Goal: Task Accomplishment & Management: Manage account settings

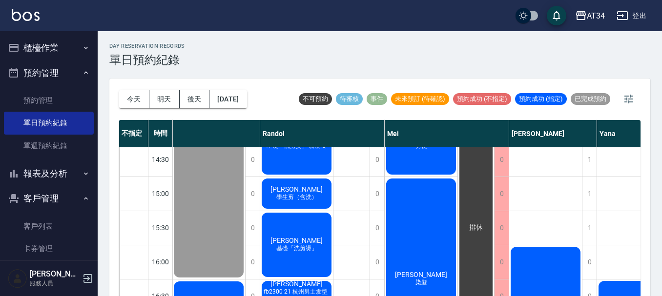
scroll to position [195, 374]
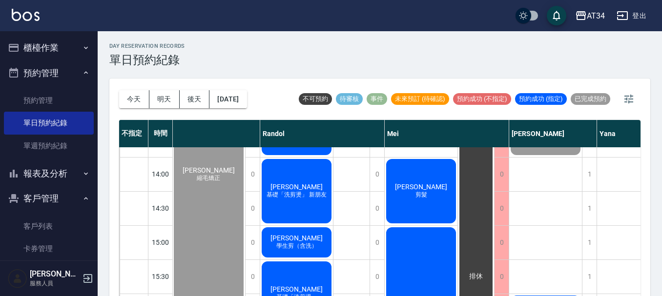
click at [432, 206] on div "[PERSON_NAME] 剪髮" at bounding box center [421, 191] width 73 height 67
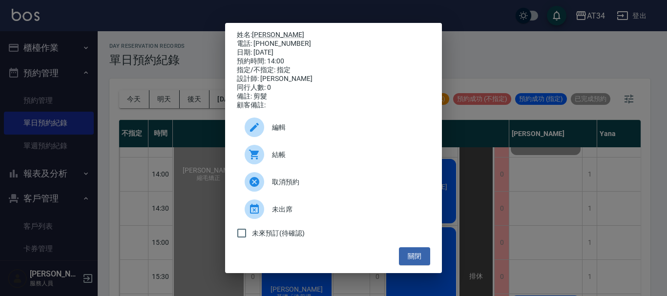
click at [273, 158] on span "結帳" at bounding box center [347, 155] width 150 height 10
click at [471, 128] on div "姓名: [PERSON_NAME] 電話: [PHONE_NUMBER] 日期: [DATE] 預約時間: 14:00 指定/不指定: 指定 設計師: [PE…" at bounding box center [333, 148] width 667 height 296
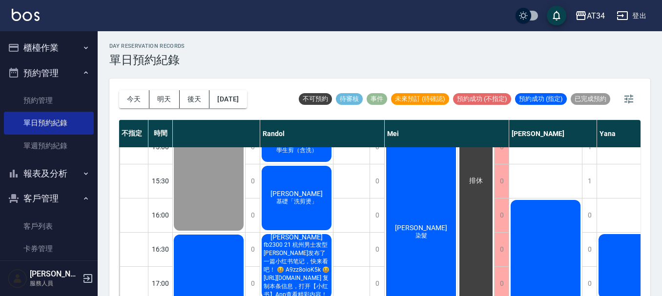
scroll to position [293, 374]
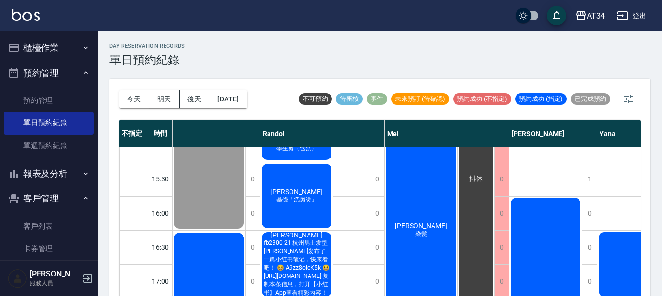
click at [414, 225] on span "[PERSON_NAME]" at bounding box center [421, 226] width 56 height 8
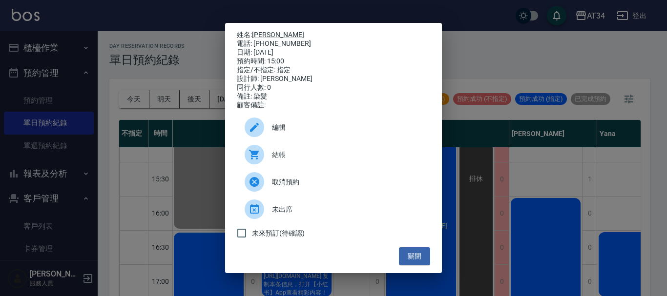
click at [507, 133] on div "姓名: [PERSON_NAME] 電話: [PHONE_NUMBER] 日期: [DATE] 預約時間: 15:00 指定/不指定: 指定 設計師: [PE…" at bounding box center [333, 148] width 667 height 296
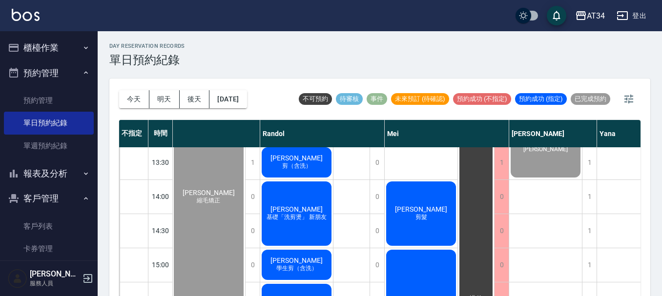
scroll to position [180, 374]
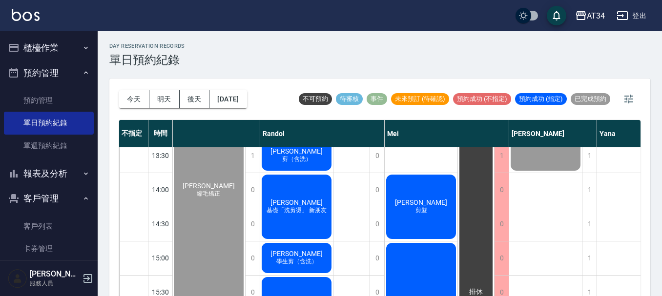
click at [66, 40] on button "櫃檯作業" at bounding box center [49, 47] width 90 height 25
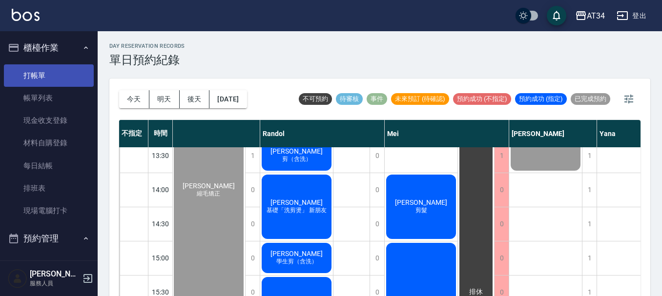
click at [59, 78] on link "打帳單" at bounding box center [49, 75] width 90 height 22
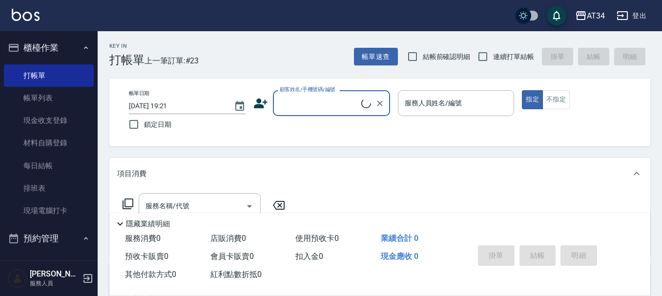
click at [314, 115] on div "顧客姓名/手機號碼/編號" at bounding box center [331, 103] width 117 height 26
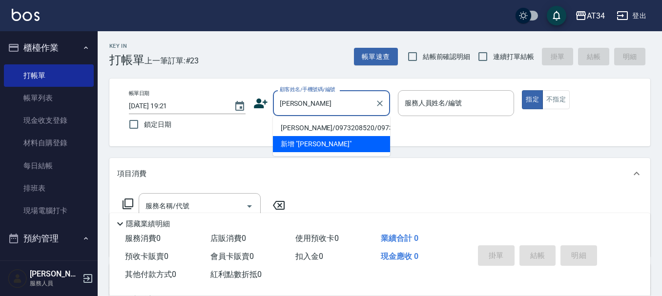
click at [314, 120] on li "丁紫盈/0973208520/0973208520" at bounding box center [331, 128] width 117 height 16
type input "丁紫盈/0973208520/0973208520"
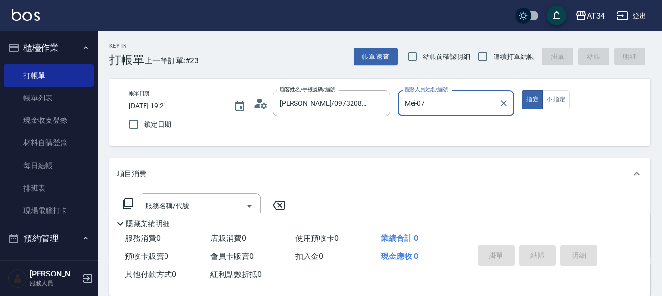
type input "Mei-07"
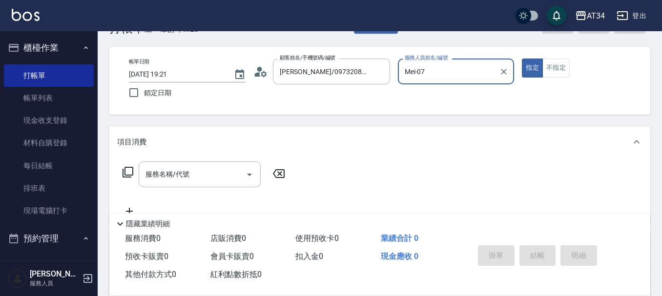
scroll to position [49, 0]
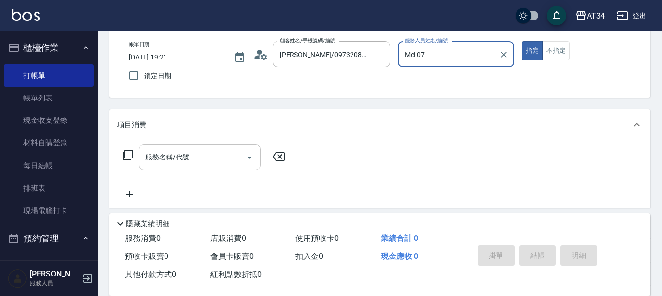
click at [147, 153] on div "服務名稱/代號 服務名稱/代號" at bounding box center [200, 158] width 122 height 26
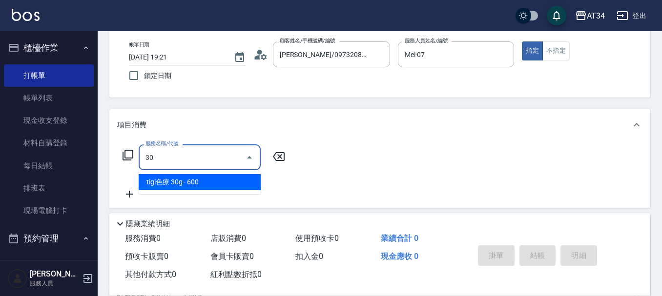
type input "3"
type input "5"
type input "501"
type input "100"
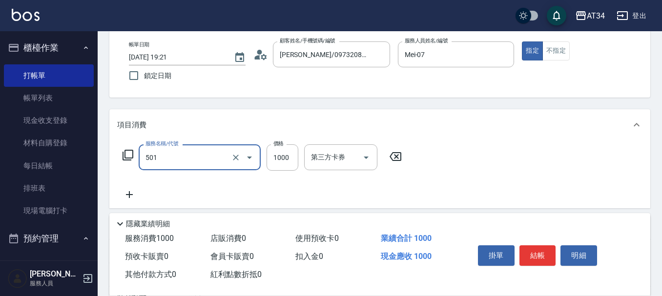
type input "染髮(501)"
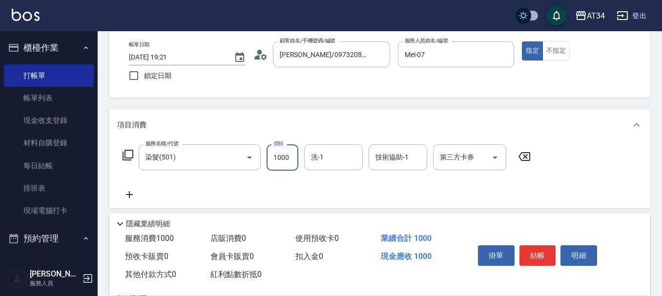
type input "0"
type input "28"
type input "20"
type input "280"
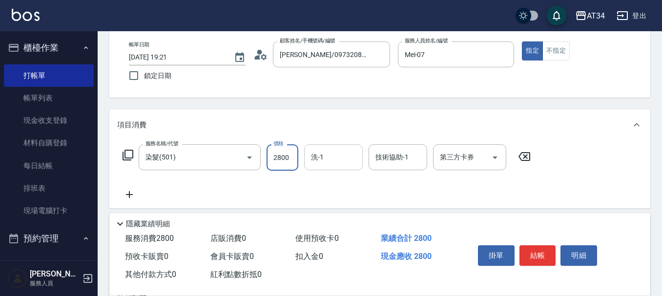
type input "2800"
click at [349, 165] on input "洗-1" at bounding box center [334, 157] width 50 height 17
type input "阿源-32"
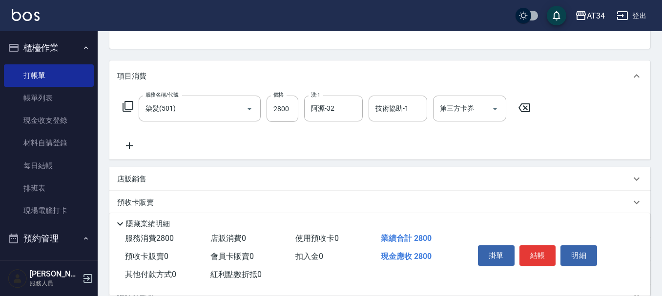
click at [144, 146] on div "服務名稱/代號 染髮(501) 服務名稱/代號 價格 2800 價格 洗-1 阿源-32 洗-1 技術協助-1 技術協助-1 第三方卡券 第三方卡券" at bounding box center [327, 124] width 420 height 56
click at [134, 145] on icon at bounding box center [129, 146] width 24 height 12
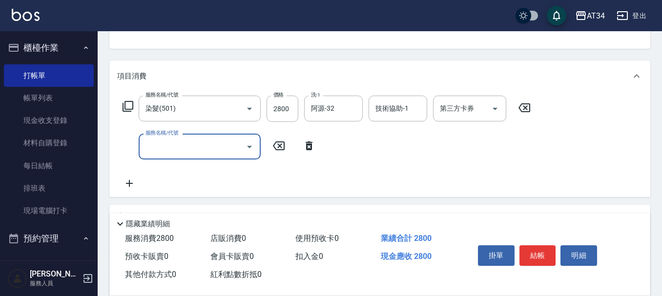
click at [156, 150] on input "服務名稱/代號" at bounding box center [192, 146] width 99 height 17
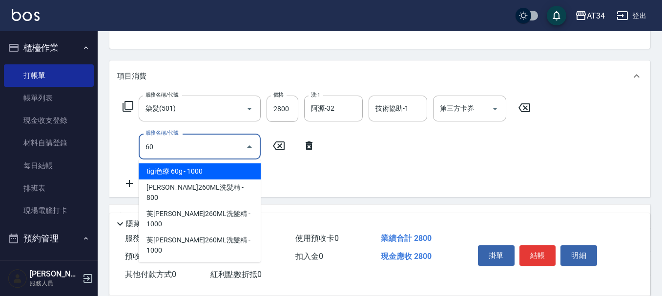
type input "602"
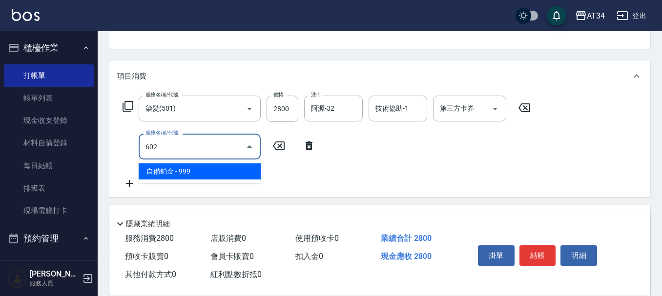
type input "370"
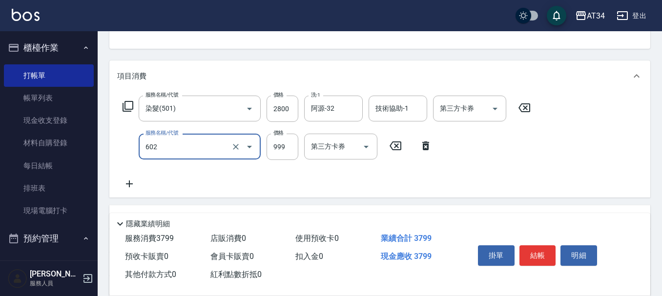
type input "自備鉑金(602)"
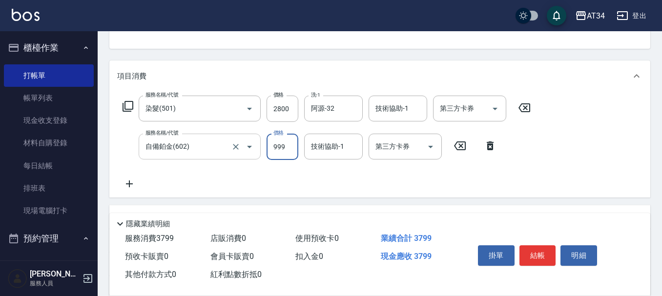
type input "1"
type input "280"
type input "15"
type input "290"
type input "150"
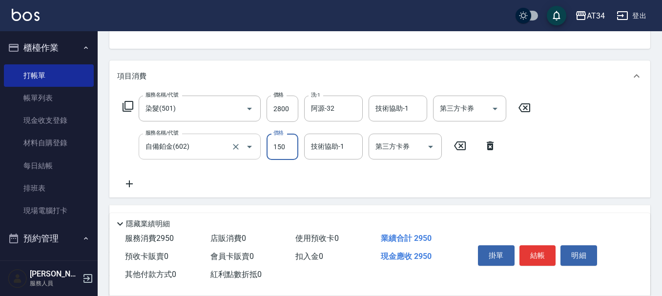
type input "430"
type input "1500"
click at [346, 145] on input "技術協助-1" at bounding box center [334, 146] width 50 height 17
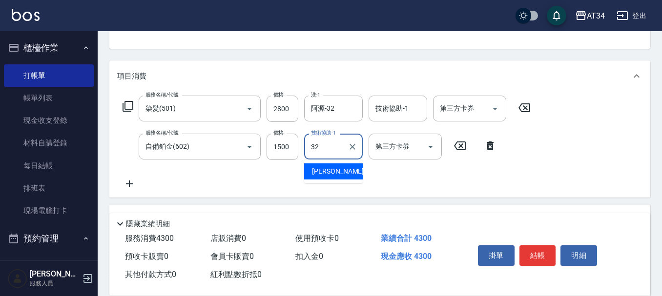
type input "阿源-32"
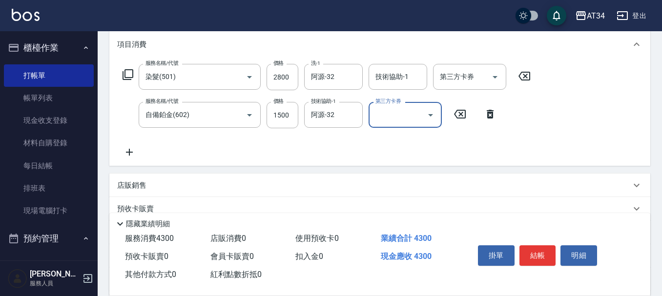
scroll to position [147, 0]
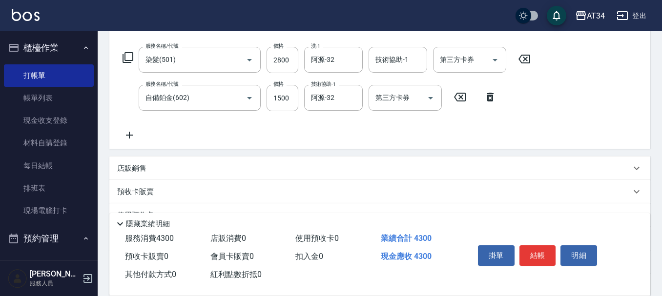
click at [137, 132] on icon at bounding box center [129, 135] width 24 height 12
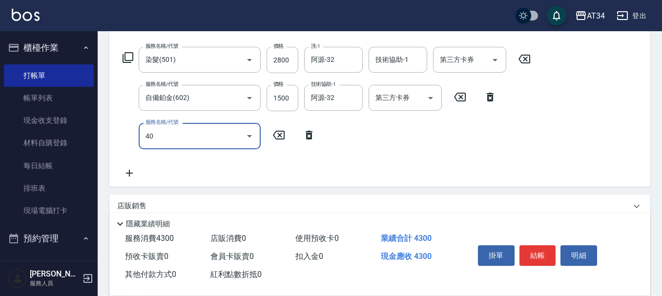
type input "401"
type input "450"
type input "剪髮(401)"
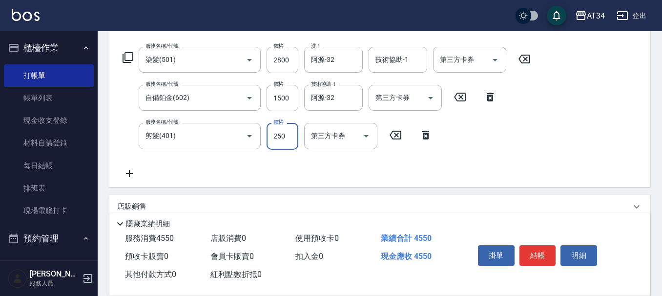
type input "3"
type input "430"
type input "30"
type input "460"
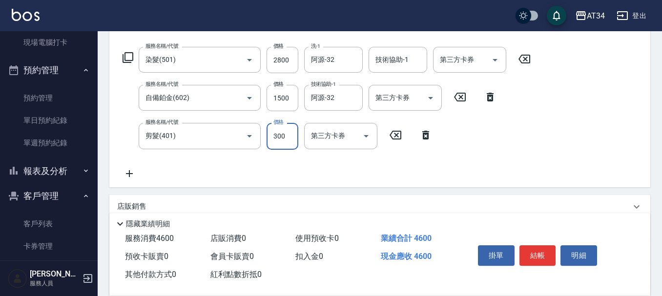
scroll to position [195, 0]
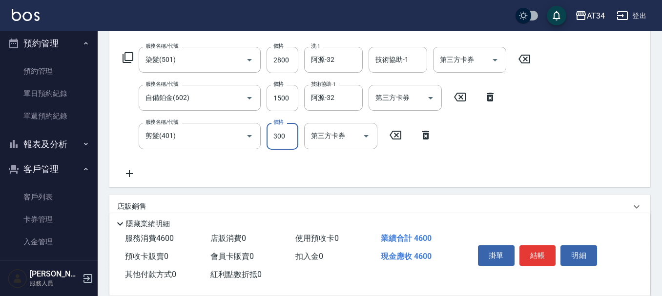
type input "300"
click at [203, 180] on div "服務名稱/代號 染髮(501) 服務名稱/代號 價格 2800 價格 洗-1 阿源-32 洗-1 技術協助-1 技術協助-1 第三方卡券 第三方卡券 服務名稱…" at bounding box center [379, 115] width 541 height 144
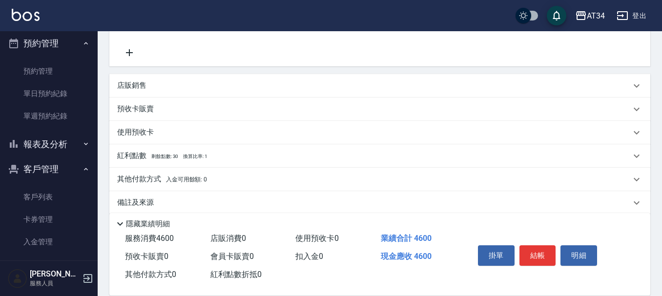
scroll to position [280, 0]
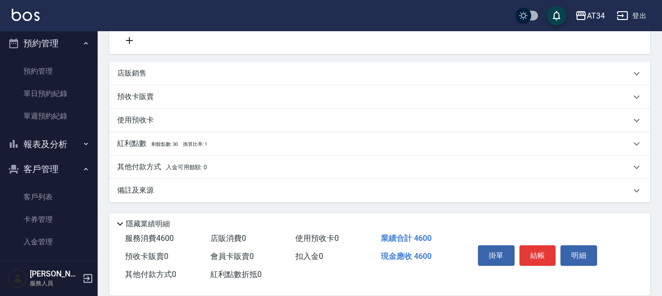
click at [166, 169] on span "入金可用餘額: 0" at bounding box center [187, 167] width 42 height 7
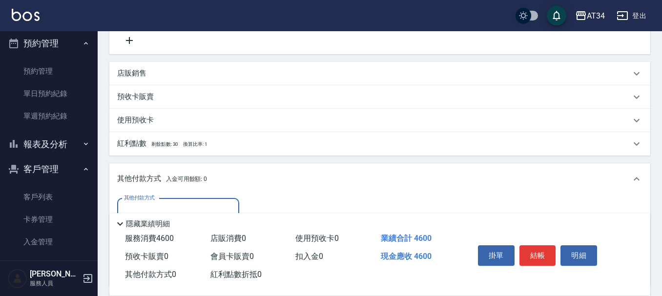
scroll to position [329, 0]
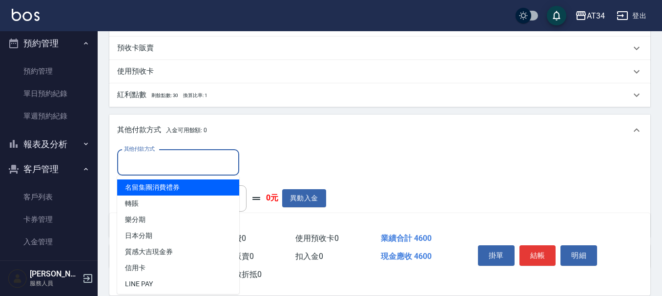
click at [154, 169] on input "其他付款方式" at bounding box center [178, 162] width 113 height 17
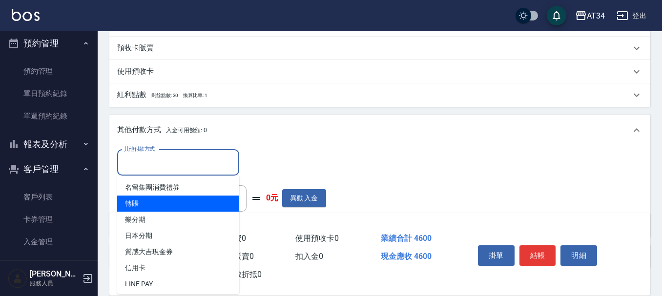
click at [156, 198] on span "轉賬" at bounding box center [178, 204] width 122 height 16
type input "轉賬"
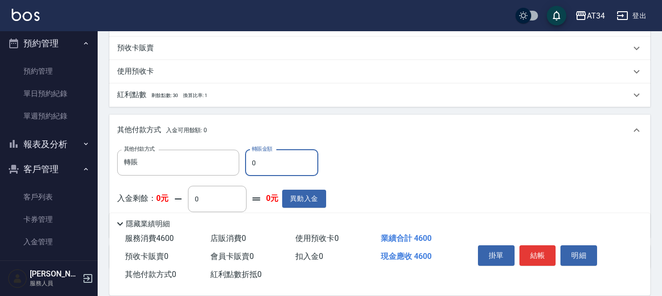
type input "44"
type input "450"
type input "46"
type input "410"
type input "4600"
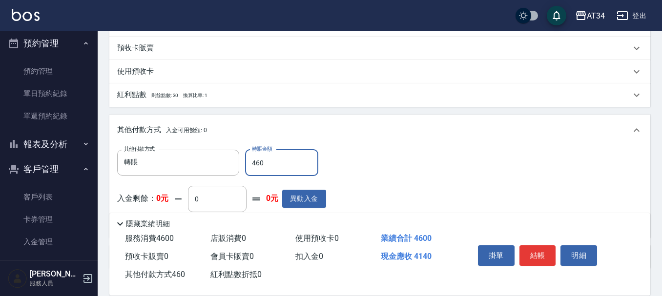
type input "0"
type input "4600"
click at [530, 247] on button "結帳" at bounding box center [538, 256] width 37 height 21
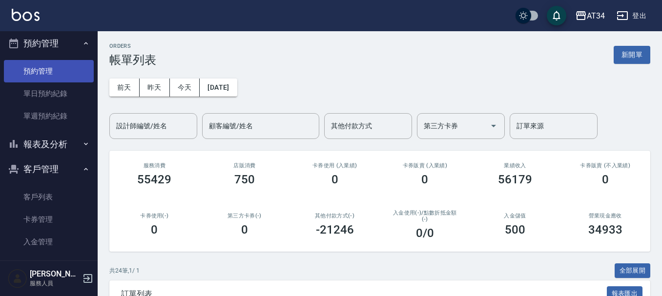
click at [68, 67] on link "預約管理" at bounding box center [49, 71] width 90 height 22
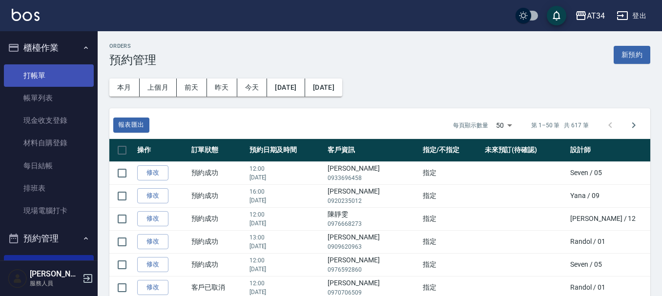
click at [49, 69] on link "打帳單" at bounding box center [49, 75] width 90 height 22
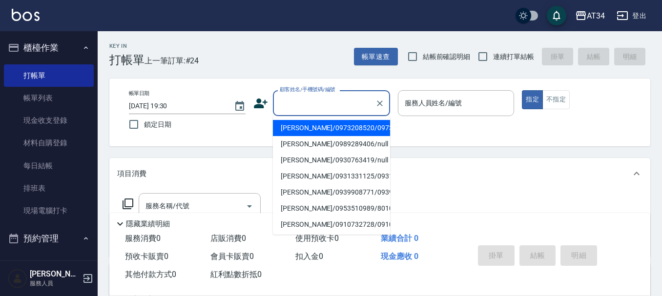
click at [287, 102] on input "顧客姓名/手機號碼/編號" at bounding box center [324, 103] width 94 height 17
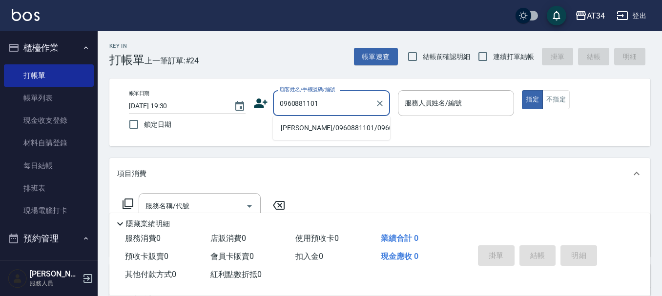
click at [337, 125] on li "陳楚涵涵/0960881101/0960881101" at bounding box center [331, 128] width 117 height 16
type input "陳楚涵涵/0960881101/0960881101"
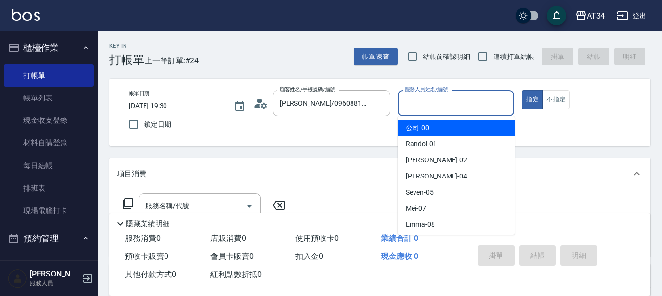
click at [464, 111] on input "服務人員姓名/編號" at bounding box center [456, 103] width 108 height 17
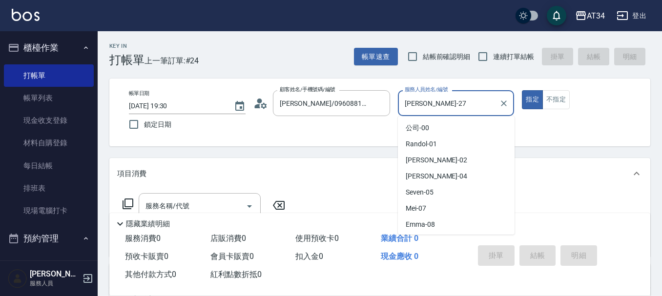
type input "annie-27"
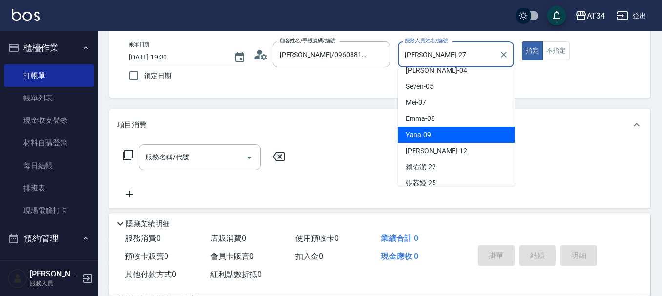
scroll to position [147, 0]
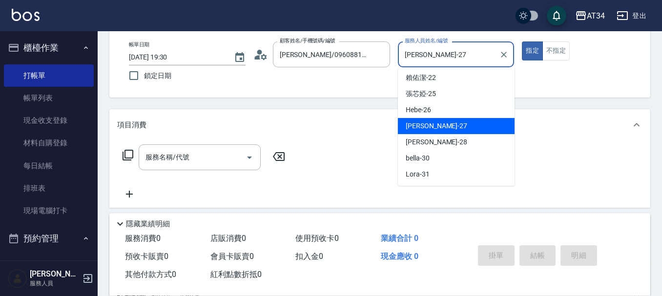
click at [445, 126] on div "annie -27" at bounding box center [456, 126] width 117 height 16
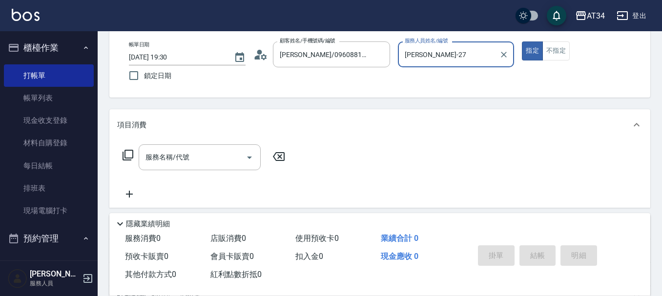
click at [384, 169] on div "服務名稱/代號 服務名稱/代號" at bounding box center [379, 174] width 541 height 67
click at [186, 156] on div "服務名稱/代號 服務名稱/代號" at bounding box center [200, 158] width 122 height 26
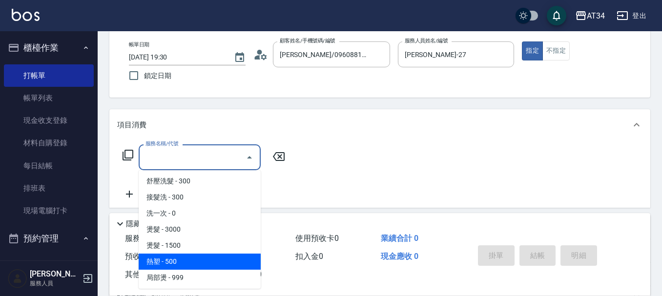
scroll to position [195, 0]
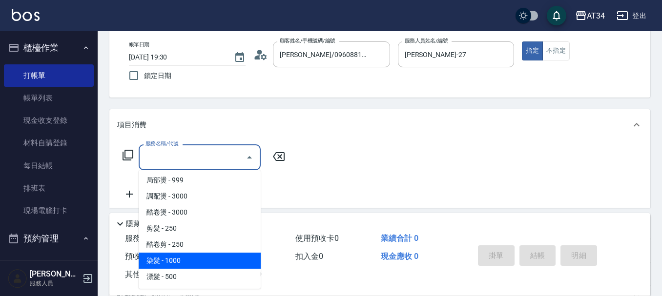
click at [182, 267] on span "染髮 - 1000" at bounding box center [200, 261] width 122 height 16
type input "染髮(501)"
type input "100"
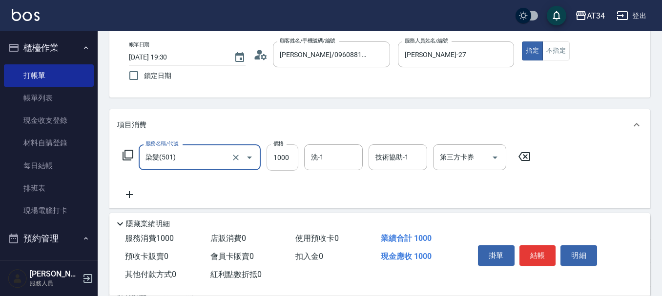
click at [273, 162] on input "1000" at bounding box center [283, 158] width 32 height 26
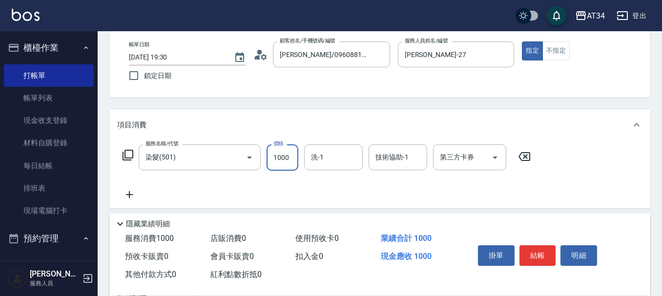
type input "1"
type input "0"
type input "150"
type input "10"
type input "1500"
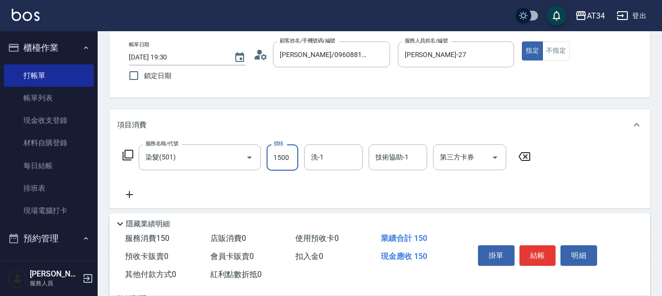
type input "150"
type input "1500"
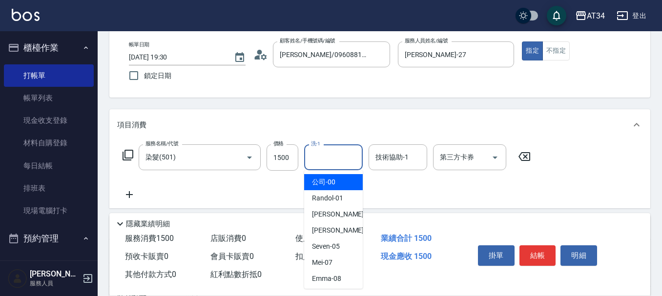
click at [320, 160] on div "洗-1 洗-1" at bounding box center [333, 158] width 59 height 26
click at [390, 163] on input "技術協助-1" at bounding box center [398, 157] width 50 height 17
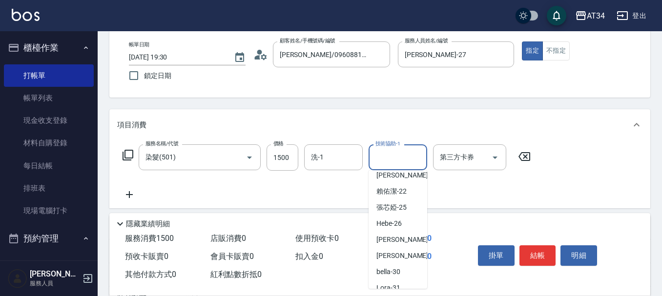
scroll to position [147, 0]
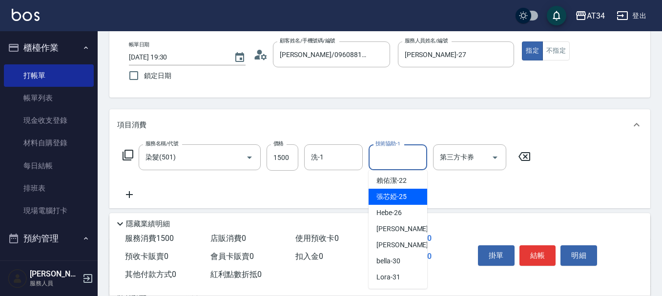
drag, startPoint x: 401, startPoint y: 200, endPoint x: 348, endPoint y: 192, distance: 53.7
click at [401, 200] on span "張芯婭 -25" at bounding box center [392, 197] width 30 height 10
type input "張芯婭-25"
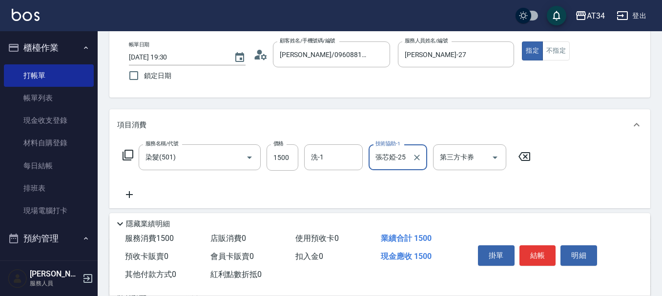
click at [326, 173] on div "服務名稱/代號 染髮(501) 服務名稱/代號 價格 1500 價格 洗-1 洗-1 技術協助-1 張芯婭-25 技術協助-1 第三方卡券 第三方卡券" at bounding box center [327, 173] width 420 height 56
click at [136, 196] on icon at bounding box center [129, 195] width 24 height 12
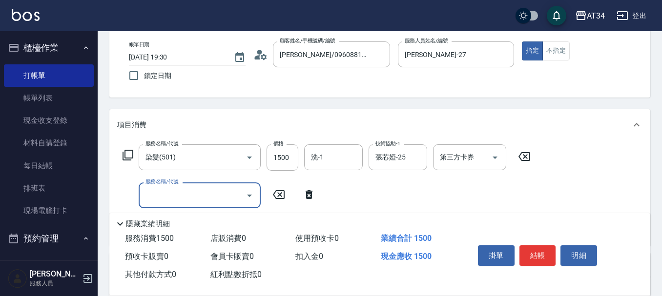
click at [251, 200] on icon "Open" at bounding box center [250, 196] width 12 height 12
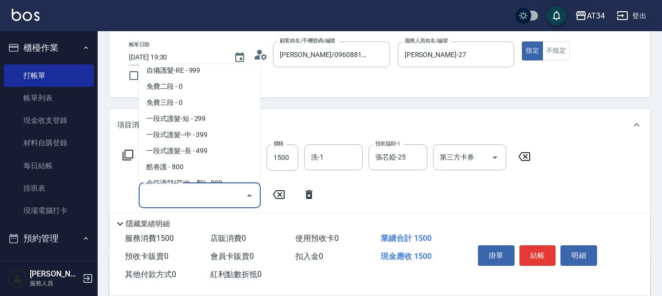
scroll to position [342, 0]
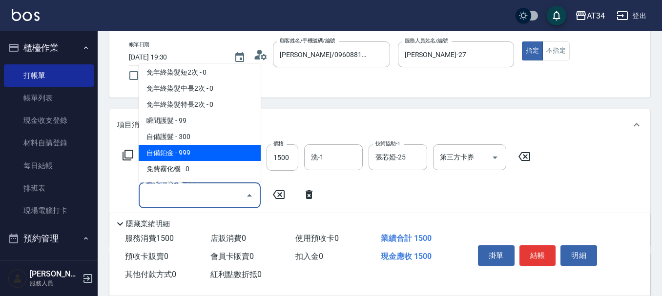
click at [188, 146] on span "自備鉑金 - 999" at bounding box center [200, 153] width 122 height 16
type input "240"
type input "自備鉑金(602)"
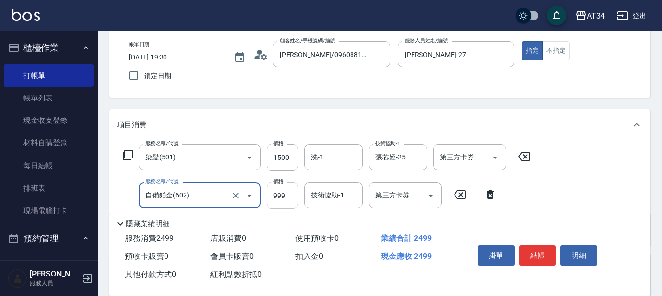
click at [291, 196] on input "999" at bounding box center [283, 196] width 32 height 26
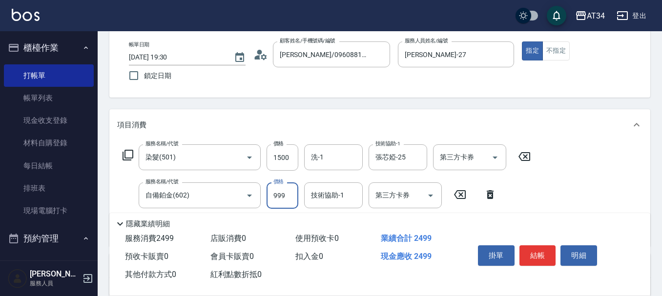
type input "1"
type input "150"
type input "1600"
type input "310"
type input "1600"
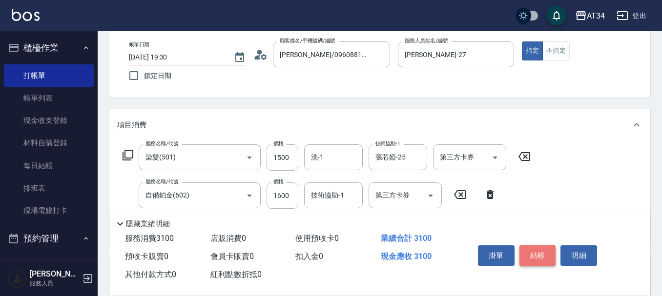
click at [535, 251] on button "結帳" at bounding box center [538, 256] width 37 height 21
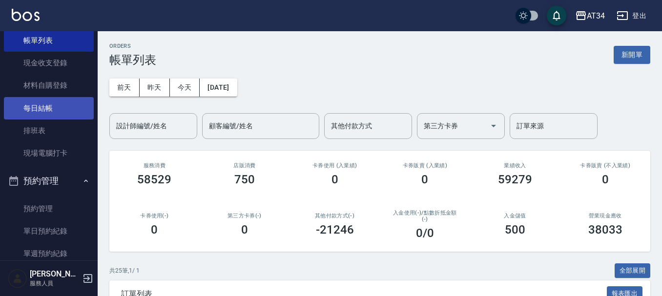
scroll to position [147, 0]
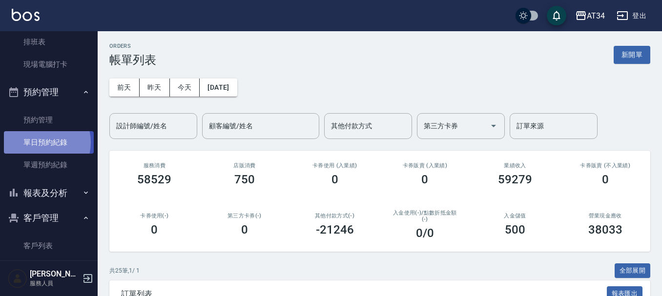
click at [40, 143] on link "單日預約紀錄" at bounding box center [49, 142] width 90 height 22
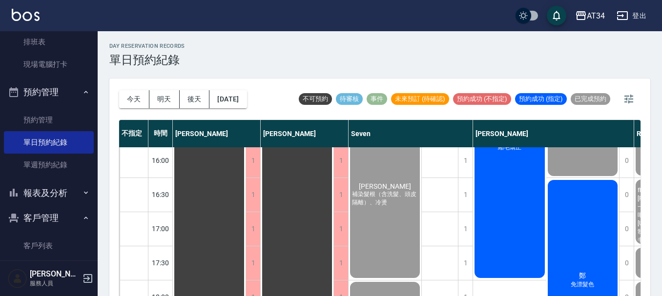
scroll to position [326, 0]
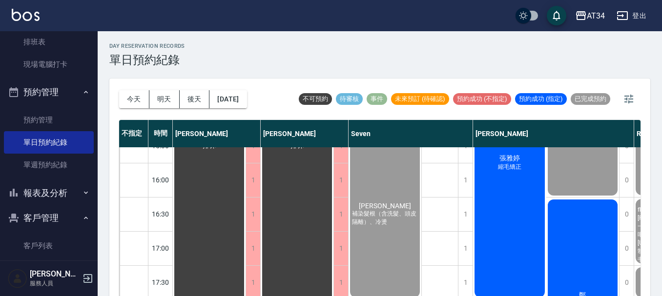
click at [511, 230] on div "張雅婷 縮毛矯正" at bounding box center [509, 163] width 73 height 273
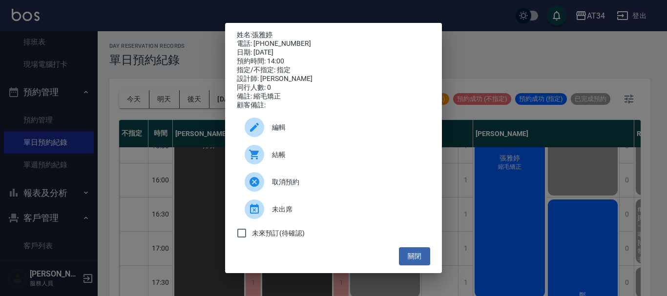
click at [284, 159] on span "結帳" at bounding box center [347, 155] width 150 height 10
click at [172, 51] on div "姓名: 張雅婷 電話: 0931313928 日期: 2025/09/21 預約時間: 14:00 指定/不指定: 指定 設計師: annie 同行人數: 0…" at bounding box center [333, 148] width 667 height 296
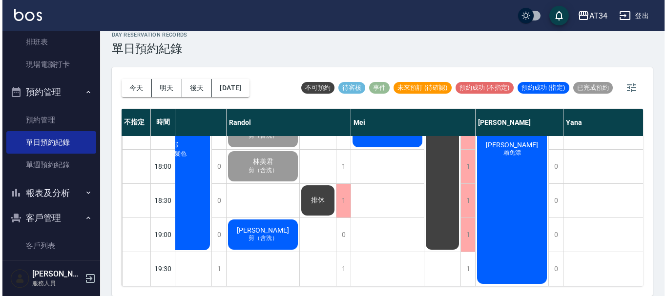
scroll to position [473, 409]
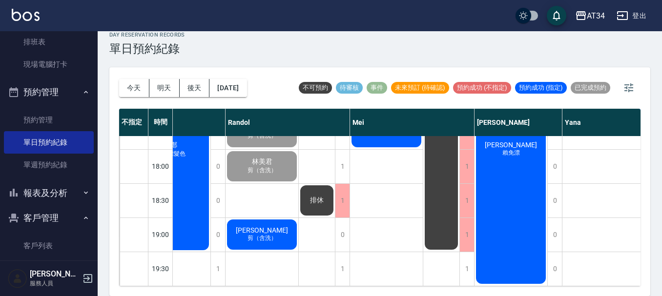
click at [282, 226] on div "林恭凱 剪（含洗）" at bounding box center [262, 234] width 73 height 33
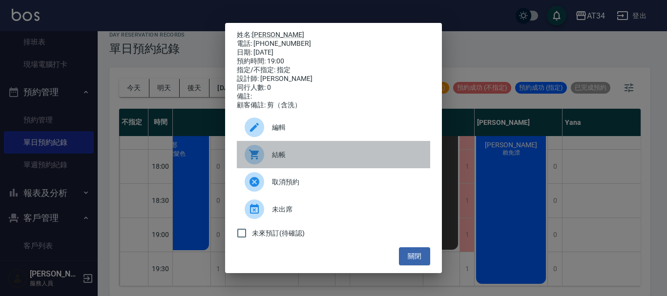
click at [290, 165] on div "結帳" at bounding box center [333, 154] width 193 height 27
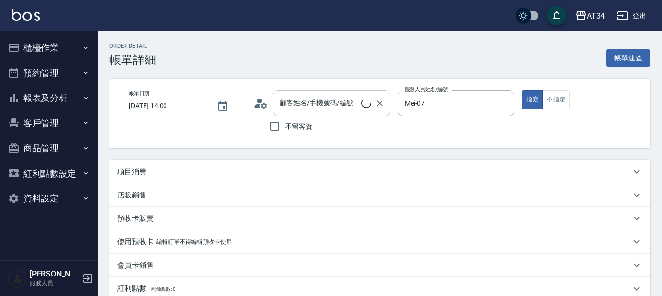
type input "2025/09/21 14:00"
type input "Mei-07"
type input "剪髮"
type input "[PERSON_NAME]/0988462006/0988462006"
click at [126, 175] on p "項目消費" at bounding box center [131, 172] width 29 height 10
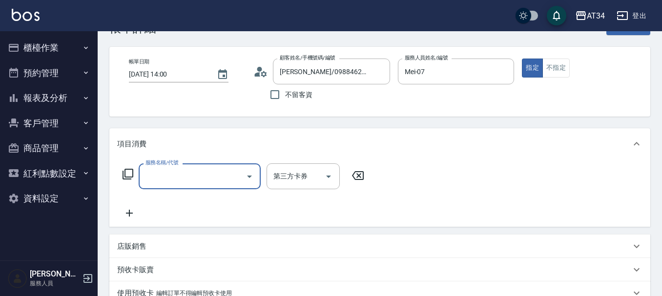
scroll to position [49, 0]
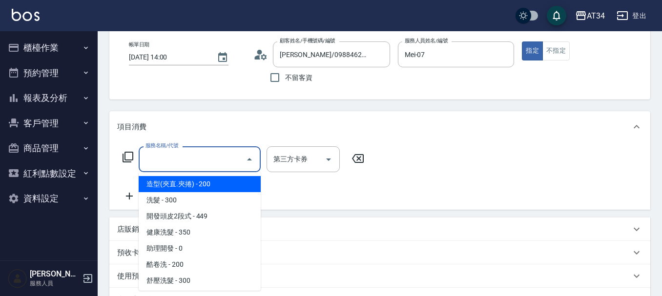
click at [176, 158] on input "服務名稱/代號" at bounding box center [192, 159] width 99 height 17
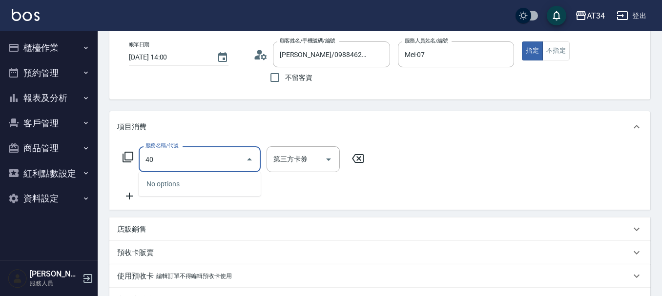
type input "401"
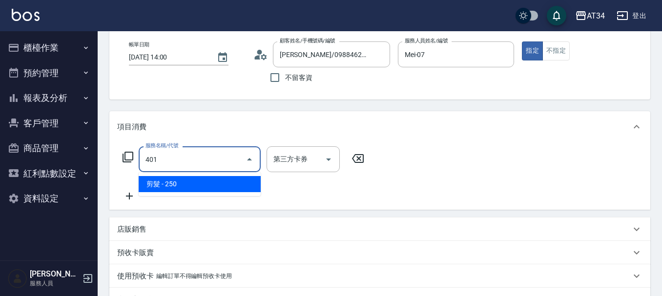
type input "20"
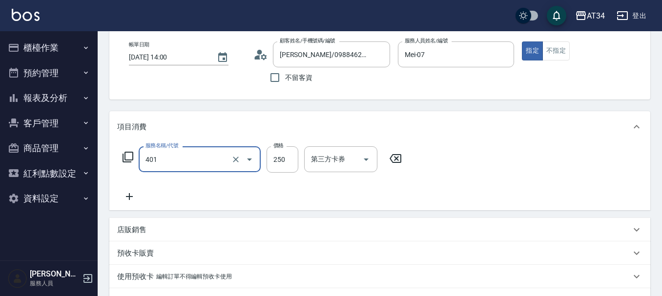
type input "剪髮(401)"
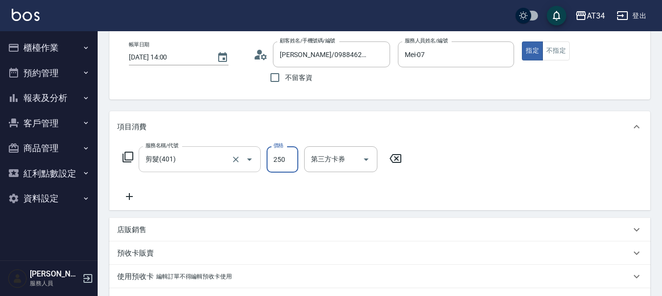
type input "0"
type input "30"
type input "300"
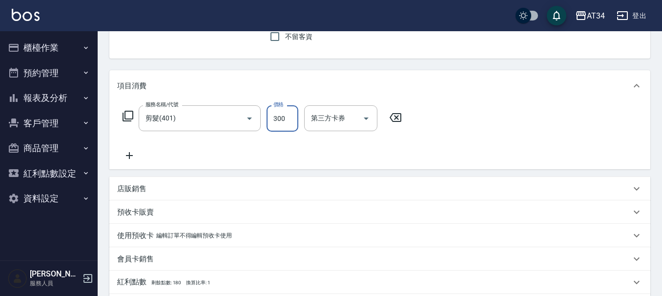
scroll to position [98, 0]
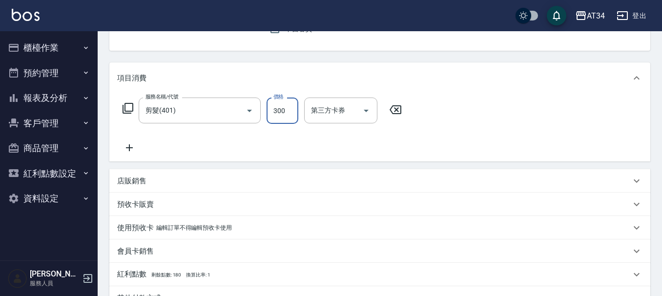
click at [291, 105] on input "300" at bounding box center [283, 111] width 32 height 26
type input "0"
type input "60"
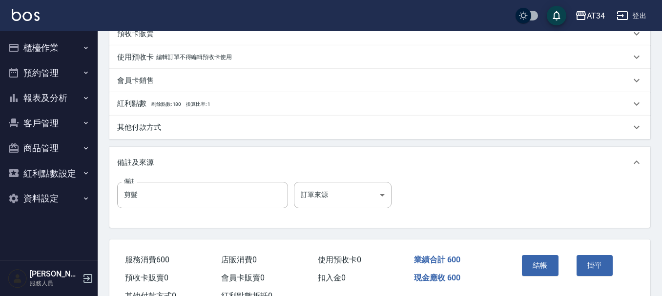
scroll to position [306, 0]
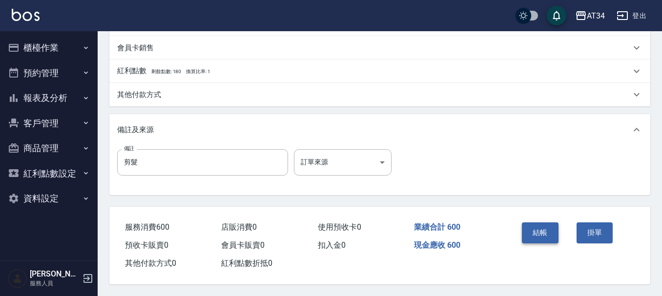
type input "600"
click at [553, 223] on button "結帳" at bounding box center [540, 233] width 37 height 21
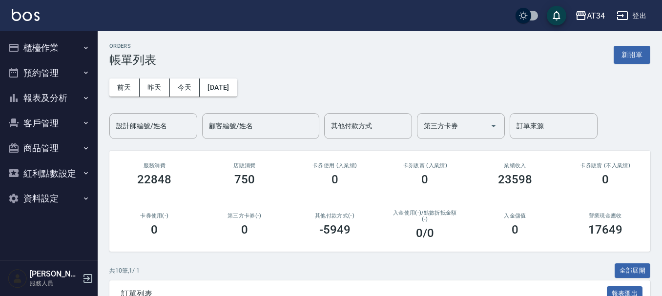
click at [48, 51] on button "櫃檯作業" at bounding box center [49, 47] width 90 height 25
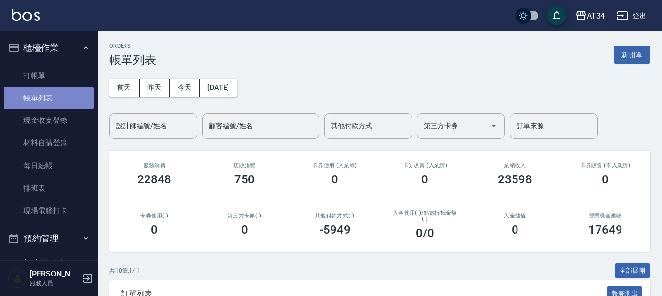
click at [51, 87] on link "帳單列表" at bounding box center [49, 98] width 90 height 22
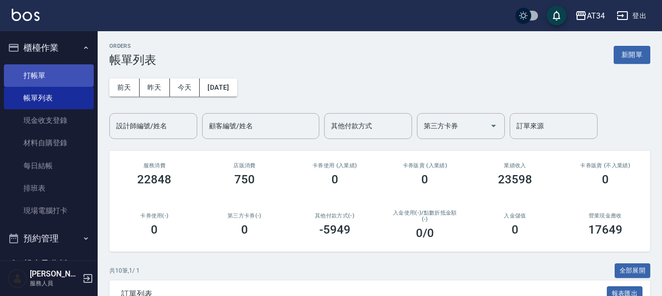
click at [50, 81] on link "打帳單" at bounding box center [49, 75] width 90 height 22
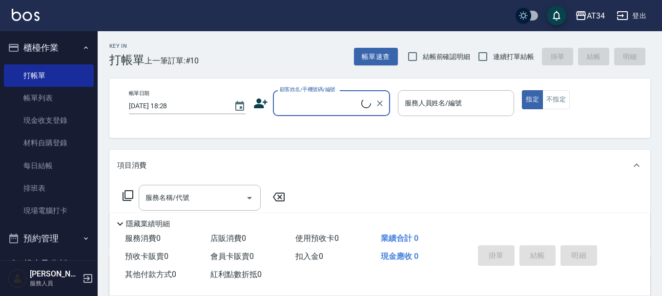
click at [342, 106] on input "顧客姓名/手機號碼/編號" at bounding box center [319, 103] width 84 height 17
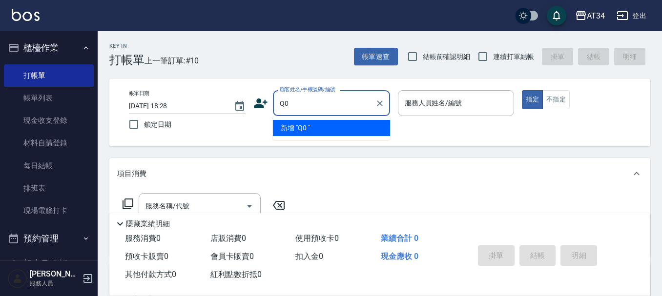
type input "Q"
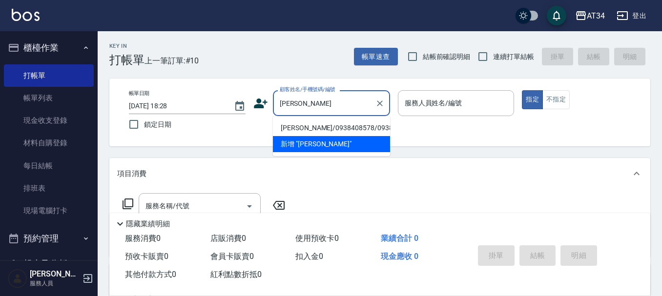
click at [290, 132] on li "潘品豫/0938408578/0938408578" at bounding box center [331, 128] width 117 height 16
type input "潘品豫/0938408578/0938408578"
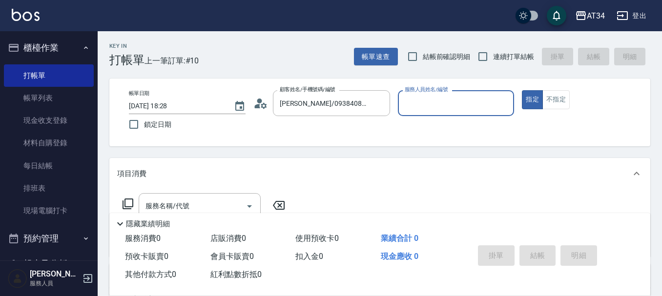
type input "Mei-07"
click at [127, 201] on icon at bounding box center [128, 204] width 12 height 12
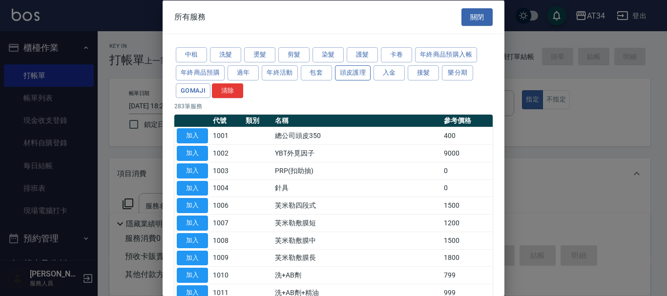
click at [364, 71] on button "頭皮護理" at bounding box center [353, 72] width 36 height 15
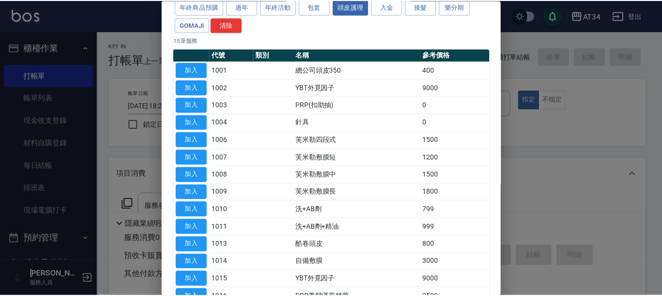
scroll to position [98, 0]
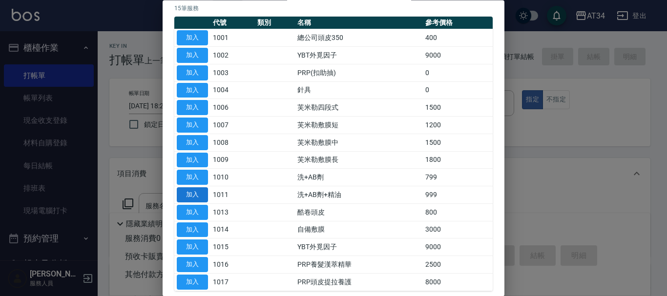
click at [198, 195] on button "加入" at bounding box center [192, 195] width 31 height 15
type input "洗+AB劑+精油(1011)"
type input "90"
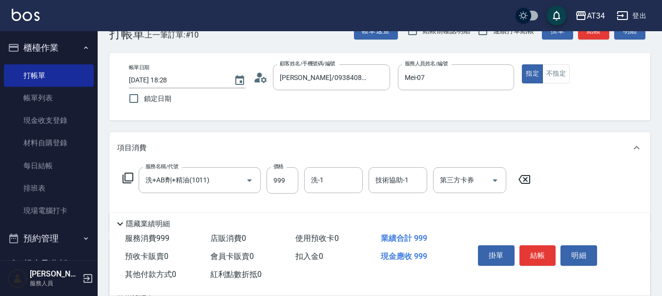
scroll to position [49, 0]
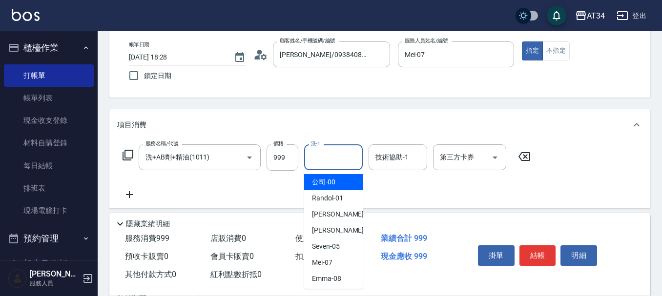
click at [339, 152] on input "洗-1" at bounding box center [334, 157] width 50 height 17
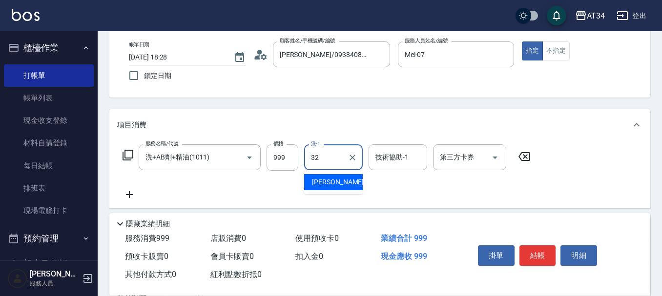
type input "阿源-32"
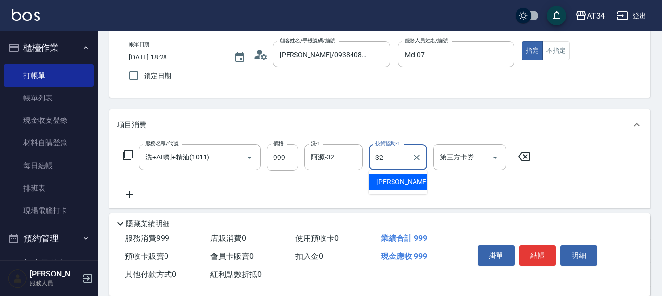
type input "阿源-32"
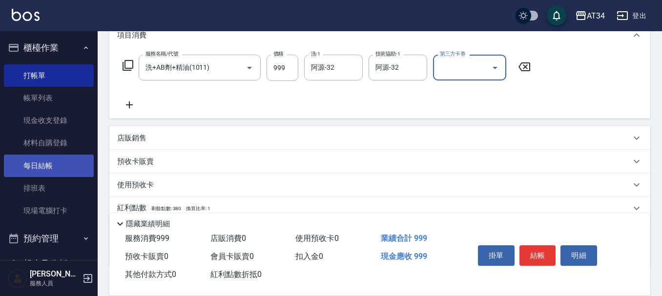
scroll to position [147, 0]
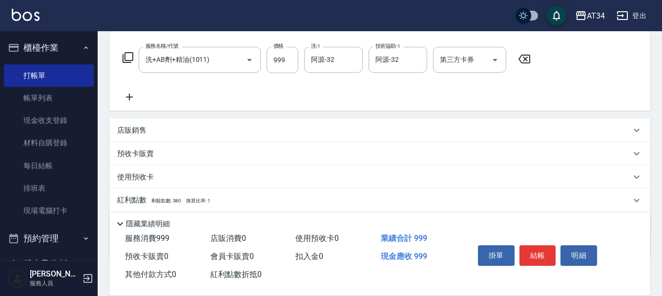
click at [140, 95] on div "服務名稱/代號 洗+AB劑+精油(1011) 服務名稱/代號 價格 999 價格 洗-1 阿源-32 洗-1 技術協助-1 阿源-32 技術協助-1 第三方卡…" at bounding box center [327, 75] width 420 height 56
click at [139, 95] on icon at bounding box center [129, 97] width 24 height 12
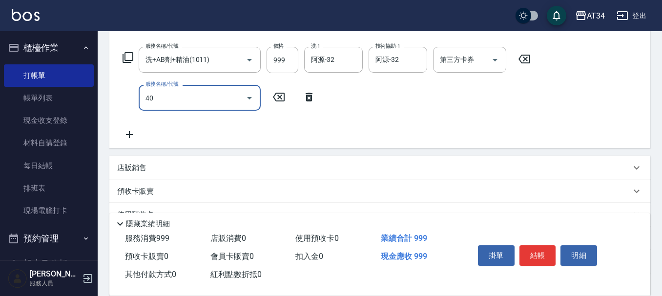
type input "401"
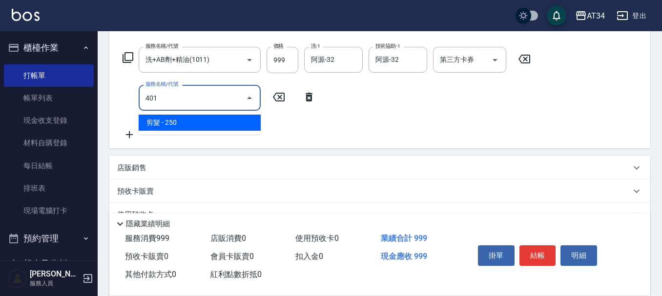
type input "120"
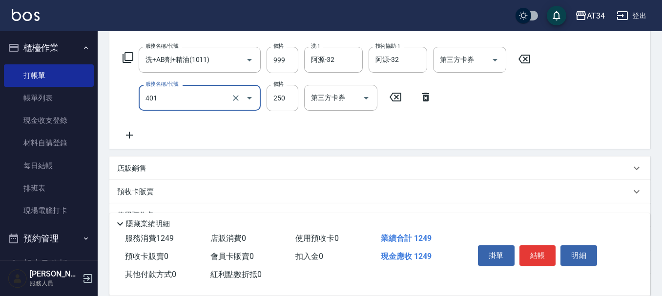
type input "剪髮(401)"
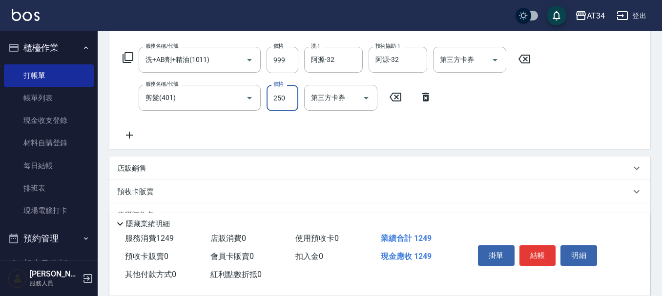
type input "100"
type input "300"
type input "120"
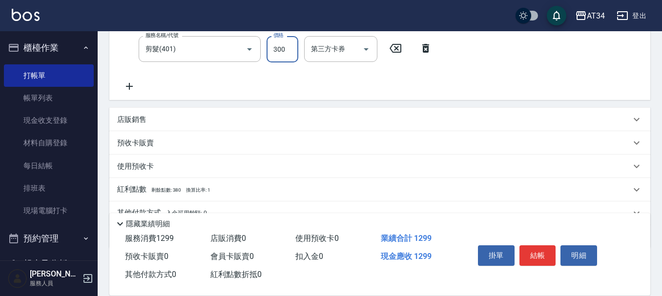
scroll to position [241, 0]
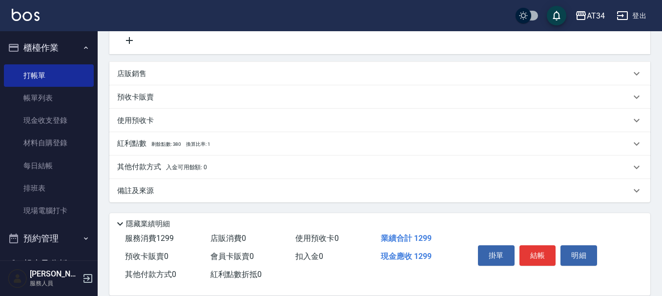
type input "300"
click at [143, 175] on div "其他付款方式 入金可用餘額: 0" at bounding box center [379, 167] width 541 height 23
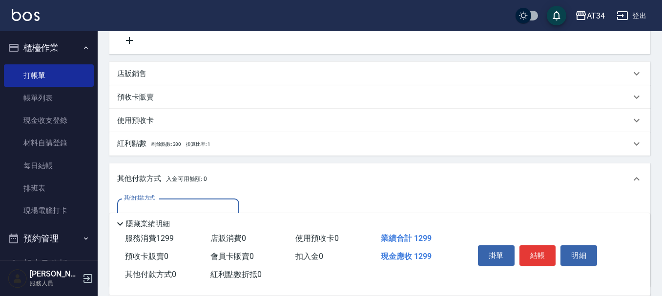
scroll to position [0, 0]
click at [162, 195] on div "其他付款方式 入金可用餘額: 0" at bounding box center [379, 179] width 541 height 31
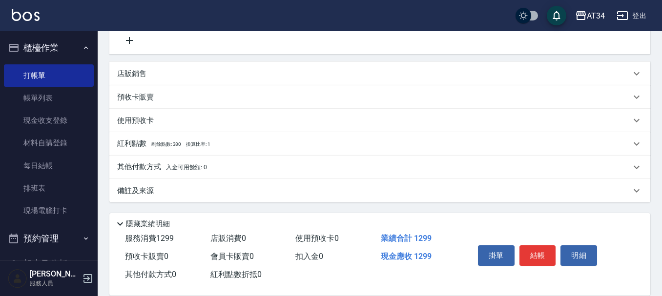
click at [170, 168] on span "入金可用餘額: 0" at bounding box center [187, 167] width 42 height 7
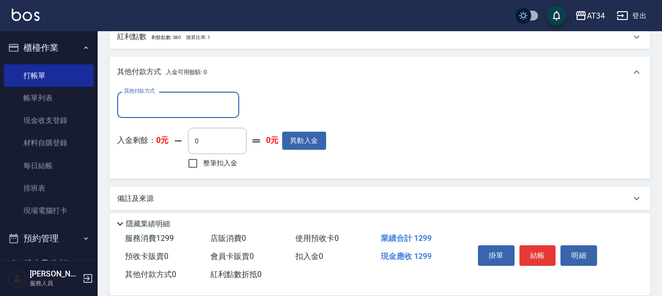
scroll to position [352, 0]
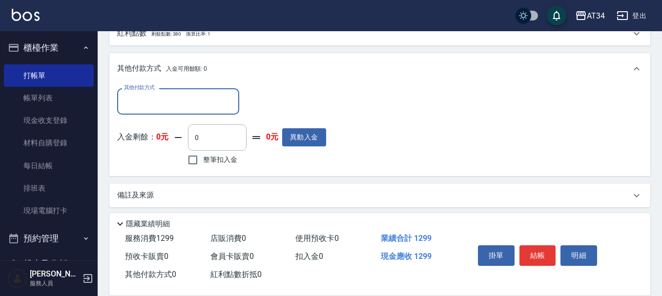
click at [159, 113] on div "其他付款方式" at bounding box center [178, 101] width 122 height 26
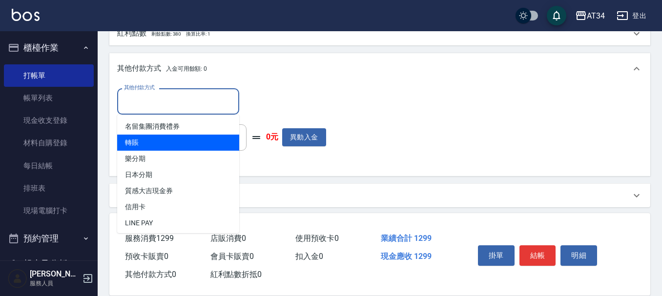
click at [155, 141] on span "轉賬" at bounding box center [178, 143] width 122 height 16
type input "轉賬"
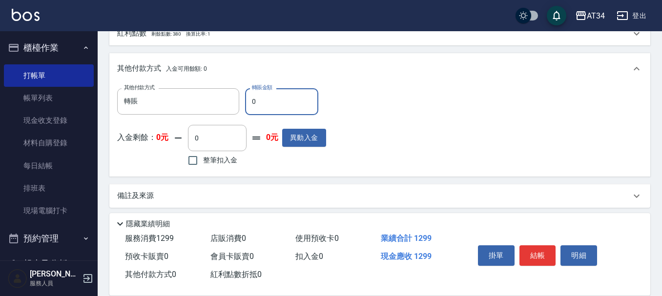
click at [276, 102] on input "0" at bounding box center [281, 101] width 73 height 26
type input "129"
type input "0"
type input "1299"
click at [524, 248] on button "結帳" at bounding box center [538, 256] width 37 height 21
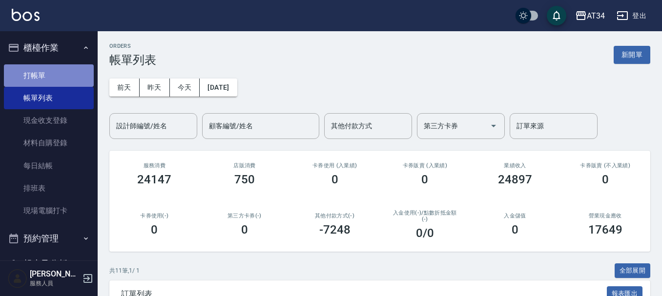
click at [55, 72] on link "打帳單" at bounding box center [49, 75] width 90 height 22
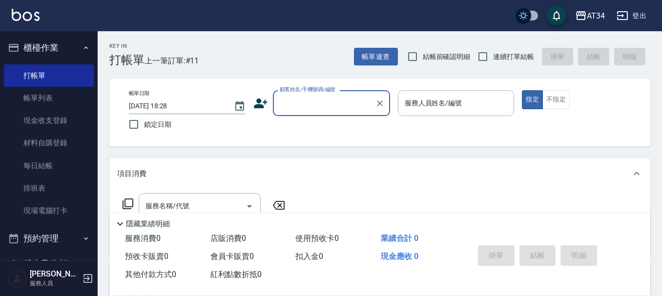
click at [313, 96] on input "顧客姓名/手機號碼/編號" at bounding box center [324, 103] width 94 height 17
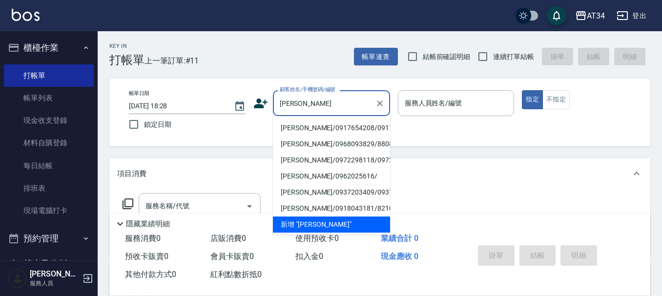
click at [320, 127] on li "陳宏欽/0917654208/0917654208" at bounding box center [331, 128] width 117 height 16
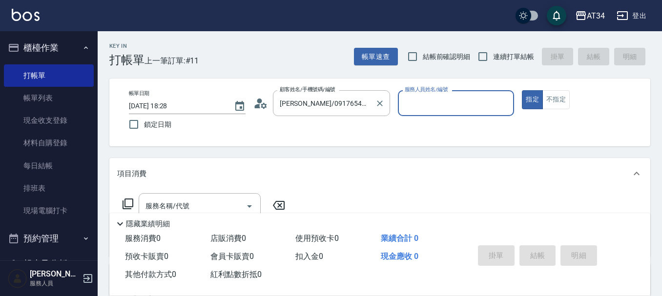
click at [304, 91] on label "顧客姓名/手機號碼/編號" at bounding box center [308, 89] width 56 height 7
click at [304, 95] on input "陳宏欽/0917654208/0917654208" at bounding box center [324, 103] width 94 height 17
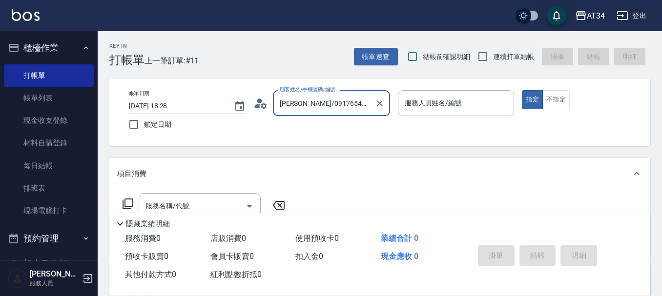
scroll to position [0, 13]
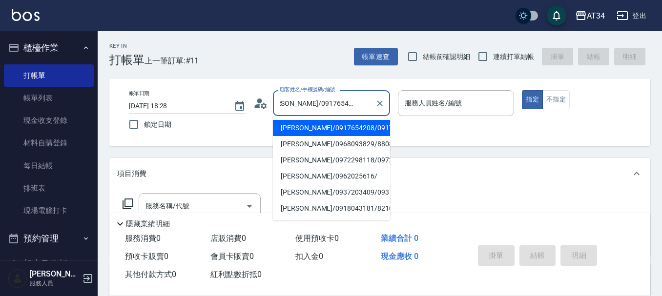
click at [308, 100] on input "陳宏欽/0917654208/0917654208" at bounding box center [324, 103] width 94 height 17
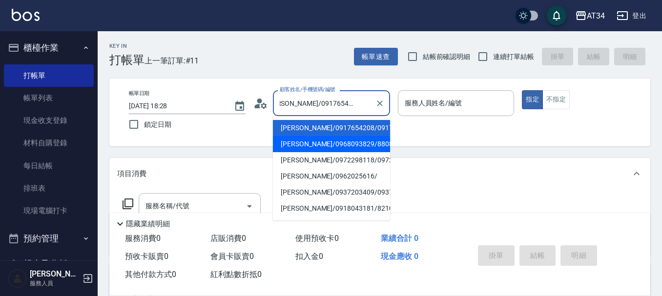
click at [318, 150] on li "陳宏偉/0968093829/880820." at bounding box center [331, 144] width 117 height 16
type input "陳宏偉/0968093829/880820."
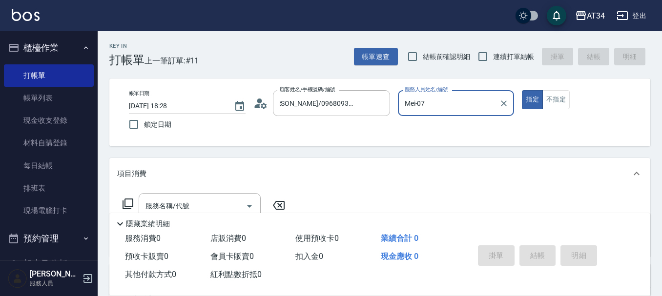
type input "Mei-07"
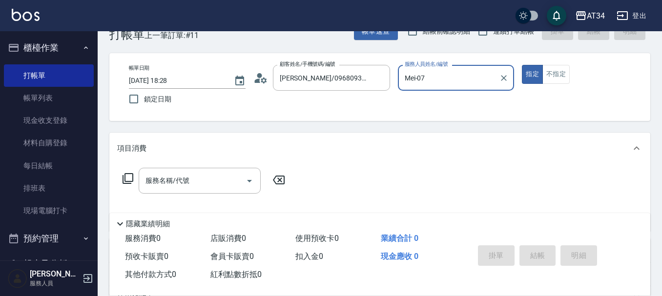
scroll to position [49, 0]
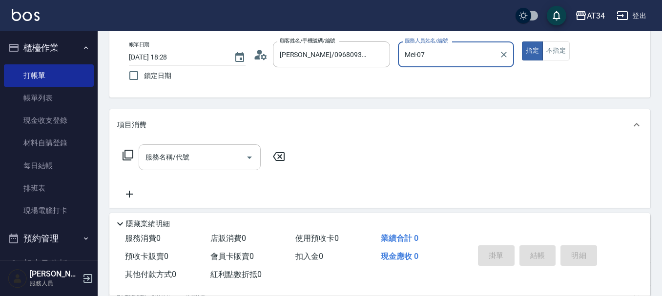
click at [193, 166] on input "服務名稱/代號" at bounding box center [192, 157] width 99 height 17
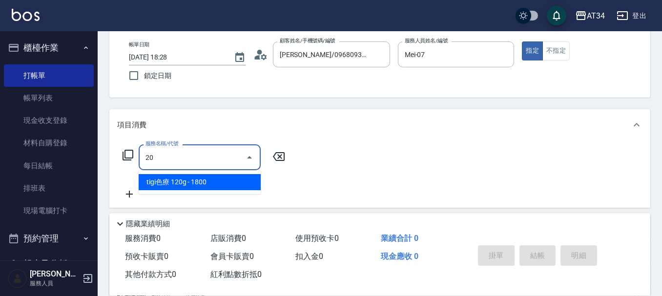
type input "201"
type input "30"
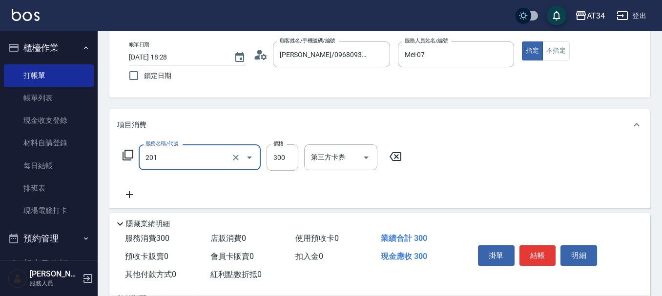
type input "洗髮(201)"
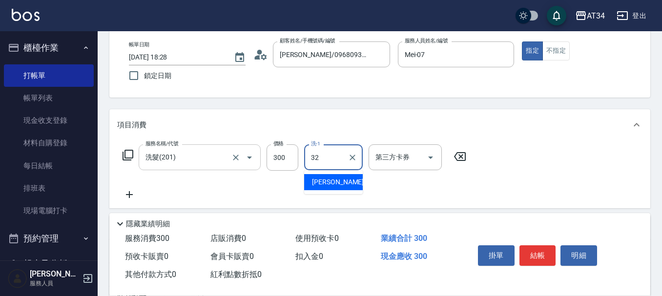
type input "阿源-32"
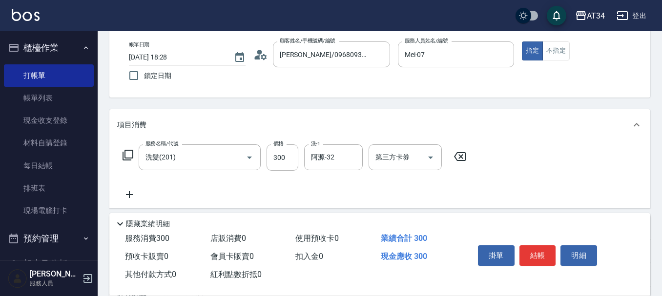
click at [131, 199] on icon at bounding box center [129, 195] width 24 height 12
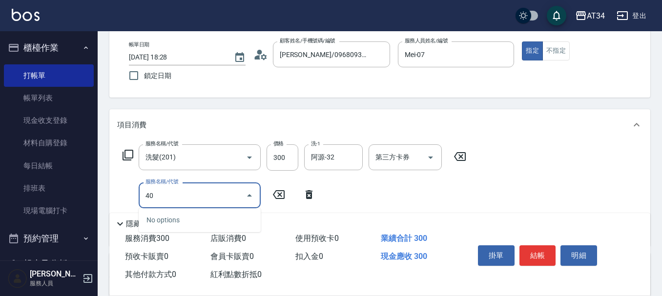
type input "401"
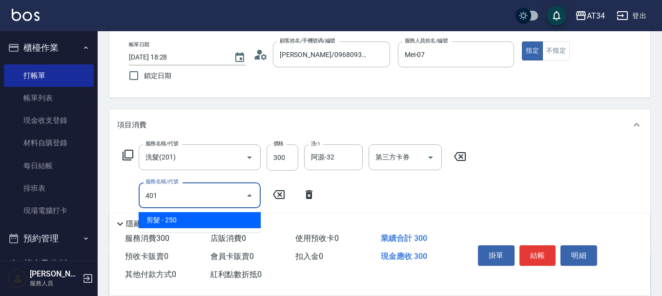
type input "50"
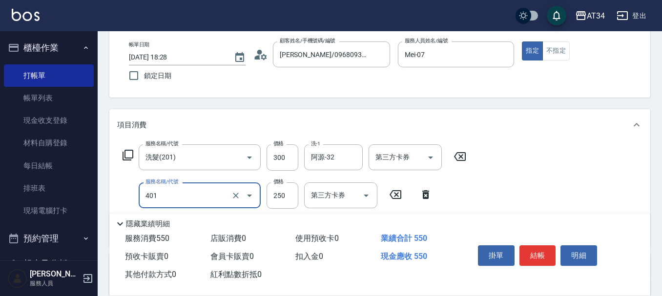
type input "剪髮(401)"
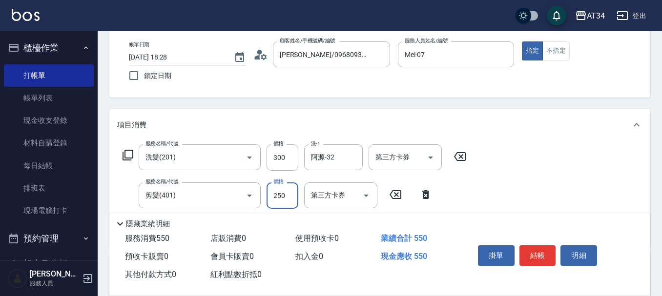
type input "3"
type input "30"
type input "60"
type input "300"
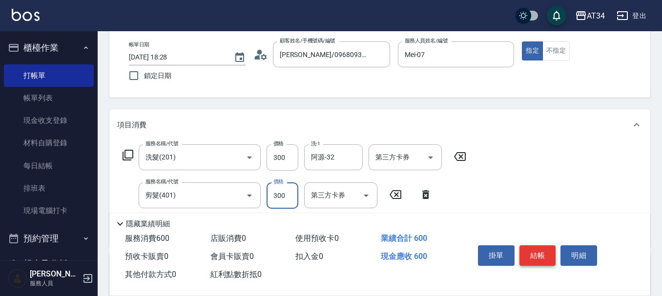
click at [525, 250] on button "結帳" at bounding box center [538, 256] width 37 height 21
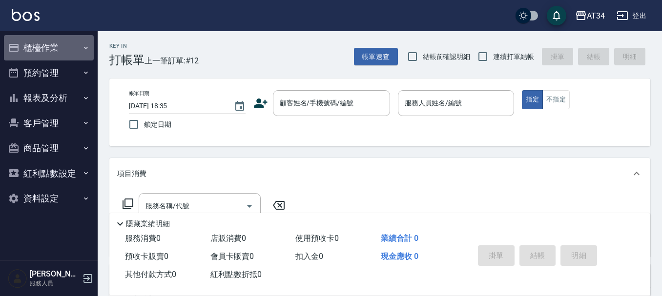
click at [20, 55] on button "櫃檯作業" at bounding box center [49, 47] width 90 height 25
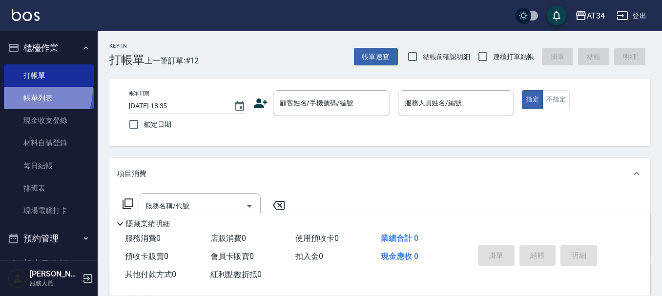
click at [40, 91] on link "帳單列表" at bounding box center [49, 98] width 90 height 22
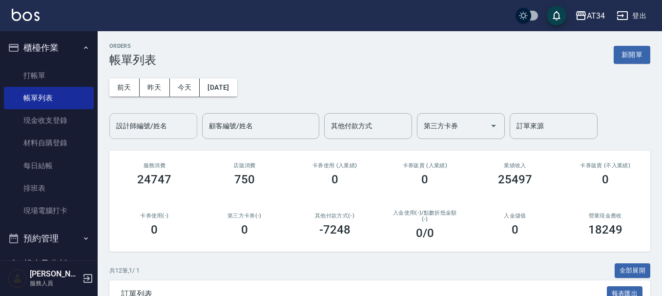
click at [177, 117] on div "設計師編號/姓名" at bounding box center [153, 126] width 88 height 26
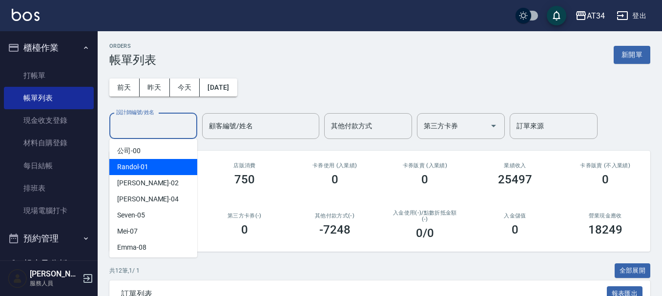
click at [159, 183] on div "Wendy -02" at bounding box center [153, 183] width 88 height 16
type input "Wendy-02"
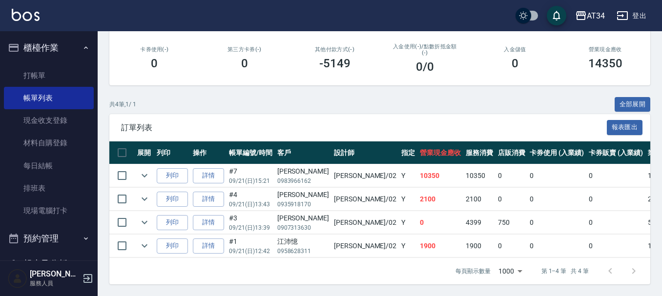
scroll to position [0, 325]
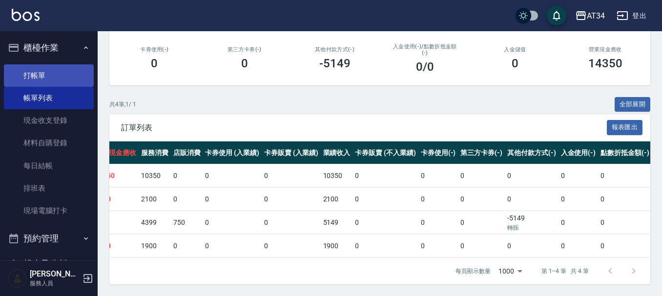
click at [32, 73] on link "打帳單" at bounding box center [49, 75] width 90 height 22
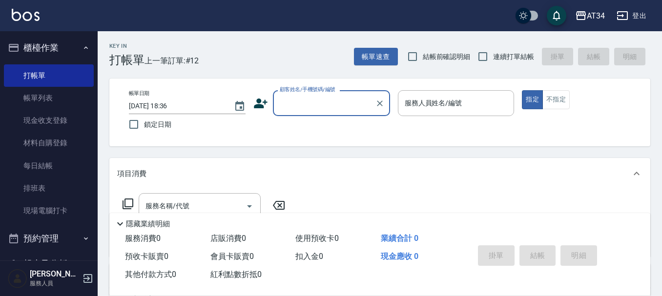
click at [65, 42] on button "櫃檯作業" at bounding box center [49, 47] width 90 height 25
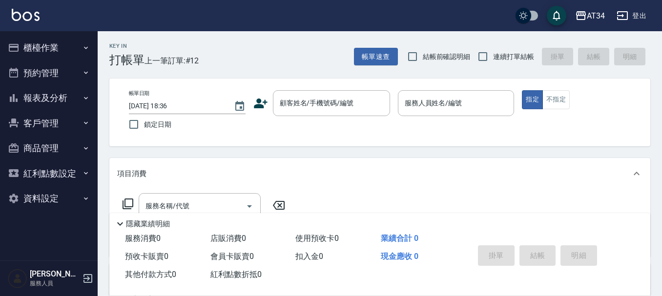
click at [53, 78] on button "預約管理" at bounding box center [49, 73] width 90 height 25
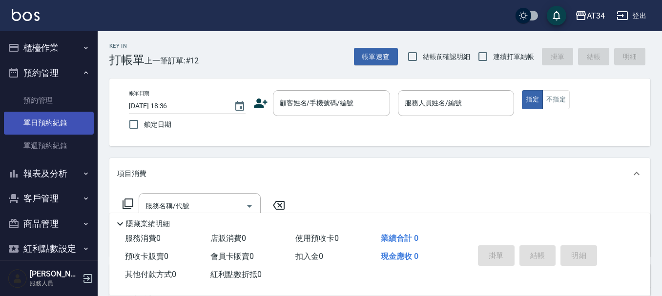
click at [60, 121] on link "單日預約紀錄" at bounding box center [49, 123] width 90 height 22
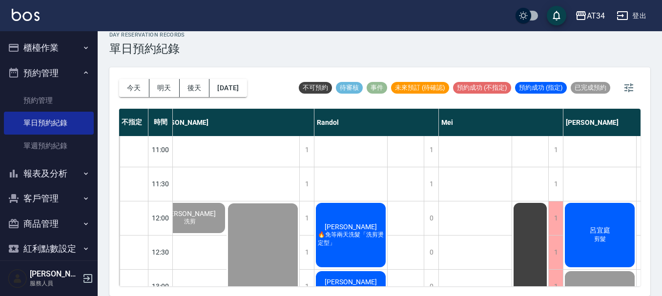
scroll to position [0, 320]
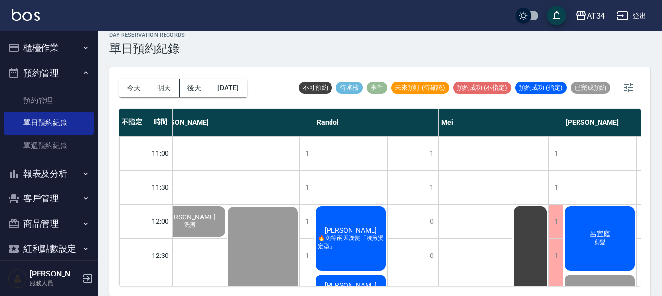
click at [355, 229] on span "[PERSON_NAME]" at bounding box center [351, 231] width 56 height 8
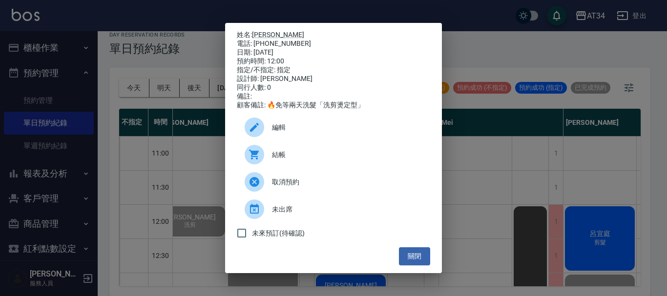
click at [288, 153] on div "結帳" at bounding box center [333, 154] width 193 height 27
click at [559, 171] on div "姓名: 劉展諺 電話: 0983491532 日期: 2025/09/21 預約時間: 12:00 指定/不指定: 指定 設計師: Randol 同行人數: …" at bounding box center [333, 148] width 667 height 296
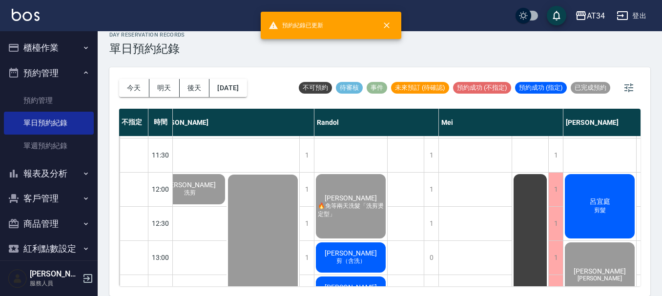
scroll to position [49, 320]
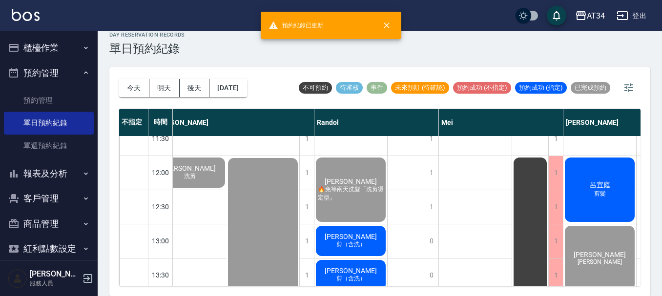
click at [345, 237] on span "[PERSON_NAME]" at bounding box center [351, 237] width 56 height 8
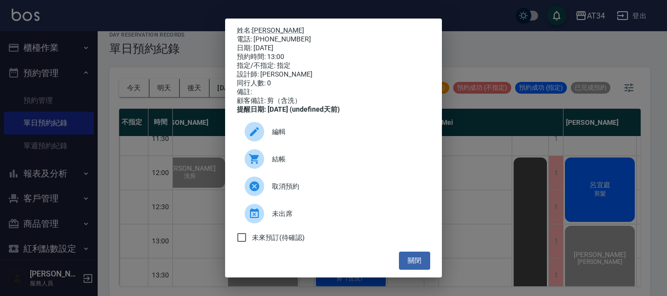
click at [318, 160] on div "結帳" at bounding box center [333, 159] width 193 height 27
click at [524, 95] on div "姓名: 林佑辰 電話: 0933240747 日期: 2025/09/21 預約時間: 13:00 指定/不指定: 指定 設計師: Randol 同行人數: …" at bounding box center [333, 148] width 667 height 296
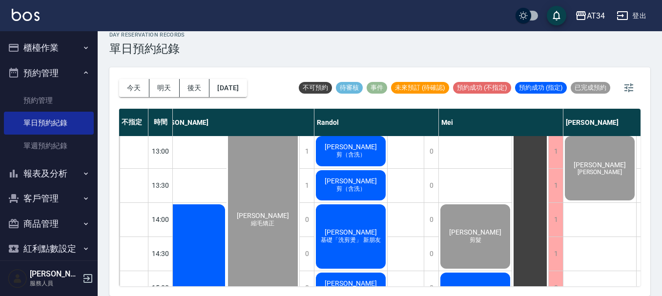
scroll to position [147, 320]
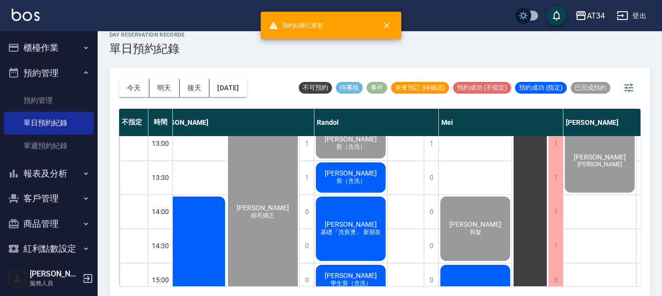
click at [352, 159] on div "林佑辰 剪（含洗）" at bounding box center [351, 143] width 73 height 33
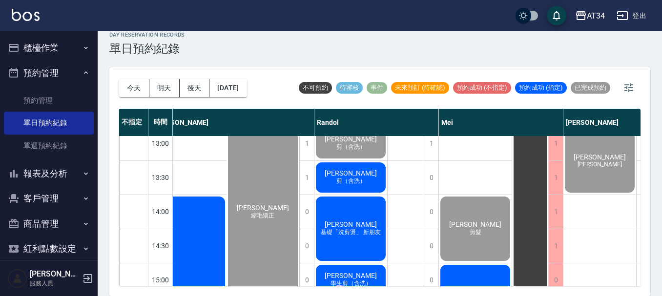
click at [352, 160] on div "劉展諺 🔥免等兩天洗髮「洗剪燙定型」 林佑辰 剪（含洗） 黃博瑋 剪（含洗） 廖威翔 基礎「洗剪燙」 新朋友 歐宥麟 學生剪（含洗） 潘柏翔 基礎「洗剪燙」 …" at bounding box center [351, 297] width 73 height 615
click at [360, 187] on div "黃博瑋 剪（含洗）" at bounding box center [351, 177] width 73 height 33
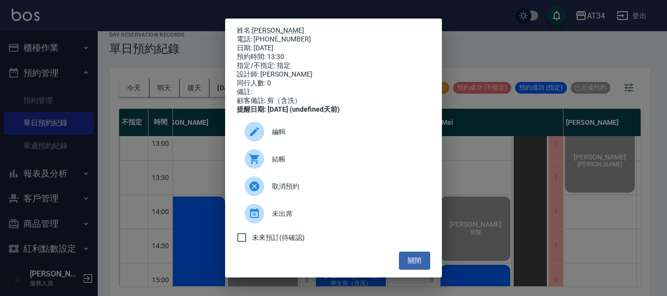
click at [326, 172] on div "結帳" at bounding box center [333, 159] width 193 height 27
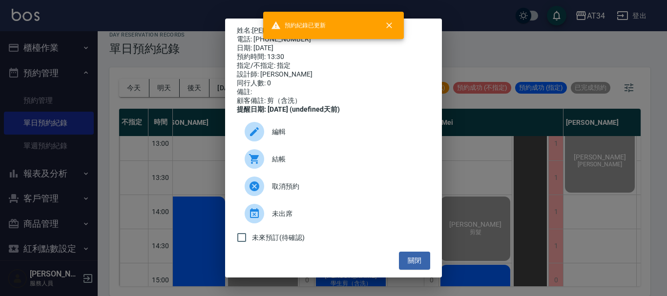
click at [492, 194] on div "姓名: 黃博瑋 電話: 0953616765 日期: 2025/09/21 預約時間: 13:30 指定/不指定: 指定 設計師: Randol 同行人數: …" at bounding box center [333, 148] width 667 height 296
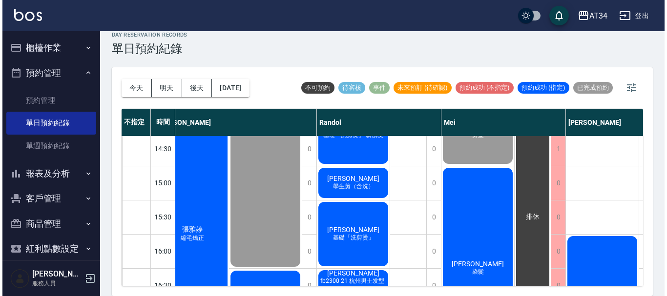
scroll to position [244, 320]
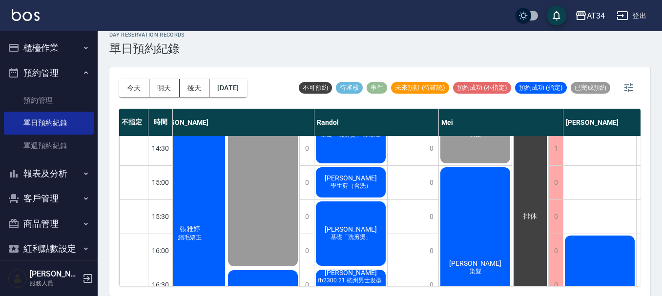
click at [352, 147] on div "廖威翔 基礎「洗剪燙」 新朋友" at bounding box center [351, 131] width 73 height 67
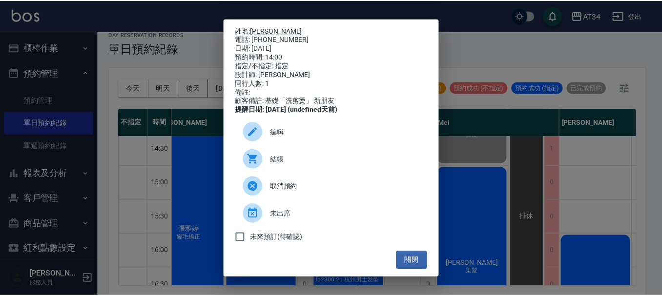
scroll to position [4, 0]
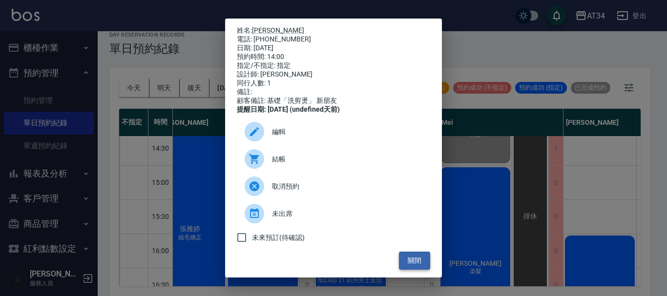
click at [418, 270] on button "關閉" at bounding box center [414, 261] width 31 height 18
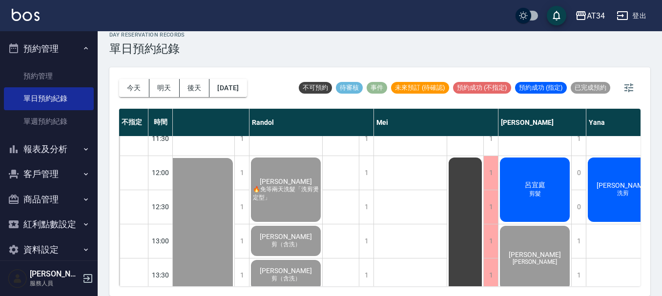
scroll to position [38, 0]
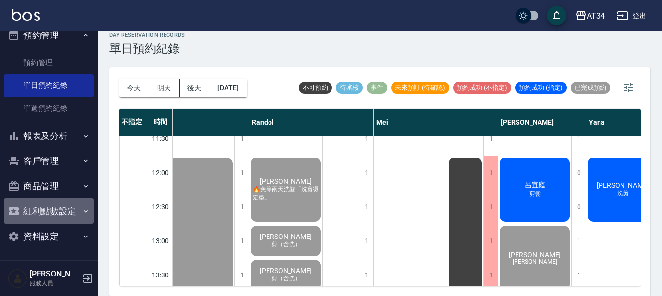
click at [68, 219] on button "紅利點數設定" at bounding box center [49, 211] width 90 height 25
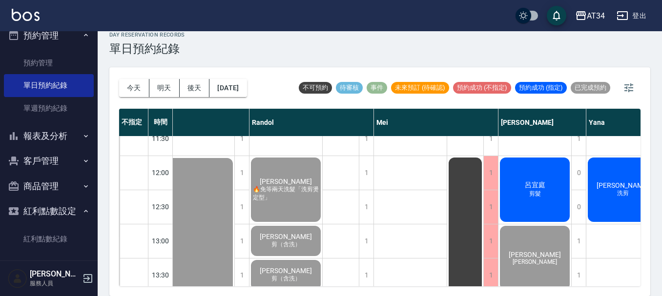
click at [68, 219] on button "紅利點數設定" at bounding box center [49, 211] width 90 height 25
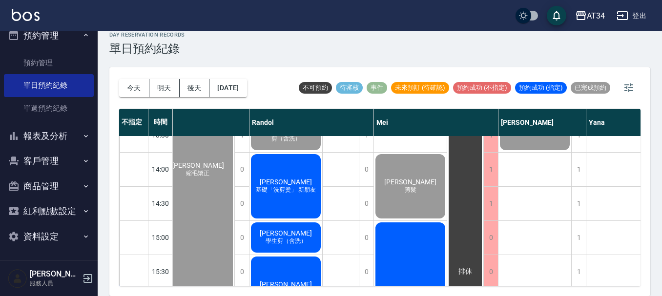
scroll to position [195, 385]
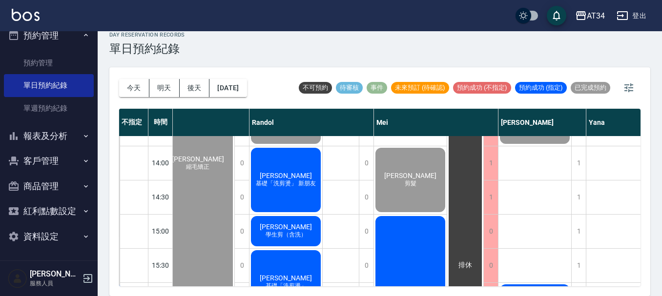
click at [301, 232] on span "學生剪（含洗）" at bounding box center [286, 235] width 45 height 8
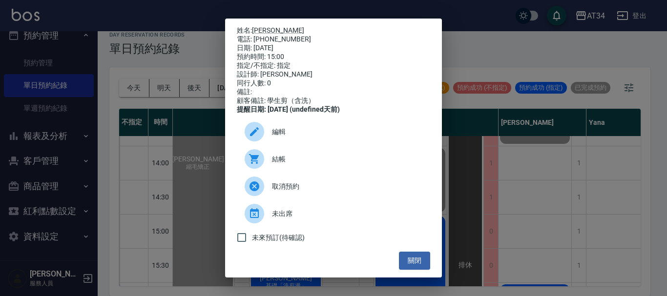
click at [285, 165] on span "結帳" at bounding box center [347, 159] width 150 height 10
click at [579, 77] on div "姓名: 歐宥麟 電話: 0966967273 日期: 2025/09/21 預約時間: 15:00 指定/不指定: 指定 設計師: Randol 同行人數: …" at bounding box center [333, 148] width 667 height 296
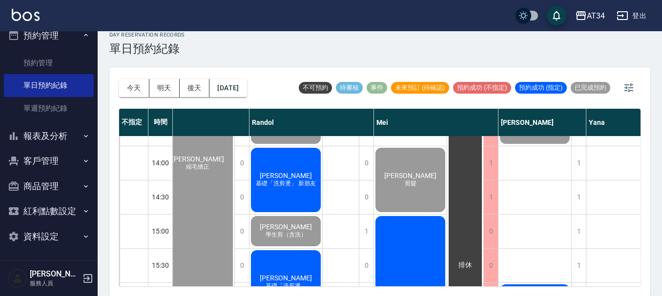
click at [289, 172] on span "廖威翔" at bounding box center [286, 176] width 56 height 8
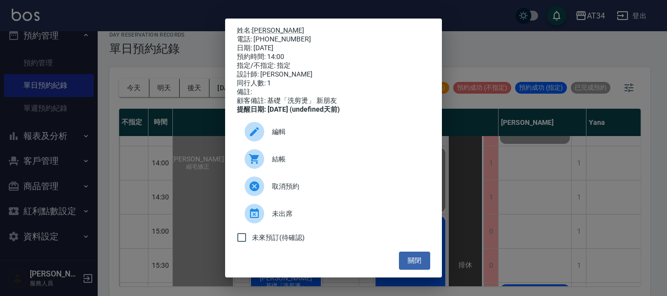
click at [508, 46] on div "姓名: 廖威翔 電話: 0905667867 日期: 2025/09/21 預約時間: 14:00 指定/不指定: 指定 設計師: Randol 同行人數: …" at bounding box center [333, 148] width 667 height 296
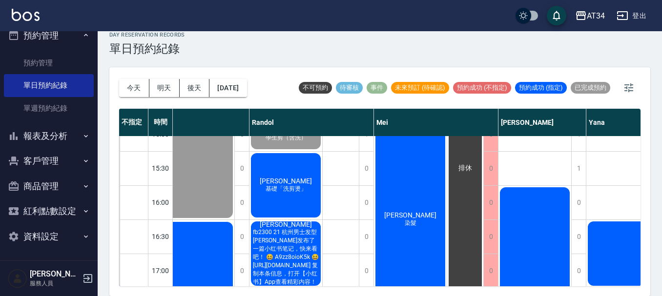
scroll to position [293, 385]
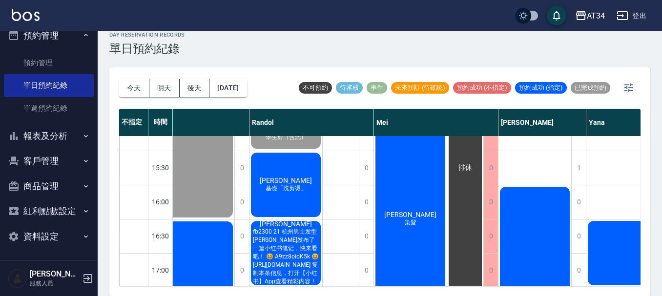
click at [280, 191] on span "基礎「洗剪燙」" at bounding box center [286, 189] width 45 height 8
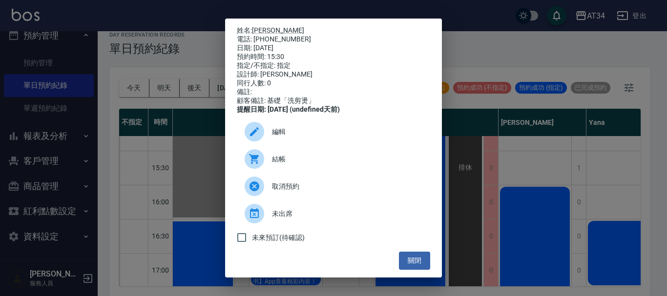
click at [282, 165] on span "結帳" at bounding box center [347, 159] width 150 height 10
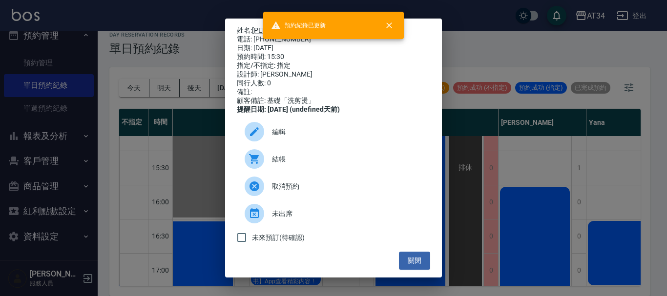
drag, startPoint x: 630, startPoint y: 242, endPoint x: 622, endPoint y: 240, distance: 8.5
click at [629, 242] on div "姓名: 潘柏翔 電話: 0910732728 日期: 2025/09/21 預約時間: 15:30 指定/不指定: 指定 設計師: Randol 同行人數: …" at bounding box center [333, 148] width 667 height 296
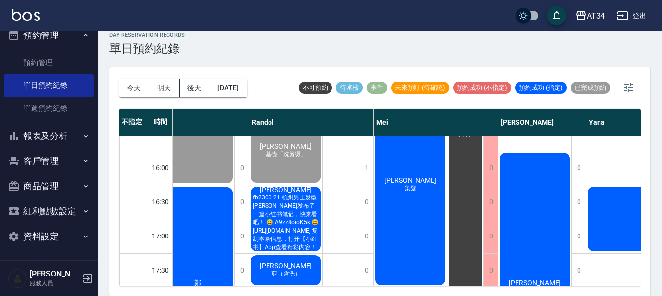
scroll to position [342, 385]
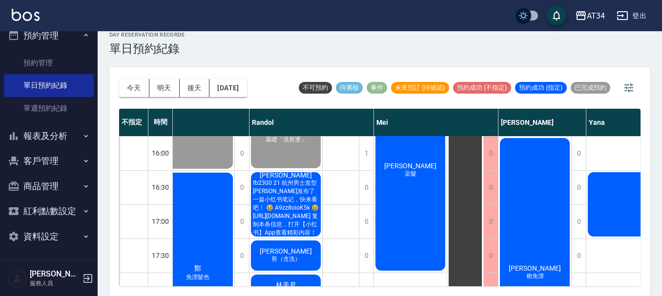
click at [307, 209] on span "fb2300 21 杭州男士发型 安杨发布了一篇小红书笔记，快来看吧！ 😆 A9zz8oioK5k 😆 http://xhslink.com/m/9TIgXK…" at bounding box center [286, 208] width 70 height 58
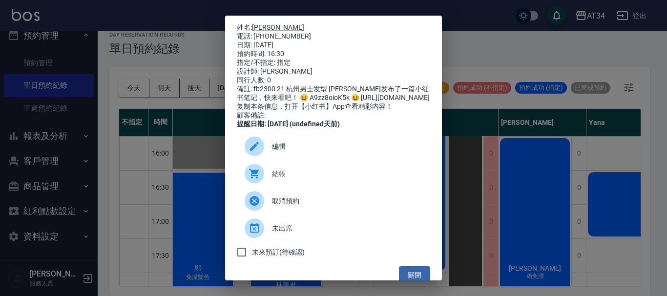
click at [298, 180] on div "結帳" at bounding box center [333, 173] width 193 height 27
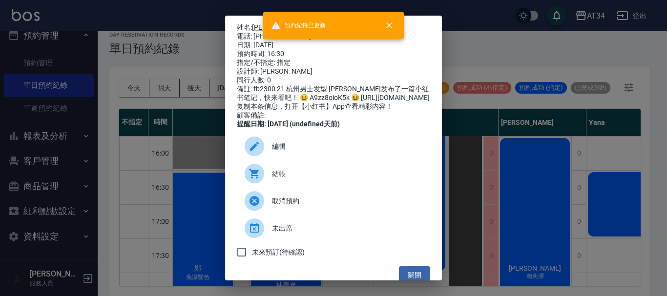
drag, startPoint x: 566, startPoint y: 212, endPoint x: 559, endPoint y: 212, distance: 6.8
click at [566, 212] on div "姓名: 陳翌霏 電話: 0953510989 日期: 2025/09/21 預約時間: 16:30 指定/不指定: 指定 設計師: Randol 同行人數: …" at bounding box center [333, 148] width 667 height 296
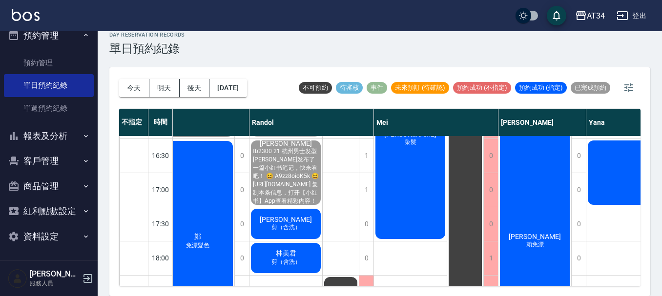
scroll to position [391, 385]
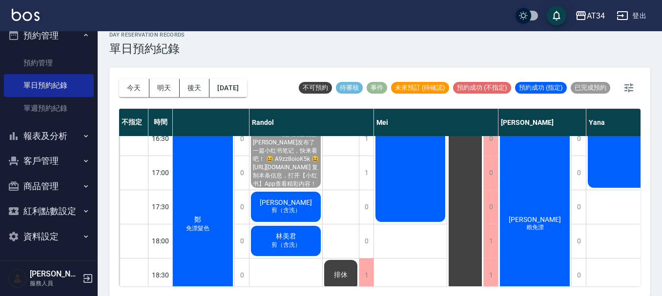
click at [290, 210] on span "剪（含洗）" at bounding box center [286, 211] width 33 height 8
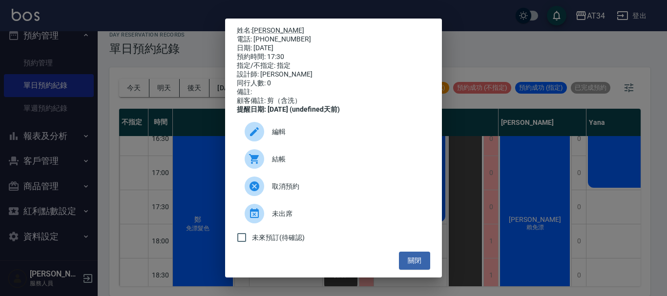
click at [288, 163] on span "結帳" at bounding box center [347, 159] width 150 height 10
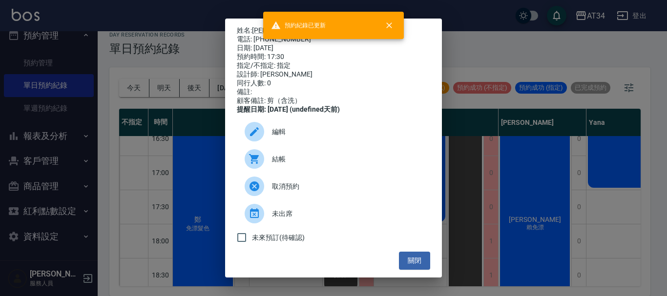
drag, startPoint x: 465, startPoint y: 255, endPoint x: 462, endPoint y: 236, distance: 19.3
click at [464, 252] on div "姓名: 林舜硯 電話: 0939908771 日期: 2025/09/21 預約時間: 17:30 指定/不指定: 指定 設計師: Randol 同行人數: …" at bounding box center [333, 148] width 667 height 296
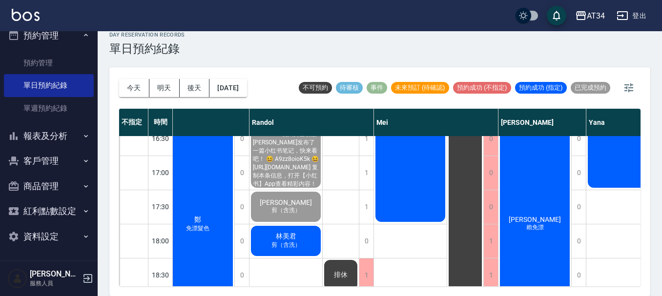
click at [265, 249] on div "林美君 剪（含洗）" at bounding box center [286, 241] width 73 height 33
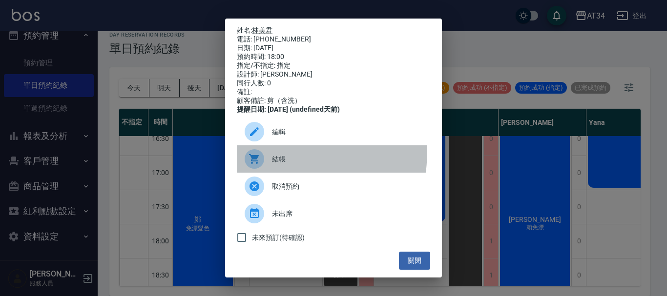
click at [274, 158] on div "結帳" at bounding box center [333, 159] width 193 height 27
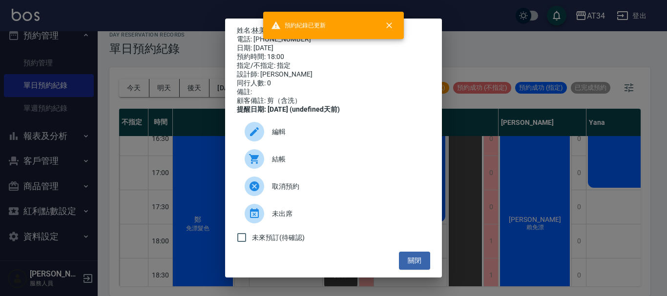
click at [185, 32] on div "姓名: 林美君 電話: 0931331125 日期: 2025/09/21 預約時間: 18:00 指定/不指定: 指定 設計師: Randol 同行人數: …" at bounding box center [333, 148] width 667 height 296
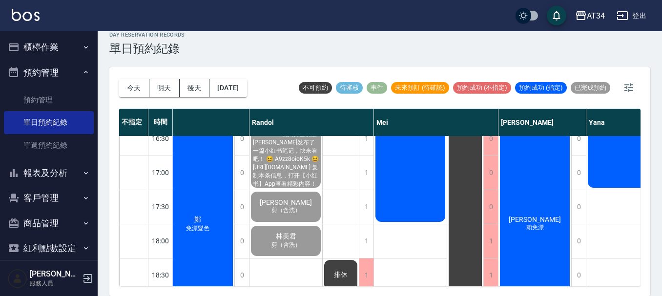
scroll to position [0, 0]
click at [64, 40] on button "櫃檯作業" at bounding box center [49, 47] width 90 height 25
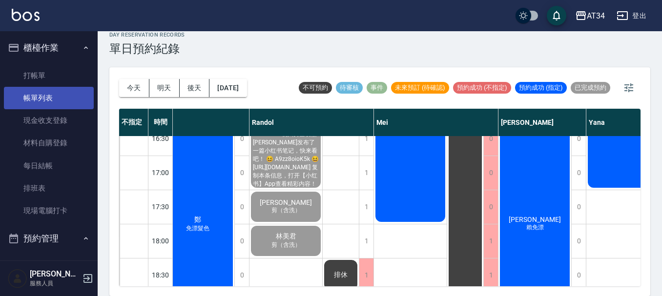
click at [59, 89] on link "帳單列表" at bounding box center [49, 98] width 90 height 22
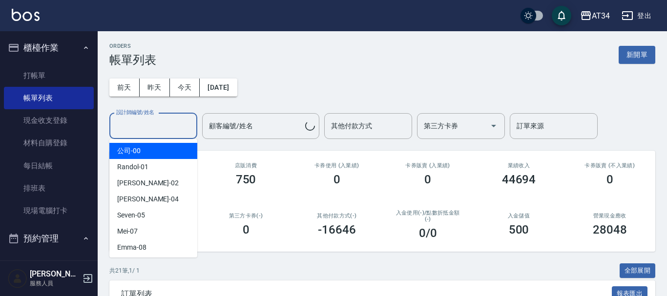
click at [165, 124] on input "設計師編號/姓名" at bounding box center [153, 126] width 79 height 17
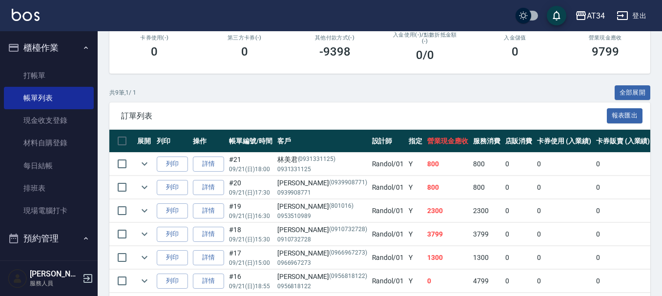
scroll to position [145, 0]
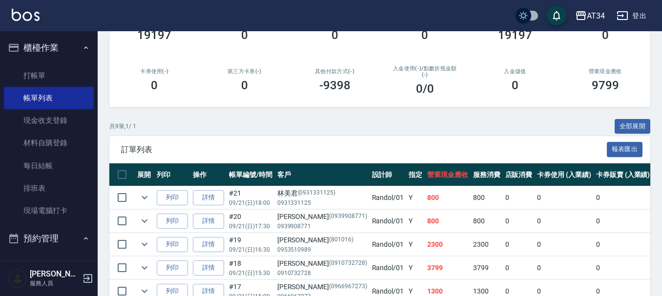
click at [342, 117] on div "ORDERS 帳單列表 新開單 前天 昨天 今天 2025/09/21 設計師編號/姓名 Randol-01 設計師編號/姓名 顧客編號/姓名 顧客編號/姓名…" at bounding box center [380, 161] width 565 height 549
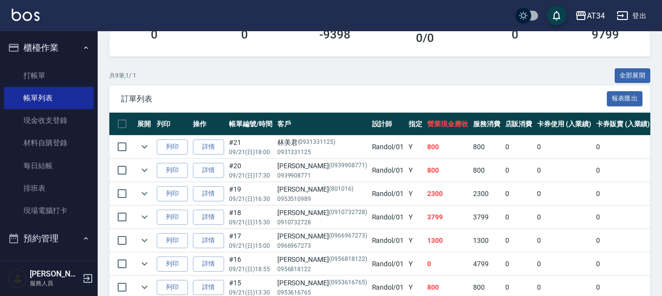
scroll to position [0, 0]
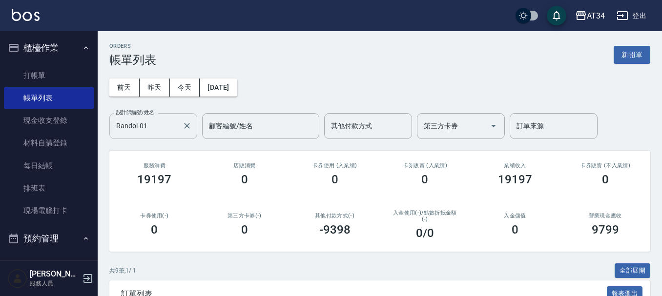
click at [151, 131] on input "Randol-01" at bounding box center [146, 126] width 64 height 17
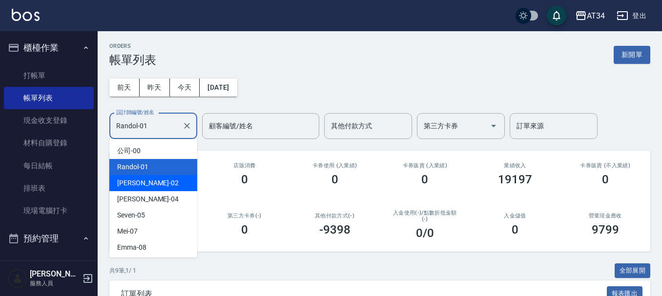
click at [176, 188] on div "Wendy -02" at bounding box center [153, 183] width 88 height 16
type input "Wendy-02"
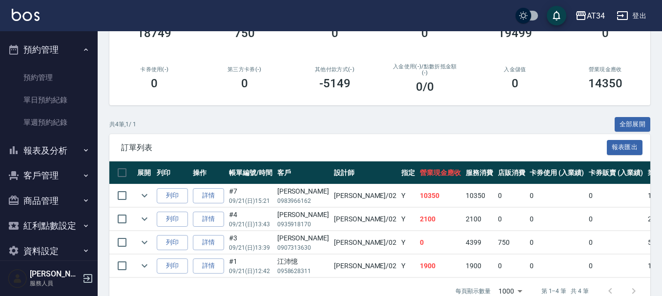
scroll to position [195, 0]
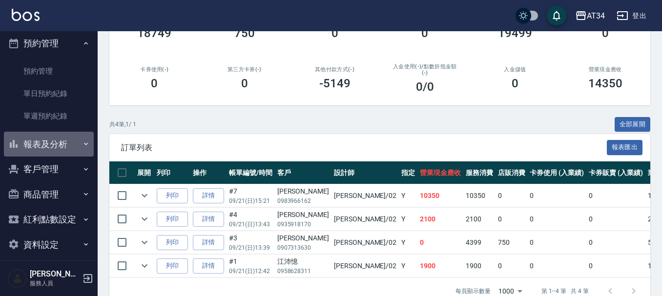
click at [74, 146] on button "報表及分析" at bounding box center [49, 144] width 90 height 25
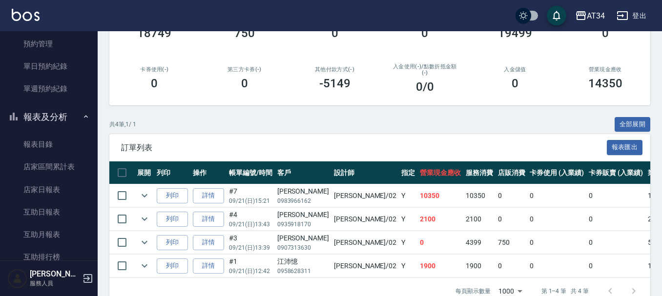
scroll to position [244, 0]
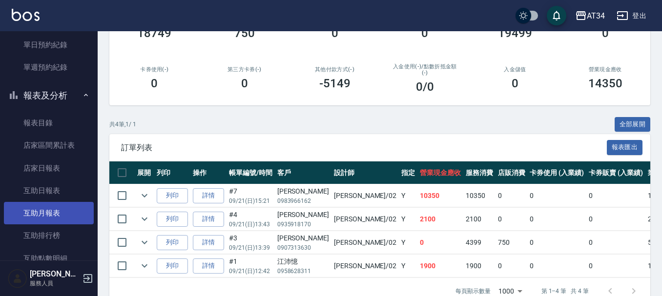
click at [74, 212] on link "互助月報表" at bounding box center [49, 213] width 90 height 22
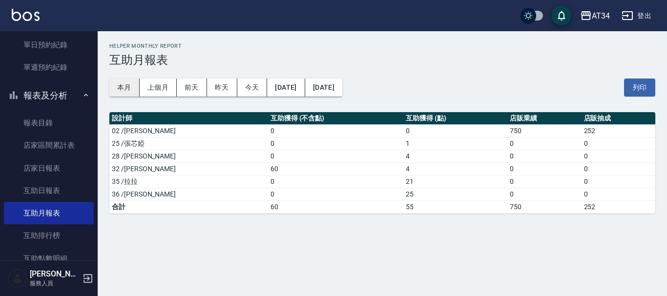
click at [123, 95] on button "本月" at bounding box center [124, 88] width 30 height 18
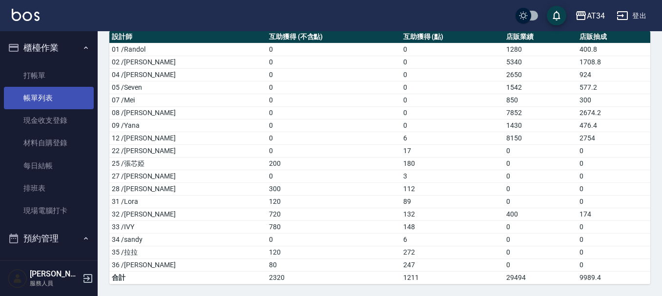
click at [62, 103] on link "帳單列表" at bounding box center [49, 98] width 90 height 22
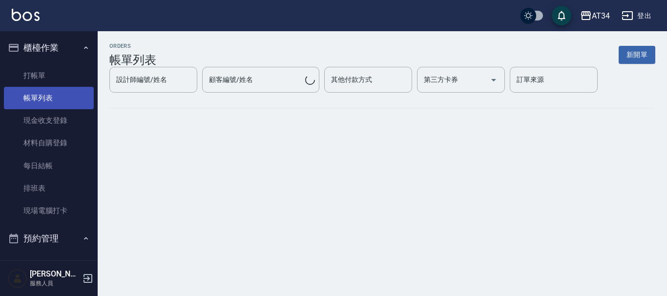
click at [62, 103] on link "帳單列表" at bounding box center [49, 98] width 90 height 22
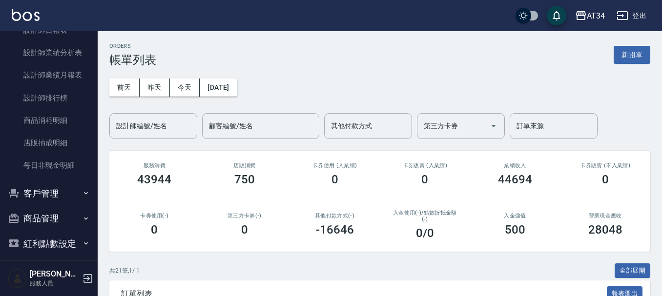
scroll to position [586, 0]
click at [59, 222] on button "商品管理" at bounding box center [49, 218] width 90 height 25
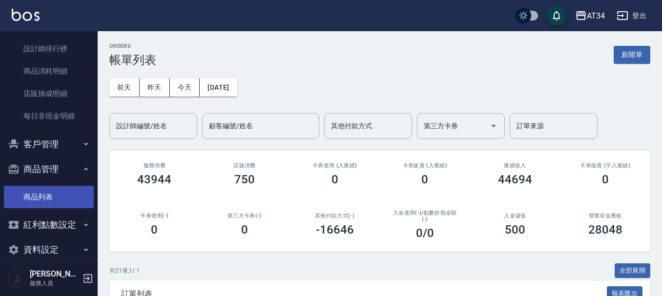
click at [61, 194] on link "商品列表" at bounding box center [49, 197] width 90 height 22
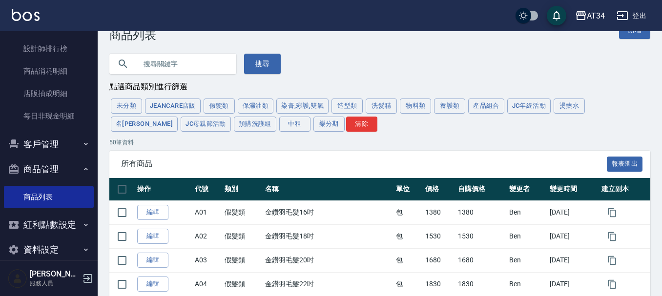
scroll to position [49, 0]
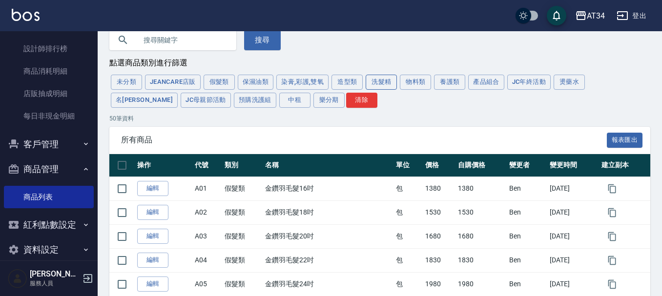
click at [387, 80] on button "洗髮精" at bounding box center [381, 82] width 31 height 15
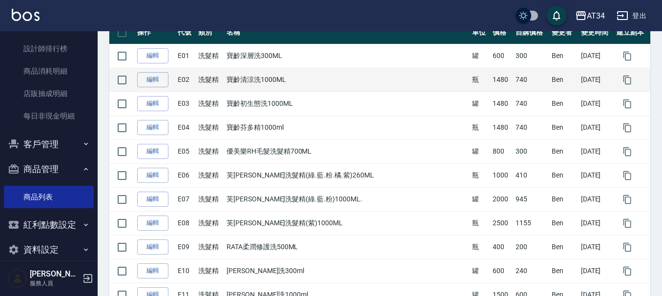
scroll to position [195, 0]
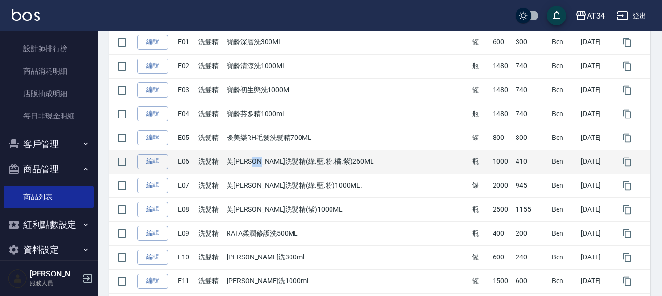
drag, startPoint x: 282, startPoint y: 161, endPoint x: 293, endPoint y: 165, distance: 11.6
click at [293, 165] on td "芙米勒洗髮精(綠.藍.粉.橘.紫)260ML" at bounding box center [347, 162] width 246 height 24
click at [343, 171] on td "芙米勒洗髮精(綠.藍.粉.橘.紫)260ML" at bounding box center [347, 162] width 246 height 24
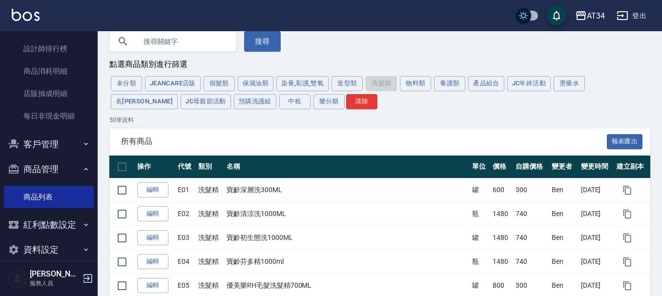
scroll to position [0, 0]
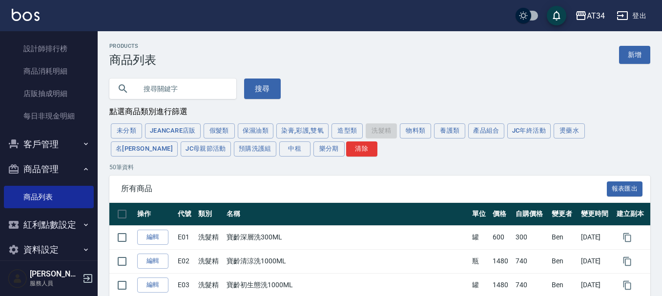
click at [197, 85] on input "text" at bounding box center [183, 89] width 92 height 26
type input "福"
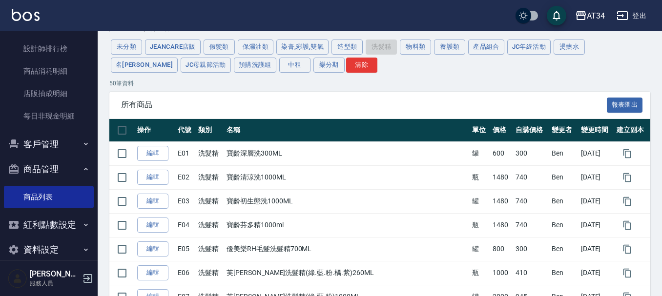
scroll to position [49, 0]
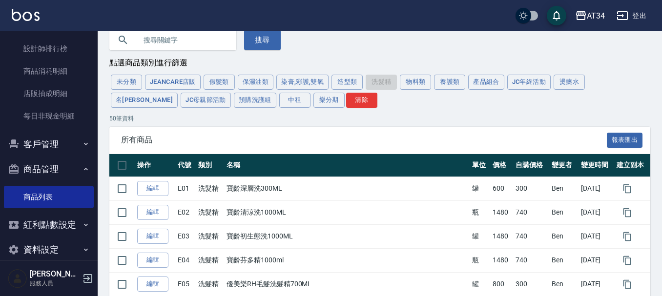
click at [34, 175] on button "商品管理" at bounding box center [49, 169] width 90 height 25
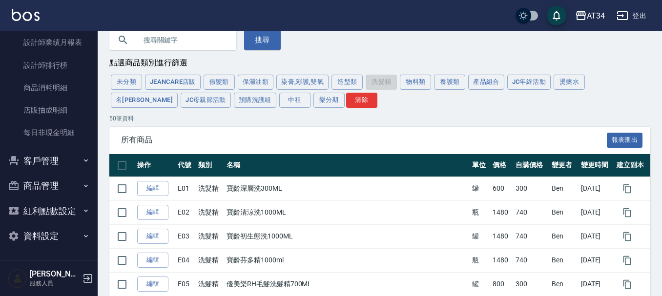
click at [34, 175] on button "商品管理" at bounding box center [49, 185] width 90 height 25
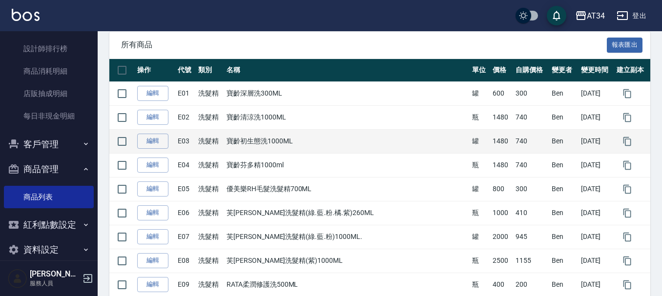
scroll to position [147, 0]
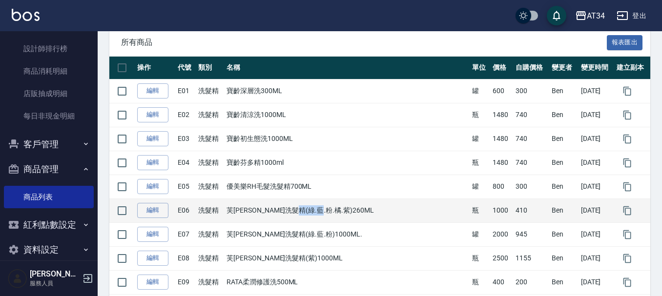
drag, startPoint x: 327, startPoint y: 207, endPoint x: 348, endPoint y: 210, distance: 21.2
click at [347, 210] on td "芙米勒洗髮精(綠.藍.粉.橘.紫)260ML" at bounding box center [347, 211] width 246 height 24
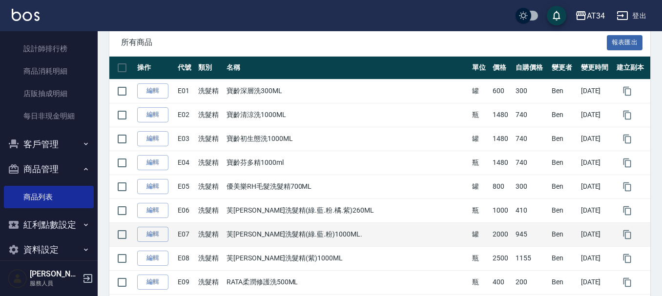
drag, startPoint x: 320, startPoint y: 221, endPoint x: 284, endPoint y: 226, distance: 36.5
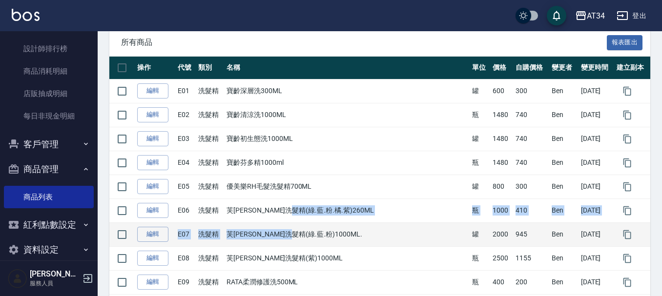
click at [224, 233] on td "洗髮精" at bounding box center [210, 235] width 28 height 24
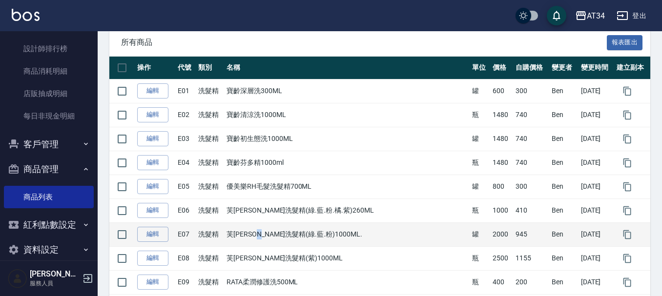
drag, startPoint x: 287, startPoint y: 236, endPoint x: 293, endPoint y: 236, distance: 5.4
click at [293, 236] on td "芙米勒洗髮精(綠.藍.粉)1000ML." at bounding box center [347, 235] width 246 height 24
click at [292, 232] on td "芙米勒洗髮精(綠.藍.粉)1000ML." at bounding box center [347, 235] width 246 height 24
click at [294, 232] on td "芙米勒洗髮精(綠.藍.粉)1000ML." at bounding box center [347, 235] width 246 height 24
click at [278, 231] on td "芙米勒洗髮精(綠.藍.粉)1000ML." at bounding box center [347, 235] width 246 height 24
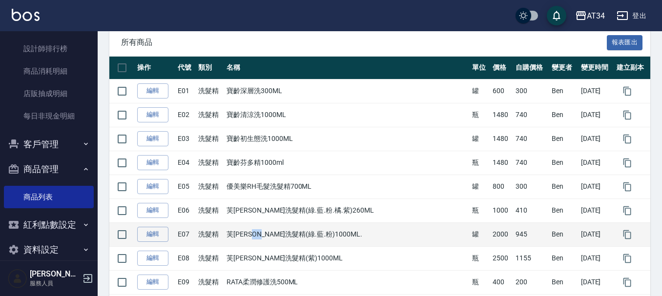
drag, startPoint x: 283, startPoint y: 231, endPoint x: 291, endPoint y: 231, distance: 7.9
click at [291, 231] on td "芙米勒洗髮精(綠.藍.粉)1000ML." at bounding box center [347, 235] width 246 height 24
click at [224, 231] on td "洗髮精" at bounding box center [210, 235] width 28 height 24
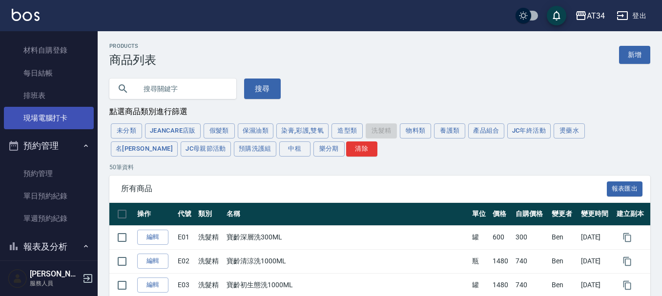
scroll to position [0, 0]
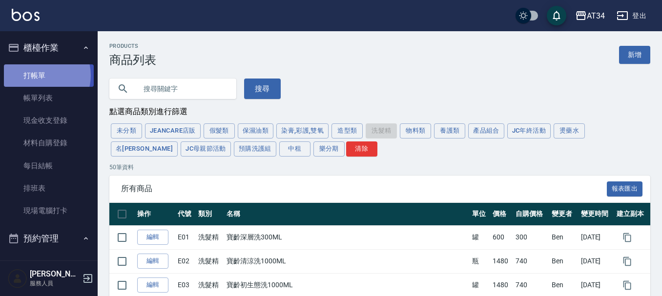
click at [40, 75] on link "打帳單" at bounding box center [49, 75] width 90 height 22
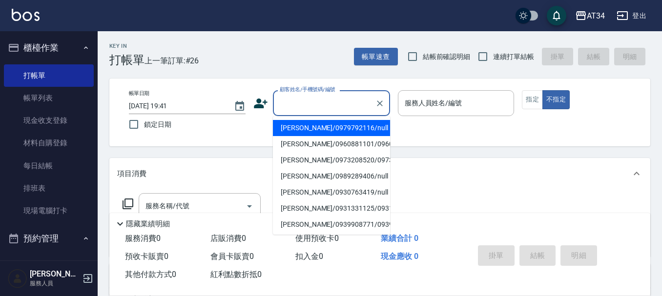
click at [314, 106] on input "顧客姓名/手機號碼/編號" at bounding box center [324, 103] width 94 height 17
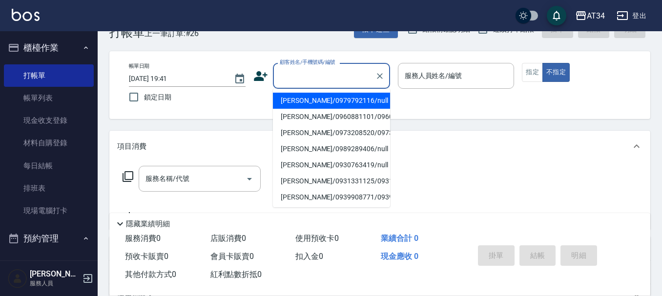
scroll to position [49, 0]
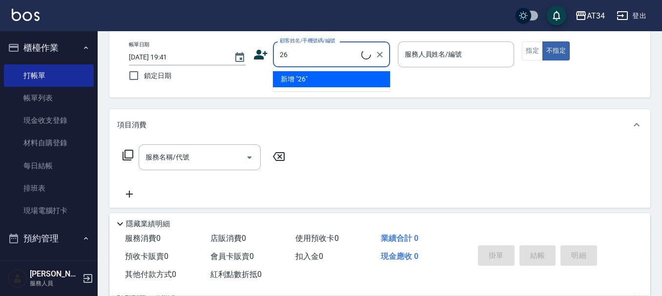
type input "2"
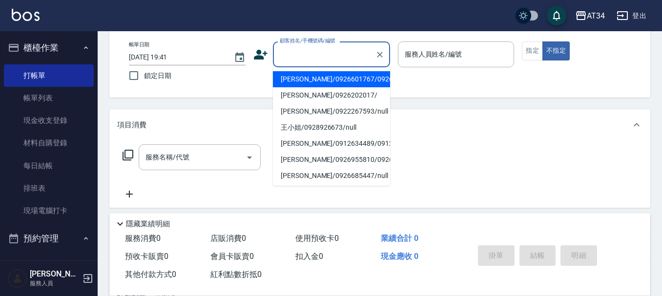
type input "2"
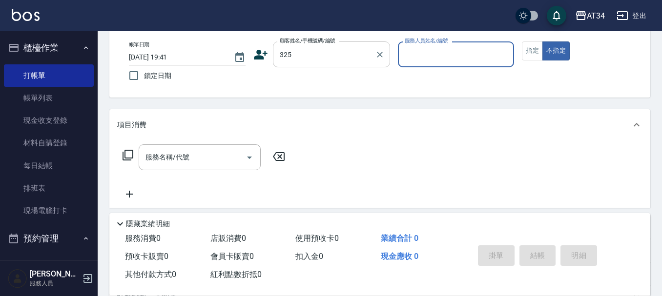
click at [314, 51] on input "325" at bounding box center [324, 54] width 94 height 17
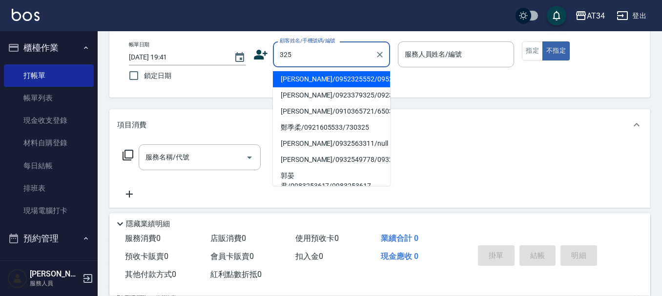
type input "32"
click at [314, 51] on input "32" at bounding box center [324, 54] width 94 height 17
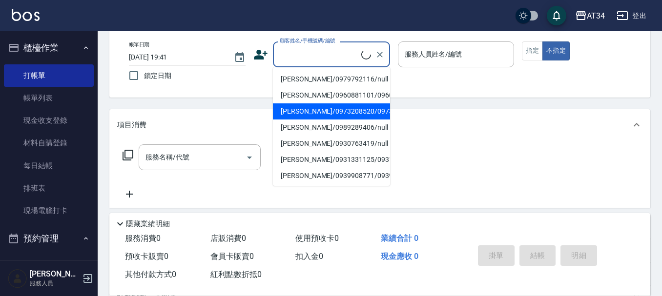
click at [311, 50] on input "顧客姓名/手機號碼/編號" at bounding box center [319, 54] width 84 height 17
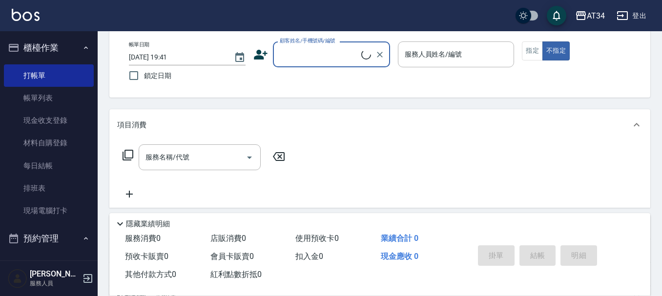
click at [311, 50] on input "顧客姓名/手機號碼/編號" at bounding box center [319, 54] width 84 height 17
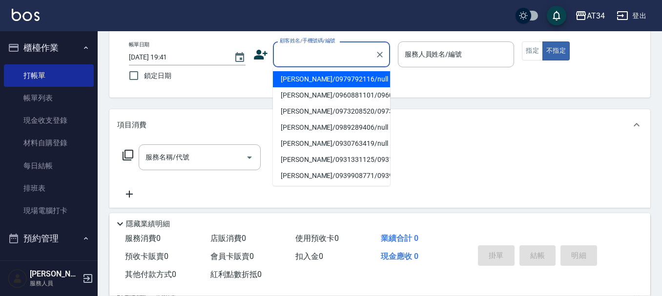
click at [311, 50] on input "顧客姓名/手機號碼/編號" at bounding box center [324, 54] width 94 height 17
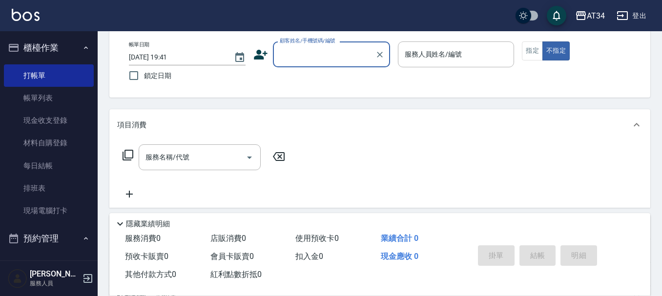
click at [311, 50] on input "顧客姓名/手機號碼/編號" at bounding box center [324, 54] width 94 height 17
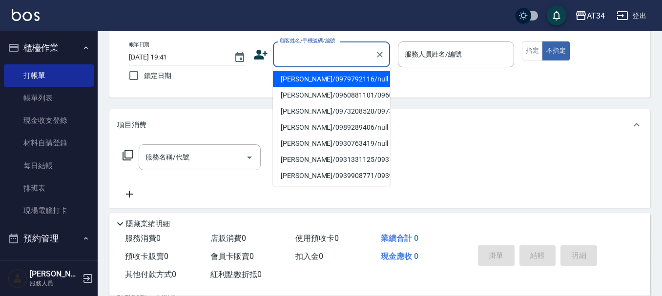
click at [311, 50] on input "顧客姓名/手機號碼/編號" at bounding box center [324, 54] width 94 height 17
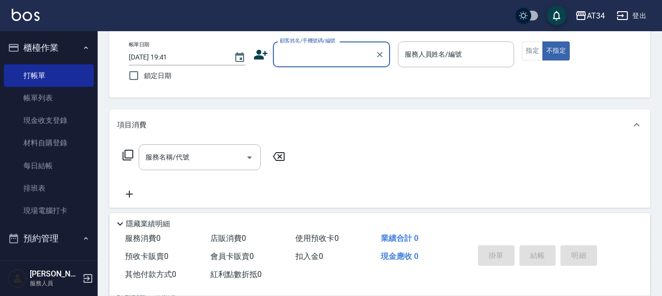
click at [311, 50] on input "顧客姓名/手機號碼/編號" at bounding box center [324, 54] width 94 height 17
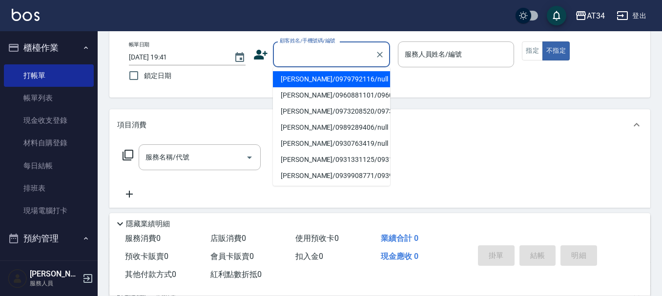
click at [311, 50] on input "顧客姓名/手機號碼/編號" at bounding box center [324, 54] width 94 height 17
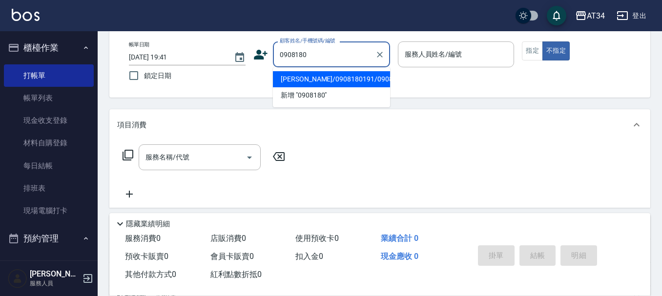
click at [349, 87] on li "蔡肄葉/0908180191/0908180191" at bounding box center [331, 79] width 117 height 16
type input "蔡肄葉/0908180191/0908180191"
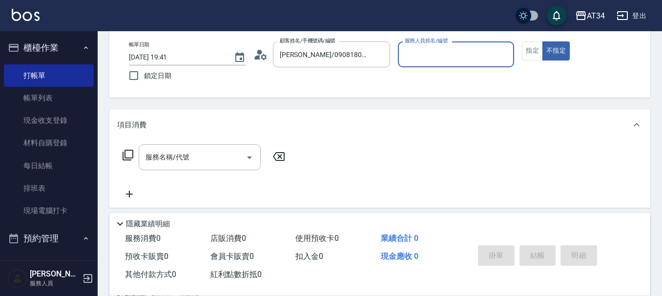
type input "阿源-32"
click at [172, 179] on div "服務名稱/代號 服務名稱/代號" at bounding box center [204, 173] width 174 height 56
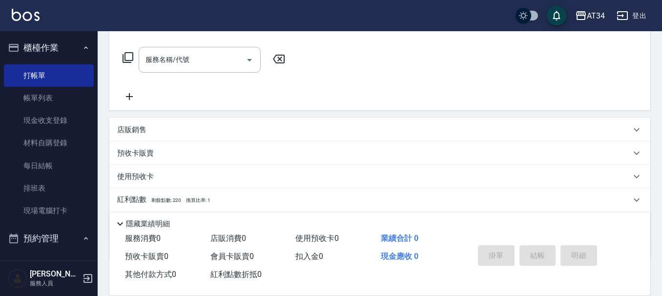
scroll to position [195, 0]
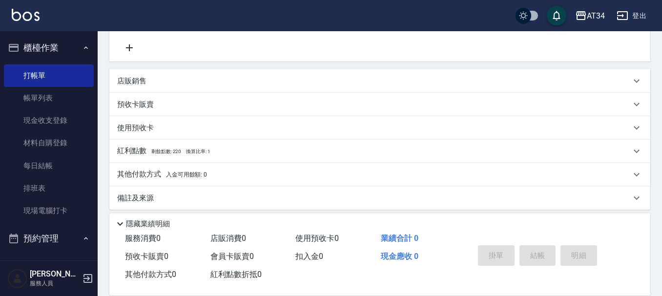
click at [157, 84] on div "店販銷售" at bounding box center [374, 81] width 514 height 10
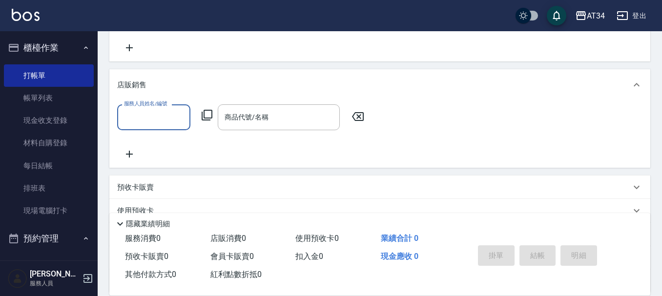
scroll to position [0, 0]
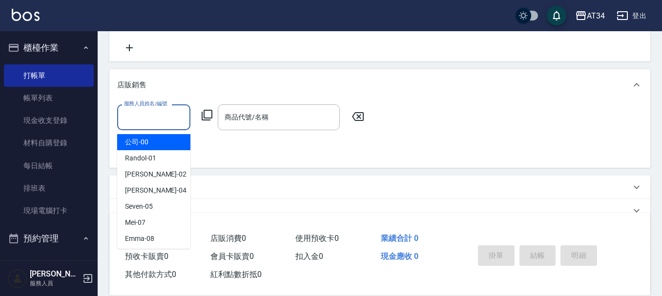
click at [144, 124] on input "服務人員姓名/編號" at bounding box center [154, 117] width 64 height 17
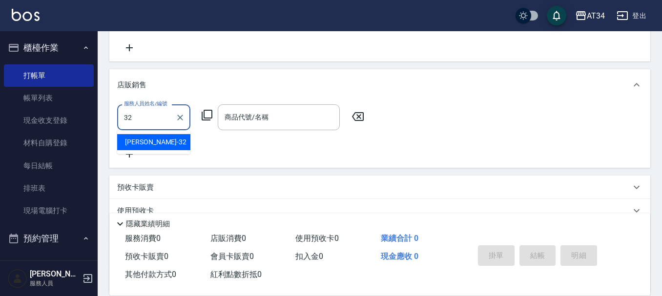
type input "阿源-32"
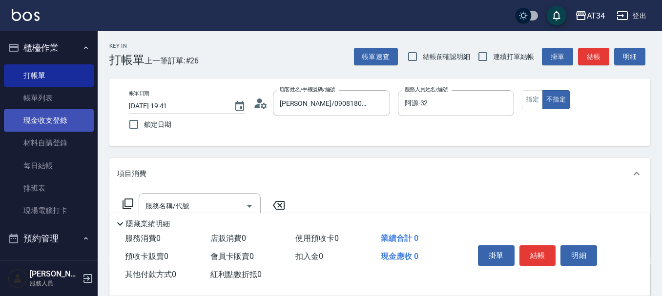
click at [26, 116] on link "現金收支登錄" at bounding box center [49, 120] width 90 height 22
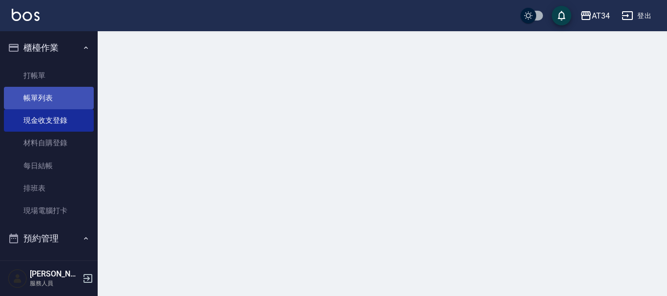
click at [41, 90] on link "帳單列表" at bounding box center [49, 98] width 90 height 22
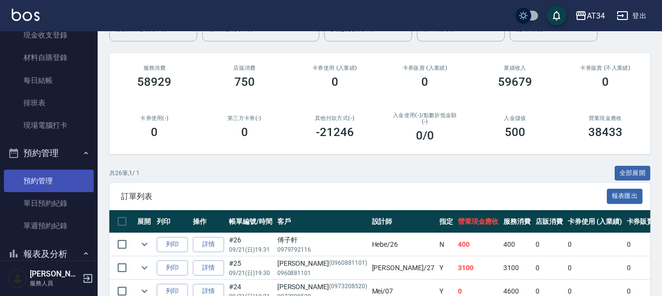
scroll to position [98, 0]
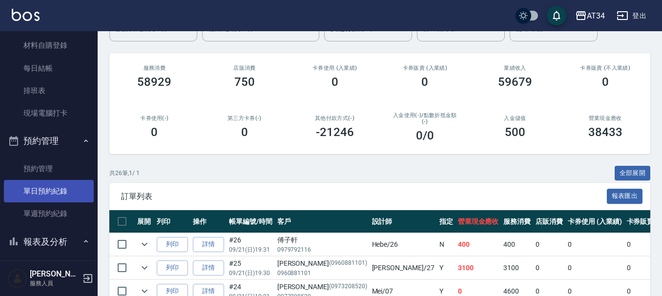
click at [53, 187] on link "單日預約紀錄" at bounding box center [49, 191] width 90 height 22
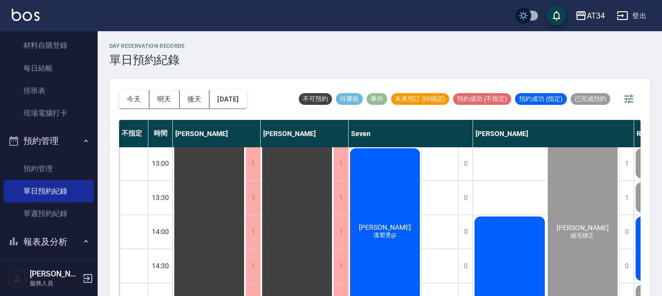
scroll to position [147, 0]
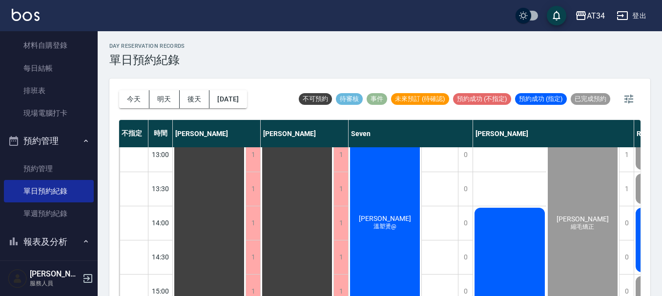
click at [398, 231] on span "溫塑燙@" at bounding box center [385, 227] width 27 height 8
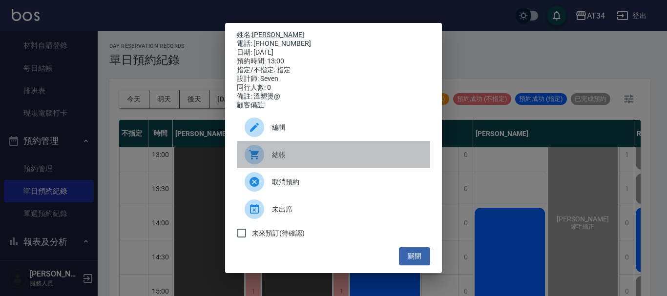
click at [327, 152] on div "結帳" at bounding box center [333, 154] width 193 height 27
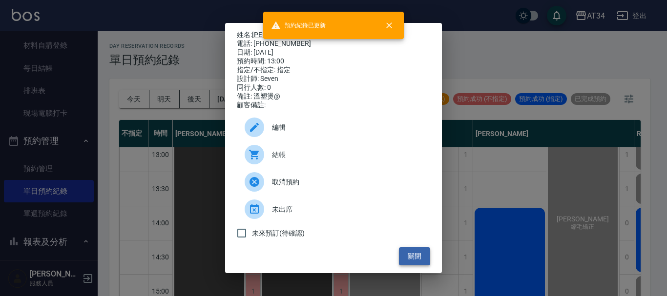
click at [424, 260] on button "關閉" at bounding box center [414, 257] width 31 height 18
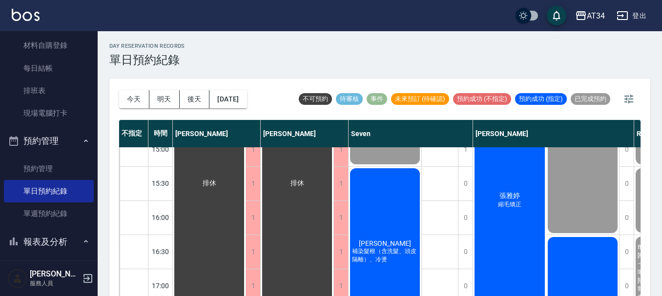
scroll to position [342, 0]
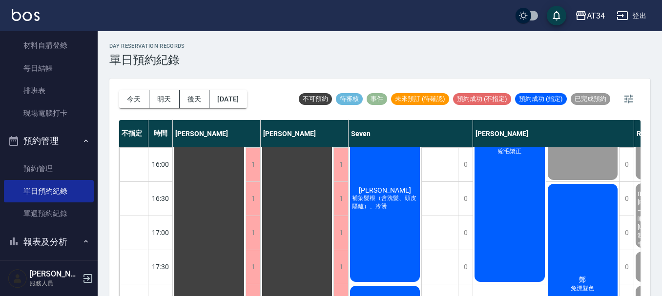
click at [392, 206] on span "補染髮根（含洗髮、頭皮隔離）、冷燙" at bounding box center [385, 202] width 70 height 17
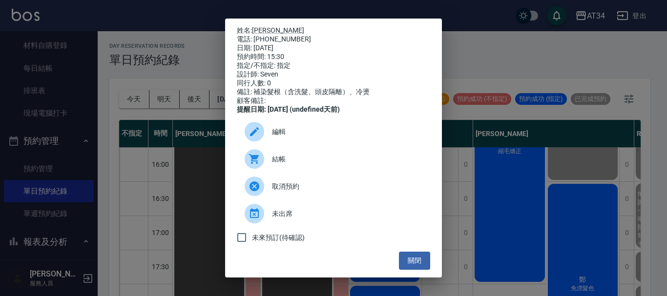
click at [292, 172] on div "結帳" at bounding box center [333, 159] width 193 height 27
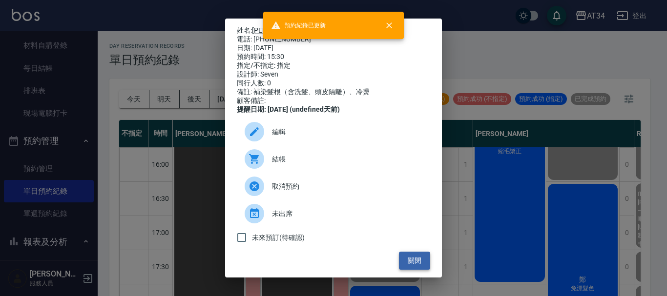
click at [416, 266] on button "關閉" at bounding box center [414, 261] width 31 height 18
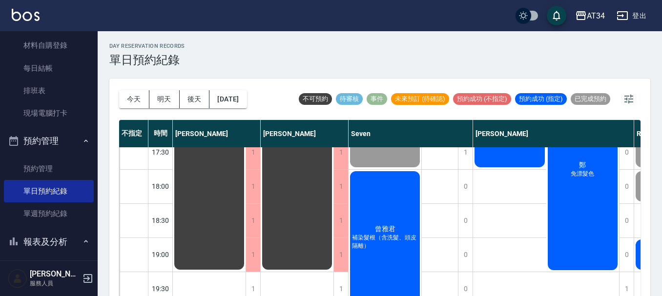
scroll to position [473, 0]
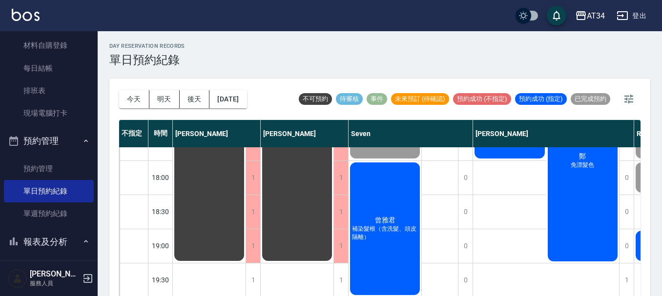
click at [407, 213] on div "曾雅君 補染髮根（含洗髮、頭皮隔離）" at bounding box center [385, 229] width 73 height 136
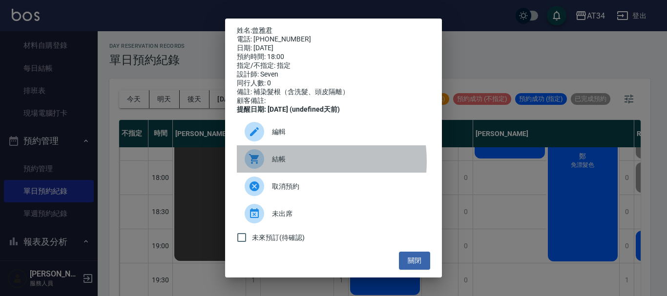
click at [288, 165] on span "結帳" at bounding box center [347, 159] width 150 height 10
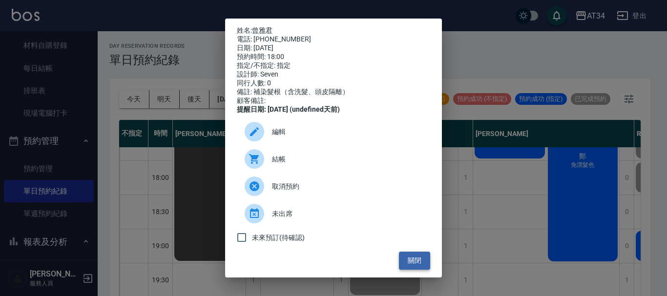
click at [417, 265] on button "關閉" at bounding box center [414, 261] width 31 height 18
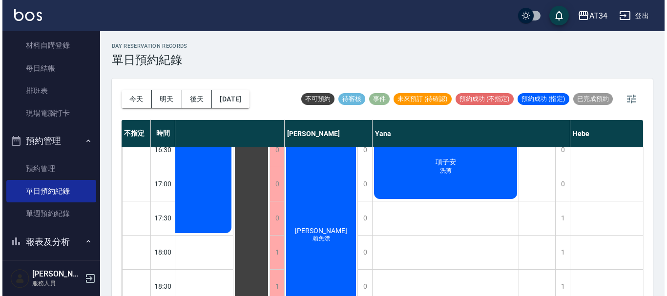
scroll to position [391, 709]
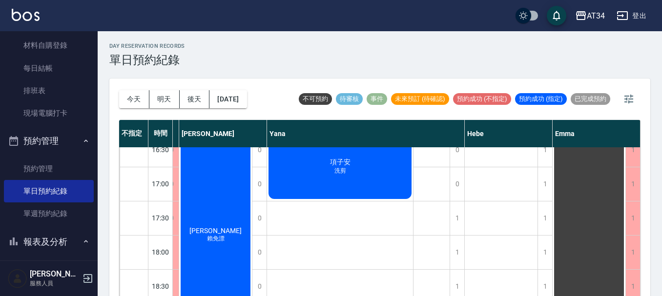
click at [227, 240] on div "柯庭甄 賴免漂" at bounding box center [215, 235] width 73 height 273
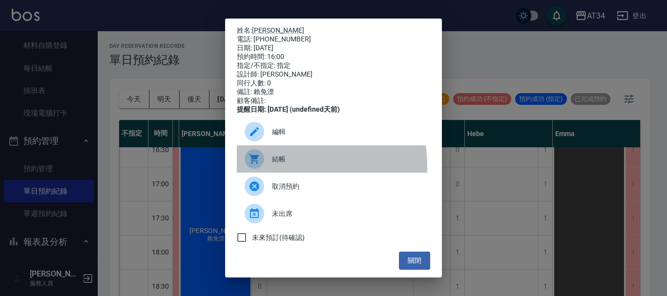
click at [281, 173] on div "結帳" at bounding box center [333, 159] width 193 height 27
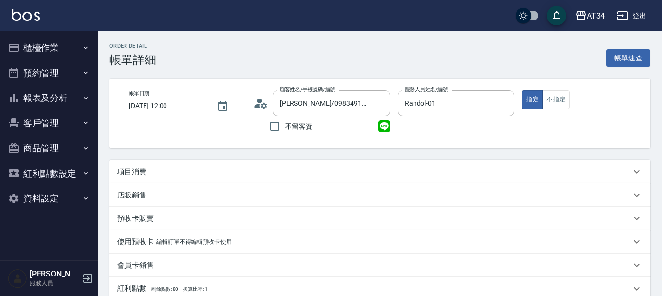
click at [223, 167] on div "項目消費" at bounding box center [374, 172] width 514 height 10
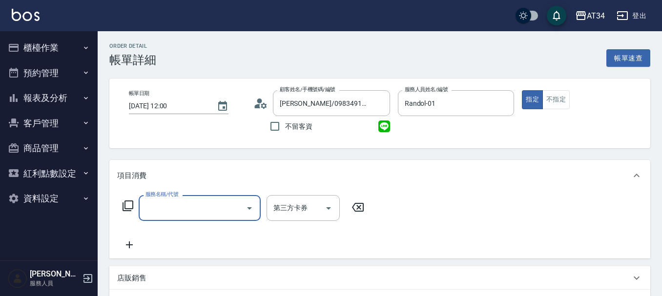
scroll to position [49, 0]
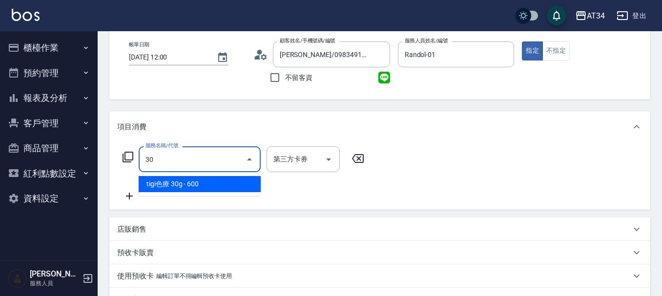
type input "300"
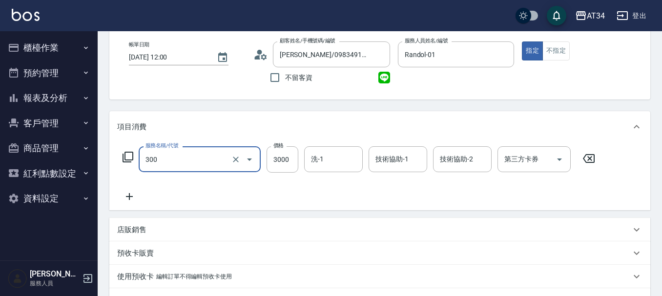
type input "燙髮(300)"
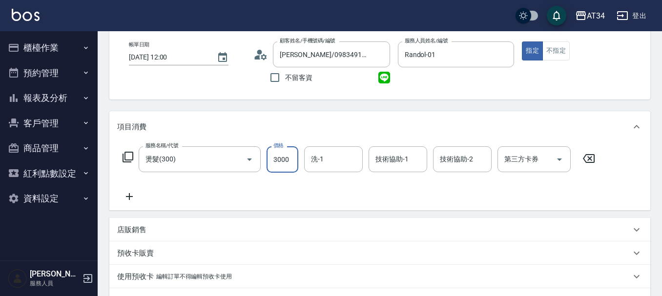
type input "0"
type input "28"
type input "20"
type input "2800"
type input "280"
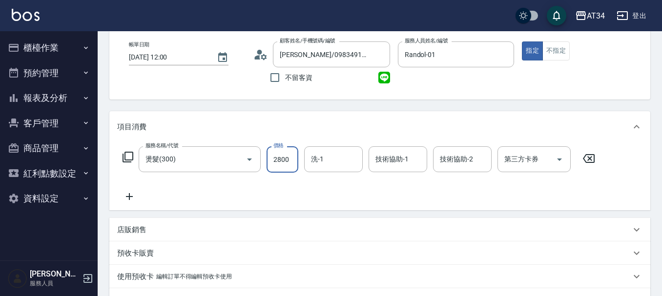
type input "2800"
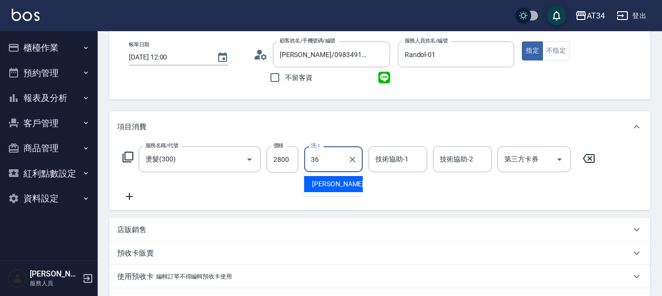
type input "張可芮-36"
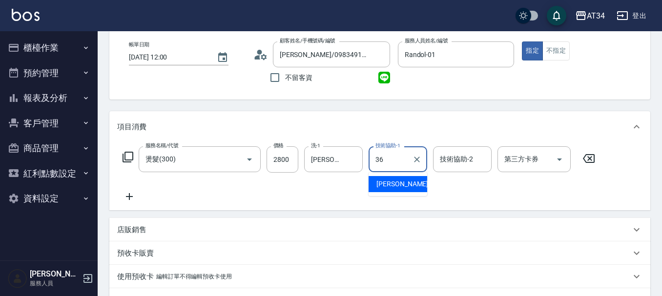
type input "張可芮-36"
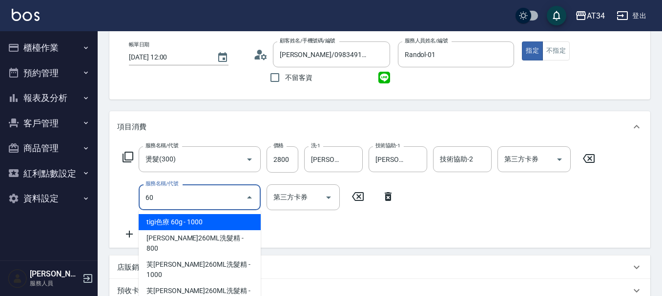
type input "602"
type input "370"
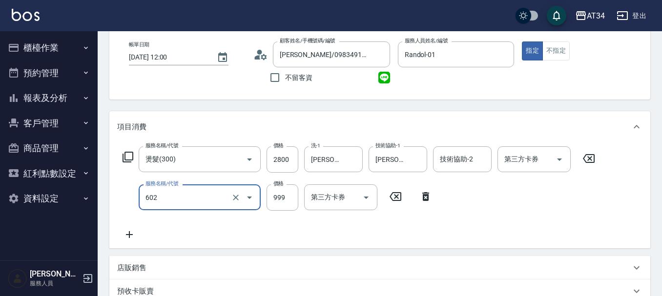
type input "自備鉑金(602)"
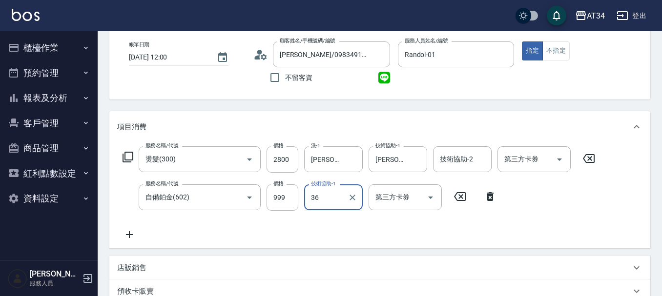
type input "張可芮-36"
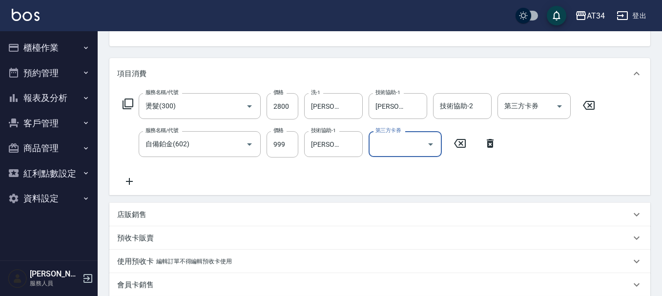
scroll to position [344, 0]
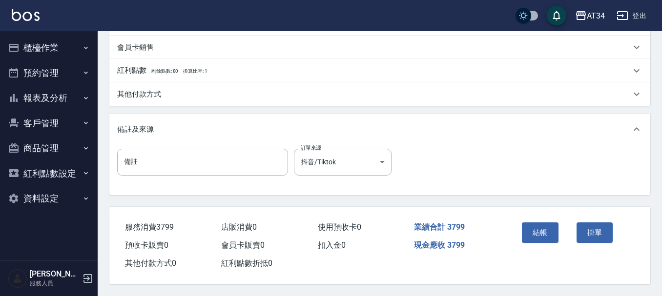
click at [189, 94] on div "其他付款方式" at bounding box center [374, 94] width 514 height 10
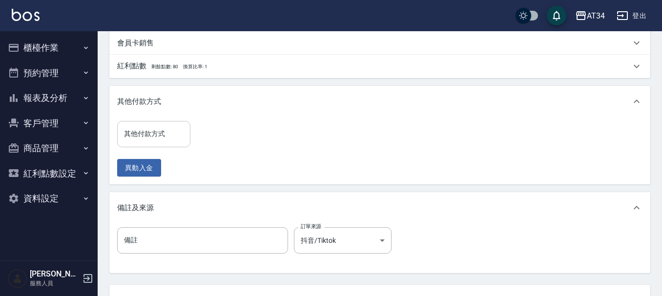
click at [162, 134] on input "其他付款方式" at bounding box center [154, 134] width 64 height 17
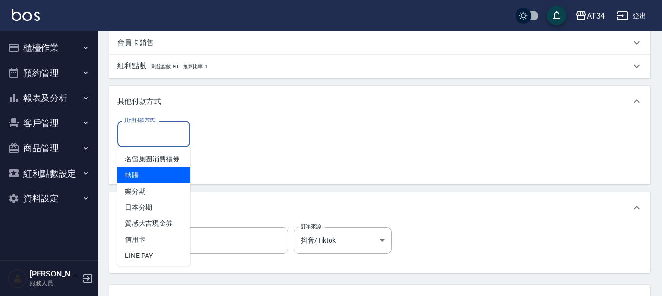
click at [161, 184] on span "轉賬" at bounding box center [153, 176] width 73 height 16
type input "轉賬"
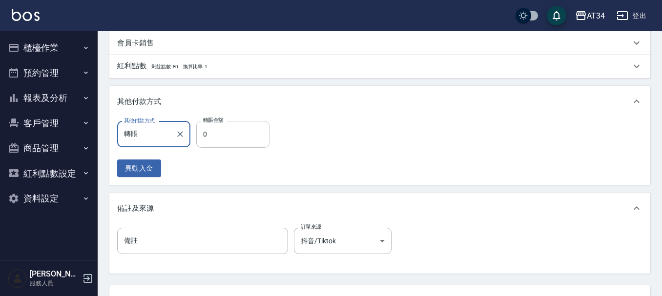
click at [247, 135] on input "0" at bounding box center [232, 134] width 73 height 26
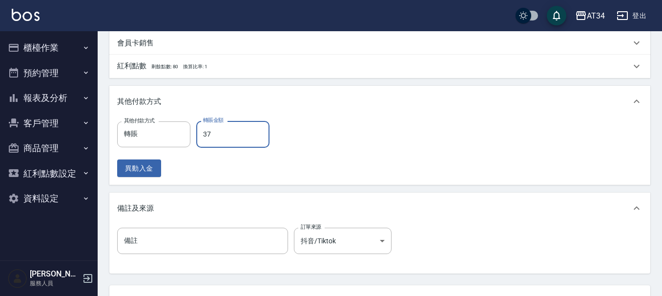
type input "379"
type input "0"
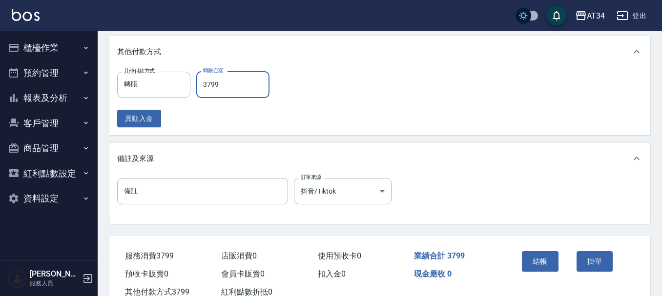
scroll to position [427, 0]
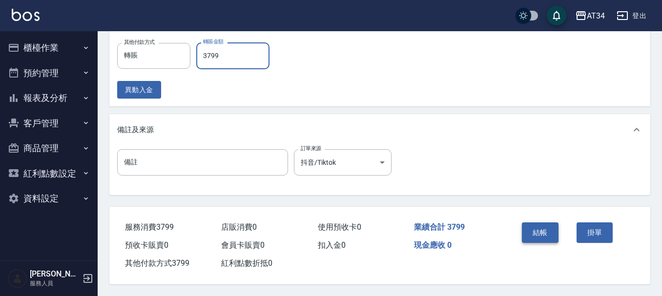
type input "3799"
click at [556, 230] on button "結帳" at bounding box center [540, 233] width 37 height 21
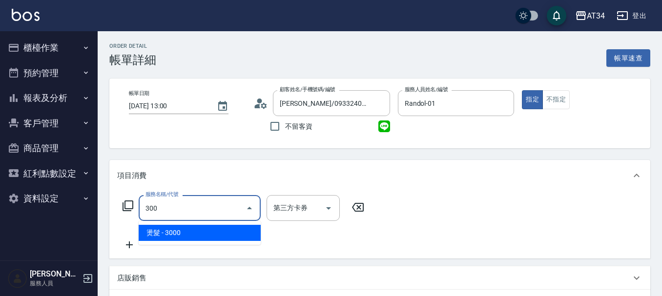
type input "300"
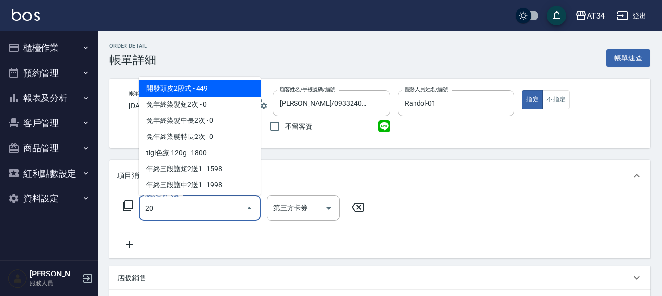
type input "201"
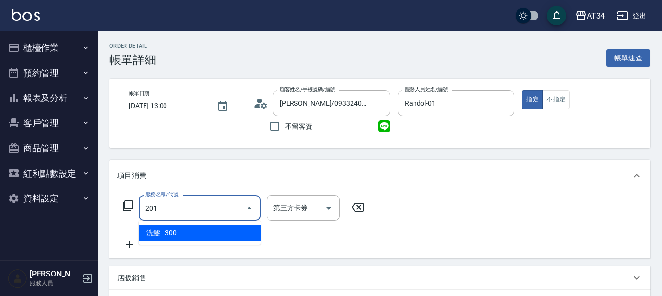
type input "30"
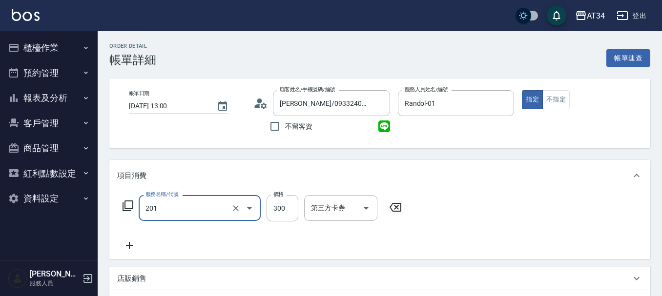
type input "洗髮(201)"
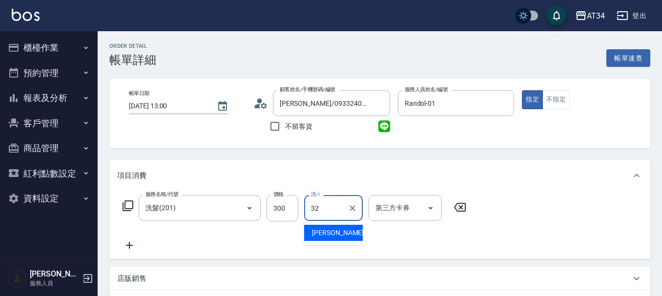
type input "阿源-32"
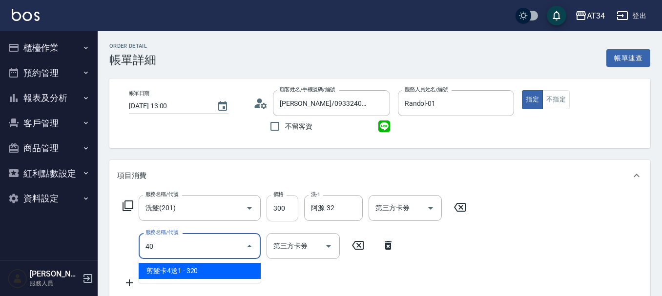
type input "401"
type input "50"
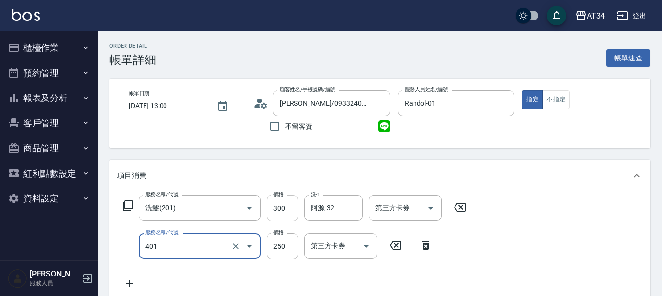
type input "剪髮(401)"
type input "5"
type input "30"
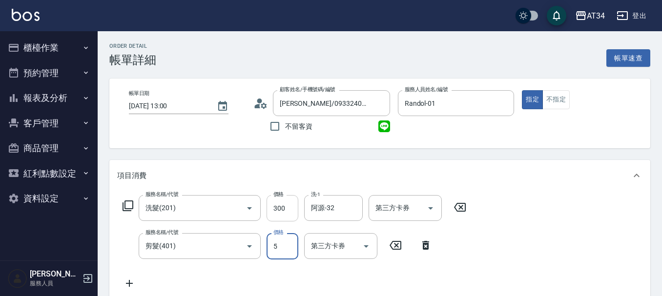
type input "55"
type input "80"
type input "5500"
type input "580"
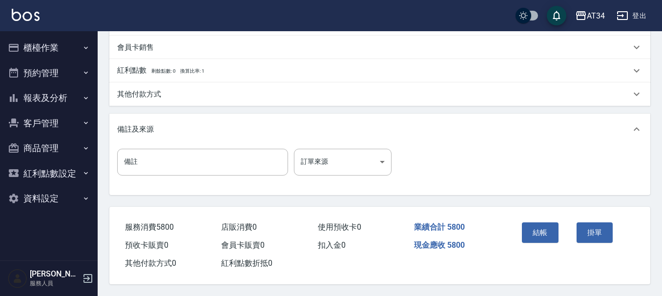
type input "550"
type input "30"
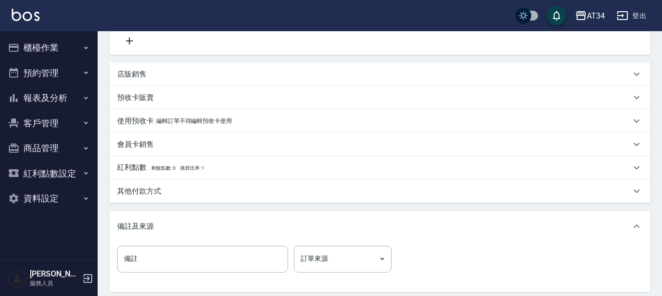
type input "50"
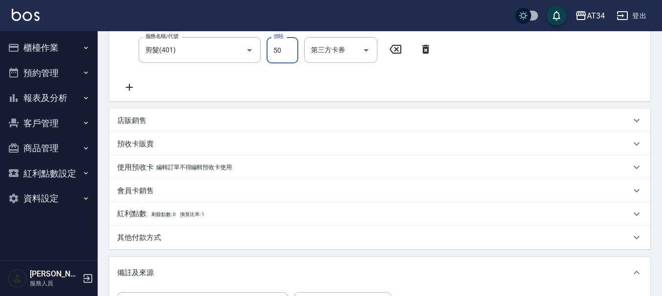
type input "80"
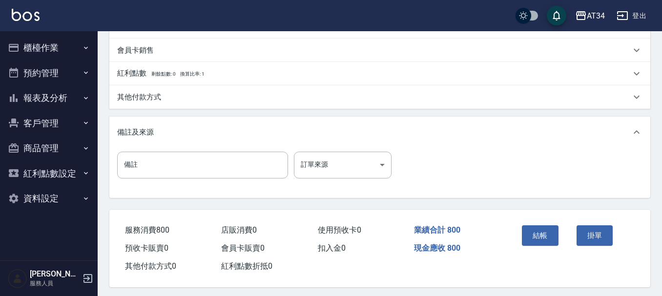
scroll to position [344, 0]
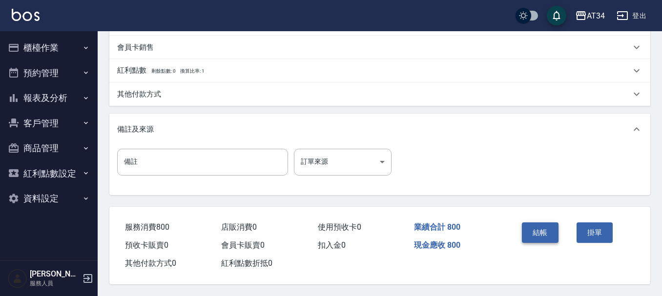
type input "500"
click at [539, 232] on button "結帳" at bounding box center [540, 233] width 37 height 21
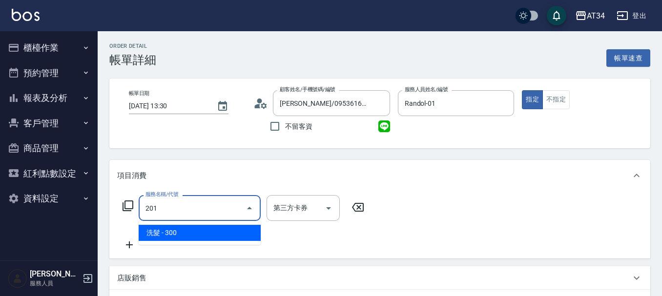
type input "30"
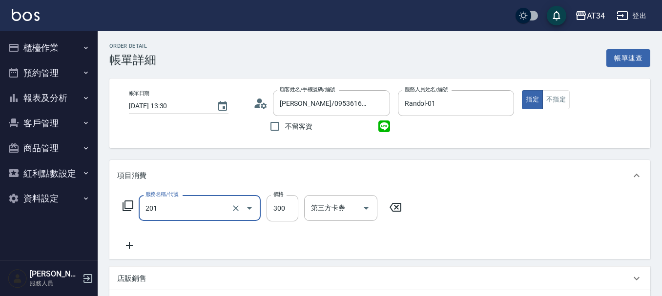
type input "洗髮(201)"
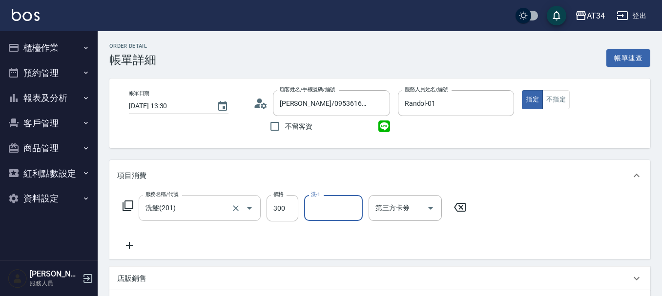
click at [196, 203] on input "洗髮(201)" at bounding box center [186, 208] width 86 height 17
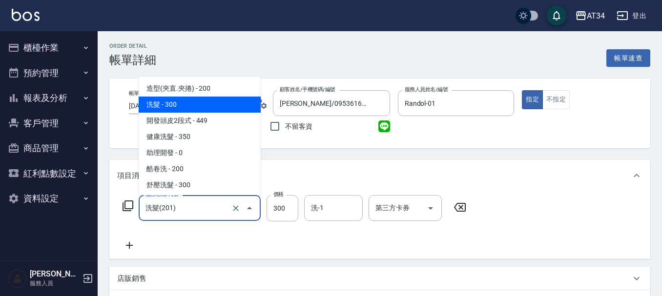
click at [196, 203] on input "洗髮(201)" at bounding box center [186, 208] width 86 height 17
click at [331, 211] on input "洗-1" at bounding box center [334, 208] width 50 height 17
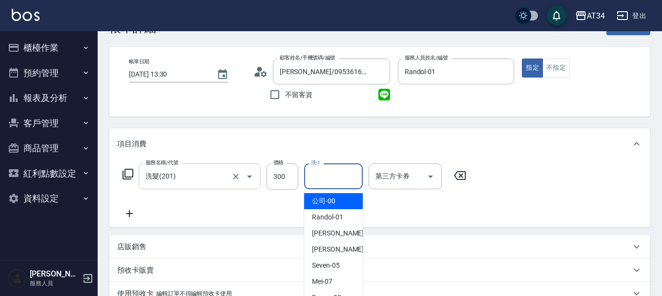
scroll to position [49, 0]
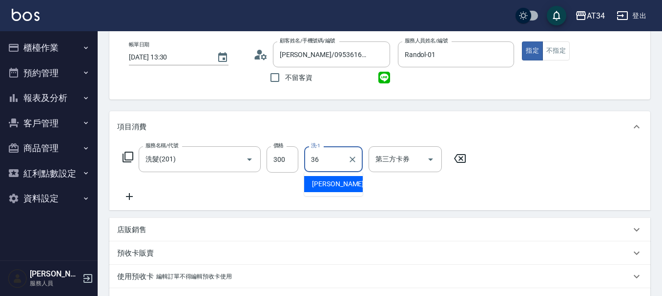
type input "[PERSON_NAME]-36"
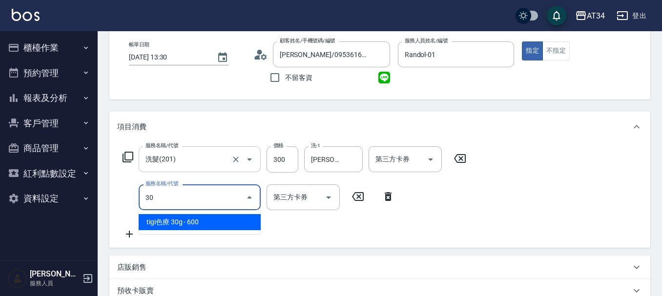
type input "300"
type input "330"
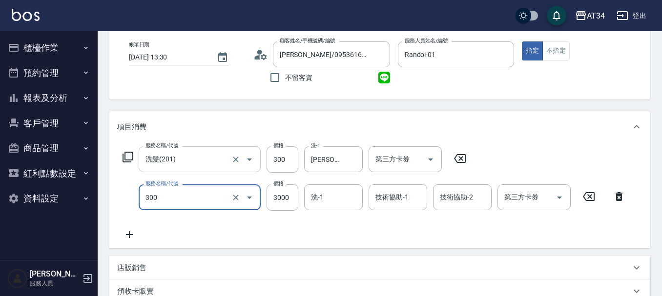
type input "燙髮(300)"
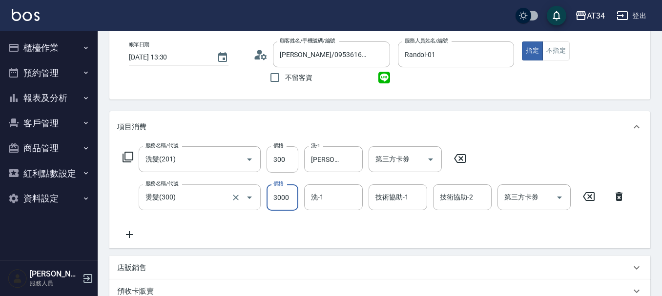
click at [185, 203] on input "燙髮(300)" at bounding box center [186, 197] width 86 height 17
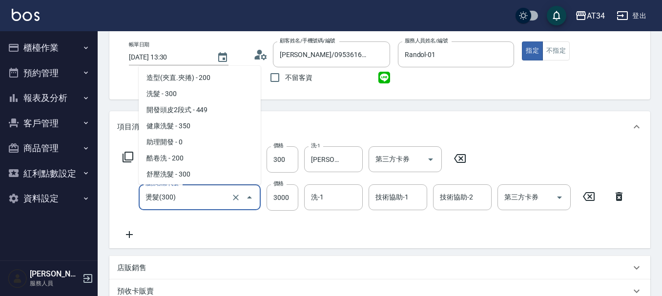
scroll to position [46, 0]
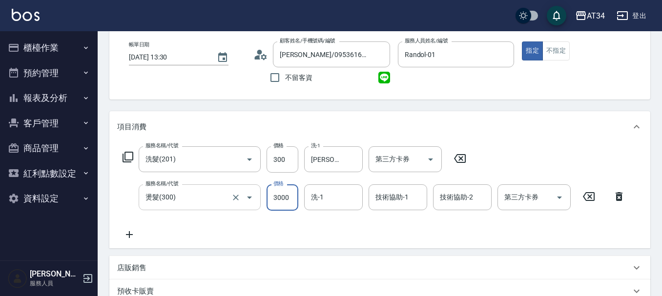
type input "30"
type input "500"
type input "80"
type input "500"
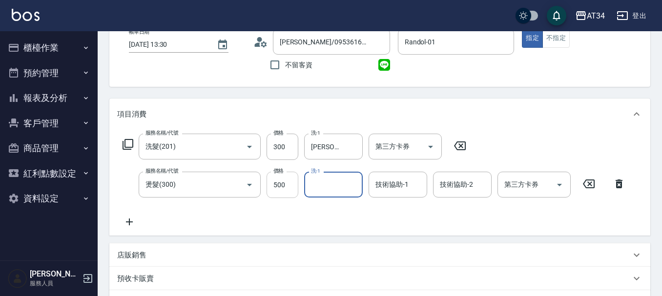
scroll to position [98, 0]
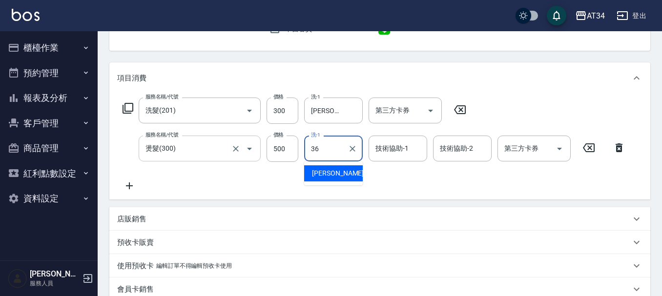
type input "[PERSON_NAME]-36"
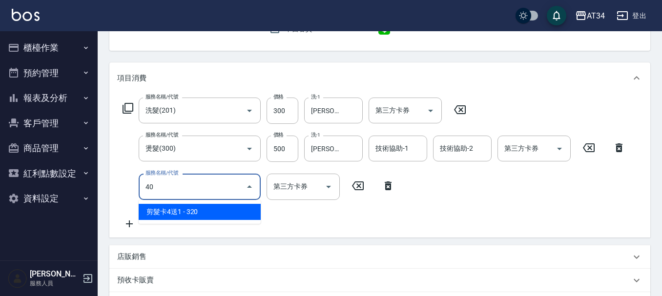
type input "401"
type input "100"
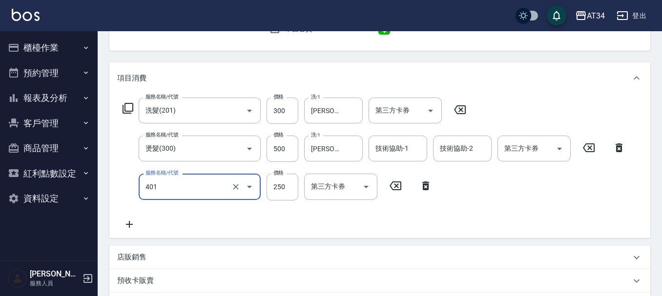
type input "剪髮(401)"
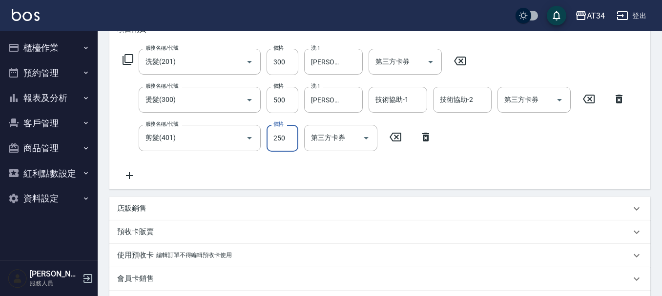
type input "5"
type input "80"
type input "500"
type input "130"
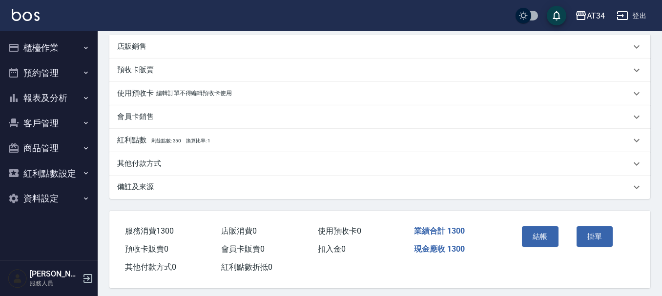
scroll to position [317, 0]
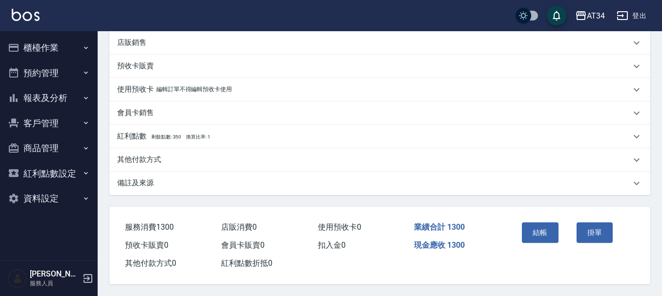
type input "500"
click at [544, 232] on button "結帳" at bounding box center [540, 233] width 37 height 21
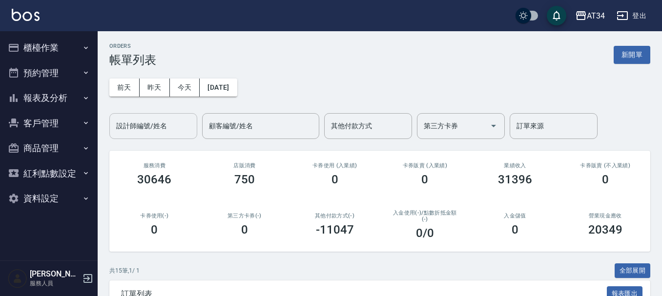
click at [161, 131] on input "設計師編號/姓名" at bounding box center [153, 126] width 79 height 17
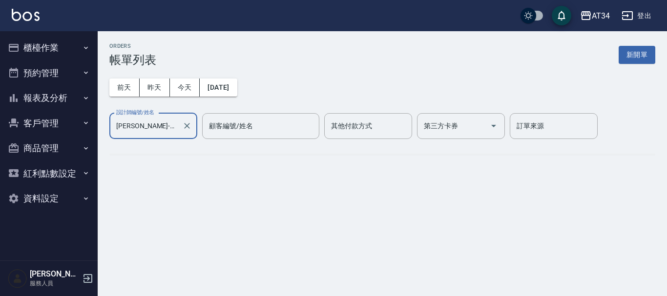
type input "[PERSON_NAME]-12"
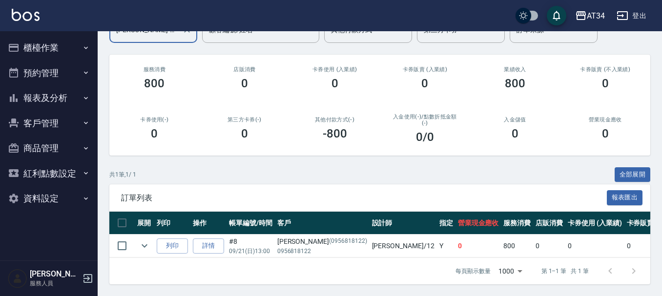
click at [293, 247] on p "0956818122" at bounding box center [322, 251] width 90 height 9
copy p "0956818122"
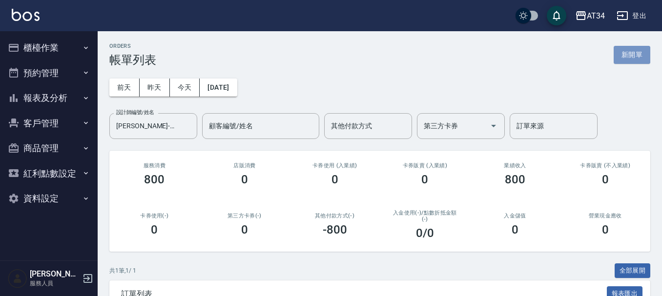
drag, startPoint x: 461, startPoint y: 130, endPoint x: 632, endPoint y: 52, distance: 187.7
click at [632, 52] on button "新開單" at bounding box center [632, 55] width 37 height 18
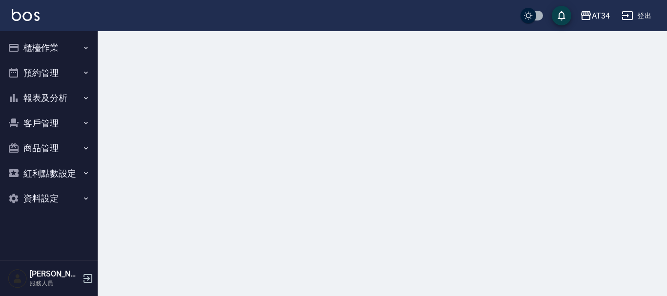
click at [632, 52] on div at bounding box center [382, 42] width 569 height 23
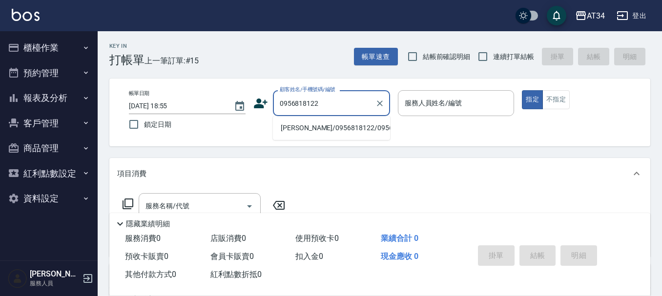
click at [323, 135] on li "[PERSON_NAME]/0956818122/0956818122" at bounding box center [331, 128] width 117 height 16
type input "[PERSON_NAME]/0956818122/0956818122"
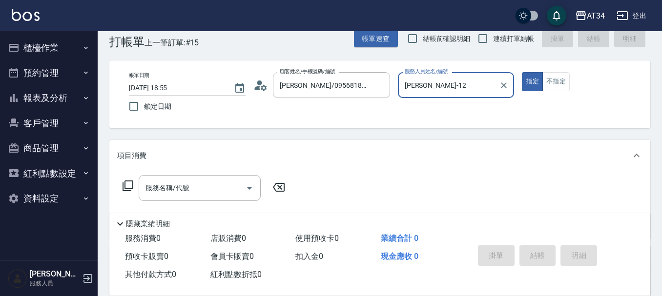
scroll to position [49, 0]
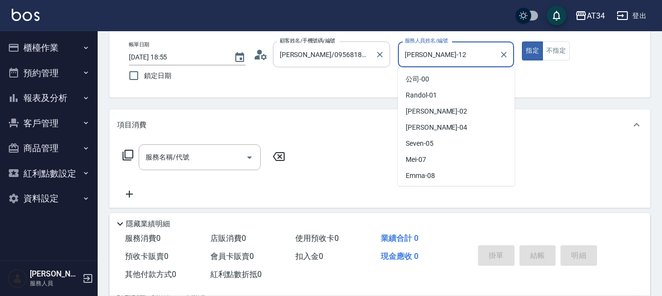
drag, startPoint x: 458, startPoint y: 59, endPoint x: 315, endPoint y: 67, distance: 143.4
click at [315, 67] on div "帳單日期 [DATE] 18:55 鎖定日期 顧客姓名/手機號碼/編號 [PERSON_NAME]/0956818122/0956818122 顧客姓名/手機…" at bounding box center [380, 64] width 518 height 44
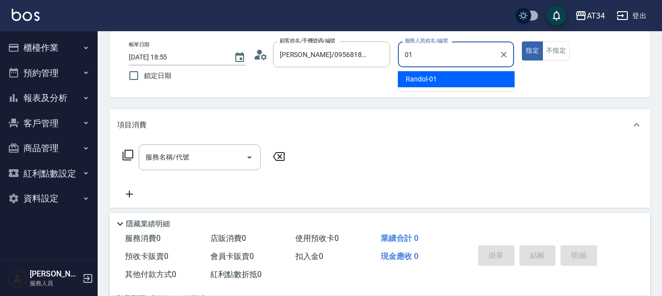
type input "01"
type button "true"
type input "Randol-01"
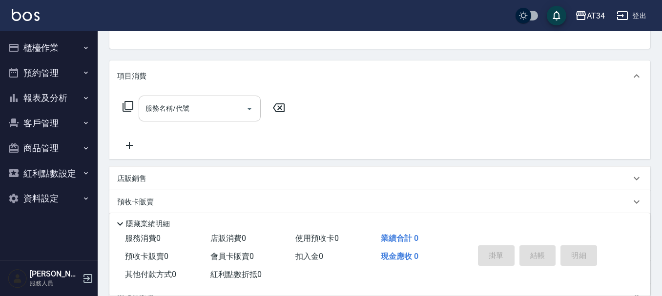
click at [176, 114] on input "服務名稱/代號" at bounding box center [192, 108] width 99 height 17
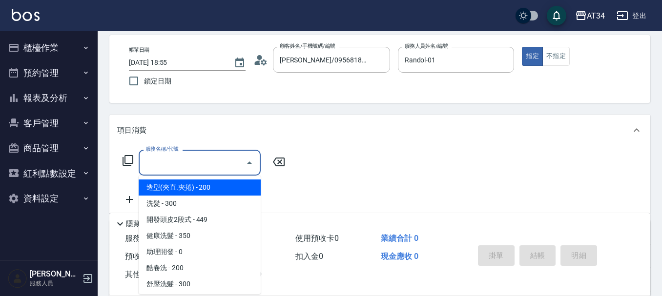
scroll to position [0, 0]
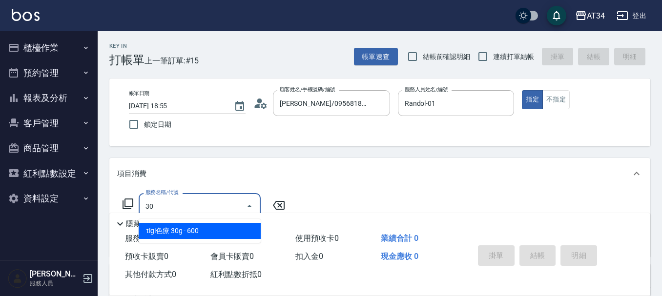
type input "300"
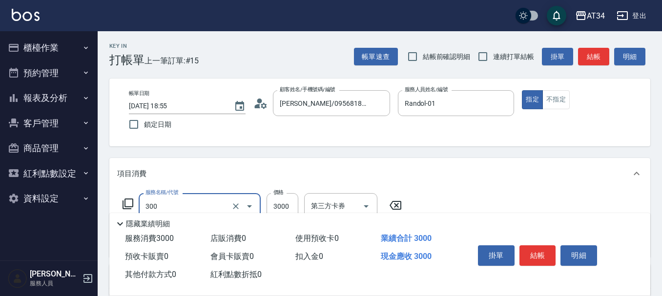
type input "燙髮(300)"
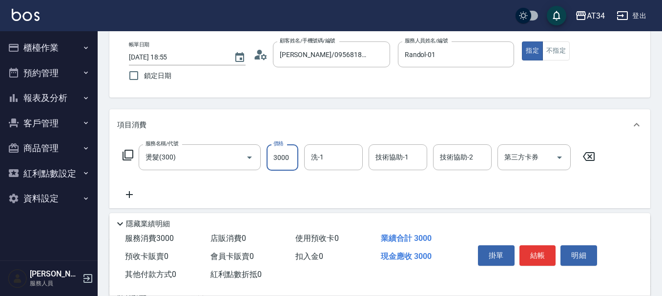
type input "2"
type input "0"
type input "230"
type input "2300"
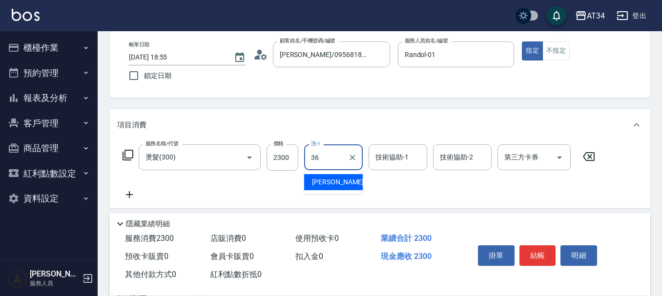
type input "[PERSON_NAME]-36"
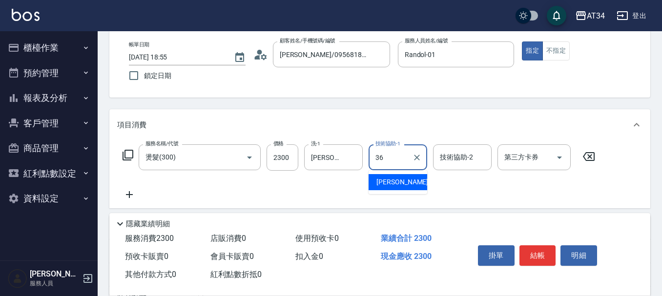
type input "[PERSON_NAME]-36"
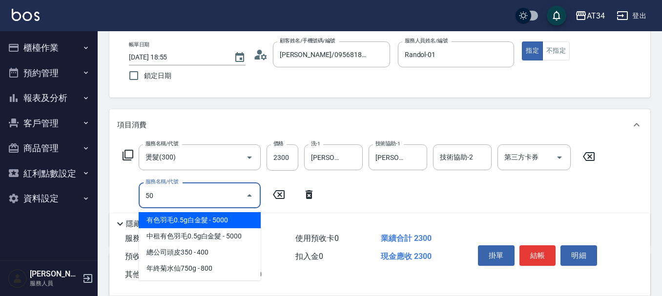
type input "501"
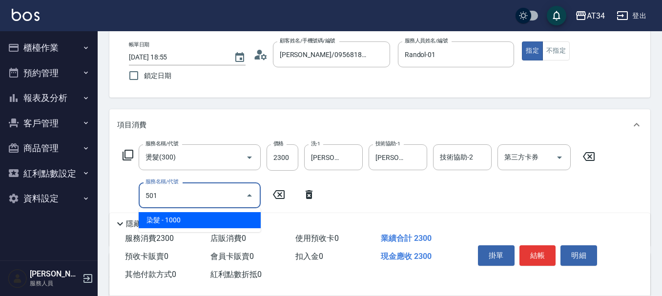
type input "330"
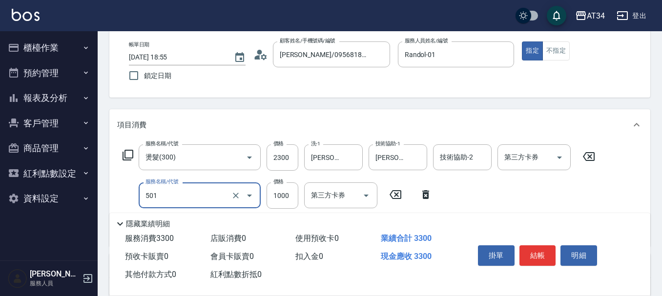
type input "染髮(501)"
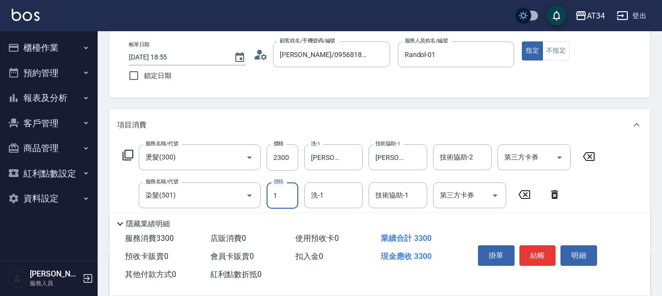
type input "12"
type input "230"
type input "125"
type input "240"
type input "12"
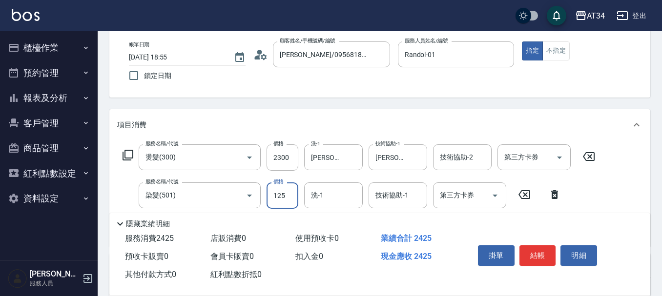
type input "230"
type input "150"
type input "240"
type input "1500"
type input "380"
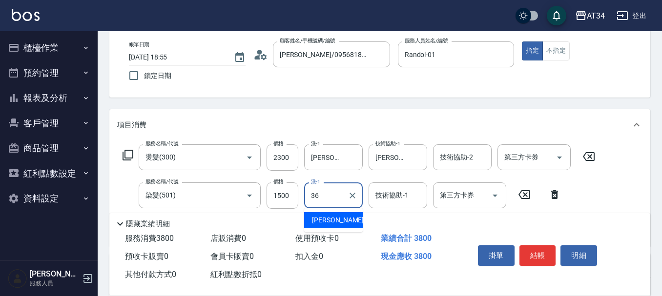
type input "[PERSON_NAME]-36"
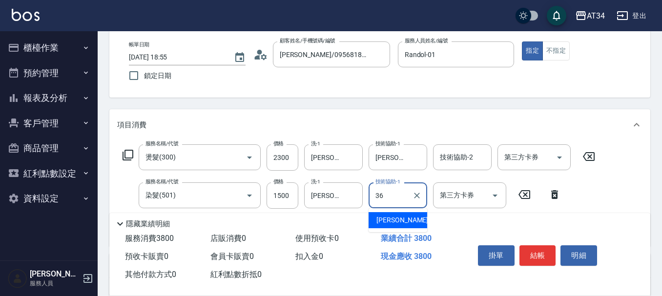
type input "[PERSON_NAME]-36"
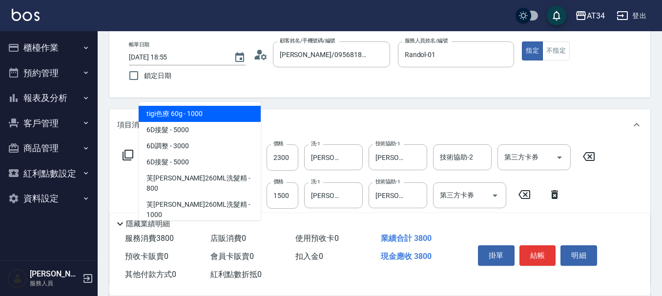
type input "602"
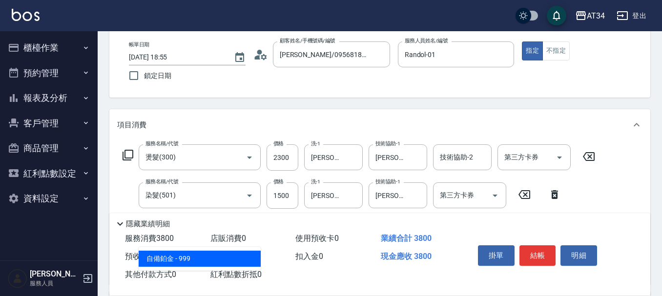
type input "470"
type input "自備鉑金(602)"
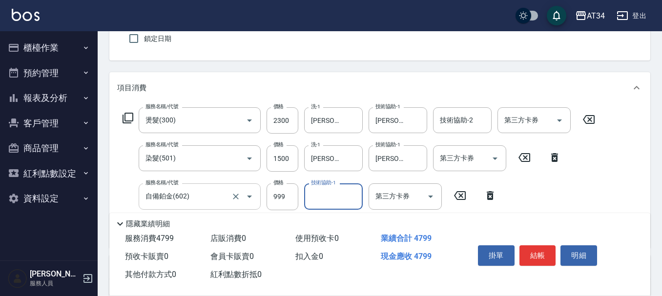
scroll to position [147, 0]
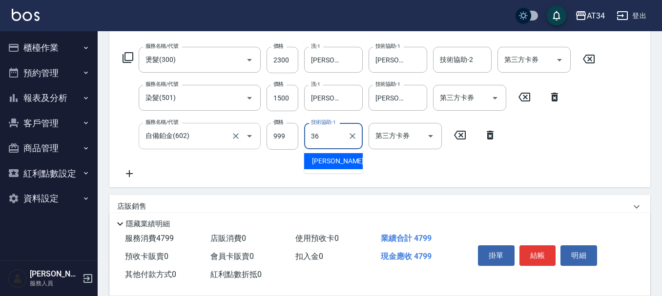
type input "[PERSON_NAME]-36"
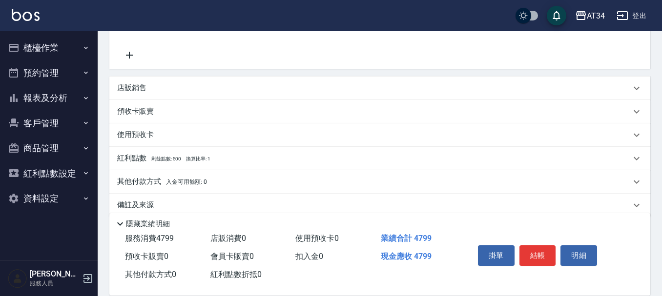
scroll to position [280, 0]
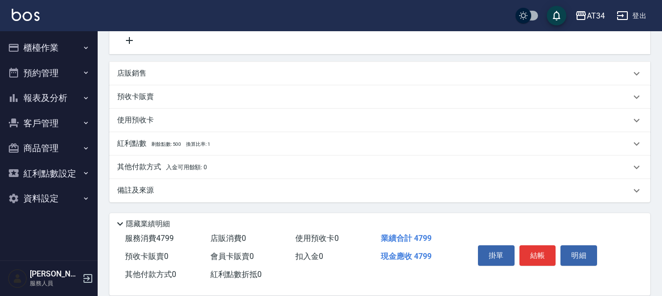
click at [212, 162] on div "其他付款方式 入金可用餘額: 0" at bounding box center [374, 167] width 514 height 11
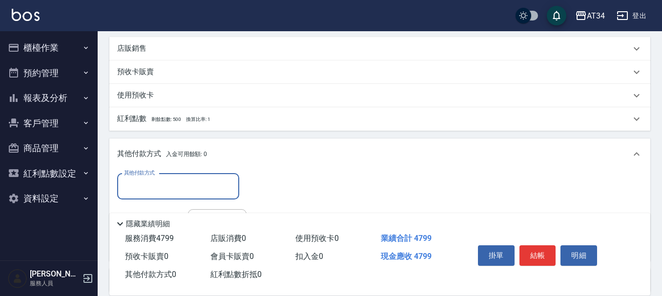
scroll to position [329, 0]
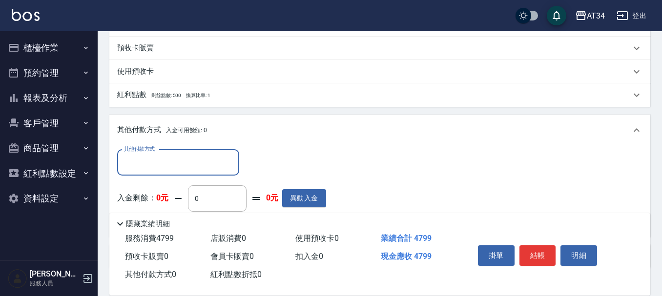
click at [174, 157] on input "其他付款方式" at bounding box center [178, 162] width 113 height 17
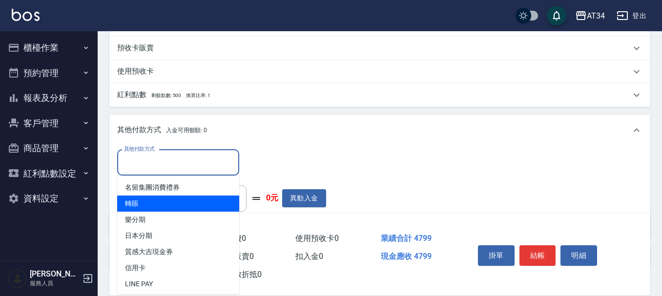
click at [181, 206] on span "轉賬" at bounding box center [178, 204] width 122 height 16
type input "轉賬"
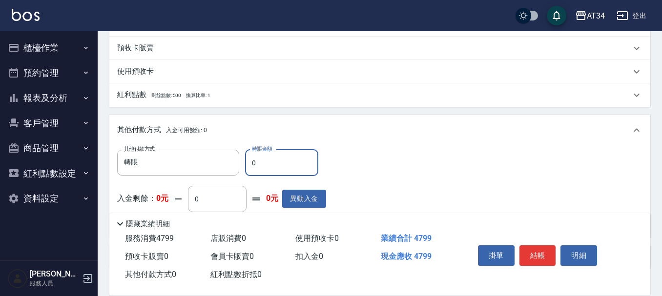
click at [292, 151] on input "0" at bounding box center [281, 163] width 73 height 26
type input "479"
type input "0"
type input "4799"
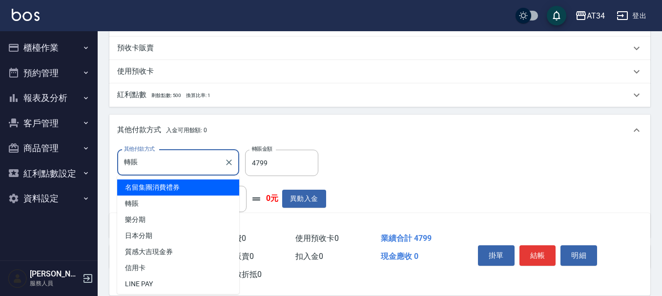
click at [145, 169] on input "轉賬" at bounding box center [171, 162] width 99 height 17
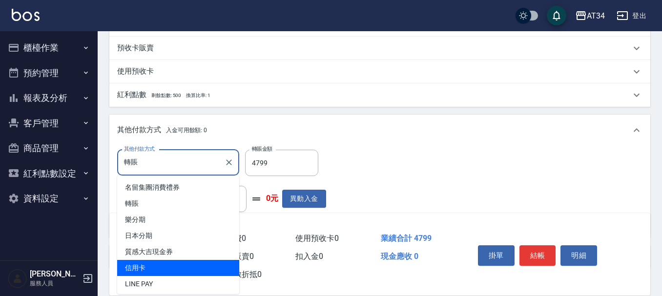
click at [172, 263] on span "信用卡" at bounding box center [178, 268] width 122 height 16
type input "信用卡"
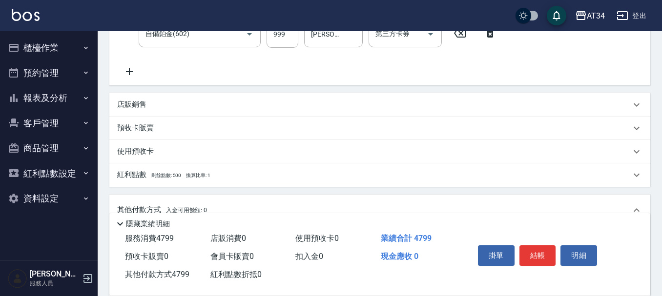
scroll to position [297, 0]
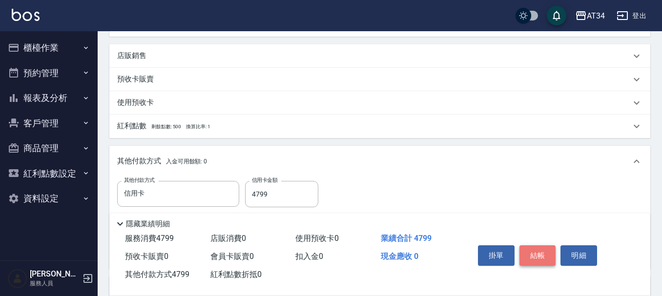
click at [546, 252] on button "結帳" at bounding box center [538, 256] width 37 height 21
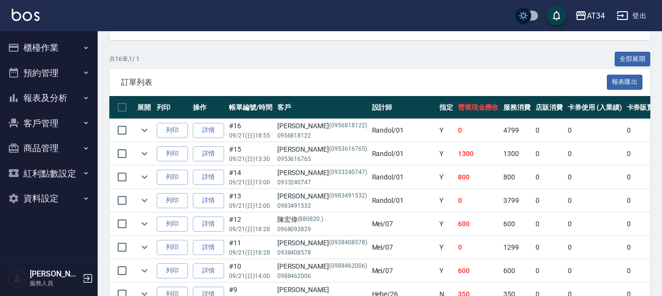
scroll to position [195, 0]
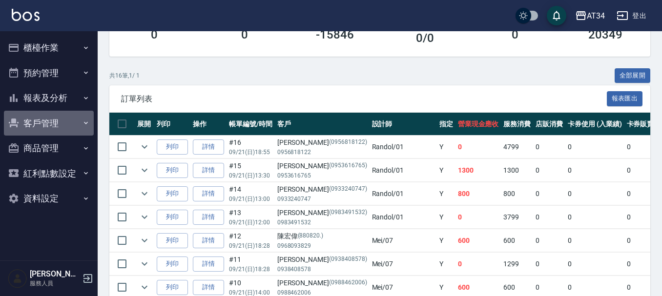
click at [61, 124] on button "客戶管理" at bounding box center [49, 123] width 90 height 25
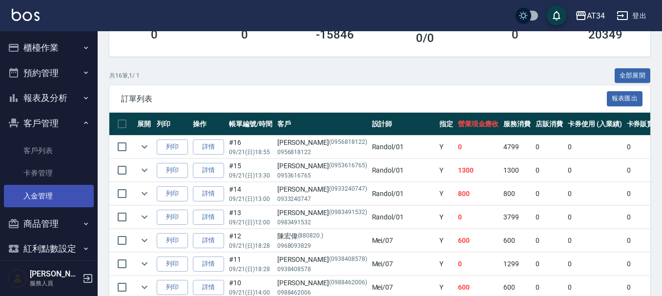
click at [64, 191] on link "入金管理" at bounding box center [49, 196] width 90 height 22
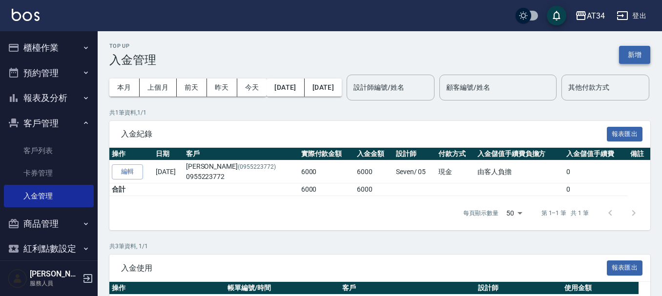
click at [630, 62] on button "新增" at bounding box center [634, 55] width 31 height 18
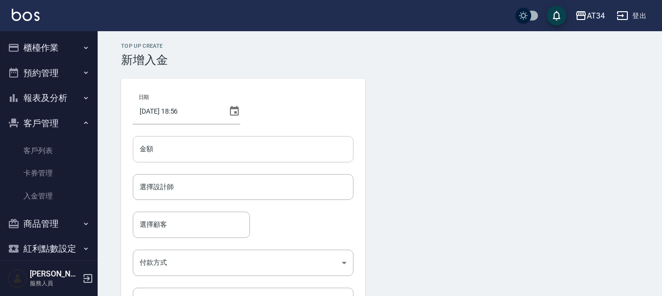
click at [230, 149] on input "金額" at bounding box center [243, 149] width 221 height 26
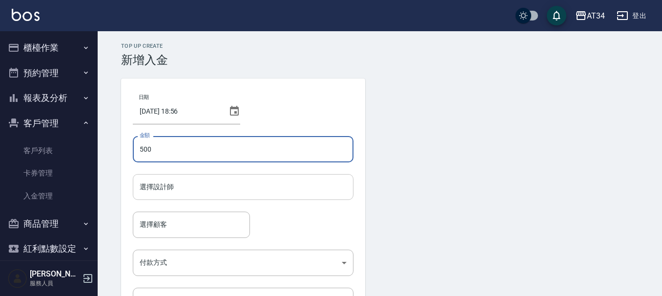
type input "500"
click at [185, 195] on input "選擇設計師" at bounding box center [243, 187] width 212 height 17
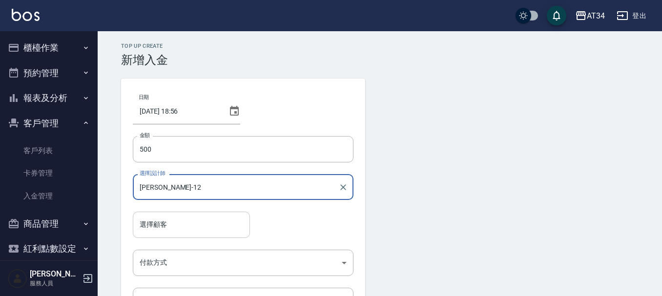
type input "Emily-12"
click at [153, 218] on input "選擇顧客" at bounding box center [191, 224] width 108 height 17
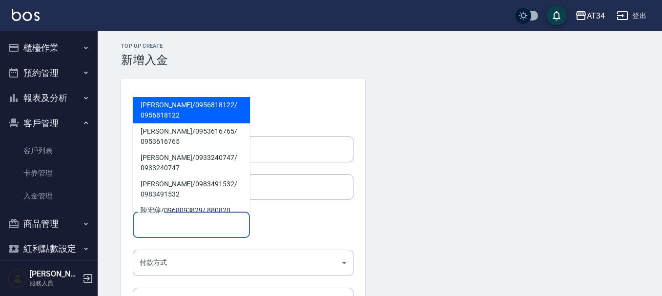
paste input "0956818122"
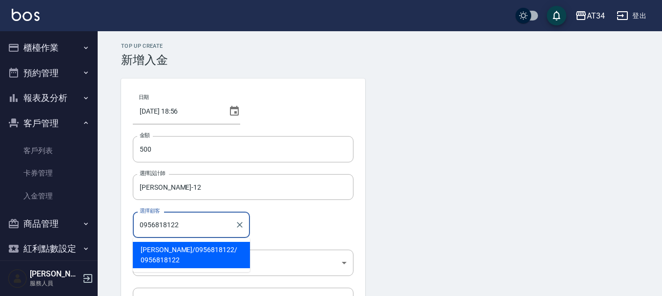
click at [193, 250] on span "蕭惠元 / 0956818122 / 0956818122" at bounding box center [191, 255] width 117 height 26
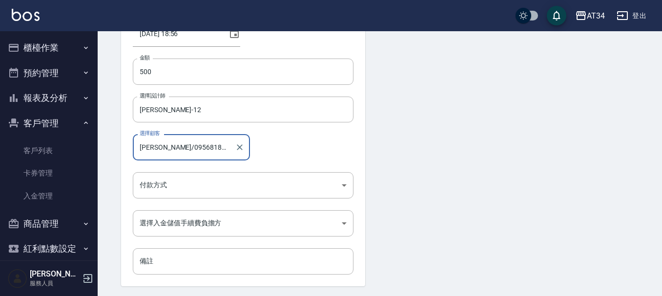
scroll to position [98, 0]
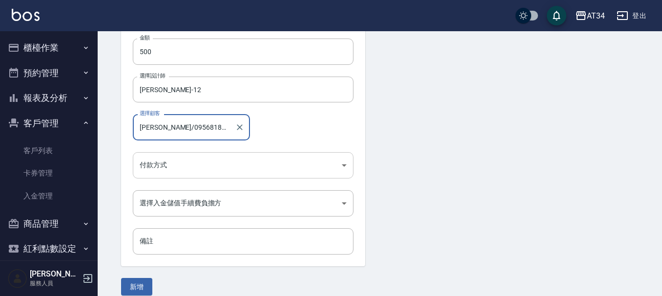
type input "蕭惠元/0956818122/0956818122"
click at [187, 165] on body "AT34 登出 櫃檯作業 打帳單 帳單列表 現金收支登錄 材料自購登錄 每日結帳 排班表 現場電腦打卡 預約管理 預約管理 單日預約紀錄 單週預約紀錄 報表及…" at bounding box center [333, 104] width 667 height 405
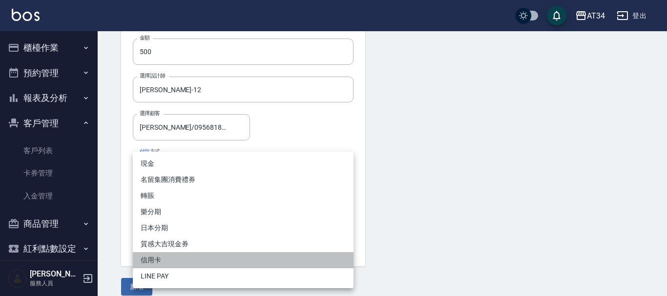
click at [188, 262] on li "信用卡" at bounding box center [243, 260] width 221 height 16
type input "信用卡"
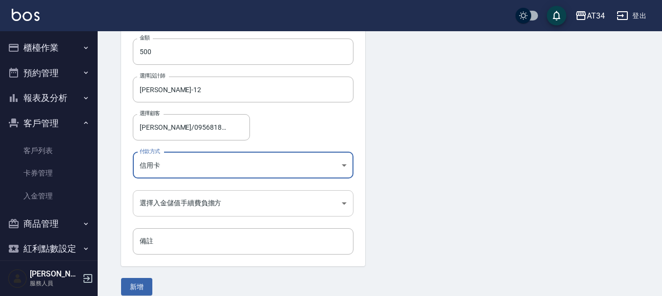
click at [194, 206] on body "AT34 登出 櫃檯作業 打帳單 帳單列表 現金收支登錄 材料自購登錄 每日結帳 排班表 現場電腦打卡 預約管理 預約管理 單日預約紀錄 單週預約紀錄 報表及…" at bounding box center [331, 104] width 662 height 405
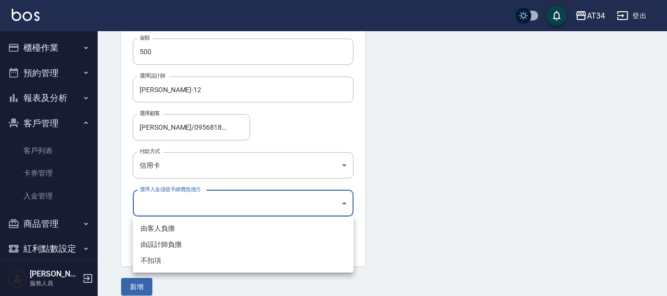
click at [194, 207] on div at bounding box center [333, 148] width 667 height 296
click at [337, 202] on body "AT34 登出 櫃檯作業 打帳單 帳單列表 現金收支登錄 材料自購登錄 每日結帳 排班表 現場電腦打卡 預約管理 預約管理 單日預約紀錄 單週預約紀錄 報表及…" at bounding box center [333, 104] width 667 height 405
click at [143, 266] on li "不扣項" at bounding box center [243, 261] width 221 height 16
type input "WITHOUTHANDLINGFEE"
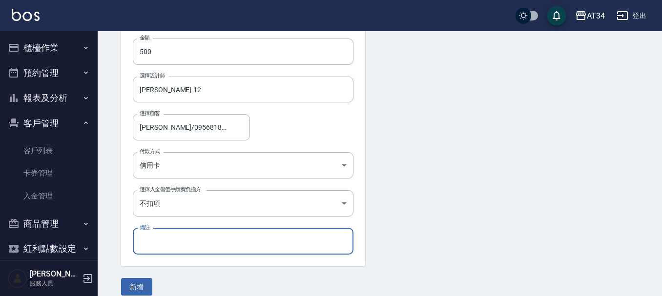
click at [166, 242] on input "備註" at bounding box center [243, 242] width 221 height 26
type input "S"
type input "X"
type input "多收老公500"
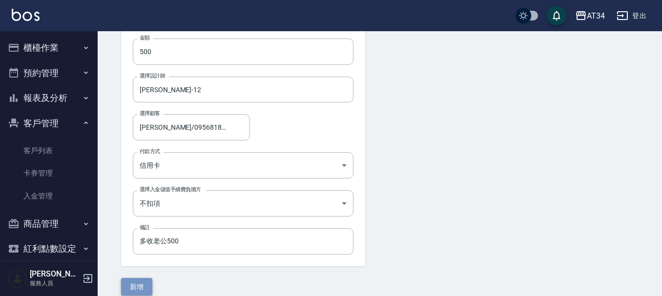
click at [138, 286] on button "新增" at bounding box center [136, 287] width 31 height 18
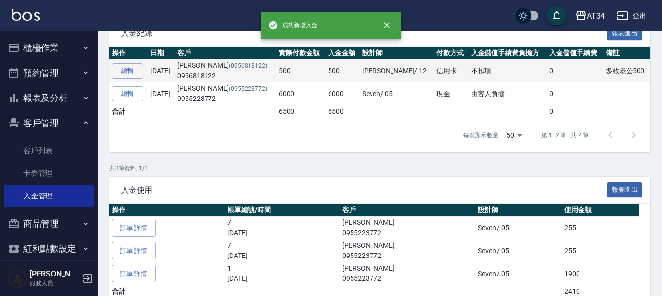
scroll to position [49, 0]
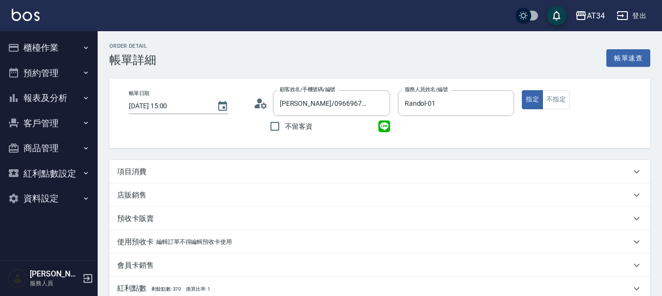
click at [166, 168] on div "項目消費" at bounding box center [374, 172] width 514 height 10
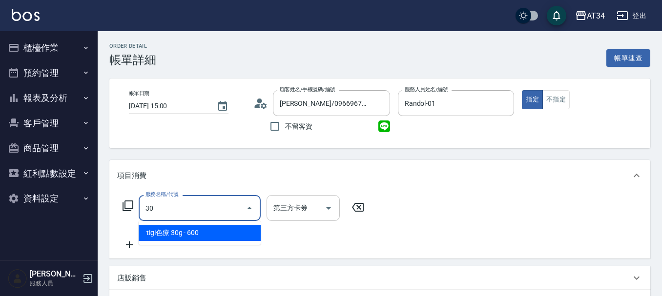
type input "300"
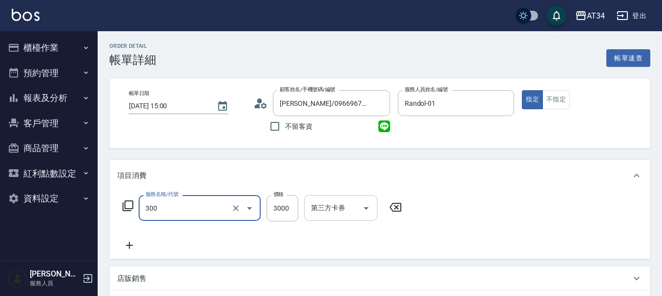
type input "300"
type input "燙髮(300)"
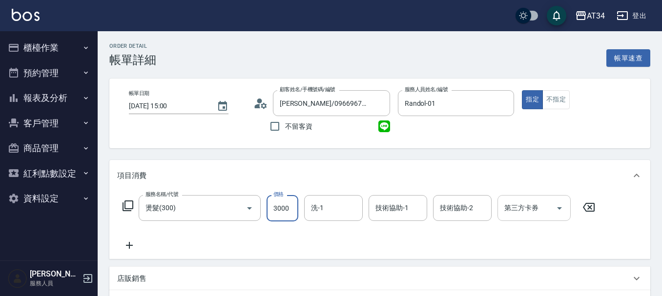
type input "0"
type input "50"
type input "500"
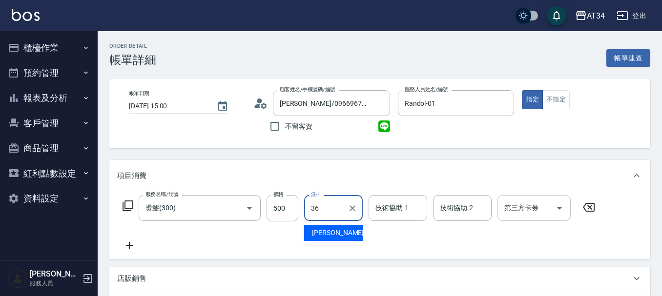
type input "[PERSON_NAME]-36"
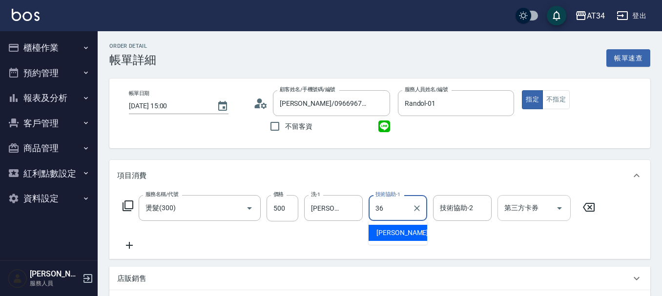
type input "[PERSON_NAME]-36"
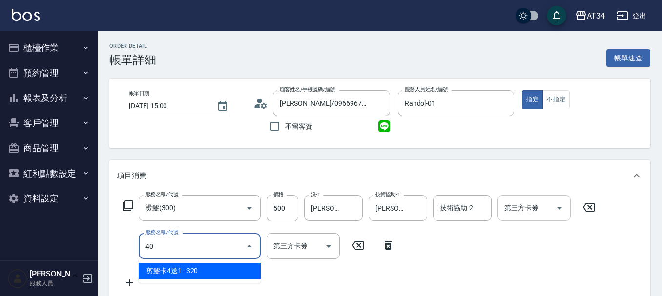
type input "401"
type input "70"
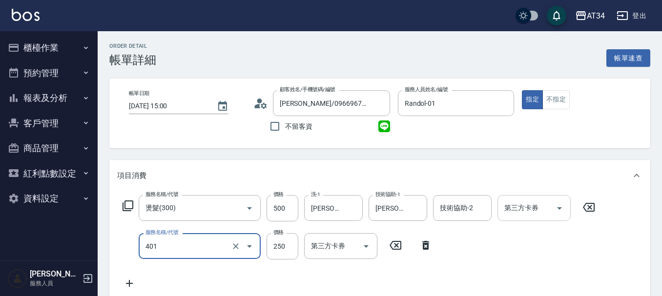
type input "剪髮(401)"
type input "50"
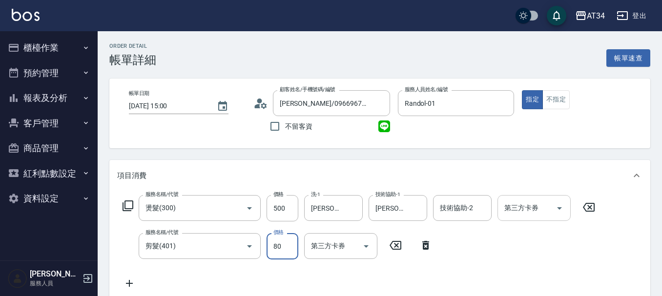
type input "800"
type input "130"
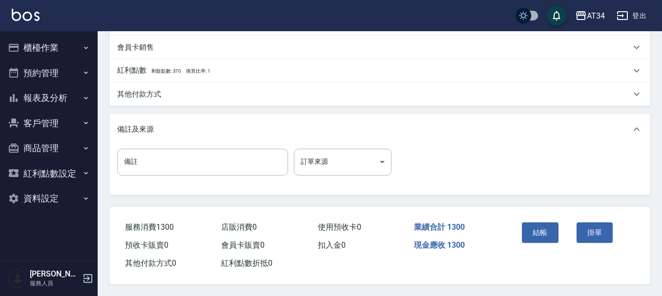
scroll to position [344, 0]
type input "800"
click at [535, 224] on button "結帳" at bounding box center [540, 233] width 37 height 21
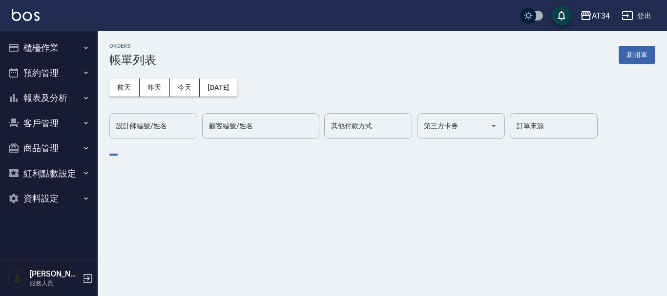
click at [140, 79] on button "昨天" at bounding box center [155, 88] width 30 height 18
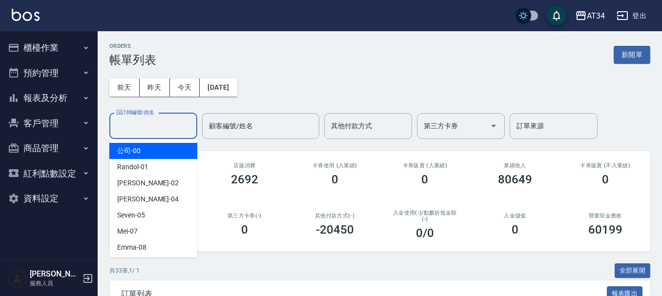
click at [177, 122] on input "設計師編號/姓名" at bounding box center [153, 126] width 79 height 17
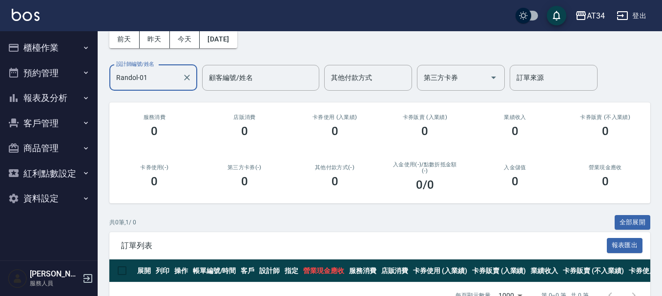
scroll to position [31, 0]
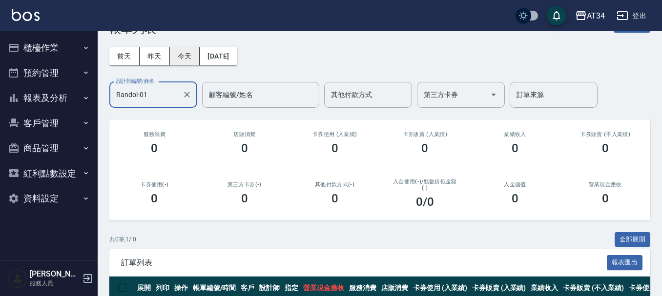
type input "Randol-01"
click at [191, 51] on button "今天" at bounding box center [185, 56] width 30 height 18
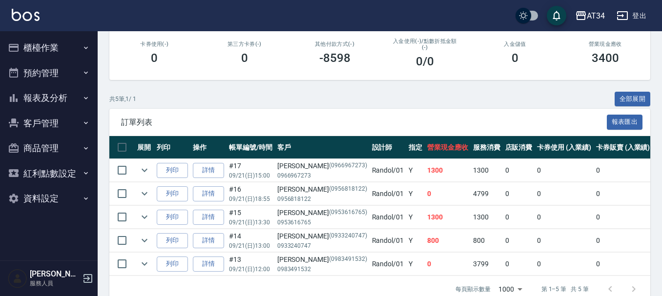
scroll to position [197, 0]
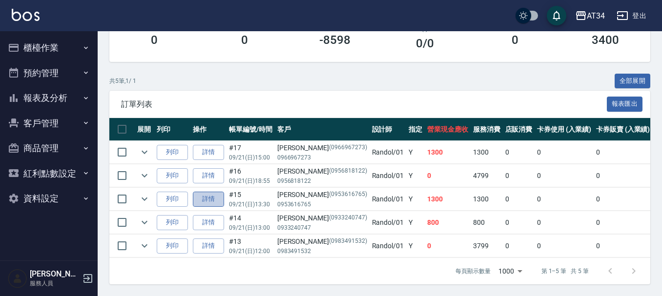
click at [213, 193] on link "詳情" at bounding box center [208, 199] width 31 height 15
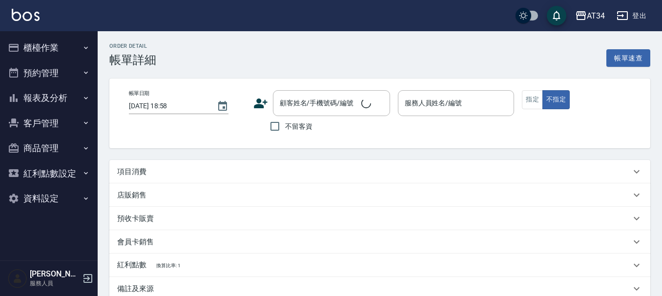
type input "[DATE] 13:30"
type input "Randol-01"
type input "130"
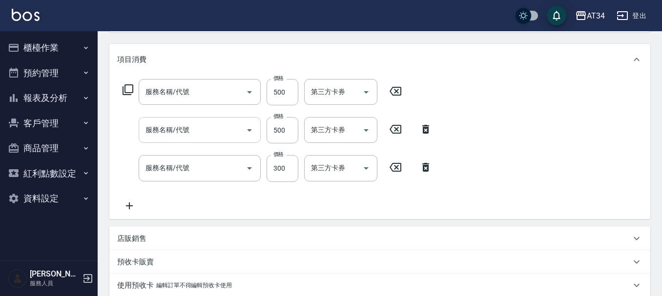
type input "[PERSON_NAME]/0953616765/0953616765"
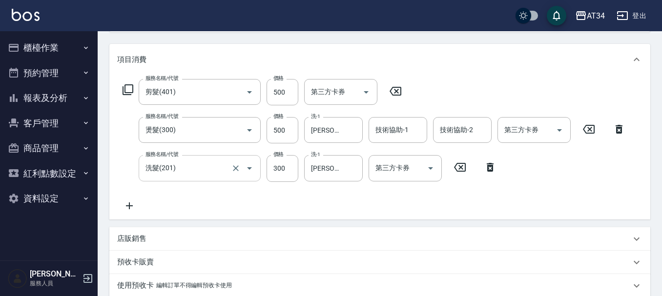
type input "剪髮(401)"
type input "燙髮(300)"
type input "洗髮(201)"
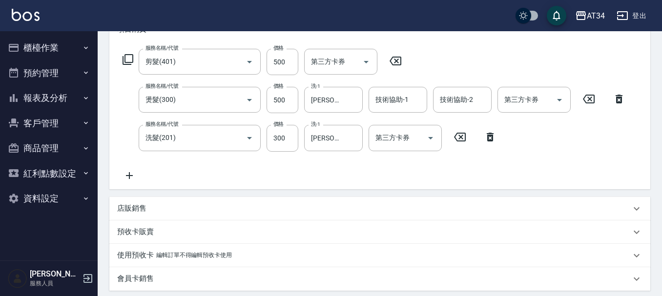
click at [623, 101] on icon at bounding box center [619, 99] width 24 height 12
type input "80"
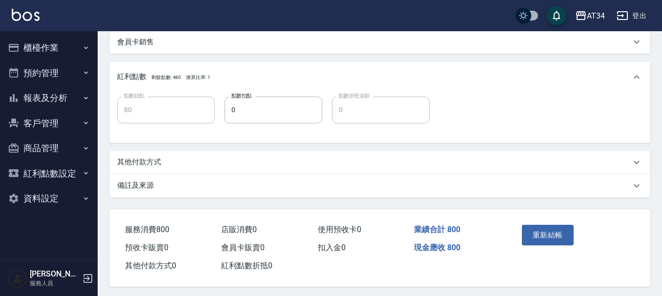
scroll to position [352, 0]
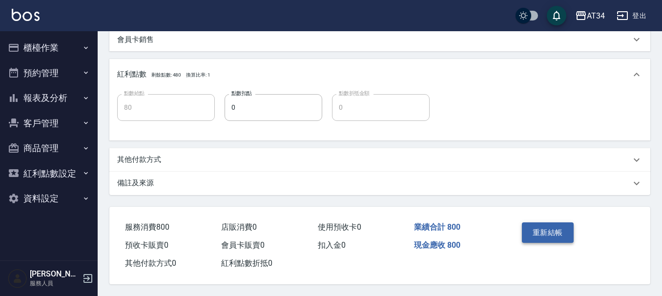
click at [554, 235] on button "重新結帳" at bounding box center [548, 233] width 52 height 21
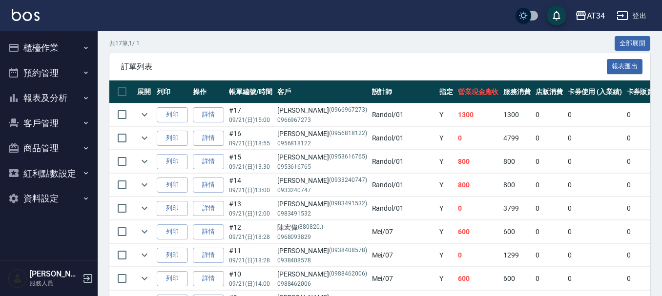
scroll to position [244, 0]
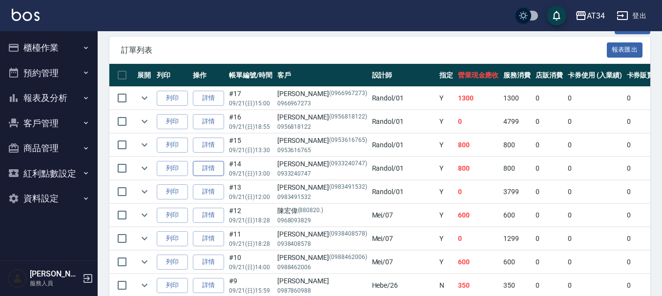
click at [218, 166] on link "詳情" at bounding box center [208, 168] width 31 height 15
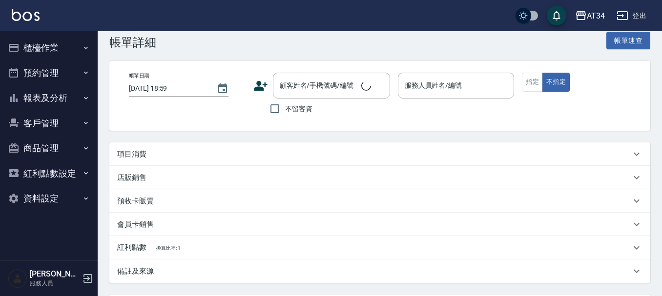
type input "[DATE] 13:00"
type input "Randol-01"
type input "80"
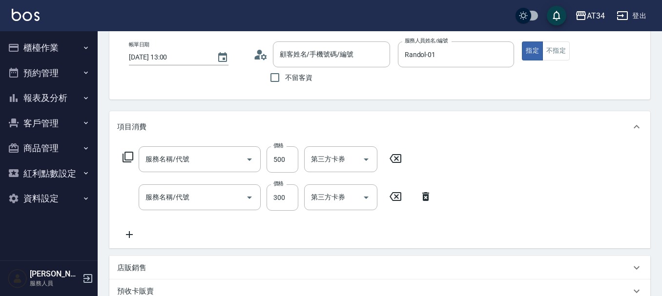
type input "[PERSON_NAME]/0933240747/0933240747"
type input "剪髮(401)"
type input "洗髮(201)"
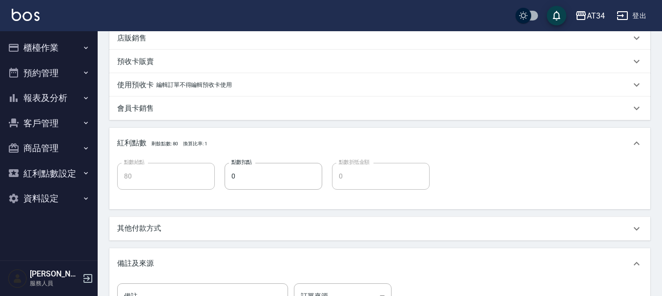
scroll to position [342, 0]
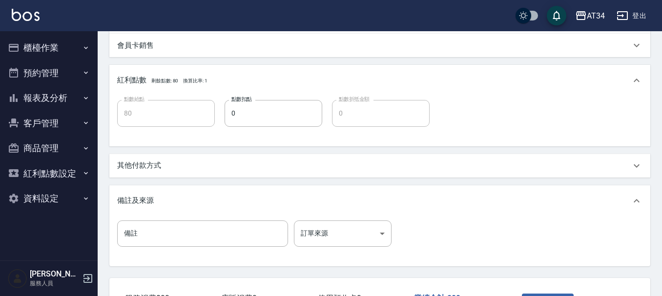
click at [184, 160] on div "其他付款方式" at bounding box center [379, 165] width 541 height 23
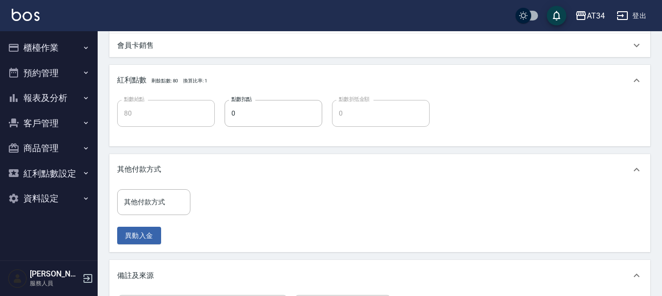
click at [166, 215] on div "其他付款方式 其他付款方式 異動入金" at bounding box center [156, 217] width 79 height 56
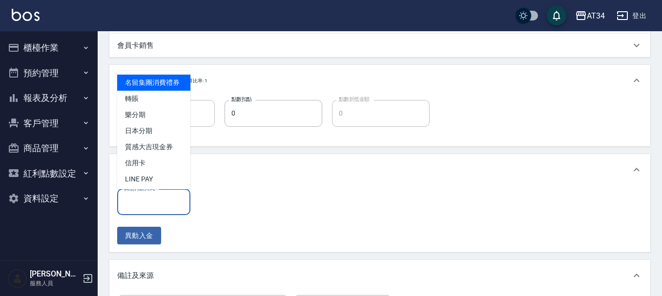
click at [174, 200] on input "其他付款方式" at bounding box center [154, 202] width 64 height 17
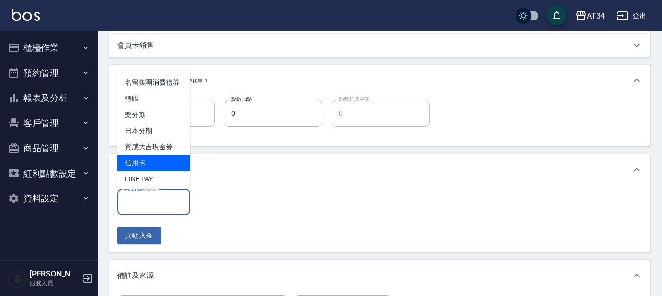
click at [162, 171] on span "信用卡" at bounding box center [153, 163] width 73 height 16
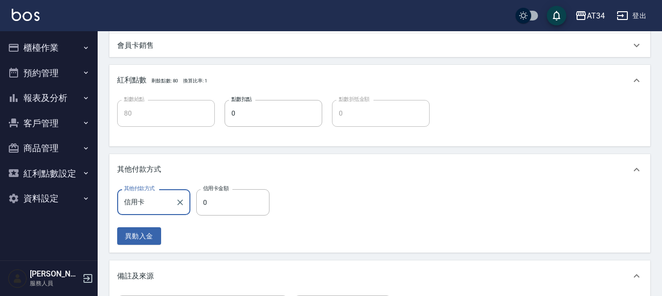
type input "信用卡"
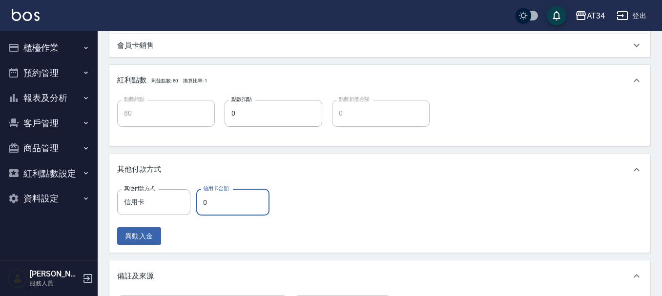
type input "70"
type input "800"
type input "0"
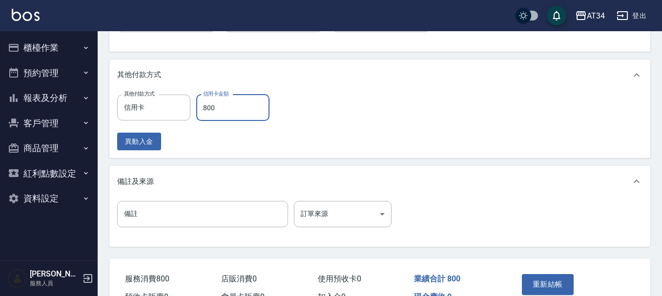
scroll to position [493, 0]
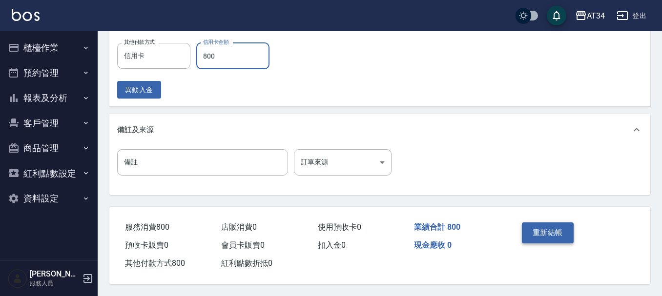
type input "800"
click at [565, 227] on button "重新結帳" at bounding box center [548, 233] width 52 height 21
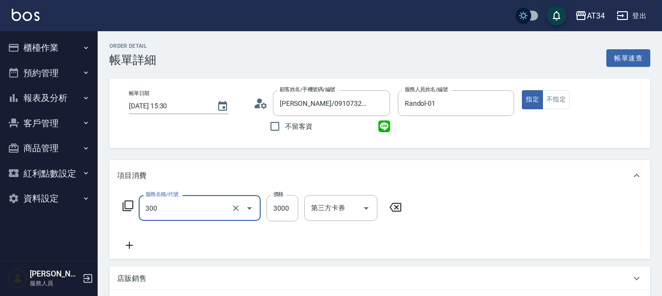
type input "燙髮(300)"
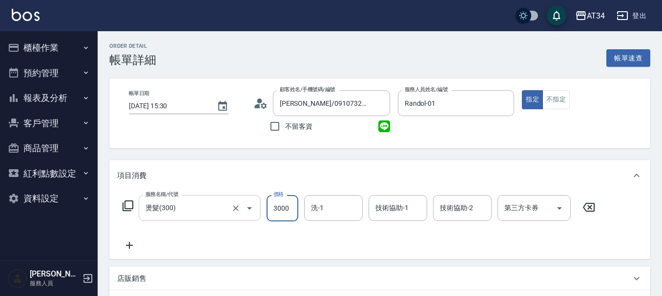
type input "2"
type input "0"
type input "280"
type input "20"
type input "2800"
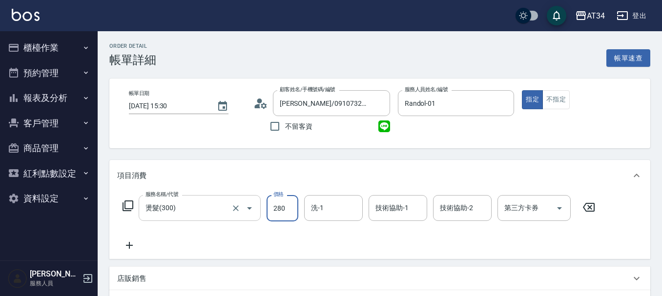
type input "280"
type input "2800"
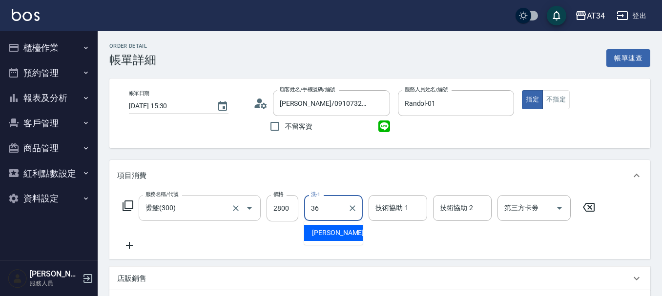
type input "[PERSON_NAME]-36"
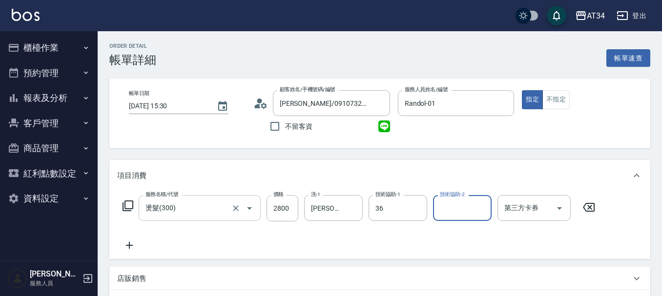
type input "[PERSON_NAME]-36"
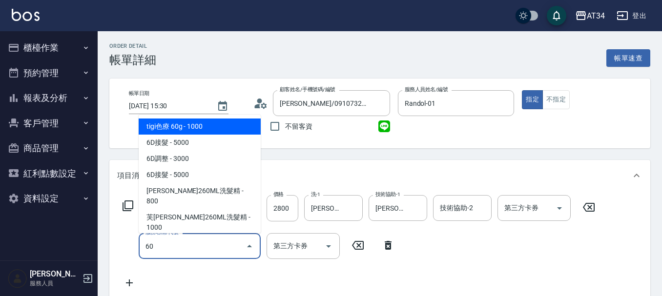
type input "602"
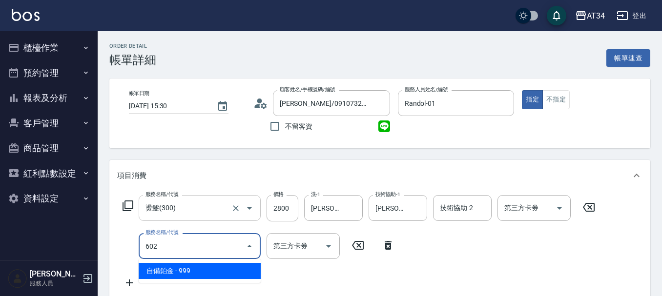
type input "370"
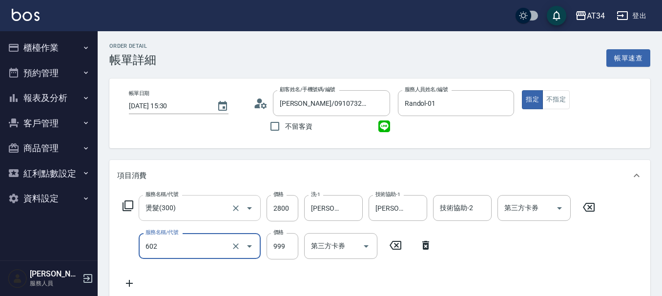
type input "自備鉑金(602)"
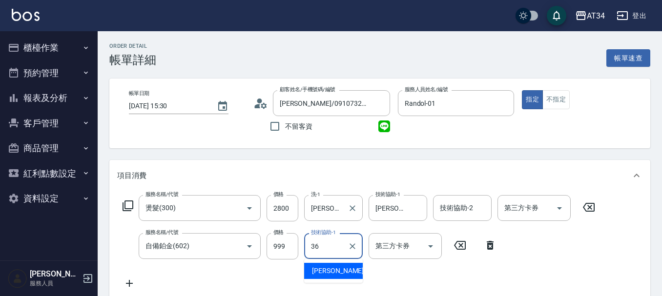
type input "[PERSON_NAME]-36"
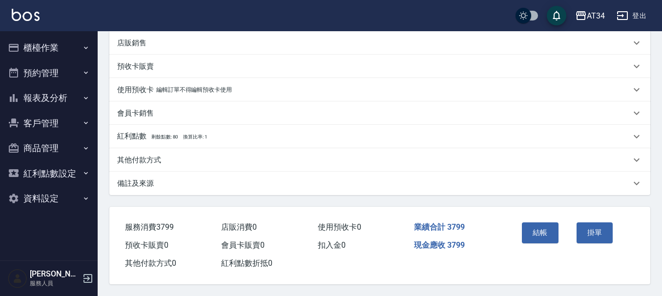
scroll to position [278, 0]
click at [550, 236] on button "結帳" at bounding box center [540, 233] width 37 height 21
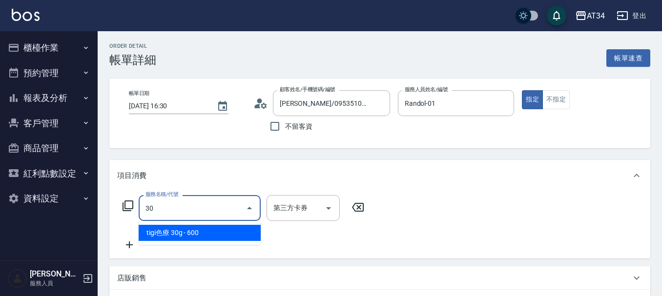
type input "300"
type input "fb230021 杭州男士发型 安杨发布了一篇小红书笔记，快来看吧！ 😆 A9zz8oioK5k 😆 http://xhslink.com/m/9TIgXKp…"
type input "300"
type input "fb230021 杭州男士发型 安杨发布了一篇小红书笔记，快来看吧！ 😆 A9zz8oioK5k 😆 http://xhslink.com/m/9TIgXKp…"
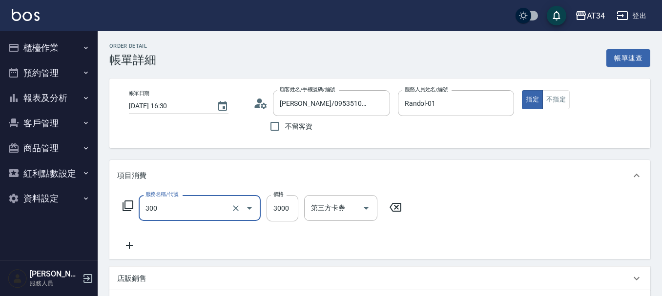
type input "燙髮(300)"
type input "fb230021 杭州男士发型 安杨发布了一篇小红书笔记，快来看吧！ 😆 A9zz8oioK5k 😆 http://xhslink.com/m/9TIgXKp…"
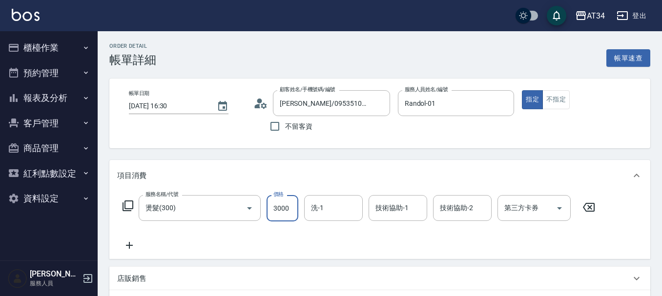
type input "0"
type input "fb230021 杭州男士发型 安杨发布了一篇小红书笔记，快来看吧！ 😆 A9zz8oioK5k 😆 http://xhslink.com/m/9TIgXKp…"
type input "2"
type input "fb230021 杭州男士发型 安杨发布了一篇小红书笔记，快来看吧！ 😆 A9zz8oioK5k 😆 http://xhslink.com/m/9TIgXKp…"
type input "230"
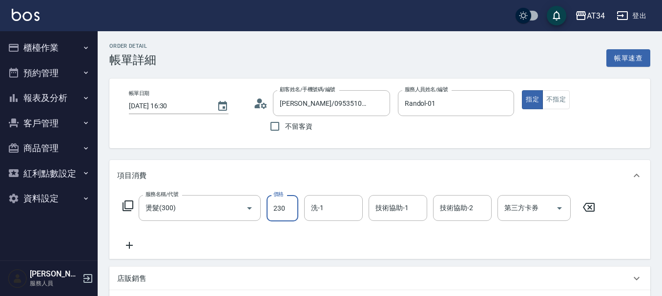
type input "20"
type input "fb230021 杭州男士发型 安杨发布了一篇小红书笔记，快来看吧！ 😆 A9zz8oioK5k 😆 http://xhslink.com/m/9TIgXKp…"
type input "230"
type input "fb230021 杭州男士发型 安杨发布了一篇小红书笔记，快来看吧！ 😆 A9zz8oioK5k 😆 http://xhslink.com/m/9TIgXKp…"
type input "2300"
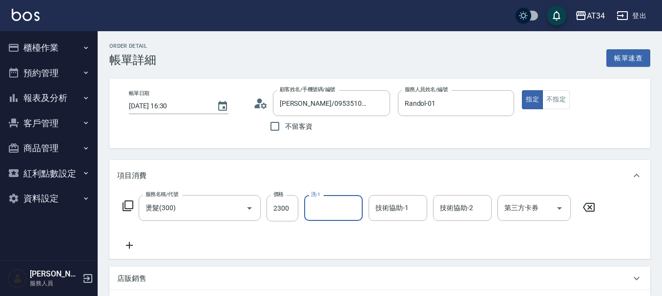
type input "fb230021 杭州男士发型 安杨发布了一篇小红书笔记，快来看吧！ 😆 A9zz8oioK5k 😆 http://xhslink.com/m/9TIgXKp…"
type input "36"
type input "fb230021 杭州男士发型 安杨发布了一篇小红书笔记，快来看吧！ 😆 A9zz8oioK5k 😆 http://xhslink.com/m/9TIgXKp…"
type input "張可芮-36"
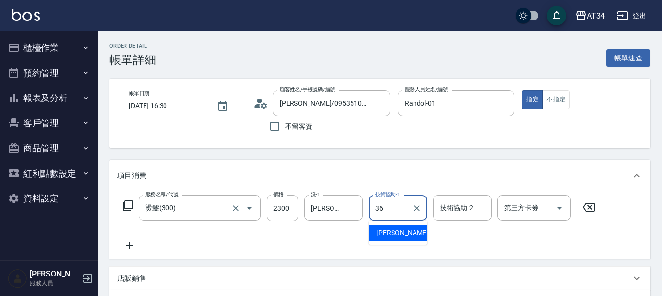
type input "36"
type input "fb230021 杭州男士发型 安杨发布了一篇小红书笔记，快来看吧！ 😆 A9zz8oioK5k 😆 http://xhslink.com/m/9TIgXKp…"
type input "張可芮-36"
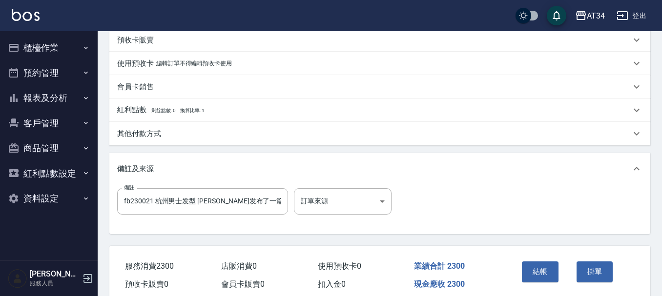
scroll to position [306, 0]
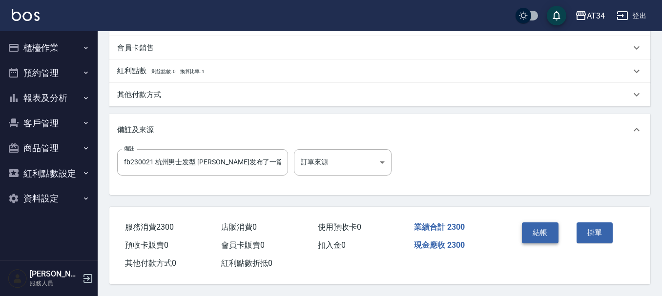
click at [544, 231] on button "結帳" at bounding box center [540, 233] width 37 height 21
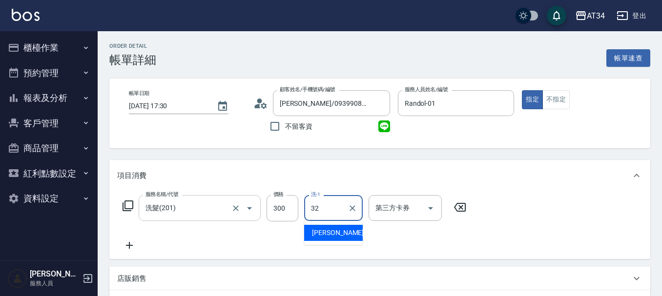
type input "阿源-32"
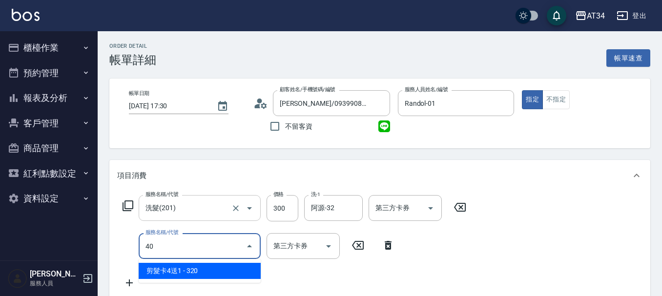
type input "401"
type input "50"
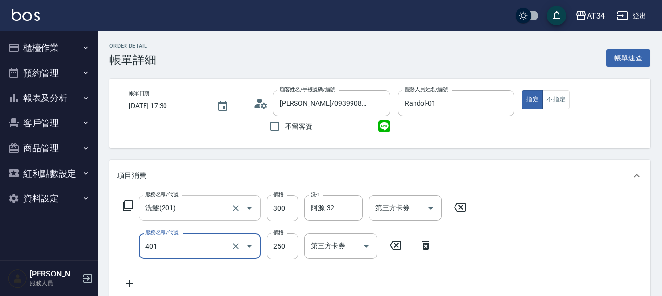
type input "剪髮(401)"
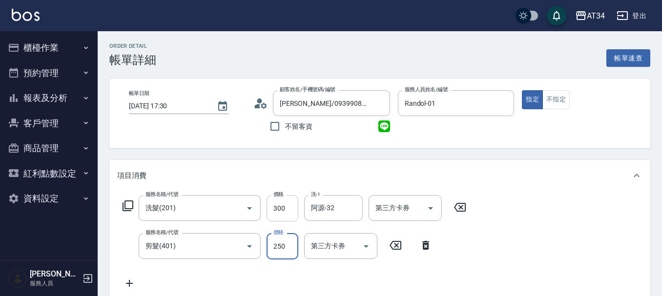
type input "5"
type input "30"
type input "500"
type input "80"
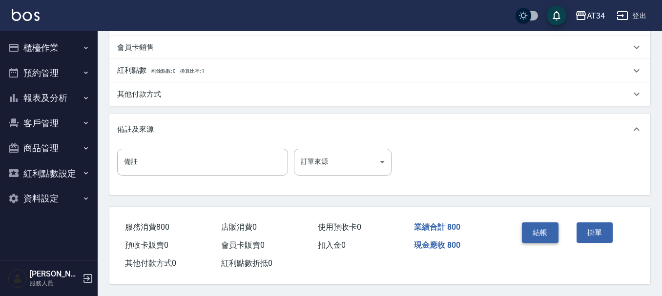
scroll to position [344, 0]
type input "500"
click at [532, 224] on button "結帳" at bounding box center [540, 233] width 37 height 21
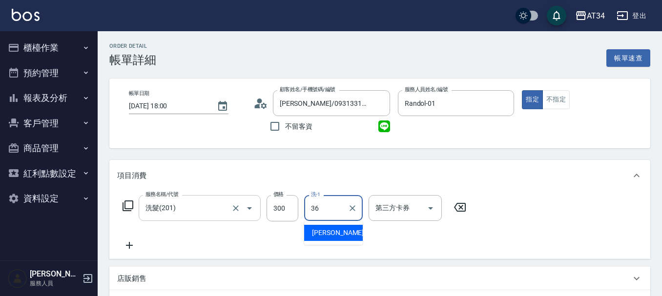
type input "[PERSON_NAME]-36"
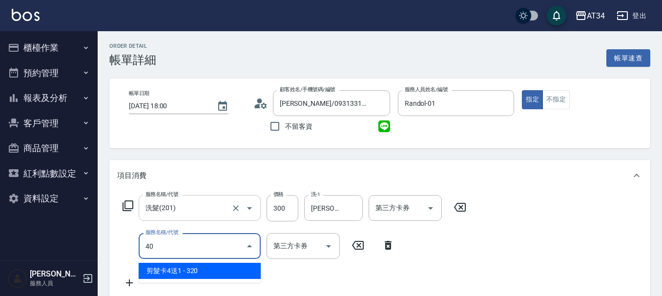
type input "401"
type input "50"
type input "剪髮(401)"
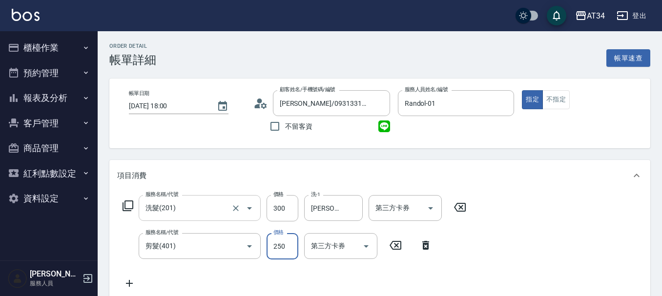
type input "5"
type input "30"
type input "50"
type input "80"
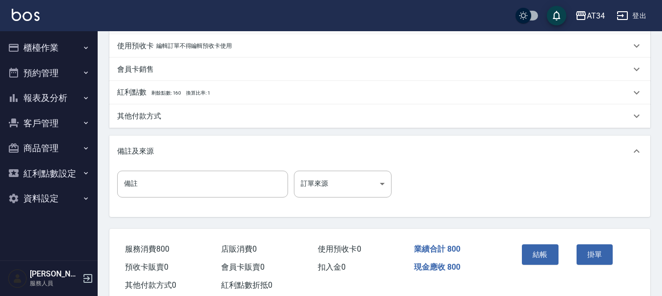
scroll to position [344, 0]
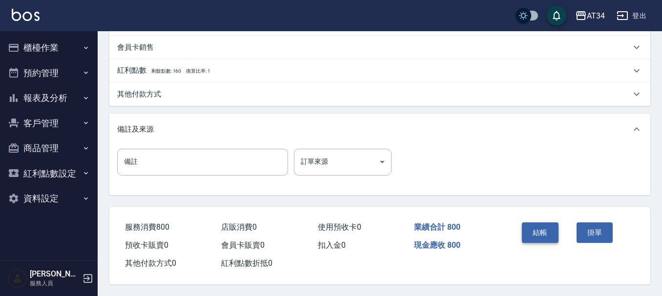
type input "500"
click at [550, 231] on button "結帳" at bounding box center [540, 233] width 37 height 21
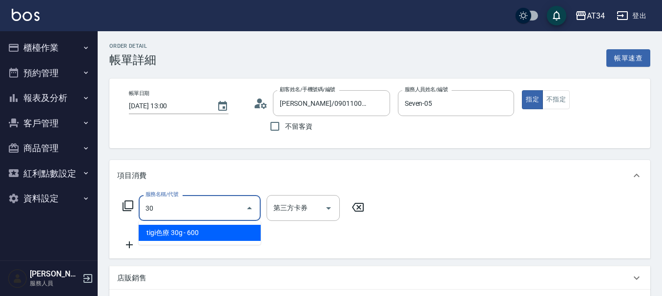
type input "301"
type input "150"
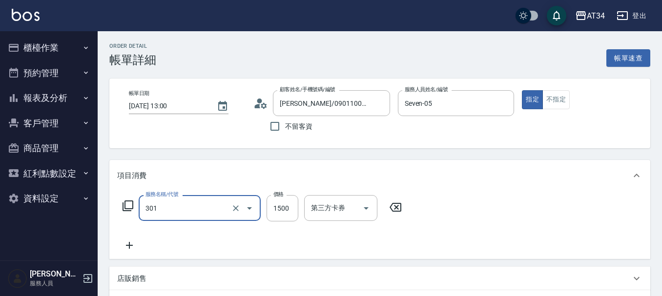
type input "燙髮(301)"
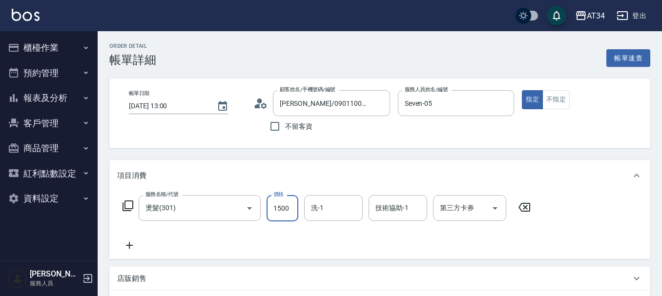
type input "3"
type input "0"
type input "33"
type input "30"
type input "330"
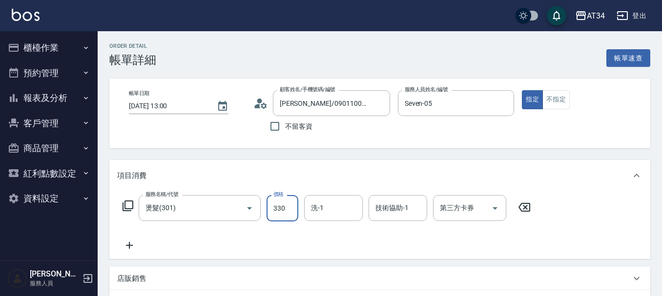
type input "330"
type input "3300"
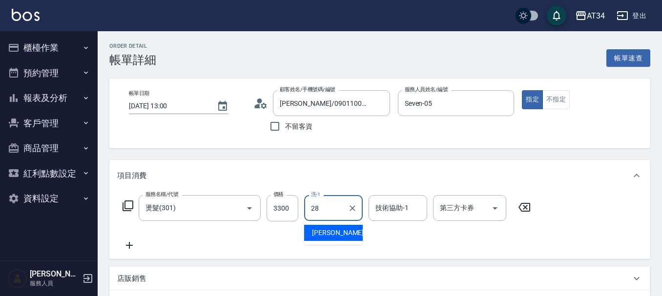
type input "劉城鈺-28"
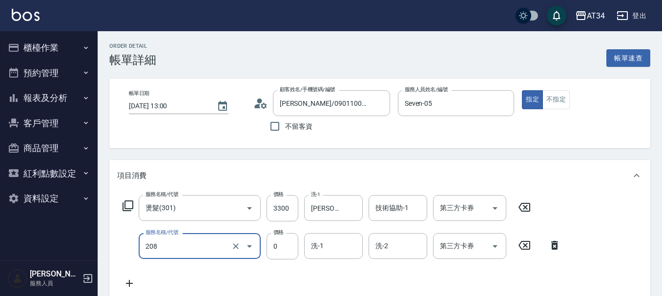
type input "洗一次(208)"
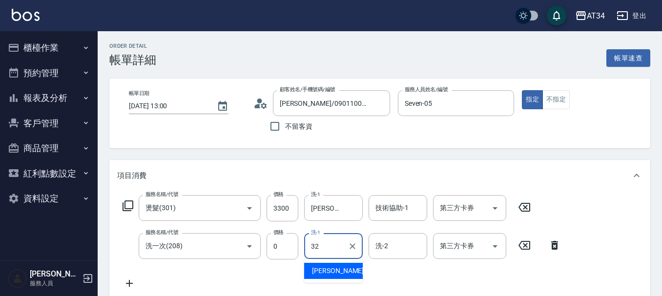
type input "阿源-32"
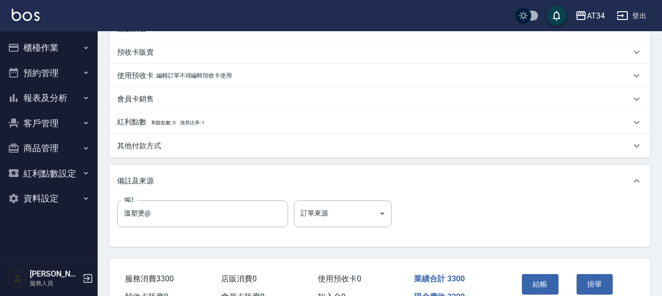
scroll to position [293, 0]
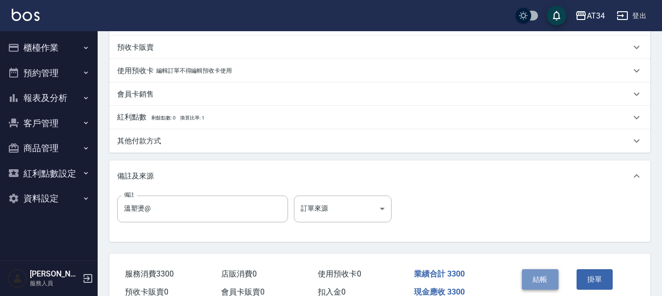
click at [542, 281] on button "結帳" at bounding box center [540, 280] width 37 height 21
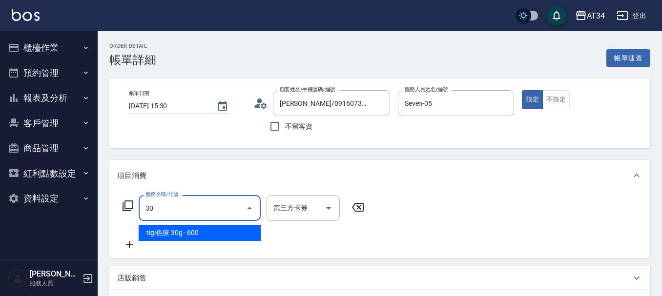
type input "301"
type input "150"
type input "燙髮(301)"
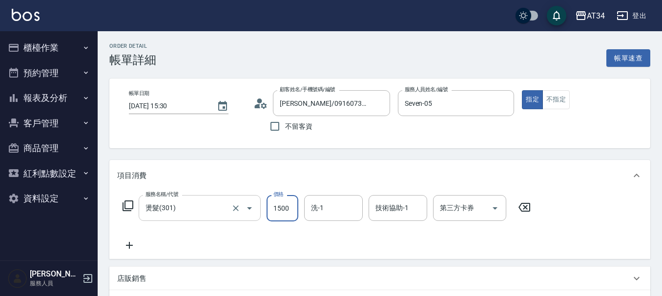
type input "0"
type input "15"
type input "10"
type input "153"
type input "150"
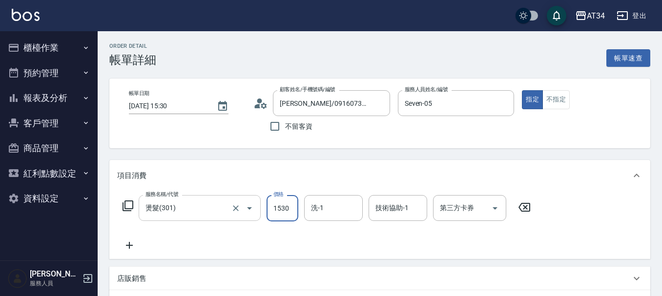
type input "1530"
type input "2"
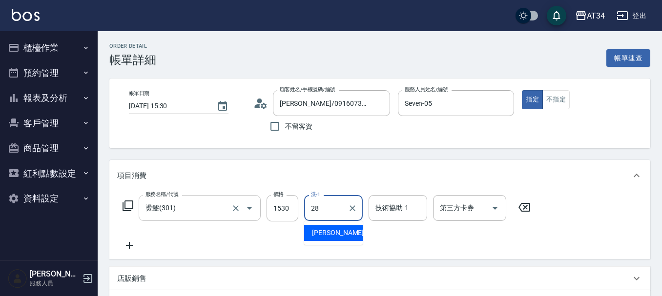
type input "[PERSON_NAME]-28"
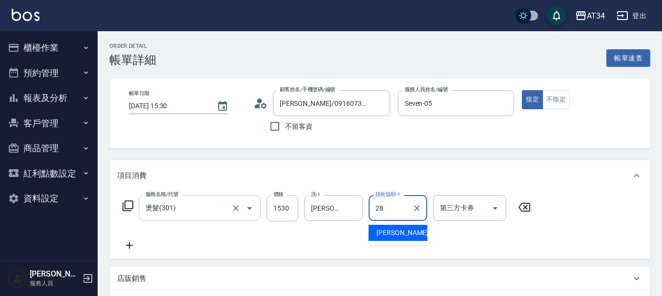
type input "[PERSON_NAME]-28"
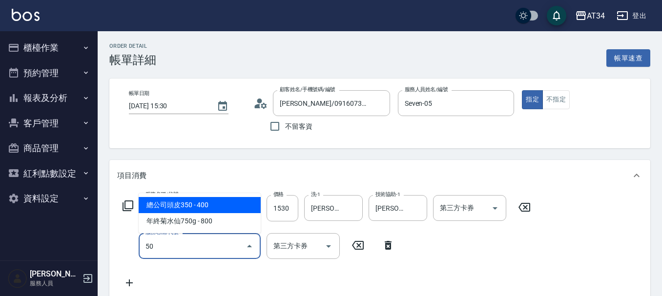
type input "503"
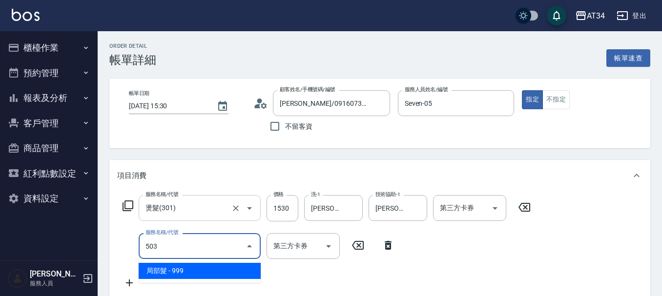
type input "250"
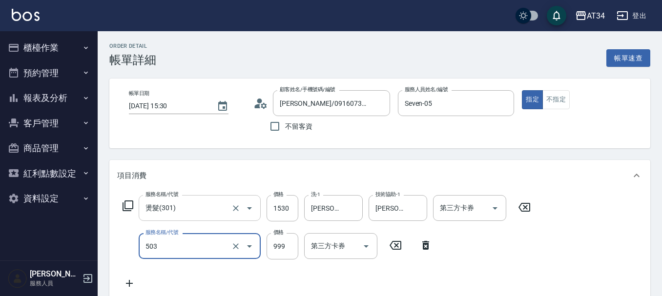
type input "局部髮(503)"
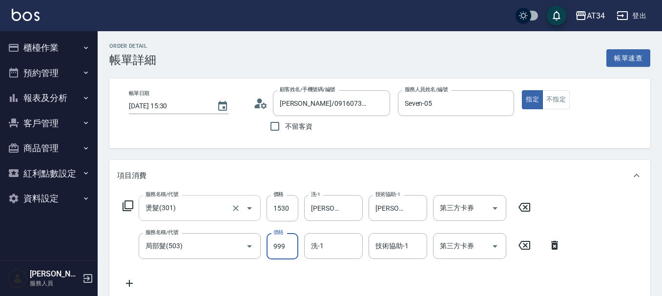
type input "1"
type input "150"
type input "11"
type input "160"
type input "110"
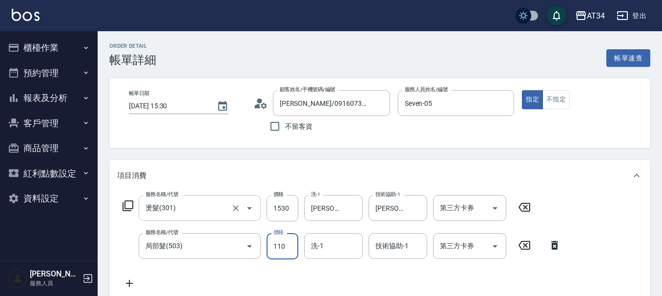
type input "260"
type input "1105"
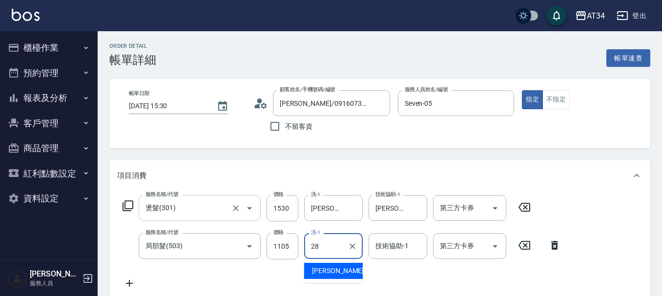
type input "劉城鈺-28"
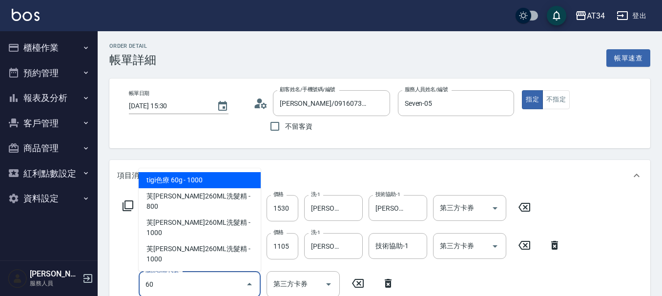
type input "601"
type input "290"
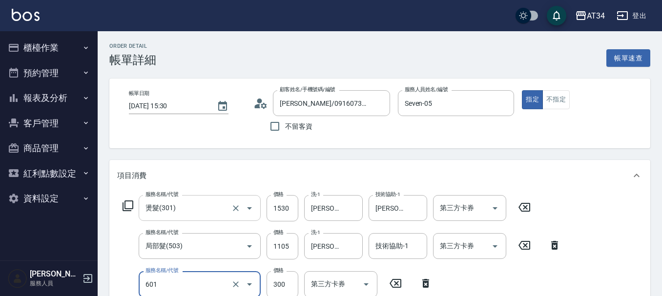
type input "自備護髮(601)"
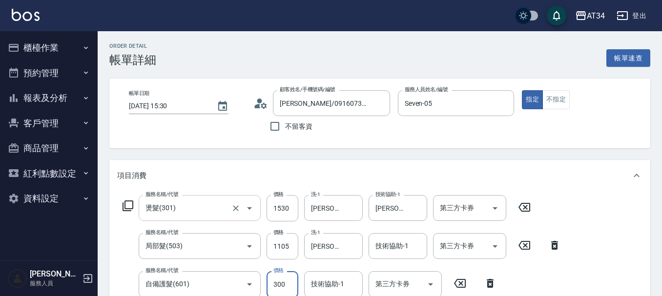
scroll to position [2, 0]
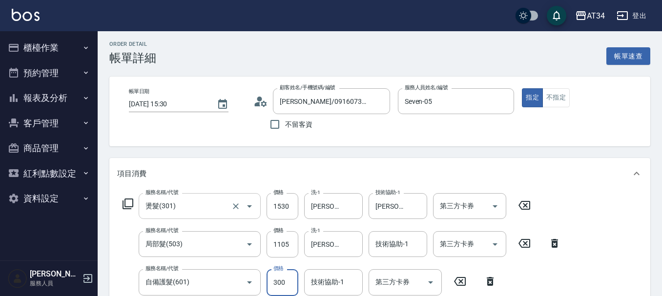
type input "3"
type input "260"
type input "340"
type input "290"
type input "340"
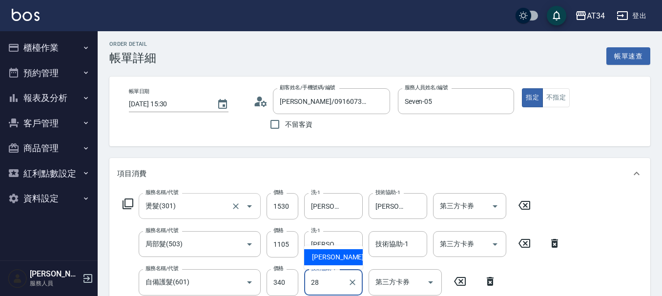
type input "劉城鈺-28"
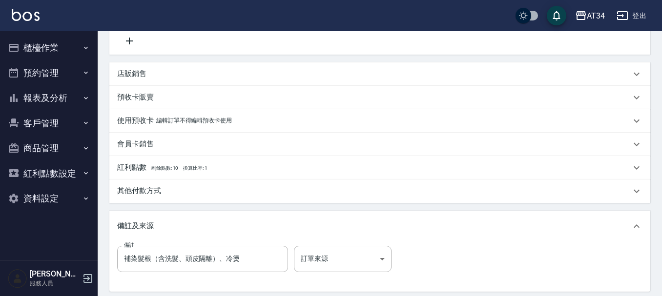
scroll to position [293, 0]
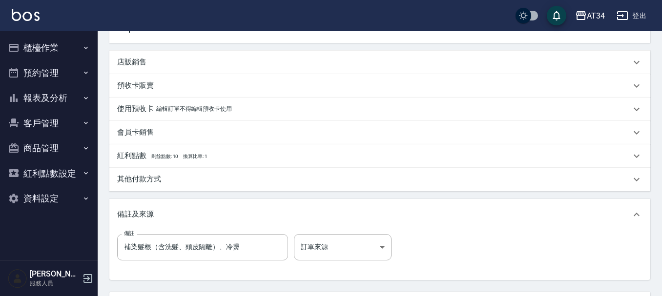
click at [147, 179] on p "其他付款方式" at bounding box center [139, 179] width 44 height 10
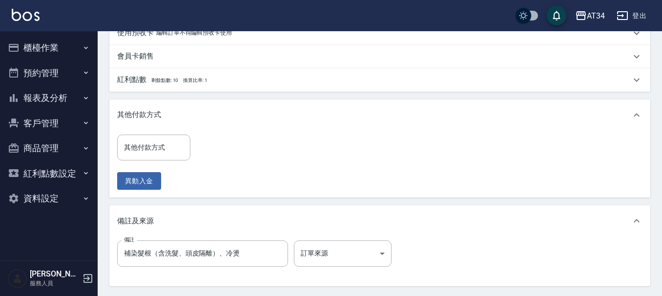
scroll to position [391, 0]
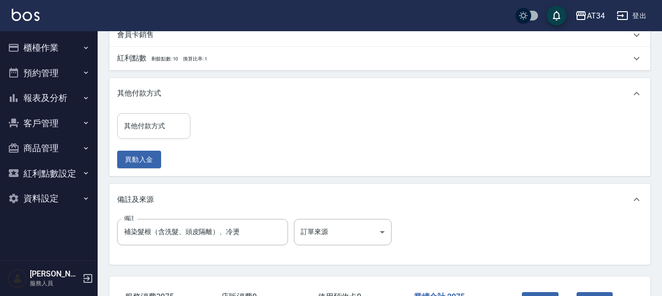
click at [142, 116] on div "其他付款方式" at bounding box center [153, 126] width 73 height 26
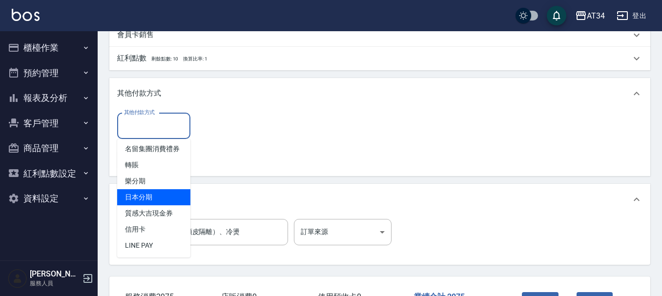
scroll to position [12, 0]
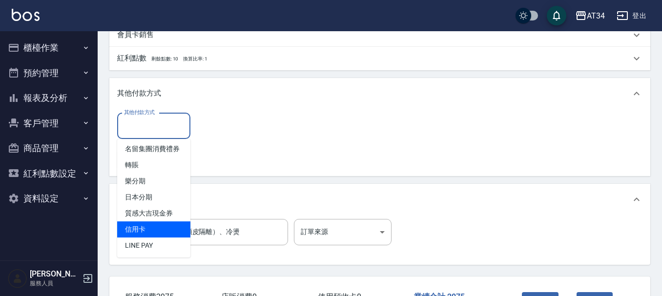
click at [144, 224] on span "信用卡" at bounding box center [153, 230] width 73 height 16
type input "信用卡"
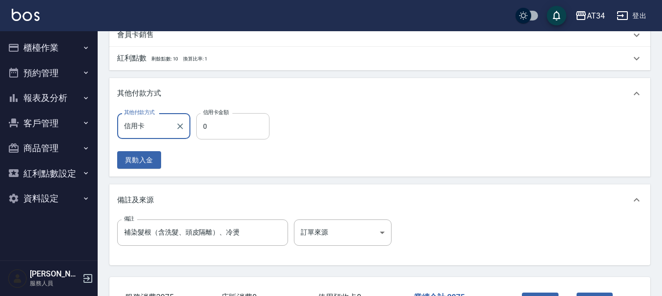
click at [210, 131] on input "0" at bounding box center [232, 126] width 73 height 26
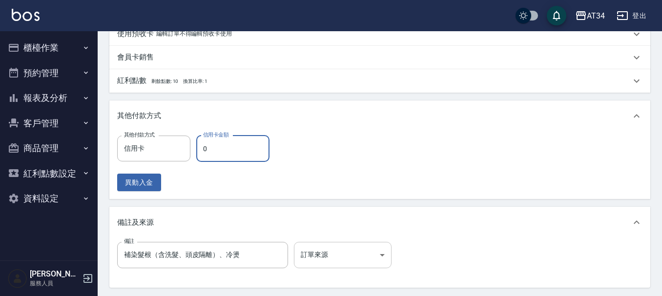
scroll to position [368, 0]
type input "29"
type input "260"
type input "2975"
type input "0"
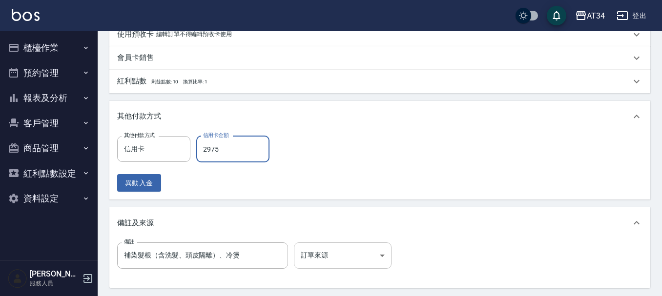
type input "2975"
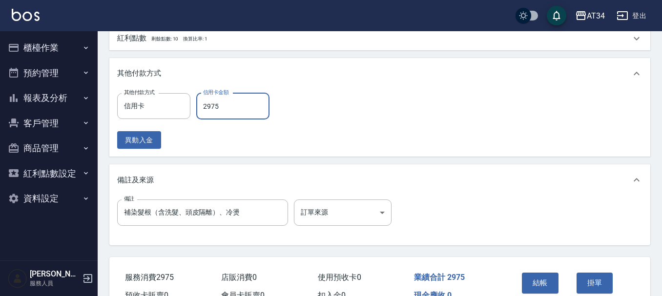
scroll to position [465, 0]
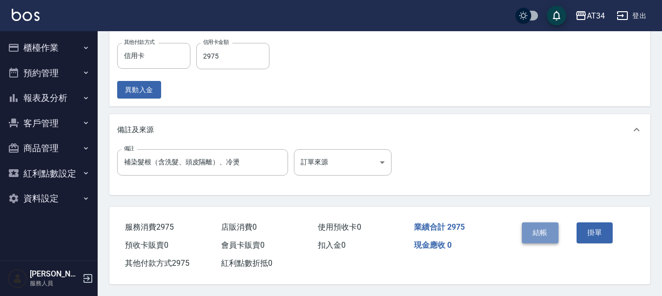
click at [546, 230] on button "結帳" at bounding box center [540, 233] width 37 height 21
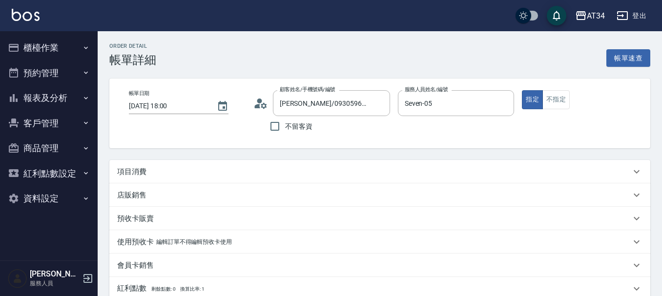
click at [170, 170] on div "項目消費" at bounding box center [374, 172] width 514 height 10
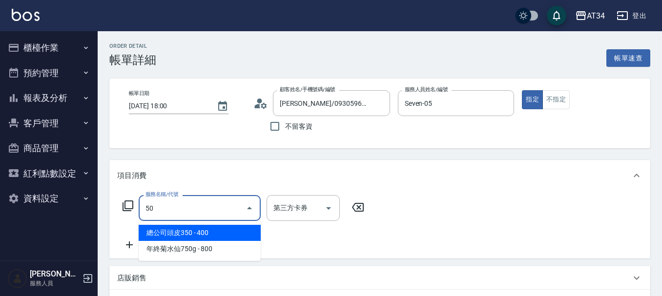
type input "503"
type input "90"
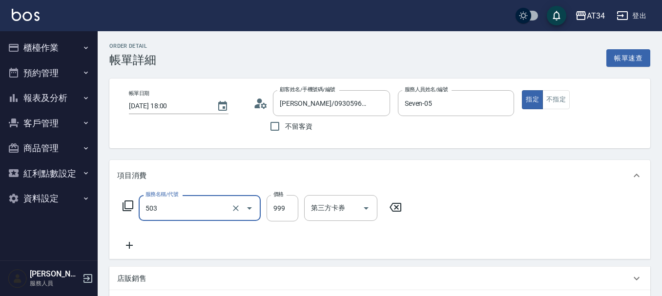
type input "局部髮(503)"
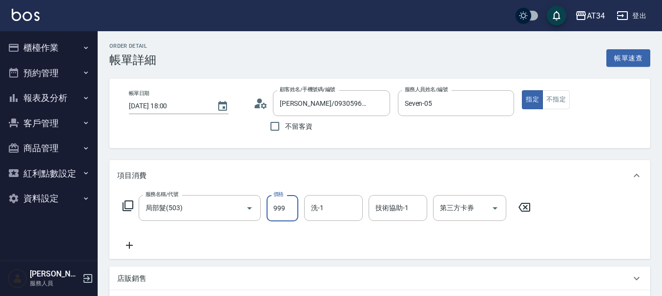
type input "6"
type input "0"
type input "60"
type input "600"
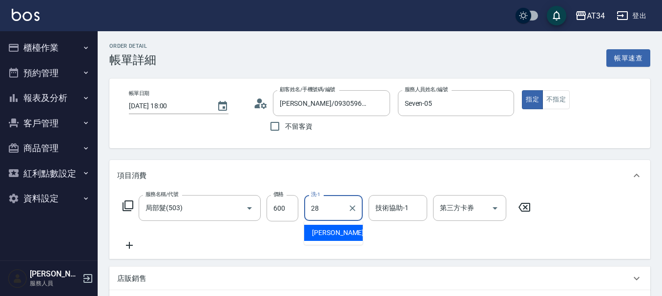
type input "2"
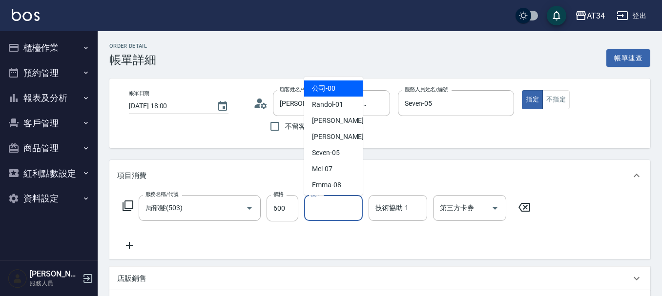
click at [506, 253] on div "服務名稱/代號 局部髮(503) 服務名稱/代號 價格 600 價格 洗-1 洗-1 技術協助-1 技術協助-1 第三方卡券 第三方卡券" at bounding box center [379, 225] width 541 height 68
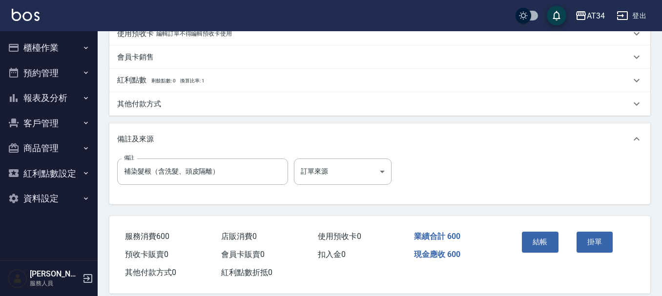
scroll to position [306, 0]
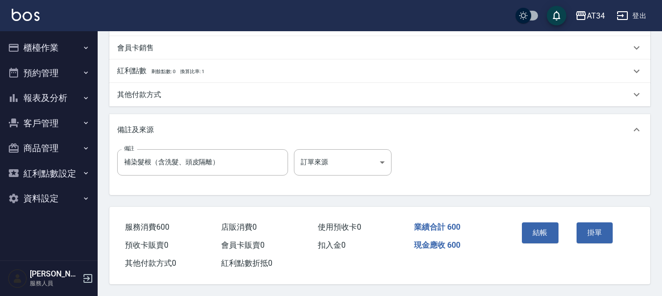
click at [542, 233] on button "結帳" at bounding box center [540, 233] width 37 height 21
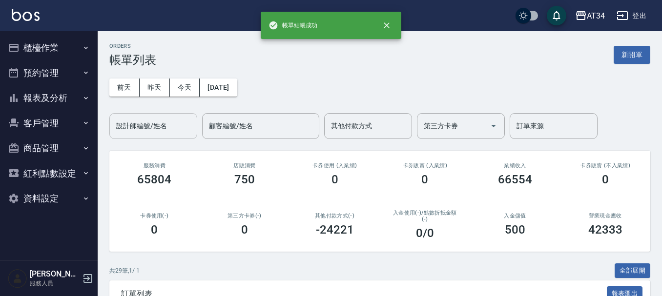
click at [153, 137] on div "設計師編號/姓名" at bounding box center [153, 126] width 88 height 26
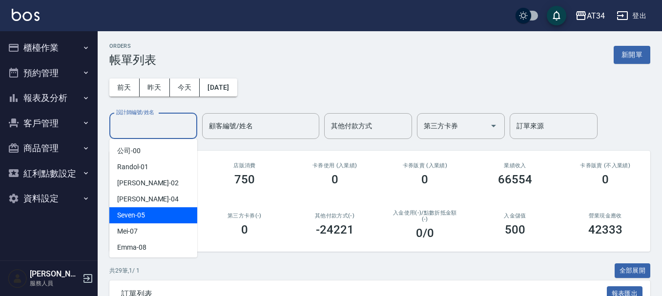
click at [156, 216] on div "Seven -05" at bounding box center [153, 216] width 88 height 16
type input "Seven-05"
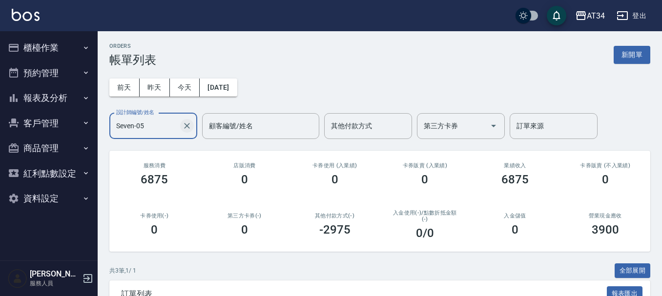
click at [186, 128] on icon "Clear" at bounding box center [187, 126] width 6 height 6
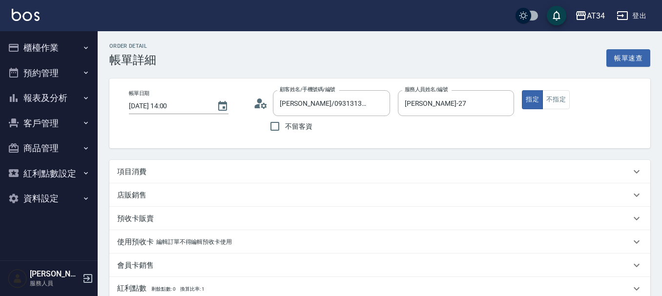
click at [261, 102] on circle at bounding box center [259, 101] width 5 height 5
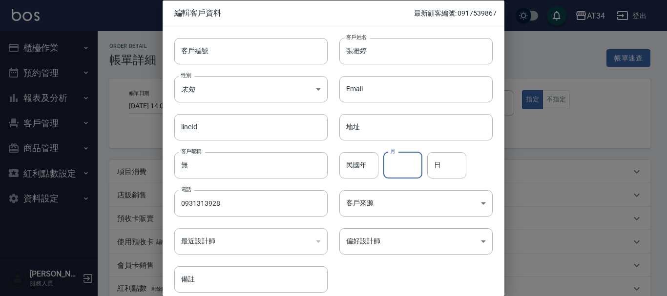
click at [387, 163] on input "月" at bounding box center [402, 165] width 39 height 26
type input "12"
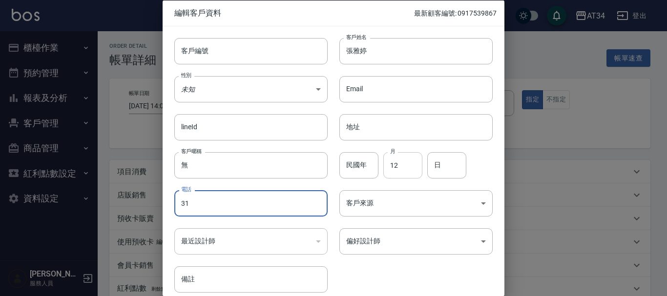
type input "3"
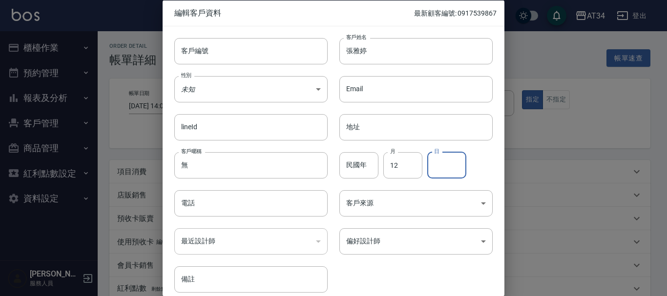
click at [429, 176] on input "日" at bounding box center [446, 165] width 39 height 26
type input "31"
click at [268, 89] on body "AT34 登出 櫃檯作業 打帳單 帳單列表 現金收支登錄 材料自購登錄 每日結帳 排班表 現場電腦打卡 預約管理 預約管理 單日預約紀錄 單週預約紀錄 報表及…" at bounding box center [333, 245] width 667 height 491
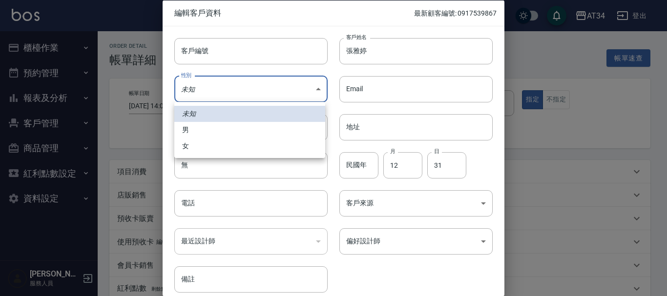
click at [245, 146] on li "女" at bounding box center [249, 146] width 151 height 16
type input "FEMALE"
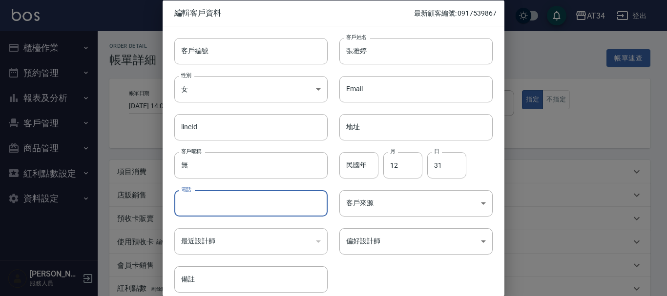
click at [251, 214] on input "電話" at bounding box center [250, 203] width 153 height 26
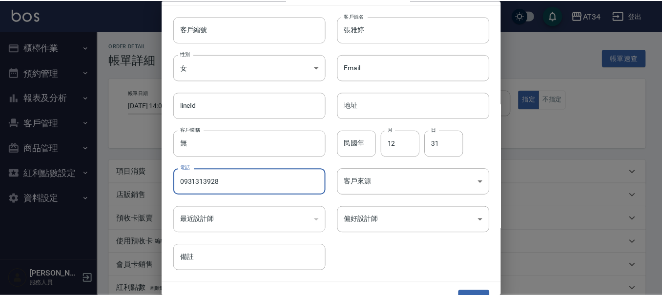
scroll to position [42, 0]
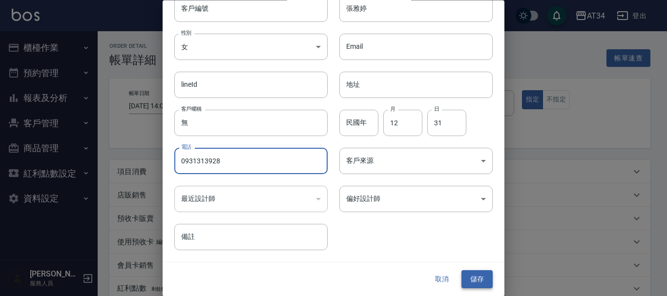
type input "0931313928"
click at [464, 279] on button "儲存" at bounding box center [477, 280] width 31 height 18
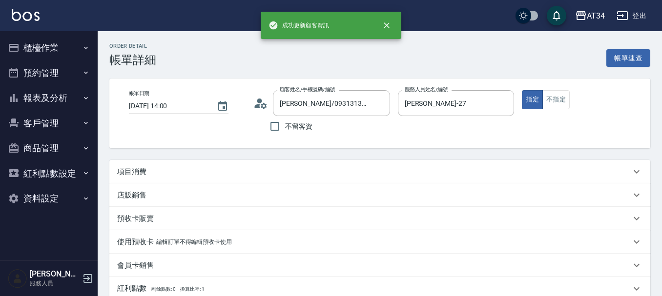
type input "張雅婷/0931313928/"
click at [152, 176] on div "項目消費" at bounding box center [374, 172] width 514 height 10
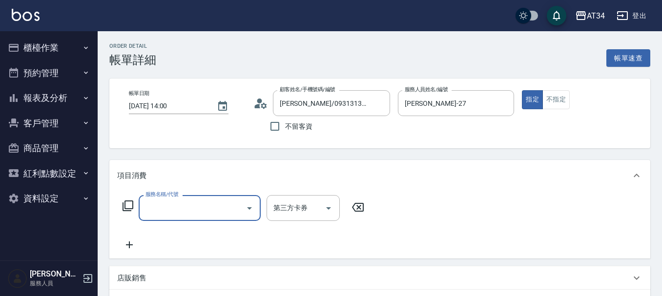
scroll to position [0, 0]
click at [155, 206] on input "服務名稱/代號" at bounding box center [192, 208] width 99 height 17
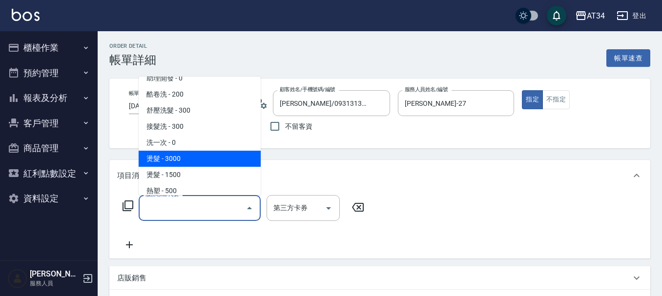
scroll to position [98, 0]
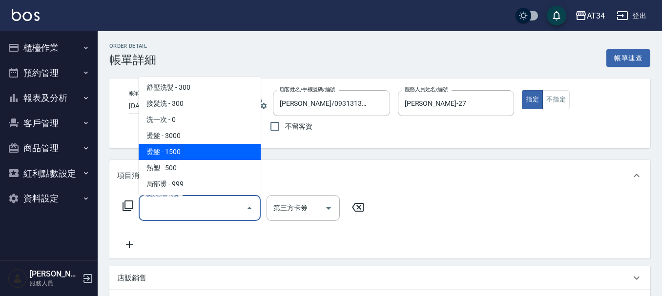
click at [189, 151] on span "燙髮 - 1500" at bounding box center [200, 152] width 122 height 16
type input "燙髮(301)"
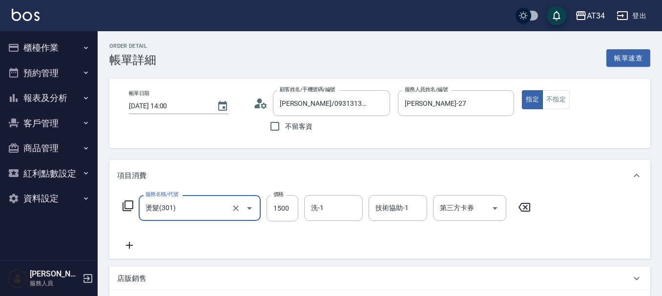
click at [127, 244] on icon at bounding box center [129, 246] width 24 height 12
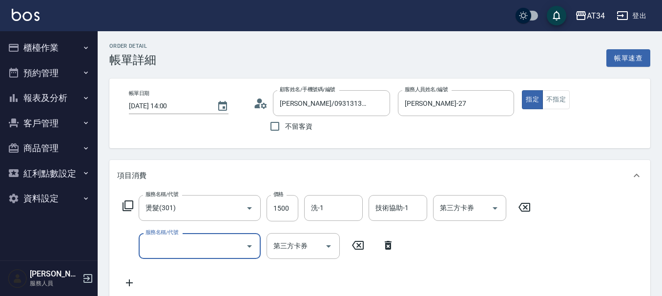
drag, startPoint x: 171, startPoint y: 245, endPoint x: 168, endPoint y: 233, distance: 12.1
click at [170, 245] on input "服務名稱/代號" at bounding box center [192, 246] width 99 height 17
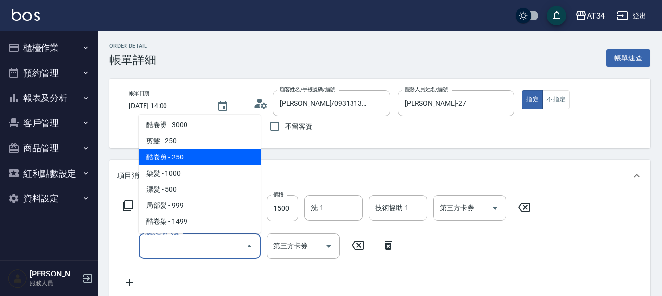
scroll to position [244, 0]
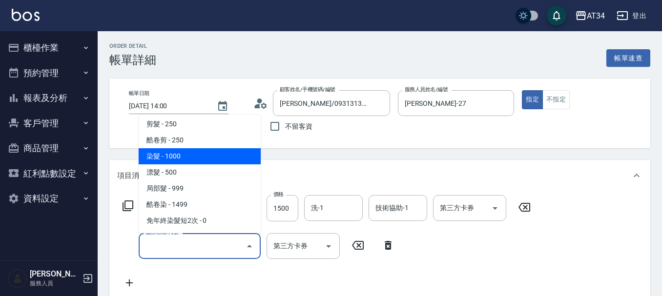
click at [187, 160] on span "染髮 - 1000" at bounding box center [200, 156] width 122 height 16
type input "250"
type input "染髮(501)"
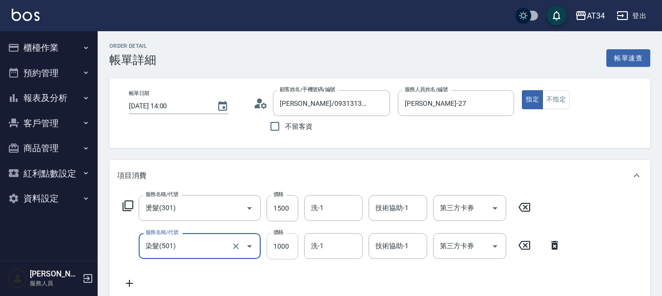
click at [293, 241] on input "1000" at bounding box center [283, 246] width 32 height 26
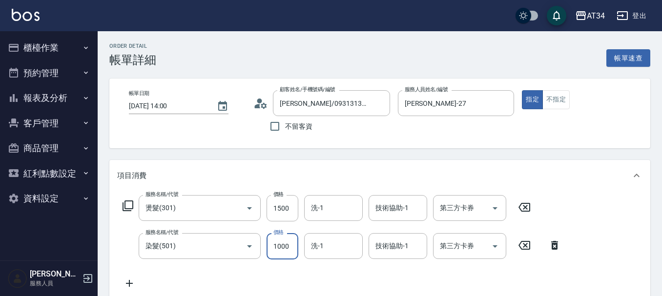
type input "1"
type input "150"
type input "160"
type input "1500"
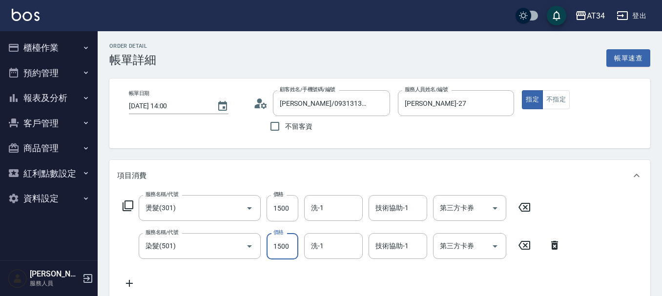
type input "300"
type input "1500"
click at [385, 248] on div "技術協助-1 技術協助-1" at bounding box center [398, 246] width 59 height 26
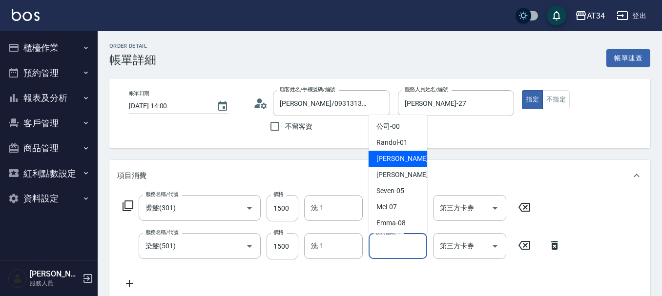
scroll to position [98, 0]
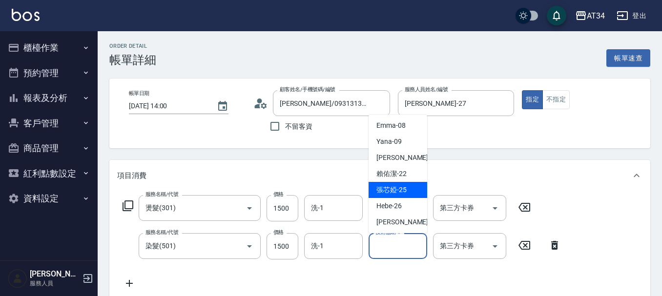
click at [384, 193] on span "張芯婭 -25" at bounding box center [392, 190] width 30 height 10
type input "張芯婭-25"
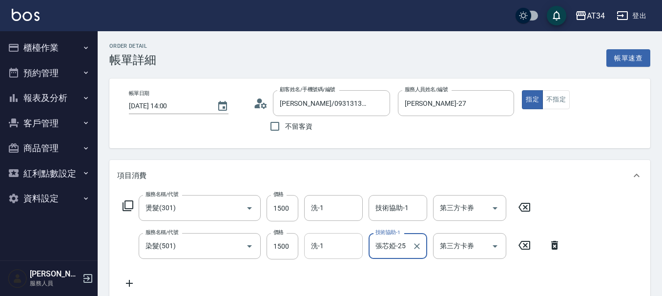
click at [319, 252] on input "洗-1" at bounding box center [334, 246] width 50 height 17
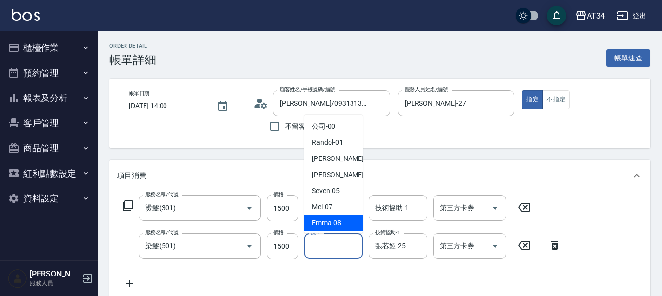
click at [315, 286] on div "服務名稱/代號 燙髮(301) 服務名稱/代號 價格 1500 價格 洗-1 洗-1 技術協助-1 技術協助-1 第三方卡券 第三方卡券 服務名稱/代號 染髮…" at bounding box center [342, 242] width 450 height 94
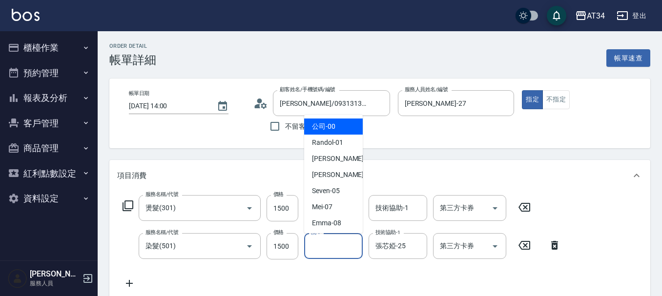
click at [331, 251] on input "洗-1" at bounding box center [334, 246] width 50 height 17
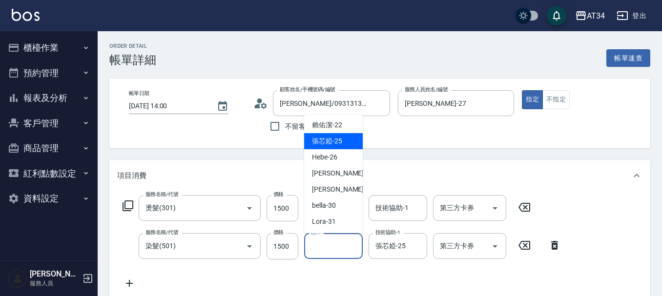
click at [342, 140] on span "張芯婭 -25" at bounding box center [327, 141] width 30 height 10
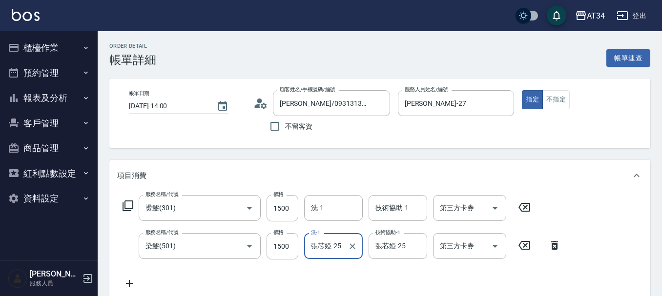
type input "張芯婭-25"
click at [323, 274] on div "服務名稱/代號 燙髮(301) 服務名稱/代號 價格 1500 價格 洗-1 洗-1 技術協助-1 技術協助-1 第三方卡券 第三方卡券 服務名稱/代號 染髮…" at bounding box center [342, 242] width 450 height 94
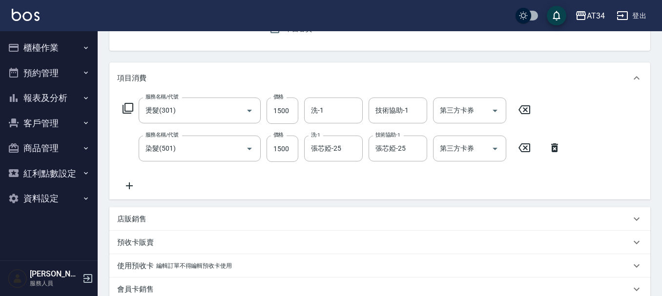
click at [130, 183] on icon at bounding box center [129, 186] width 24 height 12
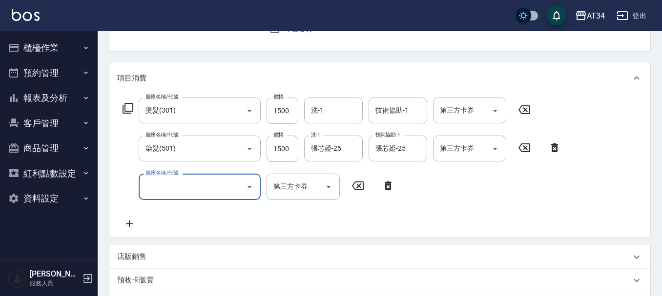
click at [194, 190] on input "服務名稱/代號" at bounding box center [192, 186] width 99 height 17
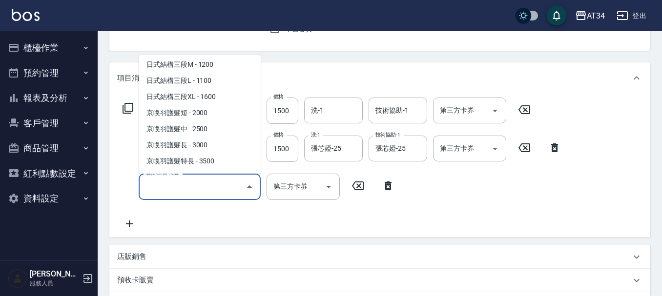
scroll to position [781, 0]
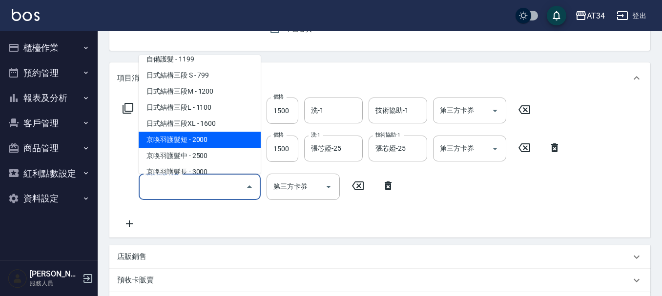
click at [202, 144] on span "京喚羽護髮短 - 2000" at bounding box center [200, 140] width 122 height 16
type input "500"
type input "京喚羽護髮短(629)"
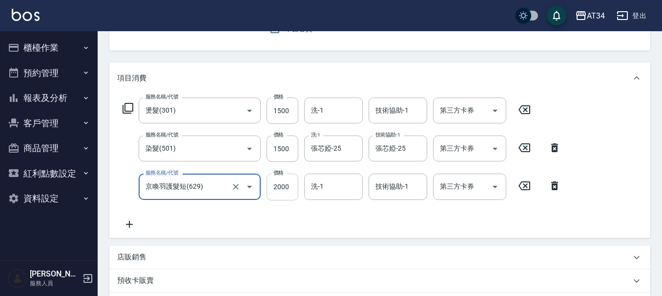
click at [289, 191] on input "2000" at bounding box center [283, 187] width 32 height 26
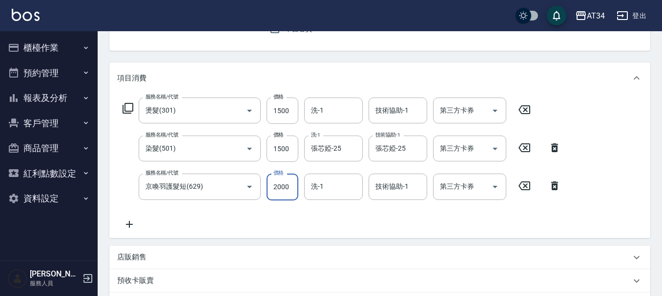
type input "2"
type input "300"
type input "240"
type input "320"
type input "2400"
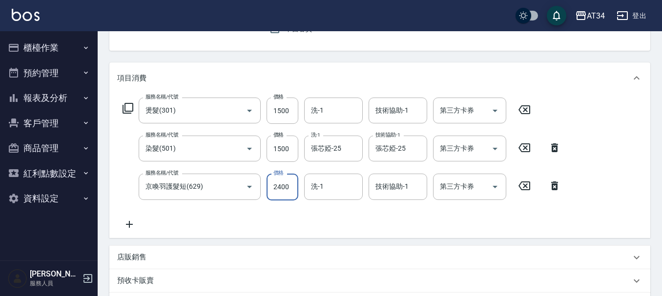
type input "540"
type input "2400"
click at [351, 182] on input "洗-1" at bounding box center [334, 186] width 50 height 17
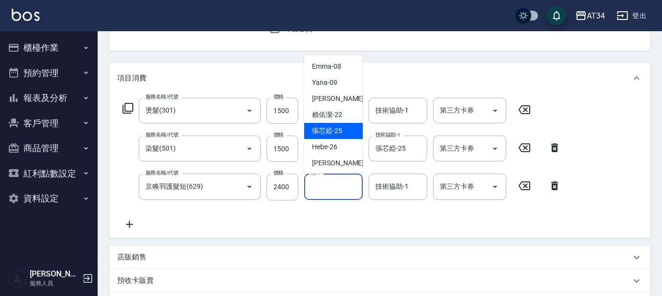
scroll to position [98, 0]
click at [344, 116] on div "賴佑潔 -22" at bounding box center [333, 114] width 59 height 16
type input "賴佑潔-22"
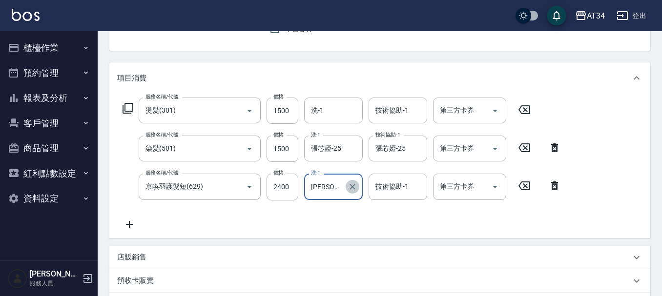
click at [356, 186] on icon "Clear" at bounding box center [353, 187] width 10 height 10
click at [332, 191] on input "洗-1" at bounding box center [334, 186] width 50 height 17
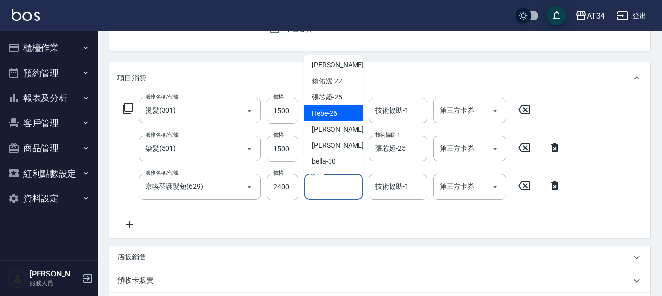
scroll to position [147, 0]
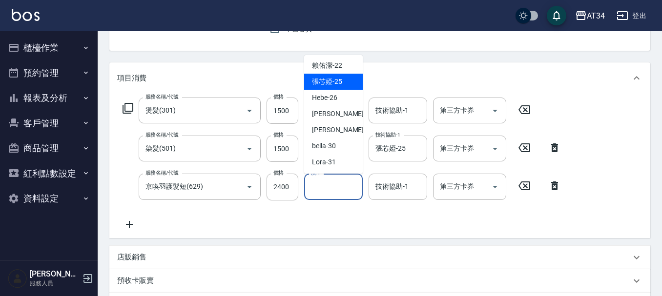
click at [336, 79] on span "張芯婭 -25" at bounding box center [327, 82] width 30 height 10
type input "張芯婭-25"
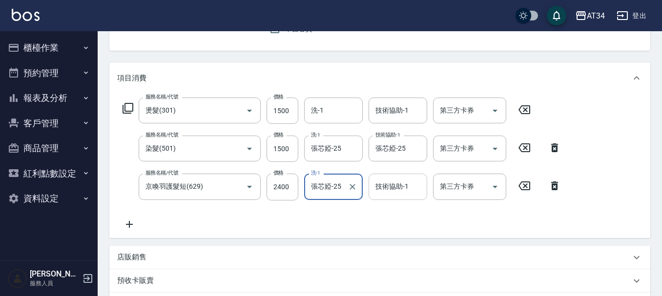
click at [398, 191] on div "技術協助-1 技術協助-1" at bounding box center [398, 187] width 59 height 26
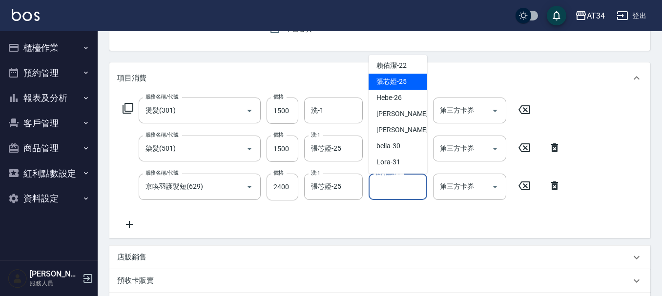
click at [405, 77] on span "張芯婭 -25" at bounding box center [392, 82] width 30 height 10
type input "張芯婭-25"
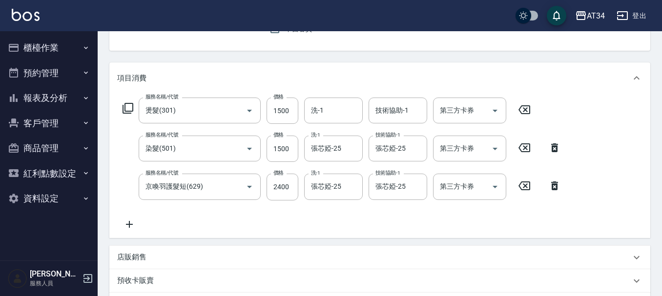
click at [420, 224] on div "服務名稱/代號 燙髮(301) 服務名稱/代號 價格 1500 價格 洗-1 洗-1 技術協助-1 技術協助-1 第三方卡券 第三方卡券 服務名稱/代號 染髮…" at bounding box center [342, 164] width 450 height 132
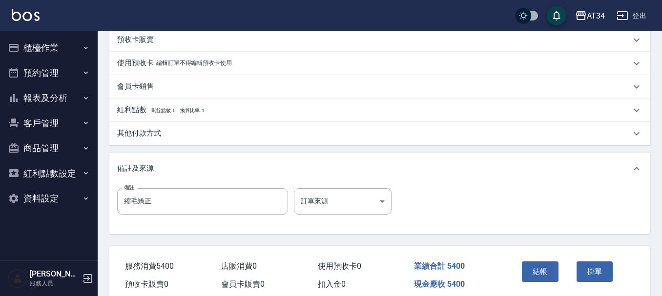
scroll to position [382, 0]
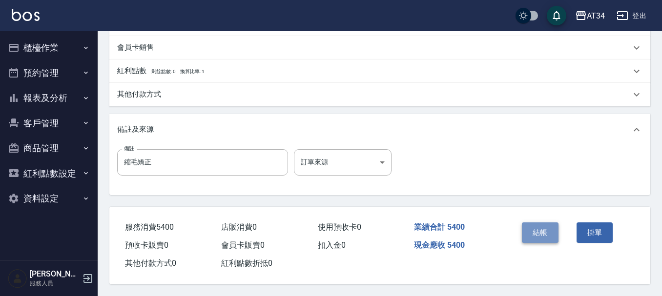
click at [531, 230] on button "結帳" at bounding box center [540, 233] width 37 height 21
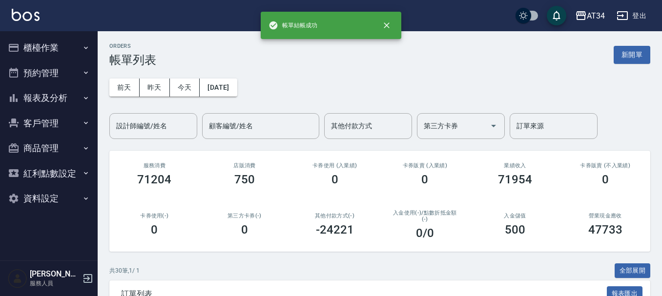
scroll to position [195, 0]
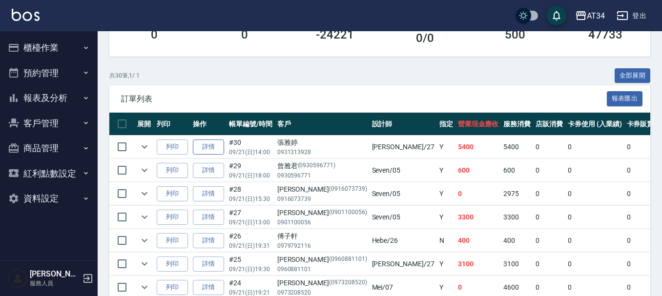
click at [215, 145] on link "詳情" at bounding box center [208, 147] width 31 height 15
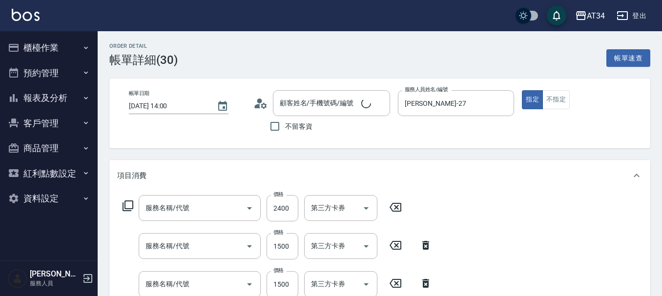
type input "2025/09/21 14:00"
type input "annie-27"
type input "540"
type input "縮毛矯正"
type input "京喚羽護髮短(629)"
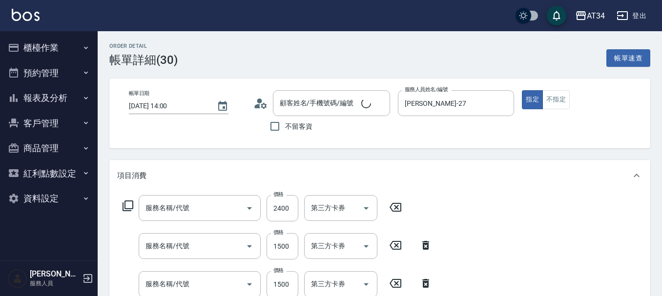
type input "染髮(501)"
type input "燙髮(301)"
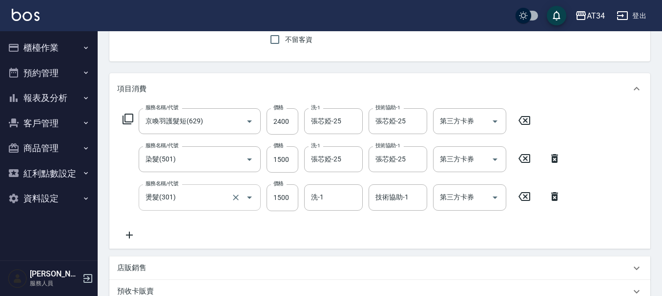
type input "張雅婷/0931313928/"
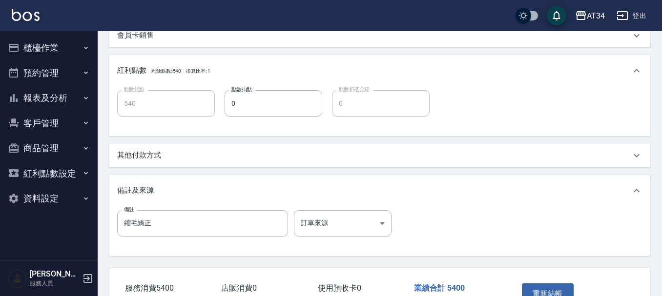
scroll to position [391, 0]
click at [168, 157] on div "其他付款方式" at bounding box center [374, 155] width 514 height 10
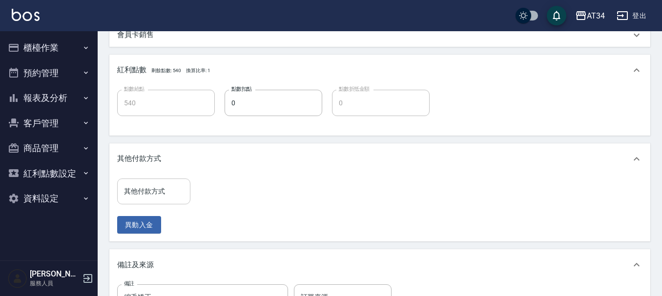
click at [144, 187] on div "其他付款方式 其他付款方式" at bounding box center [153, 192] width 73 height 26
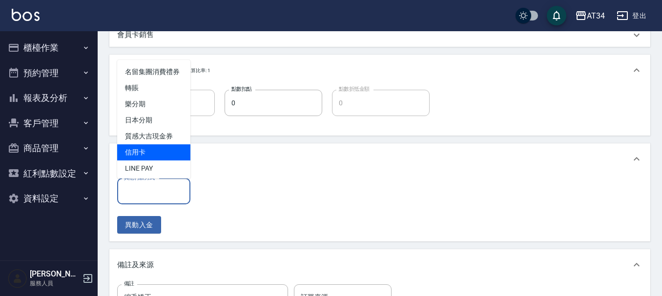
click at [157, 160] on span "信用卡" at bounding box center [153, 153] width 73 height 16
type input "信用卡"
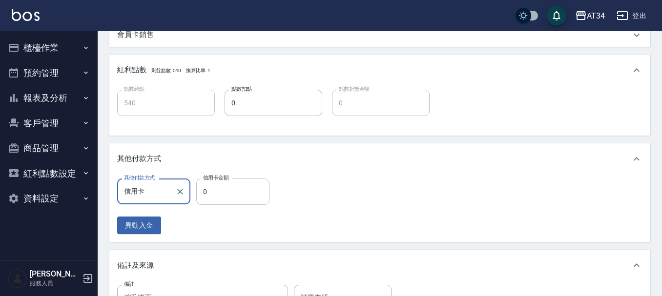
click at [220, 194] on input "0" at bounding box center [232, 192] width 73 height 26
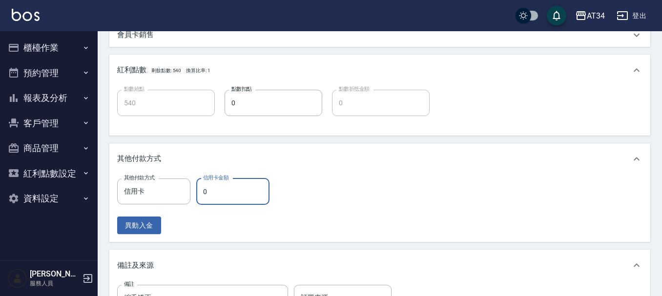
type input "5"
type input "530"
type input "540"
type input "480"
type input "5400"
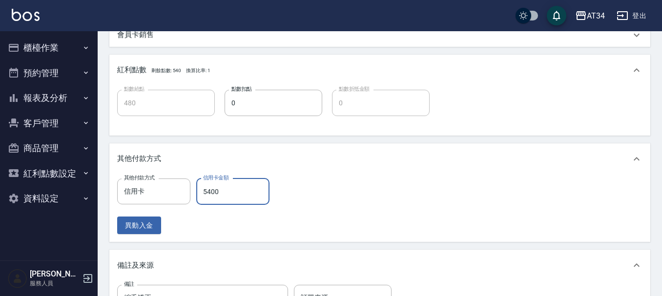
type input "0"
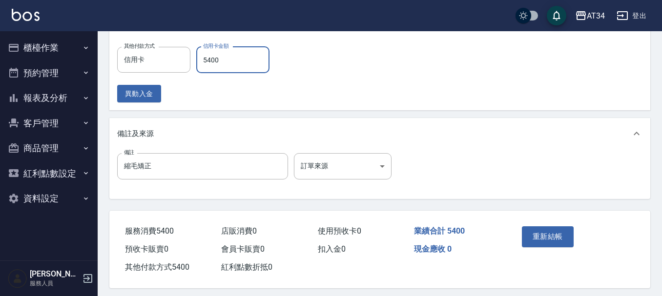
scroll to position [531, 0]
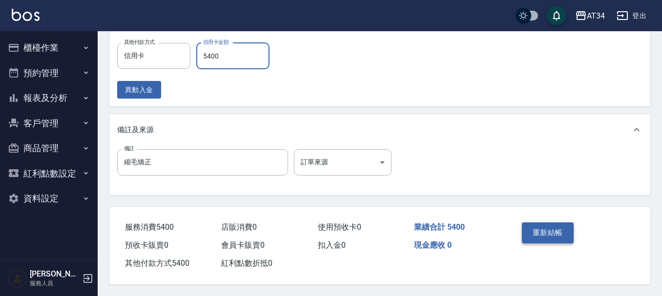
type input "5400"
click at [544, 226] on button "重新結帳" at bounding box center [548, 233] width 52 height 21
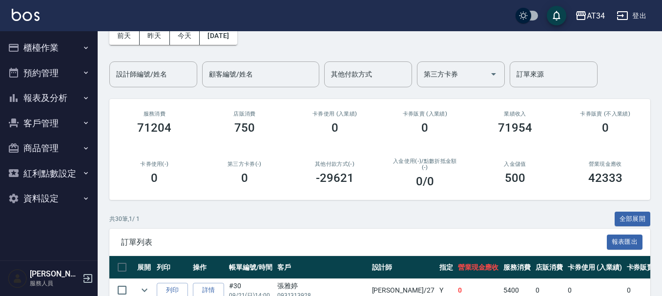
scroll to position [98, 0]
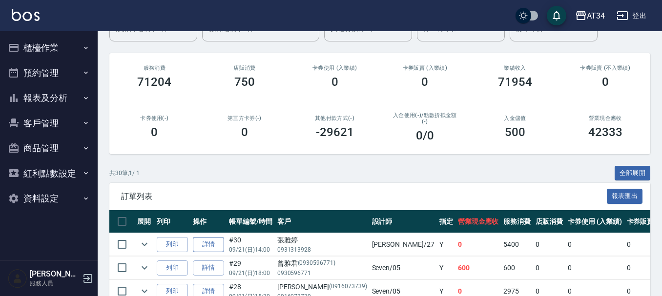
click at [203, 243] on link "詳情" at bounding box center [208, 244] width 31 height 15
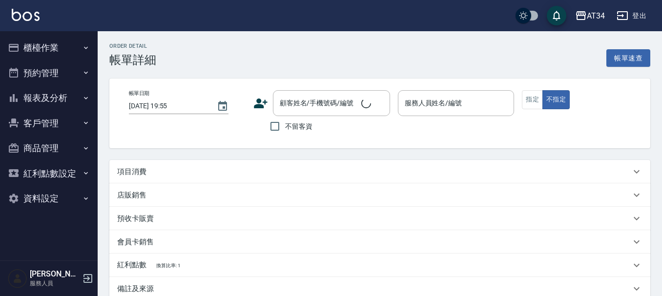
type input "2025/09/21 14:00"
type input "annie-27"
type input "0"
type input "縮毛矯正"
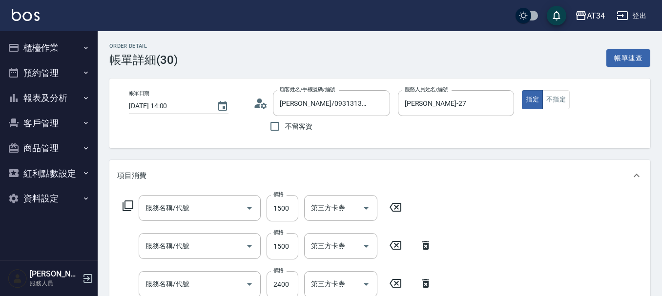
type input "張雅婷/0931313928/"
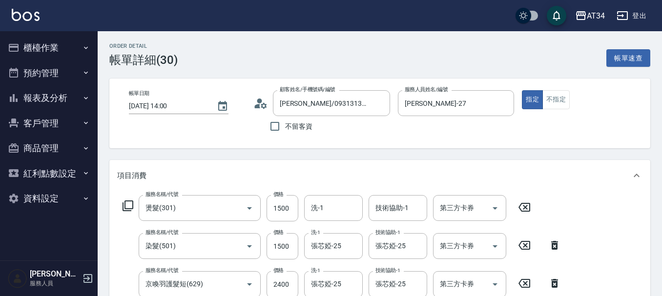
type input "燙髮(301)"
type input "染髮(501)"
type input "京喚羽護髮短(629)"
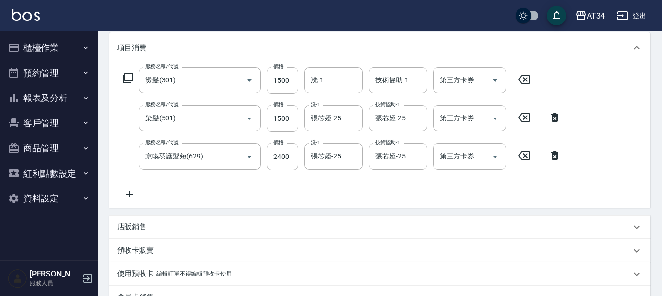
scroll to position [147, 0]
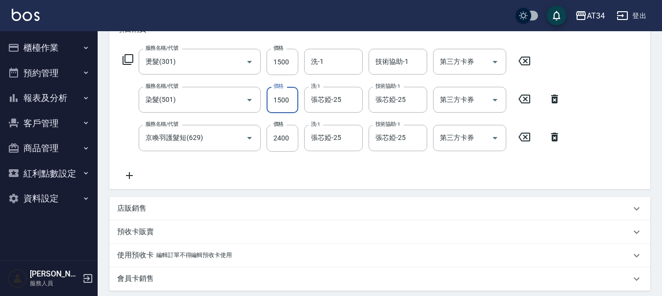
click at [292, 99] on input "1500" at bounding box center [283, 100] width 32 height 26
click at [291, 100] on input "1500" at bounding box center [283, 100] width 32 height 26
type input "15"
type input "390"
type input "0"
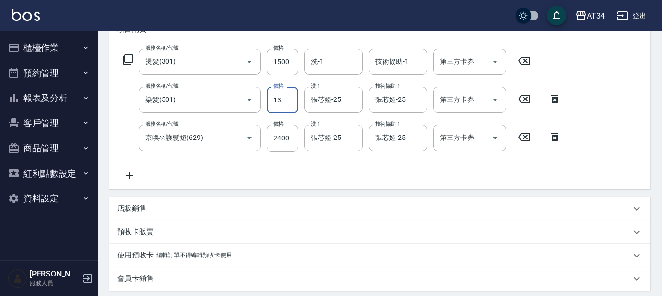
type input "139"
type input "400"
type input "1394"
type input "520"
type input "1394"
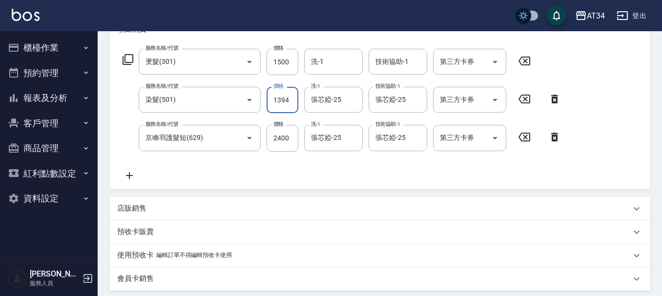
click at [319, 166] on div "服務名稱/代號 燙髮(301) 服務名稱/代號 價格 1500 價格 洗-1 洗-1 技術協助-1 技術協助-1 第三方卡券 第三方卡券 服務名稱/代號 染髮…" at bounding box center [342, 115] width 450 height 132
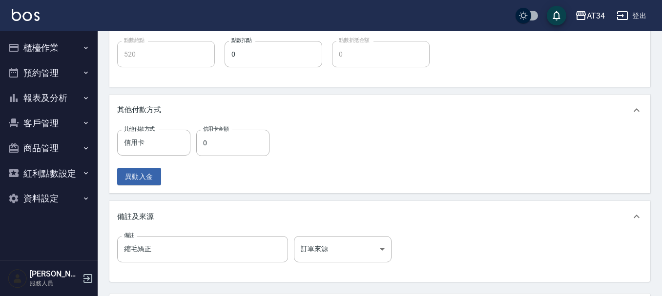
scroll to position [531, 0]
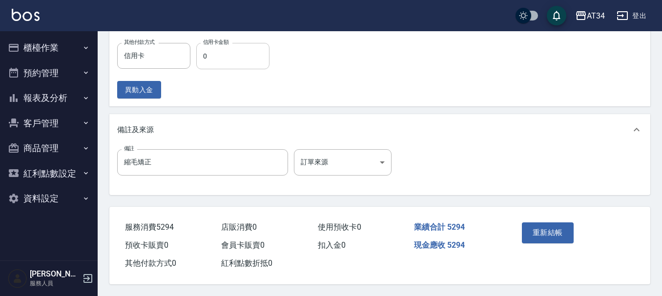
click at [228, 57] on input "0" at bounding box center [232, 56] width 73 height 26
type input "529"
type input "470"
type input "5294"
type input "0"
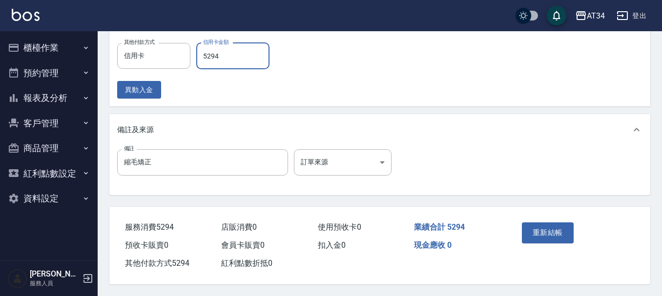
type input "5294"
click at [533, 232] on button "重新結帳" at bounding box center [548, 233] width 52 height 21
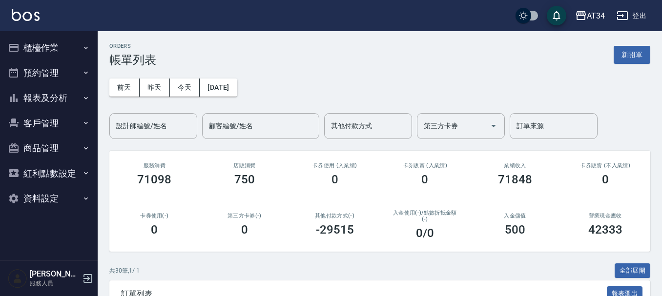
click at [52, 100] on button "報表及分析" at bounding box center [49, 97] width 90 height 25
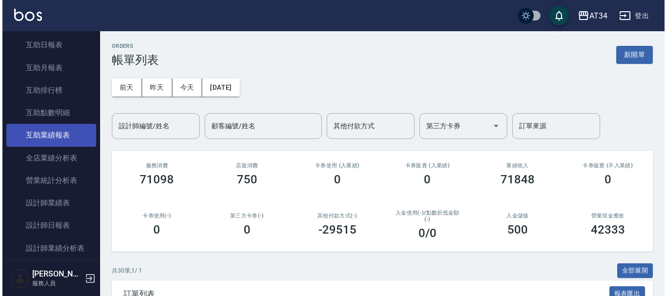
scroll to position [244, 0]
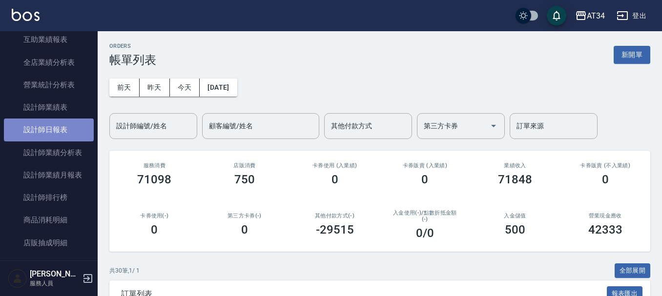
click at [70, 133] on link "設計師日報表" at bounding box center [49, 130] width 90 height 22
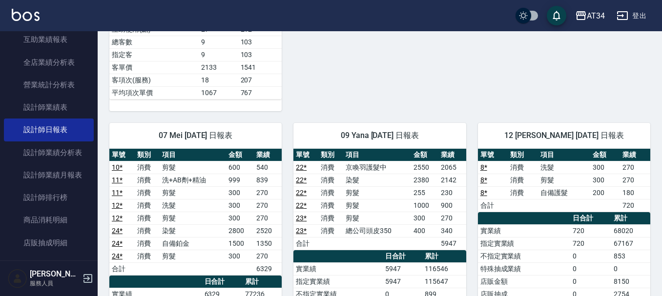
scroll to position [391, 0]
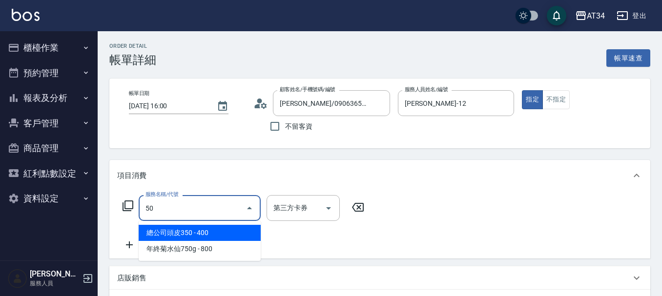
type input "501"
type input "100"
type input "染髮(501)"
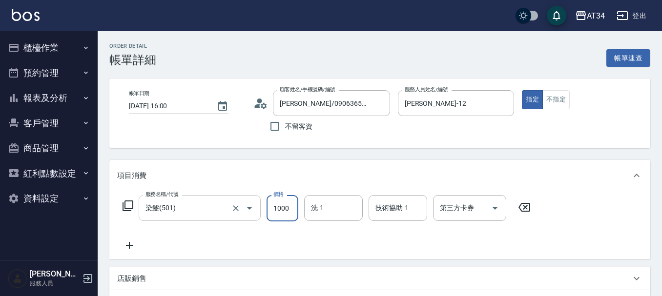
type input "3"
type input "0"
type input "35"
type input "30"
type input "350"
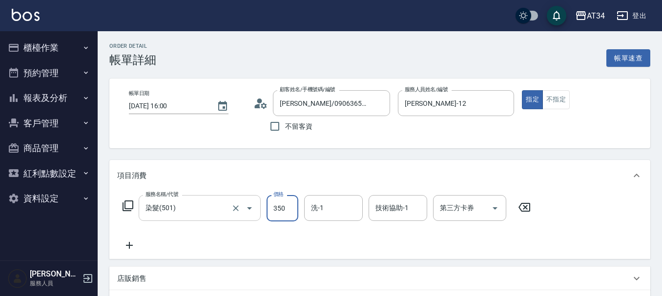
type input "350"
type input "3500"
click at [127, 244] on icon at bounding box center [129, 246] width 24 height 12
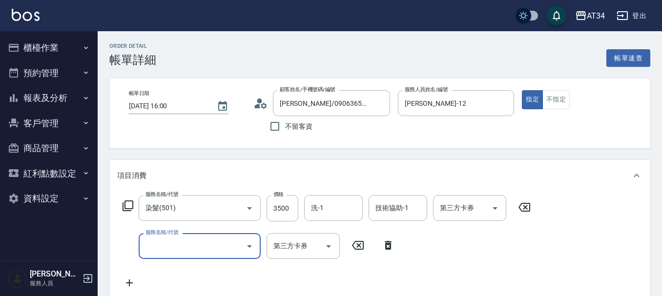
click at [202, 252] on input "服務名稱/代號" at bounding box center [192, 246] width 99 height 17
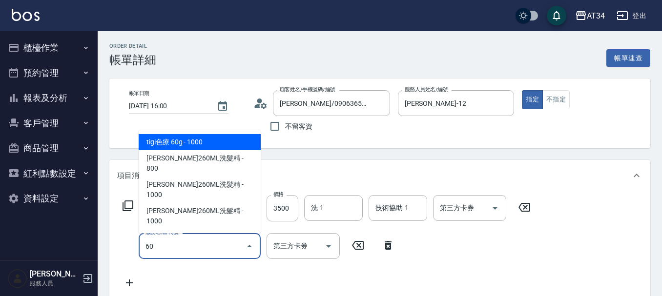
type input "602"
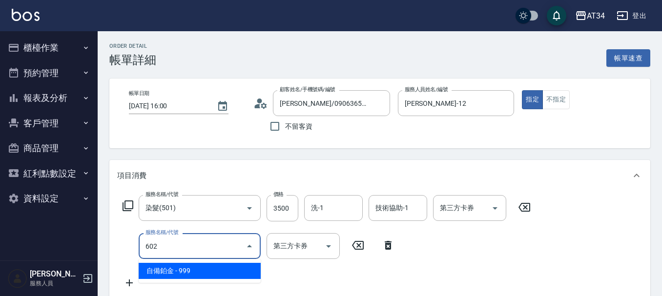
type input "440"
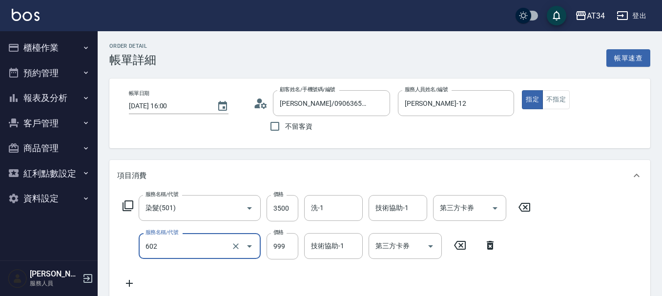
type input "自備鉑金(602)"
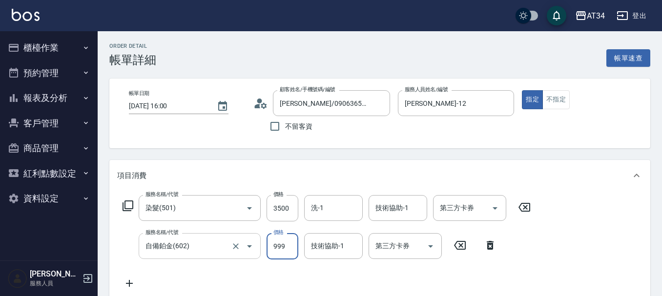
type input "1"
type input "350"
type input "160"
type input "510"
type input "1600"
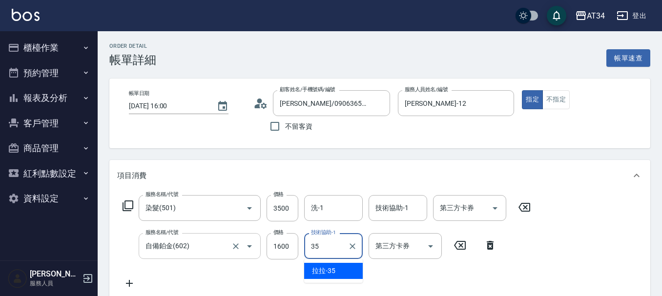
type input "拉拉-35"
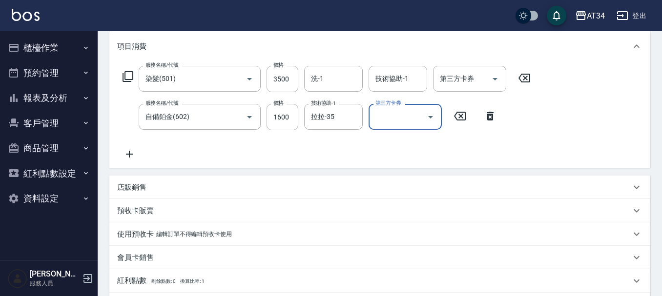
scroll to position [147, 0]
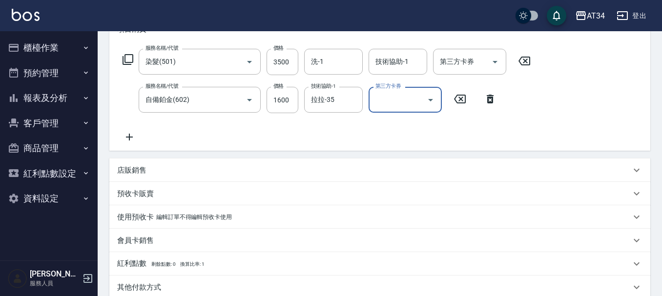
click at [148, 283] on p "其他付款方式" at bounding box center [139, 288] width 44 height 10
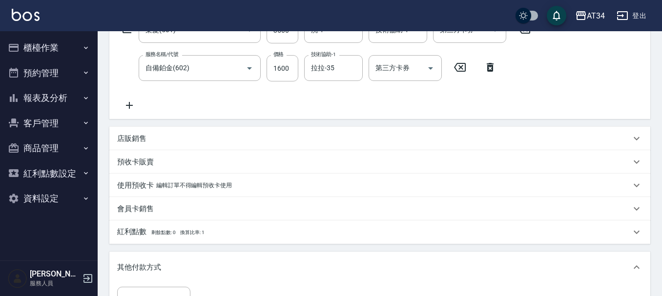
scroll to position [195, 0]
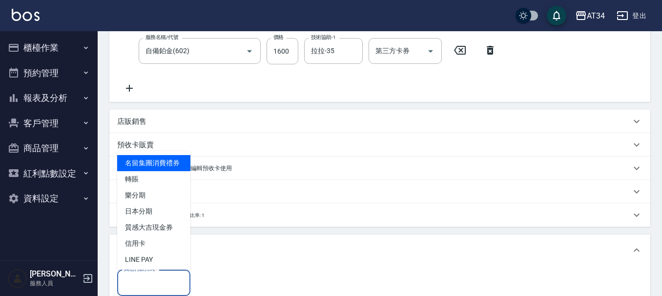
click at [153, 275] on div "其他付款方式 其他付款方式" at bounding box center [153, 283] width 73 height 26
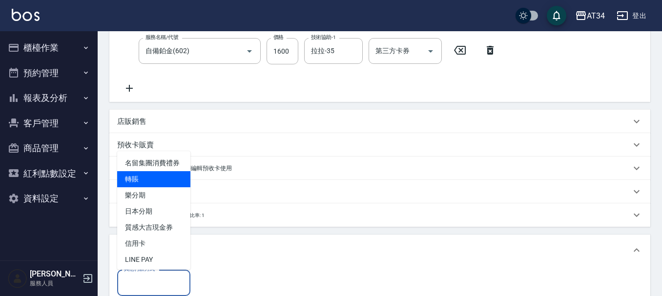
click at [151, 182] on span "轉賬" at bounding box center [153, 179] width 73 height 16
type input "轉賬"
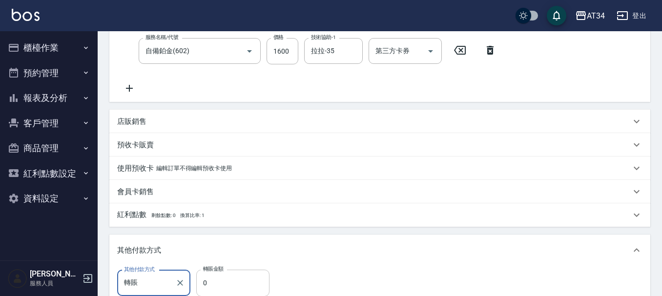
click at [237, 279] on input "0" at bounding box center [232, 283] width 73 height 26
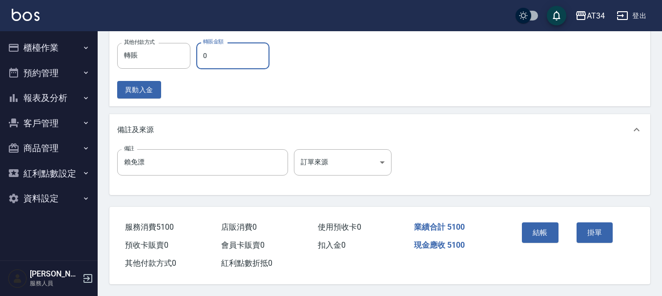
scroll to position [427, 0]
type input "500"
type input "510"
type input "0"
type input "5100"
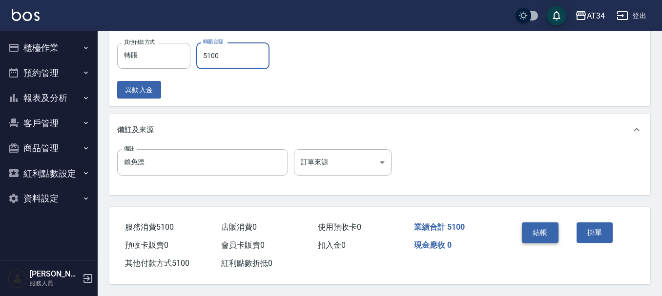
click at [546, 223] on button "結帳" at bounding box center [540, 233] width 37 height 21
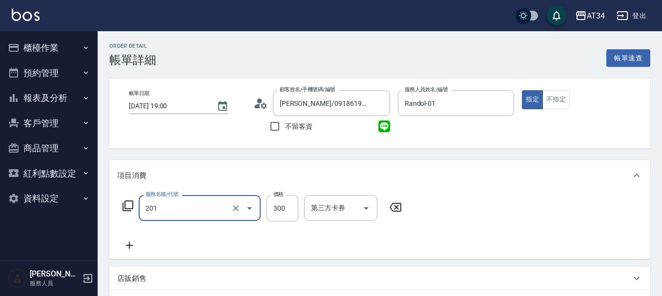
type input "洗髮(201)"
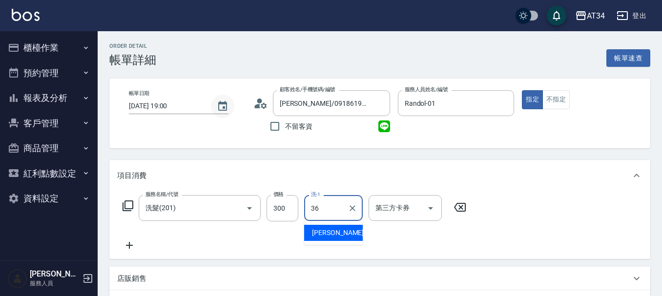
type input "[PERSON_NAME]-36"
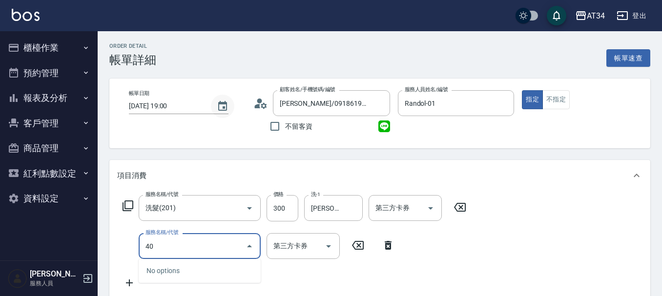
type input "401"
type input "50"
type input "剪髮(401)"
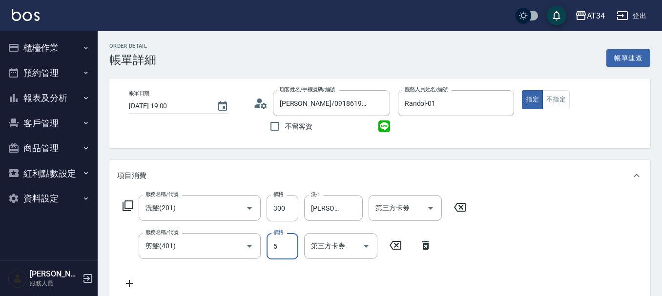
type input "30"
type input "50"
type input "80"
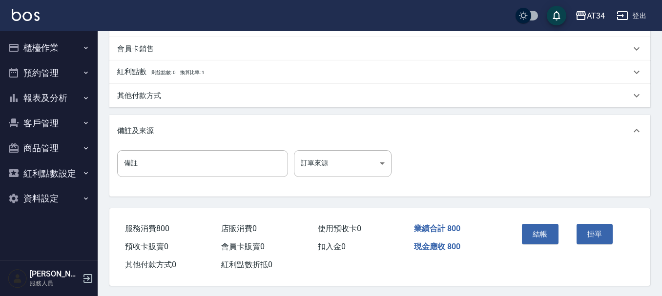
scroll to position [344, 0]
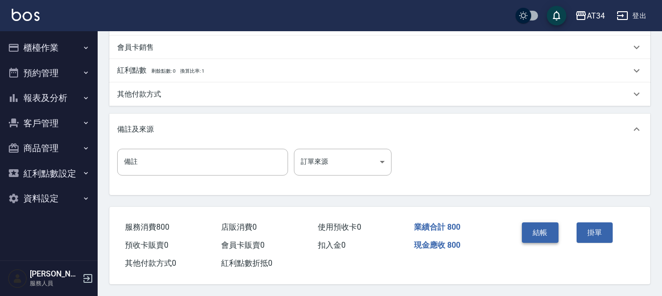
type input "500"
click at [531, 232] on button "結帳" at bounding box center [540, 233] width 37 height 21
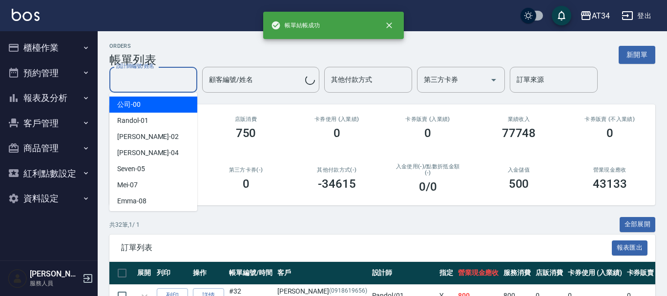
click at [159, 81] on input "設計師編號/姓名" at bounding box center [153, 79] width 79 height 17
type input "Randol-01"
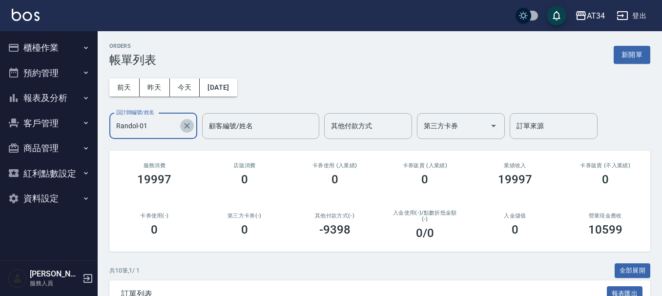
click at [191, 124] on icon "Clear" at bounding box center [187, 126] width 10 height 10
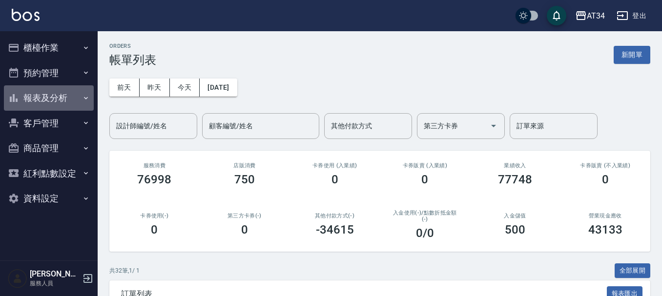
click at [84, 97] on icon "button" at bounding box center [86, 98] width 4 height 2
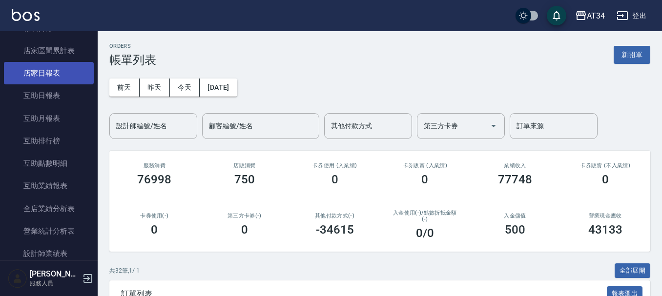
scroll to position [49, 0]
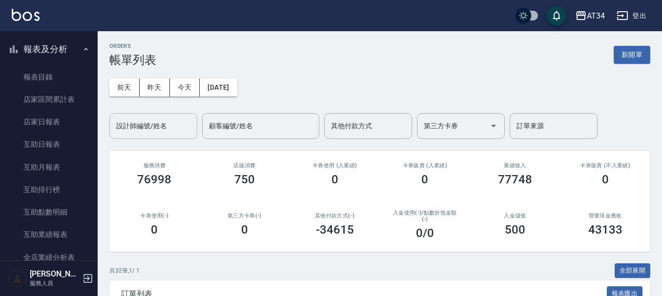
click at [171, 126] on input "設計師編號/姓名" at bounding box center [153, 126] width 79 height 17
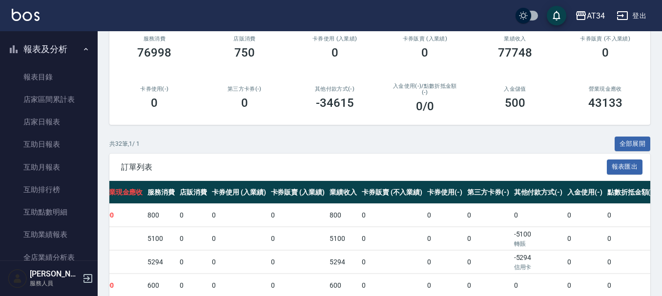
scroll to position [0, 0]
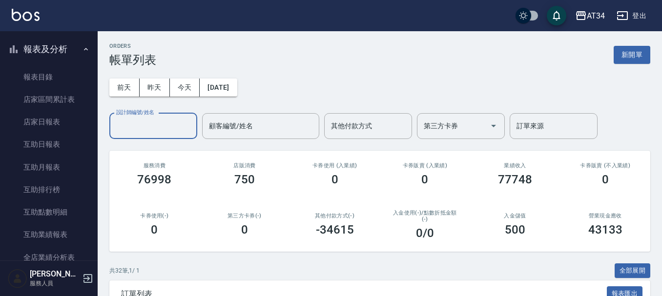
click at [173, 120] on input "設計師編號/姓名" at bounding box center [153, 126] width 79 height 17
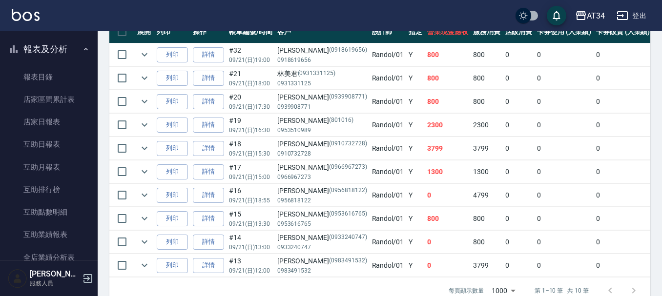
scroll to position [293, 0]
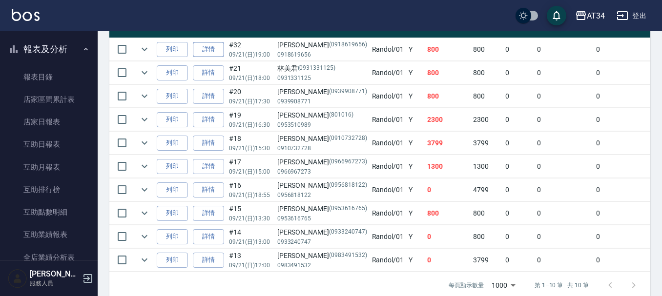
type input "Randol-01"
click at [214, 55] on link "詳情" at bounding box center [208, 49] width 31 height 15
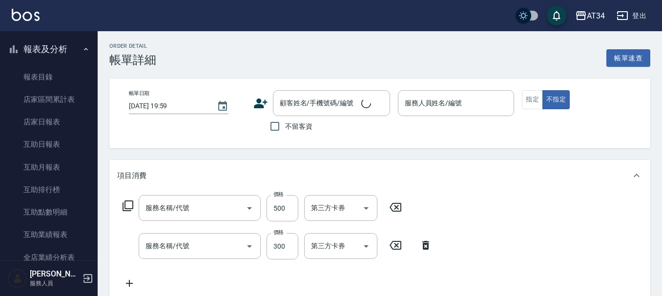
type input "2025/09/21 19:00"
type input "Randol-01"
type input "80"
type input "剪髮(401)"
type input "洗髮(201)"
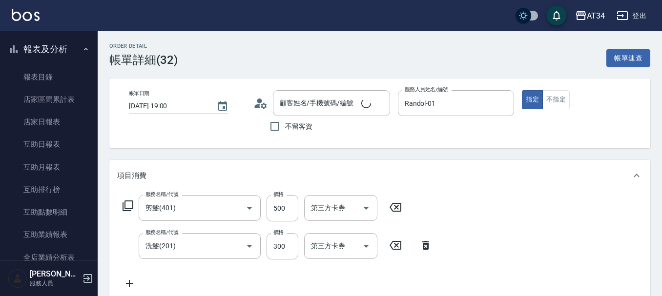
type input "林恭凱/0918619656/0918619656"
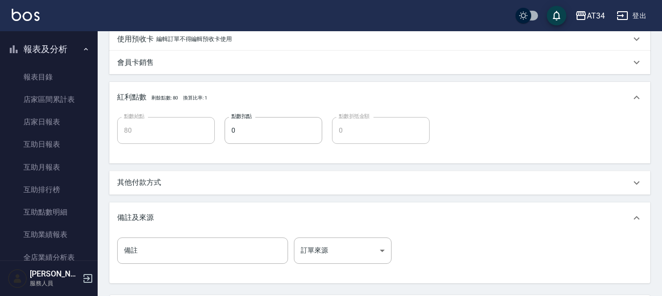
scroll to position [342, 0]
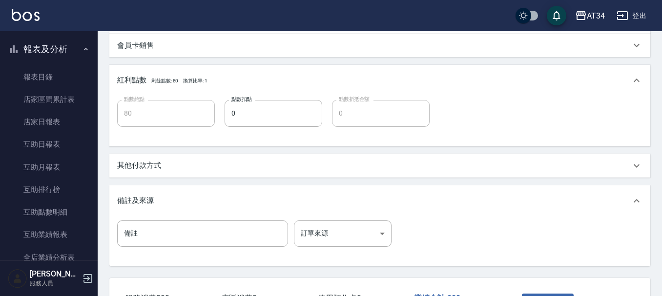
click at [179, 171] on div "其他付款方式" at bounding box center [379, 165] width 541 height 23
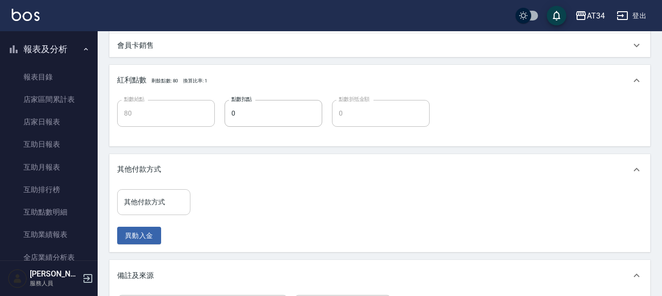
click at [155, 205] on input "其他付款方式" at bounding box center [154, 202] width 64 height 17
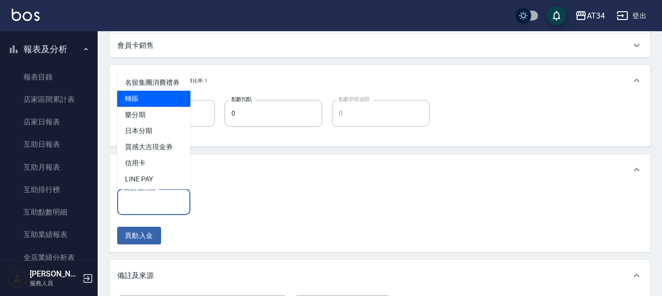
click at [157, 106] on span "轉賬" at bounding box center [153, 99] width 73 height 16
type input "轉賬"
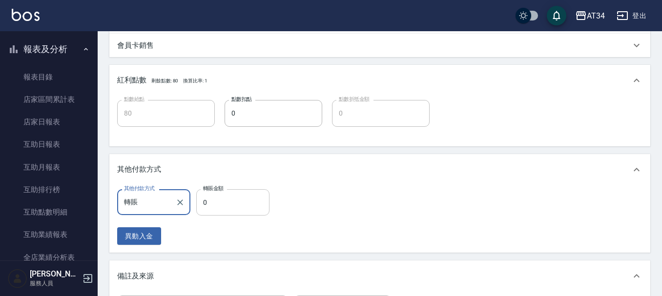
click at [243, 209] on input "0" at bounding box center [232, 202] width 73 height 26
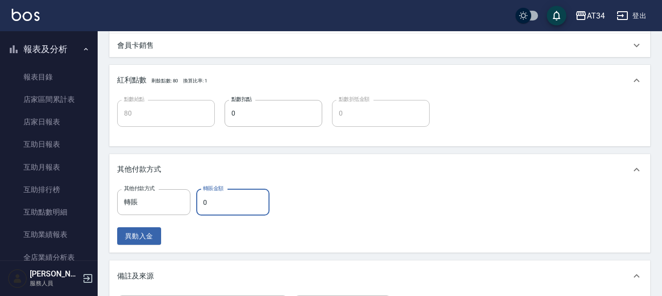
type input "8"
type input "70"
type input "80"
type input "0"
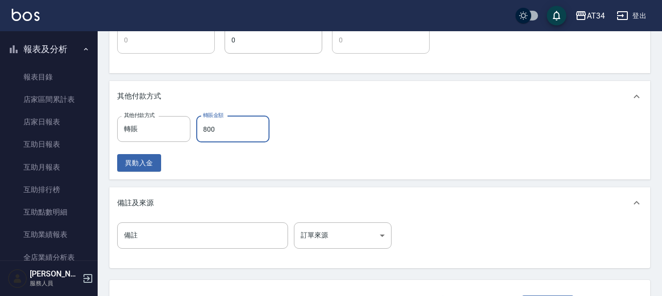
scroll to position [493, 0]
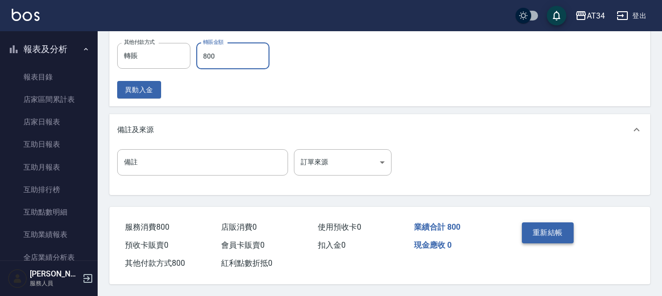
type input "800"
click at [547, 224] on button "重新結帳" at bounding box center [548, 233] width 52 height 21
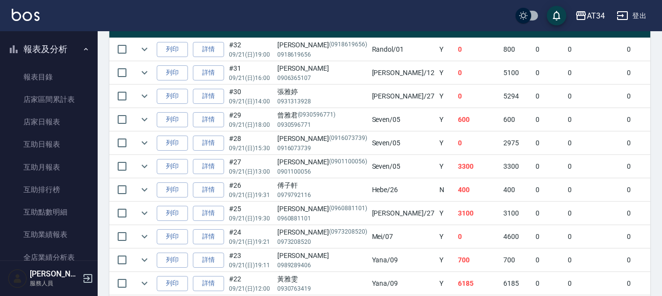
scroll to position [342, 0]
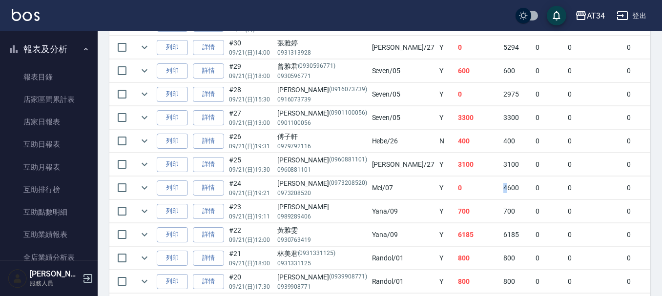
drag, startPoint x: 418, startPoint y: 191, endPoint x: 449, endPoint y: 188, distance: 31.0
click at [209, 190] on link "詳情" at bounding box center [208, 188] width 31 height 15
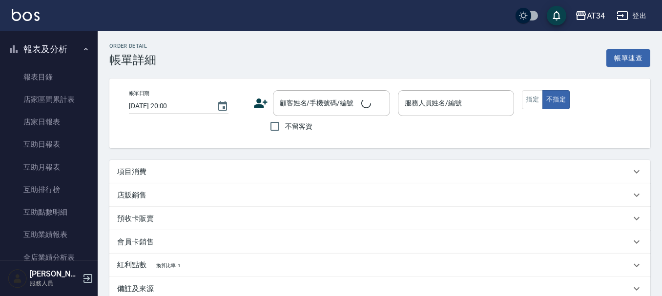
type input "2025/09/21 19:21"
type input "Mei-07"
type input "0"
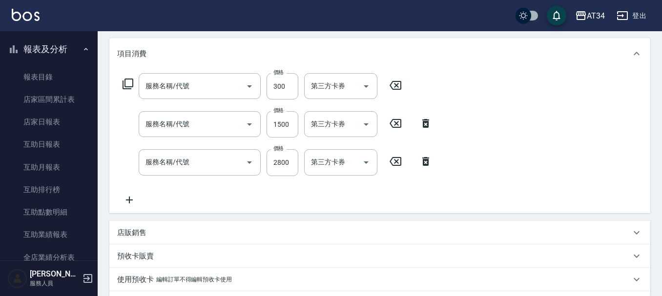
type input "丁紫盈/0973208520/0973208520"
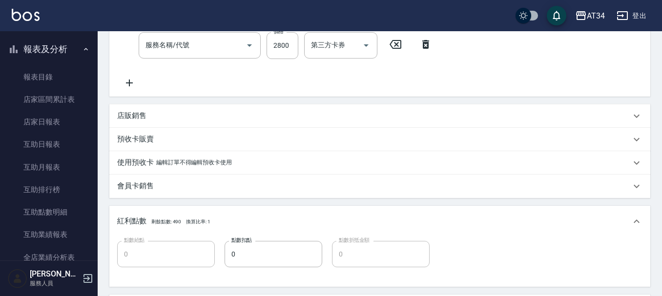
type input "剪髮(401)"
type input "自備鉑金(602)"
type input "染髮(501)"
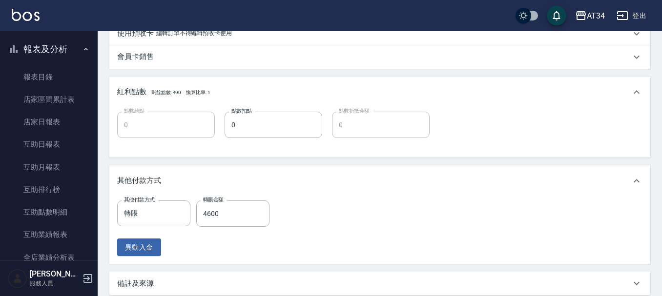
scroll to position [386, 0]
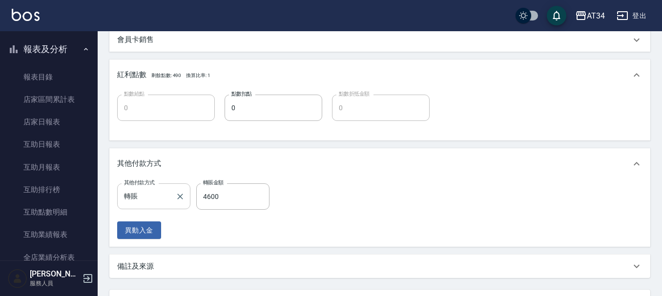
click at [166, 199] on input "轉賬" at bounding box center [147, 196] width 50 height 17
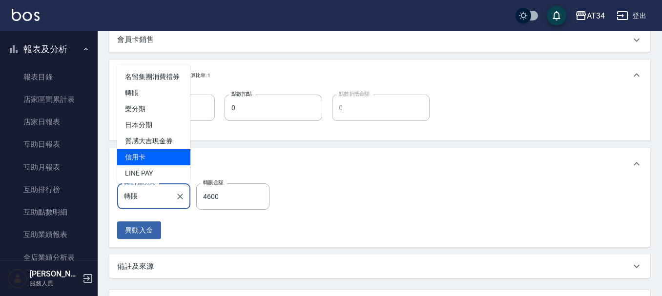
click at [151, 166] on span "信用卡" at bounding box center [153, 157] width 73 height 16
type input "信用卡"
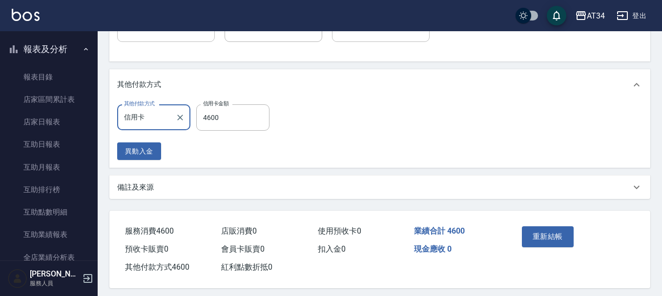
scroll to position [473, 0]
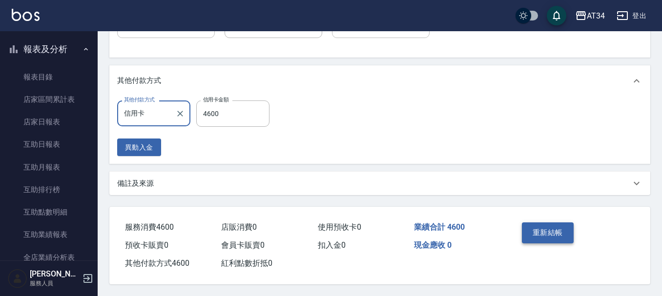
click at [565, 234] on button "重新結帳" at bounding box center [548, 233] width 52 height 21
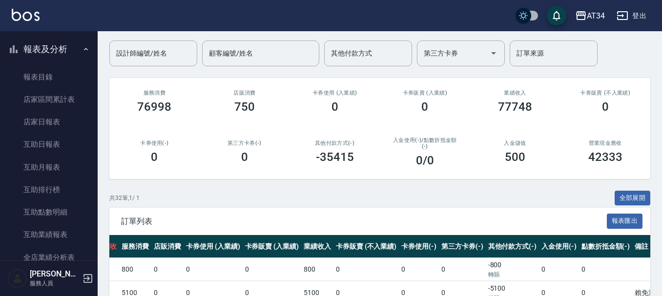
scroll to position [49, 0]
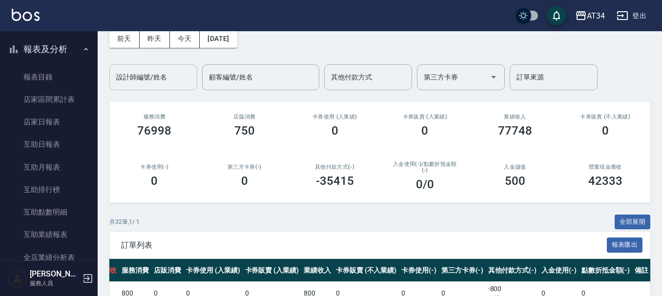
click at [165, 80] on input "設計師編號/姓名" at bounding box center [153, 77] width 79 height 17
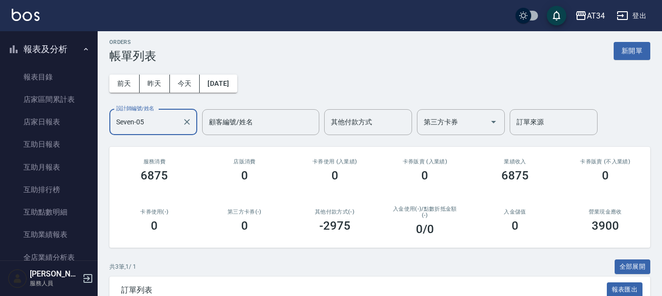
scroll to position [0, 0]
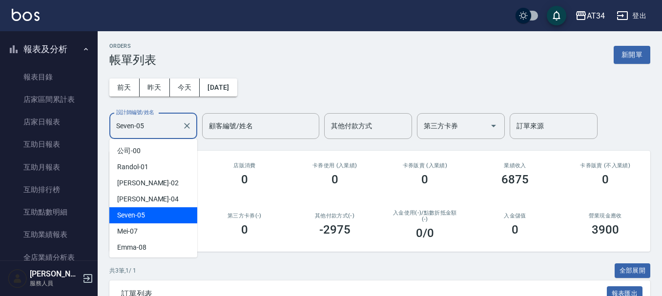
drag, startPoint x: 154, startPoint y: 119, endPoint x: 0, endPoint y: 97, distance: 155.9
click at [0, 97] on div "AT34 登出 櫃檯作業 打帳單 帳單列表 現金收支登錄 材料自購登錄 每日結帳 排班表 現場電腦打卡 預約管理 預約管理 單日預約紀錄 單週預約紀錄 報表及…" at bounding box center [331, 220] width 662 height 440
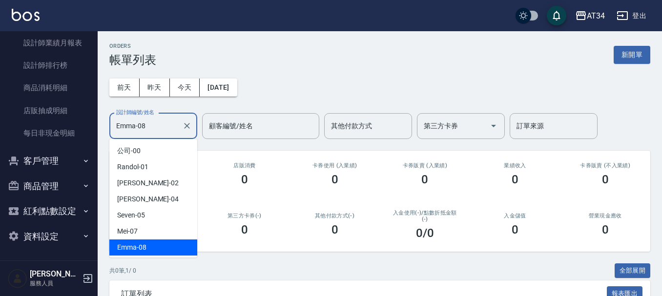
drag, startPoint x: 154, startPoint y: 125, endPoint x: 0, endPoint y: 100, distance: 156.4
click at [92, 119] on div "AT34 登出 櫃檯作業 打帳單 帳單列表 現金收支登錄 材料自購登錄 每日結帳 排班表 現場電腦打卡 預約管理 預約管理 單日預約紀錄 單週預約紀錄 報表及…" at bounding box center [331, 184] width 662 height 369
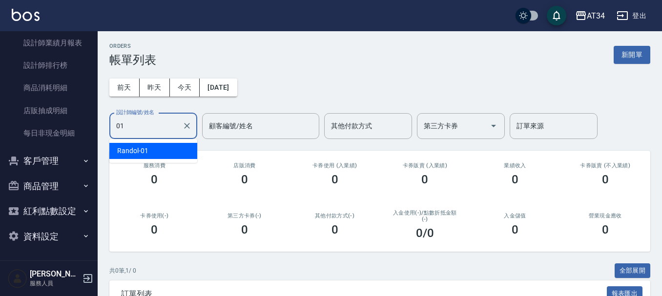
type input "Randol-01"
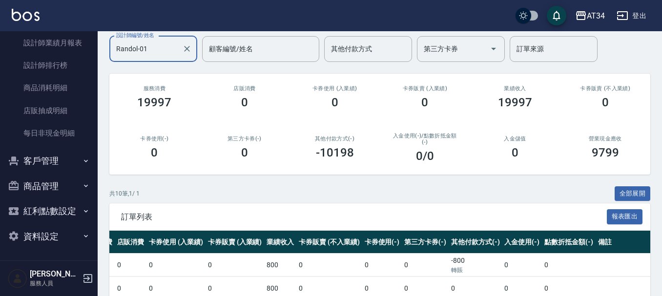
scroll to position [70, 0]
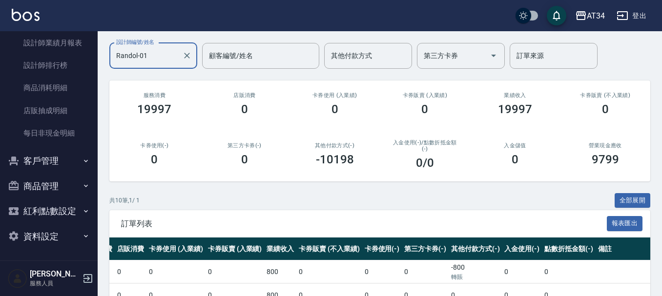
click at [184, 56] on icon "Clear" at bounding box center [187, 56] width 10 height 10
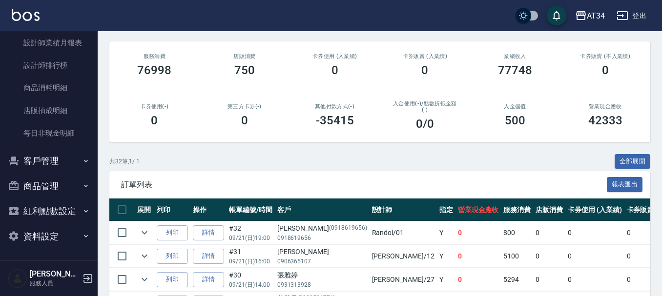
scroll to position [0, 0]
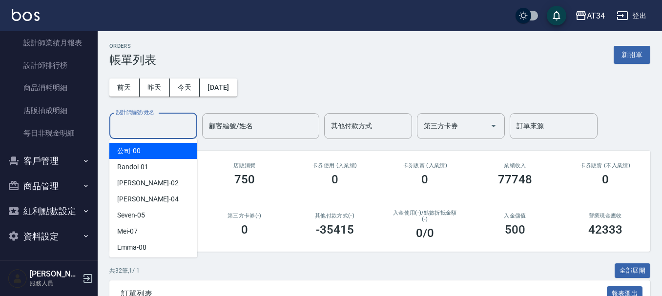
click at [148, 132] on input "設計師編號/姓名" at bounding box center [153, 126] width 79 height 17
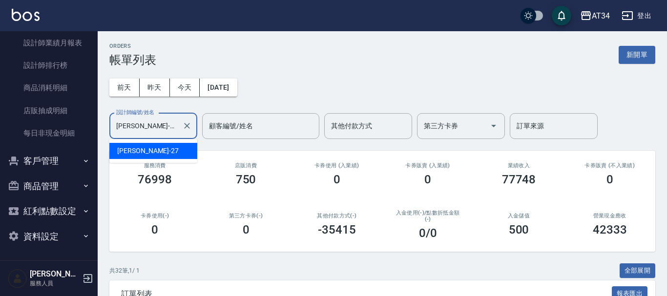
type input "annie-27"
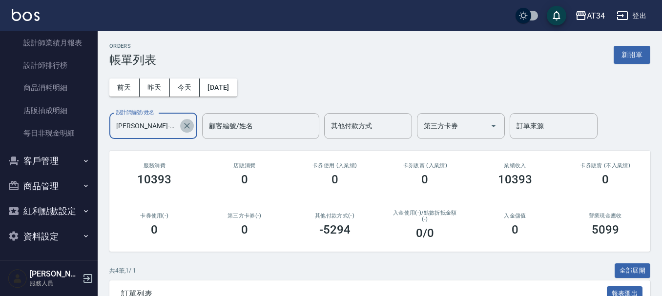
click at [188, 124] on icon "Clear" at bounding box center [187, 126] width 10 height 10
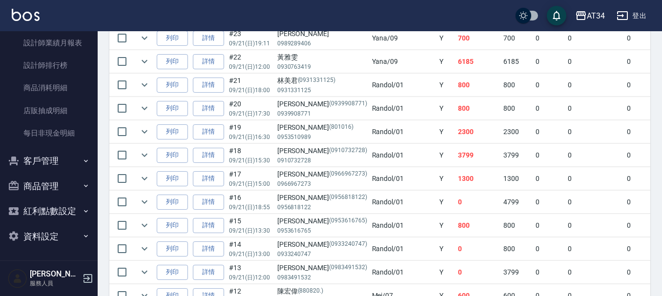
scroll to position [537, 0]
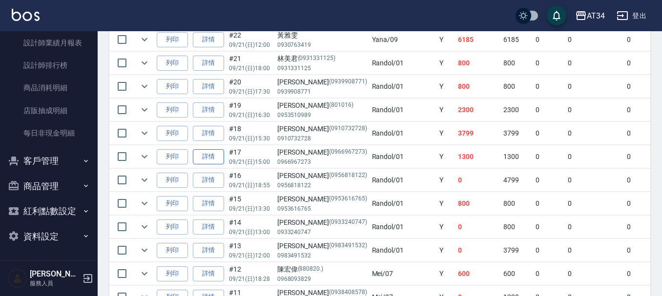
click at [212, 157] on link "詳情" at bounding box center [208, 156] width 31 height 15
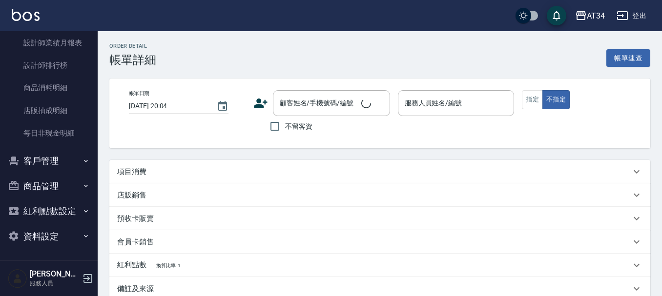
type input "2025/09/21 15:00"
type input "Randol-01"
type input "130"
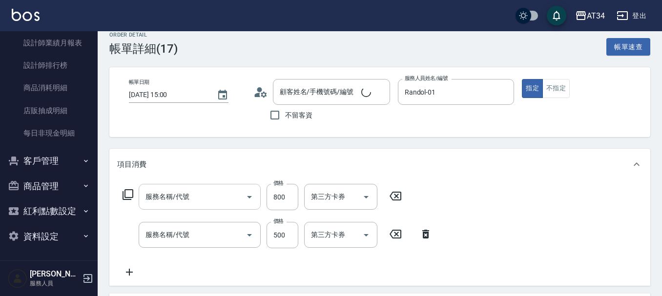
type input "歐宥麟/0966967273/0966967273"
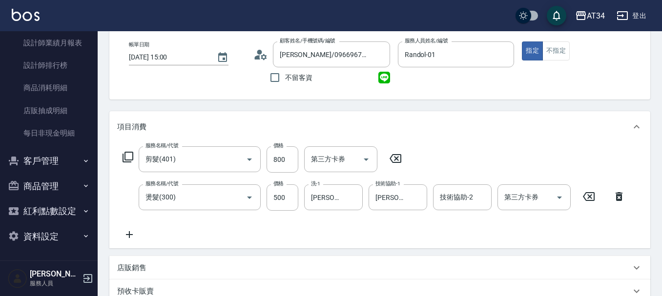
type input "剪髮(401)"
type input "燙髮(300)"
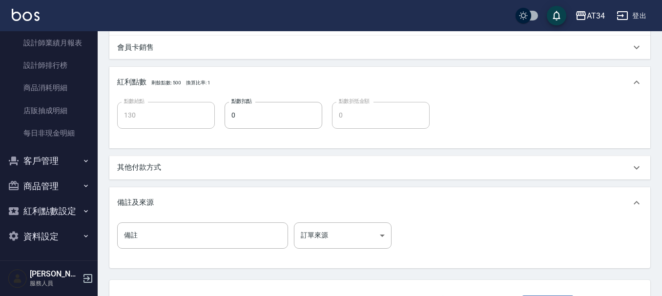
scroll to position [342, 0]
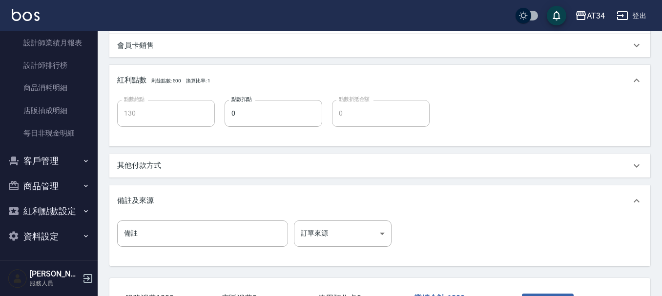
click at [188, 175] on div "其他付款方式" at bounding box center [379, 165] width 541 height 23
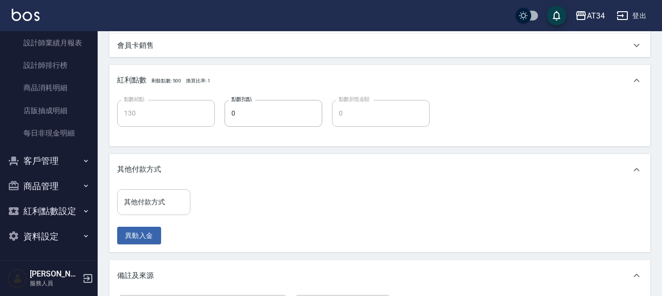
click at [163, 200] on input "其他付款方式" at bounding box center [154, 202] width 64 height 17
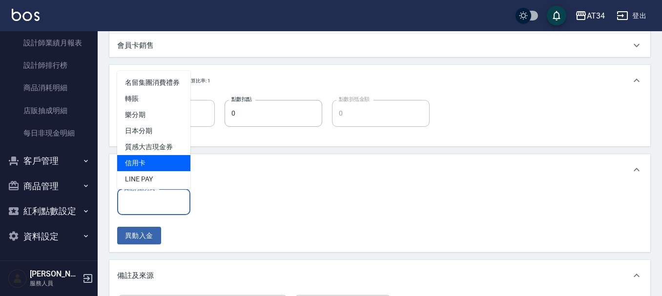
click at [158, 167] on span "信用卡" at bounding box center [153, 163] width 73 height 16
type input "信用卡"
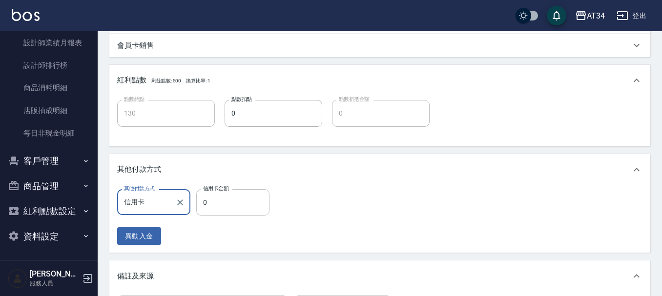
click at [226, 199] on input "0" at bounding box center [232, 202] width 73 height 26
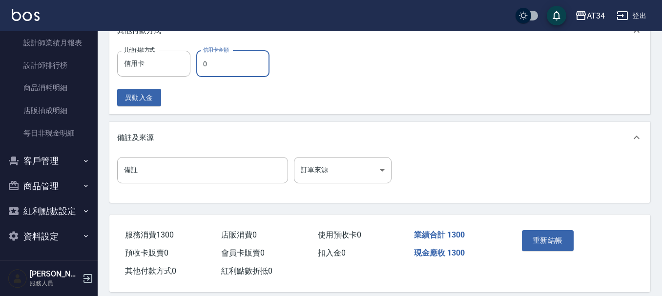
type input "120"
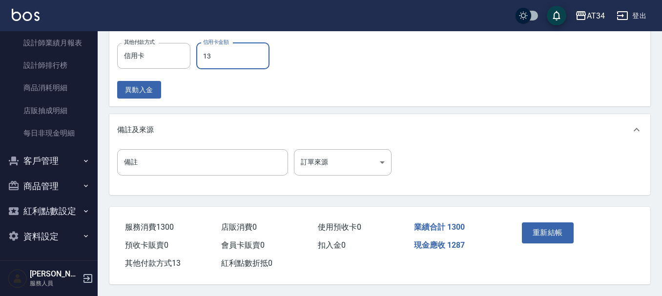
type input "130"
type input "110"
type input "1300"
type input "0"
type input "1300"
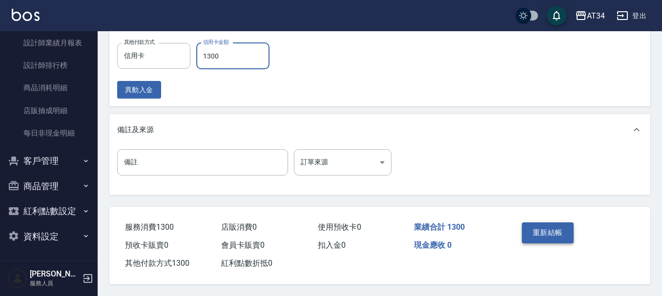
click at [559, 224] on button "重新結帳" at bounding box center [548, 233] width 52 height 21
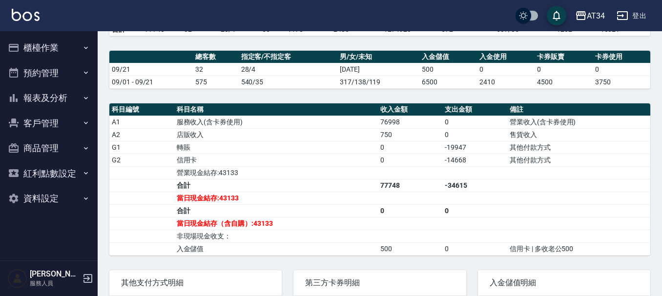
scroll to position [293, 0]
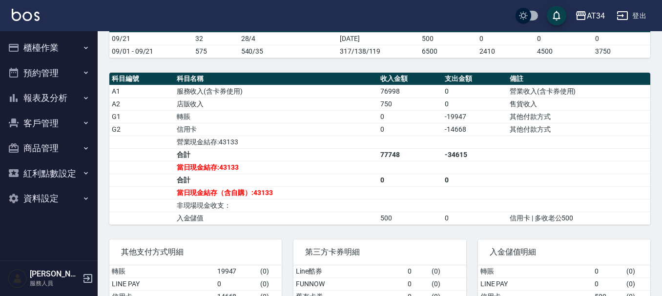
click at [281, 234] on div "AT34 [DATE] 店家日報表 列印時間： [DATE][PHONE_NUMBER]:58 Merchant Daily Report 店家日報表 [DA…" at bounding box center [380, 58] width 565 height 640
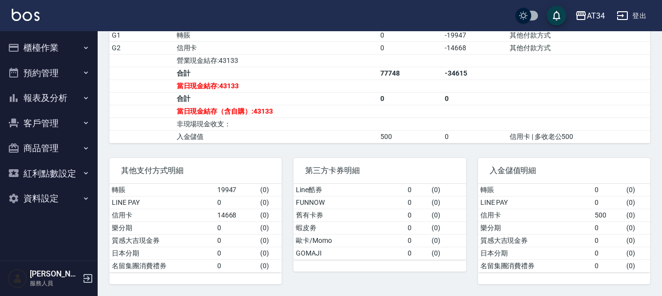
scroll to position [333, 0]
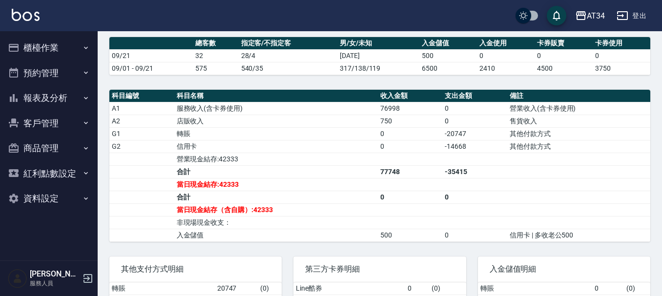
scroll to position [293, 0]
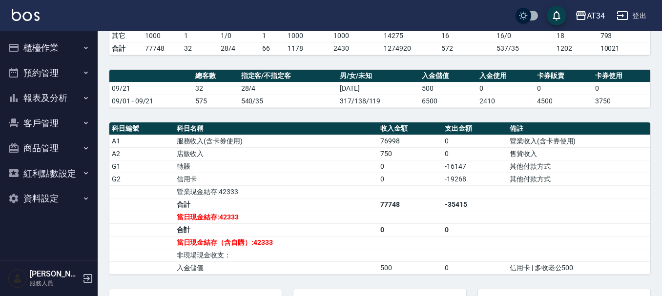
scroll to position [244, 0]
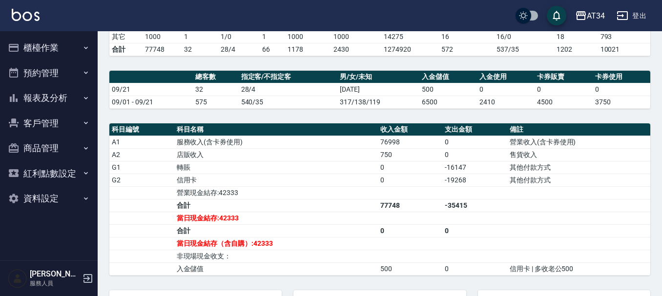
scroll to position [244, 0]
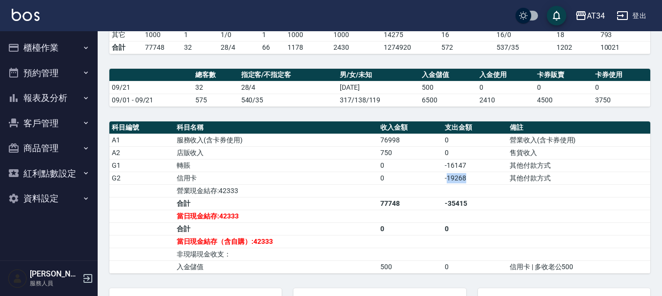
drag, startPoint x: 451, startPoint y: 181, endPoint x: 472, endPoint y: 179, distance: 21.1
click at [472, 179] on td "-19268" at bounding box center [474, 178] width 65 height 13
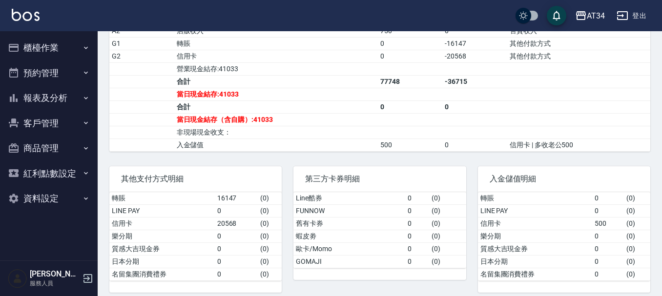
scroll to position [382, 0]
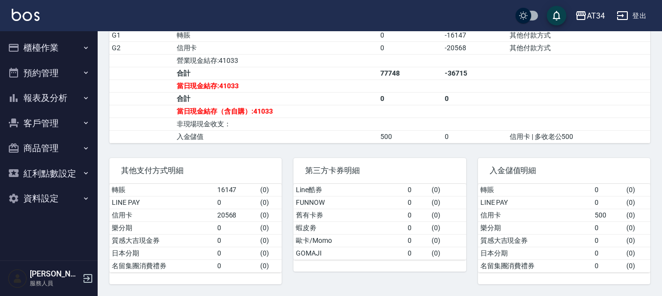
drag, startPoint x: 561, startPoint y: 214, endPoint x: 577, endPoint y: 214, distance: 15.6
click at [577, 214] on td "信用卡" at bounding box center [535, 215] width 114 height 13
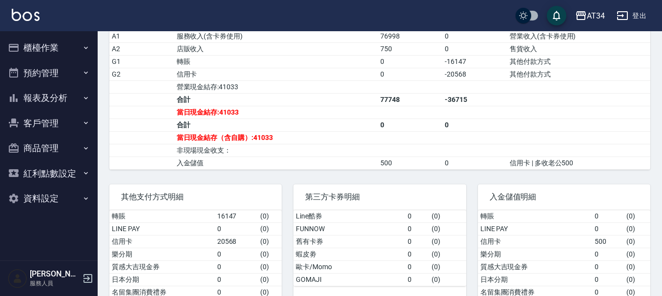
scroll to position [333, 0]
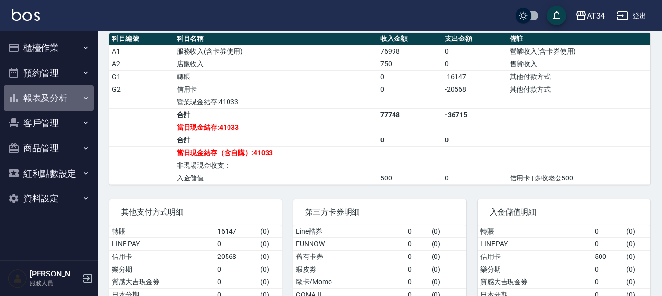
click at [29, 104] on button "報表及分析" at bounding box center [49, 97] width 90 height 25
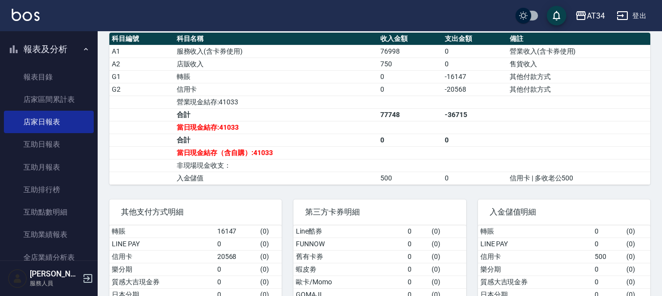
scroll to position [0, 0]
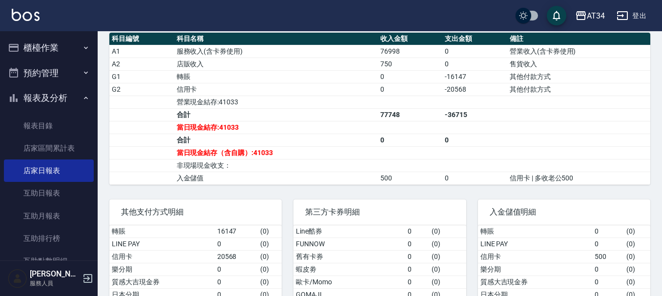
click at [51, 40] on button "櫃檯作業" at bounding box center [49, 47] width 90 height 25
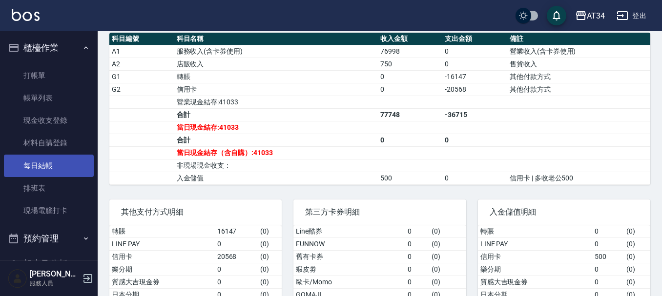
click at [48, 172] on link "每日結帳" at bounding box center [49, 166] width 90 height 22
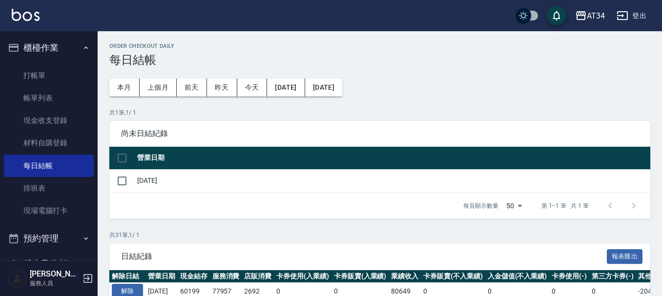
click at [122, 155] on input "checkbox" at bounding box center [122, 158] width 21 height 21
checkbox input "true"
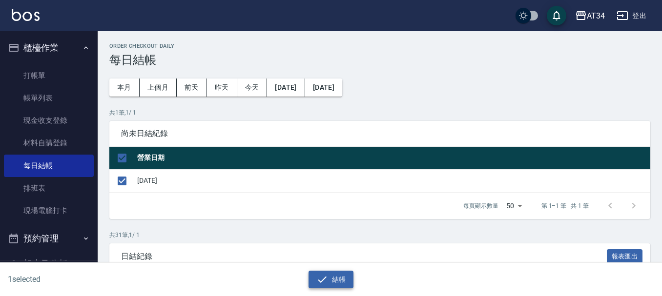
click at [346, 276] on button "結帳" at bounding box center [331, 280] width 45 height 18
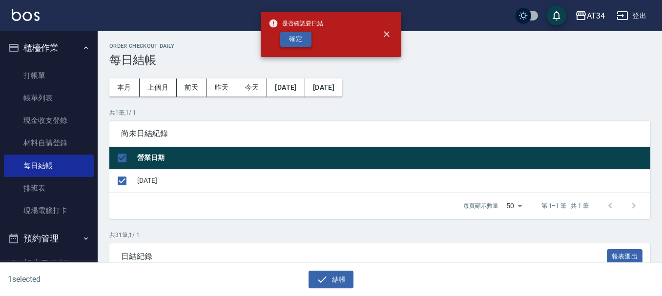
click at [284, 41] on button "確定" at bounding box center [295, 39] width 31 height 15
checkbox input "false"
